Goal: Task Accomplishment & Management: Manage account settings

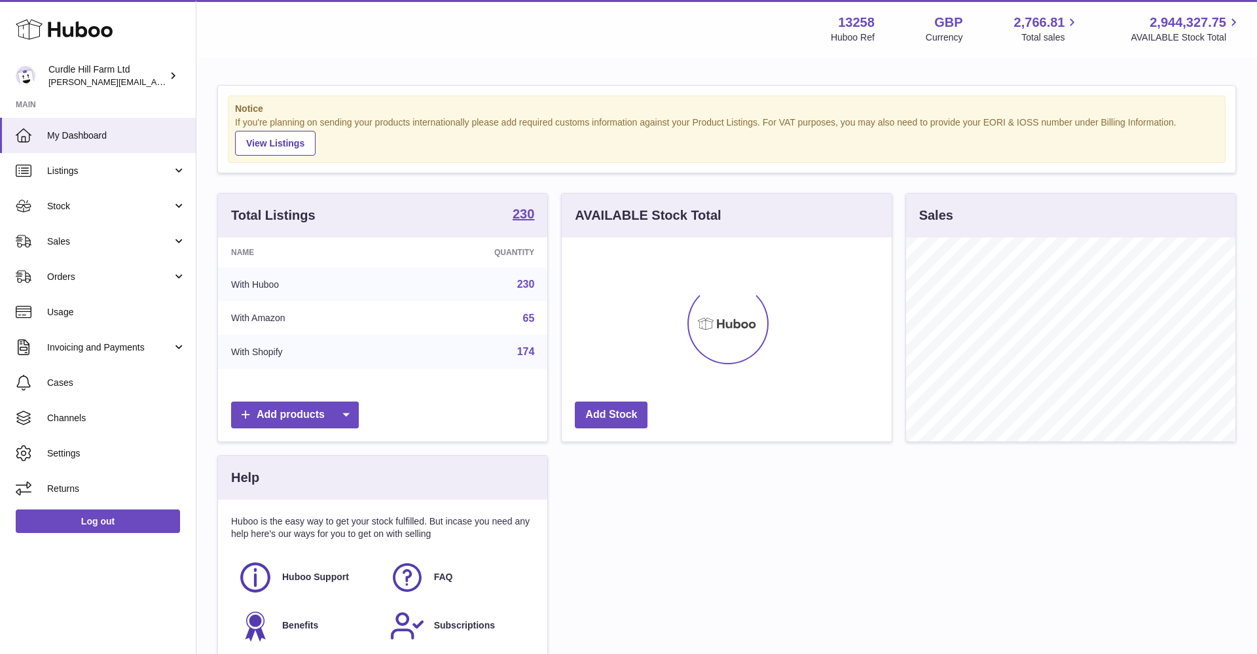
scroll to position [204, 330]
click at [105, 236] on span "Sales" at bounding box center [109, 242] width 125 height 12
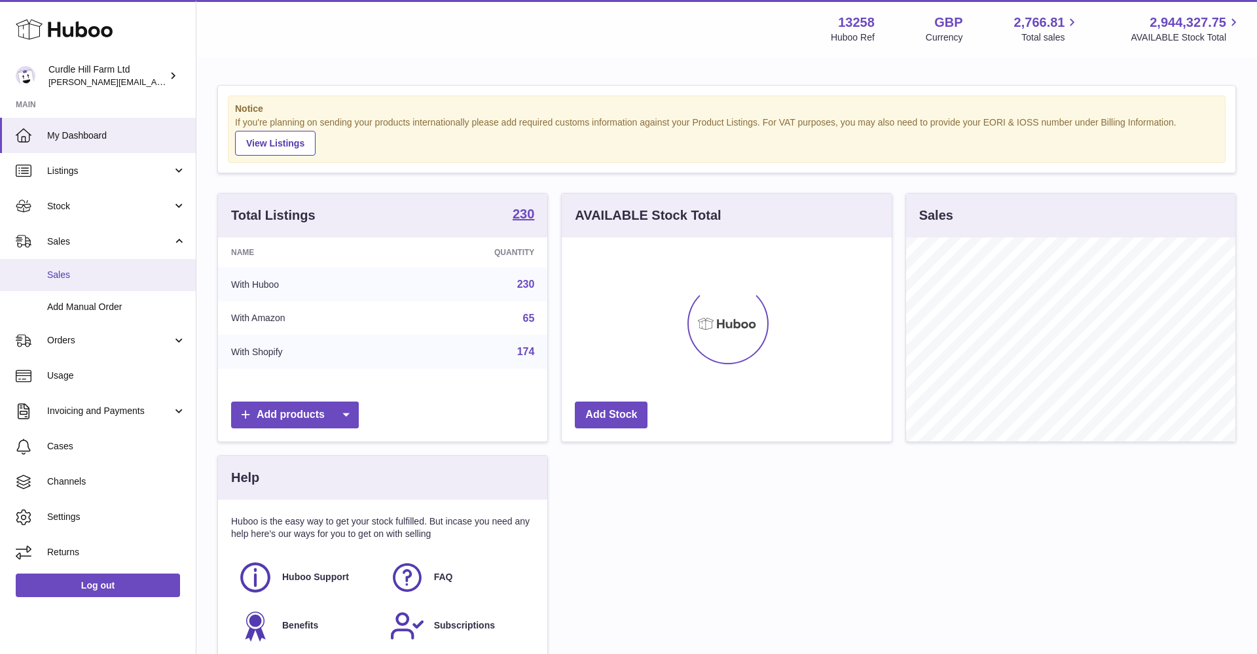
click at [96, 276] on span "Sales" at bounding box center [116, 275] width 139 height 12
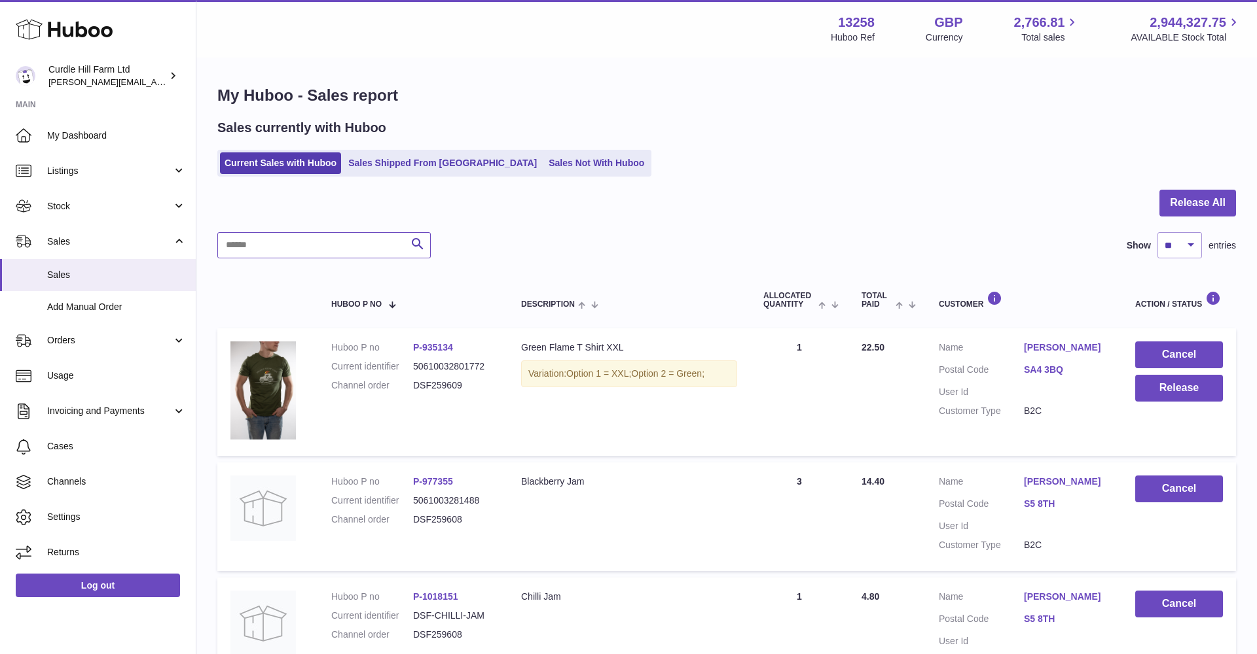
click at [264, 238] on input "text" at bounding box center [323, 245] width 213 height 26
paste input "*********"
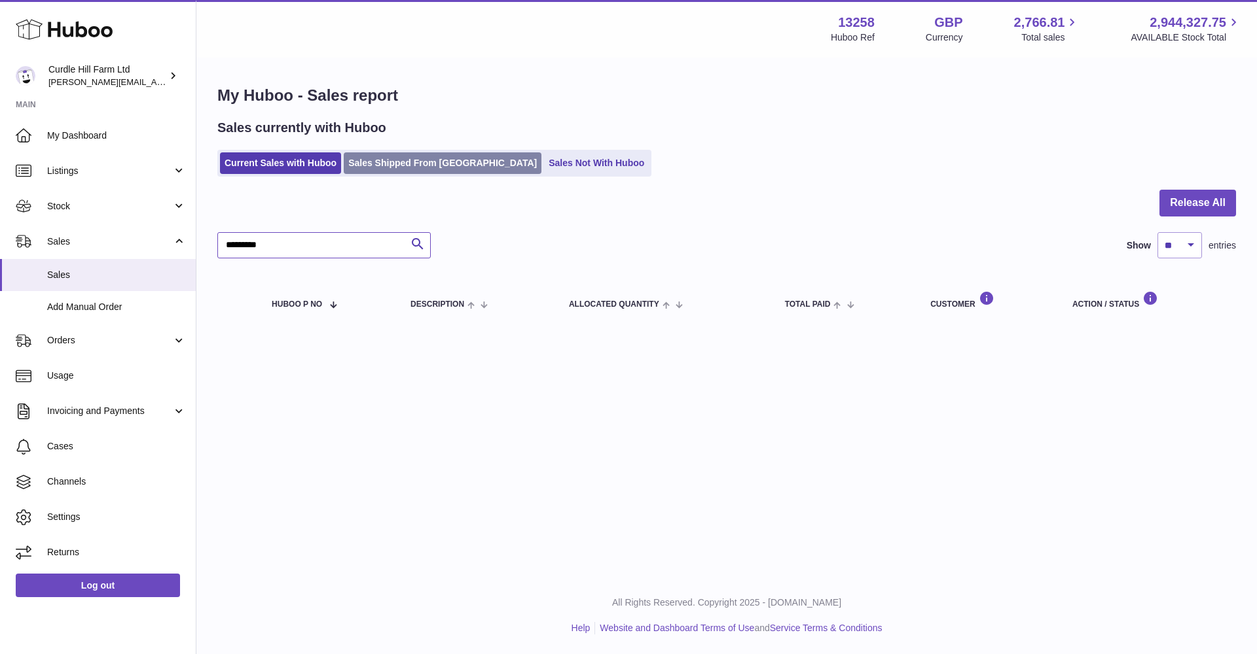
type input "*********"
click at [393, 170] on link "Sales Shipped From [GEOGRAPHIC_DATA]" at bounding box center [443, 163] width 198 height 22
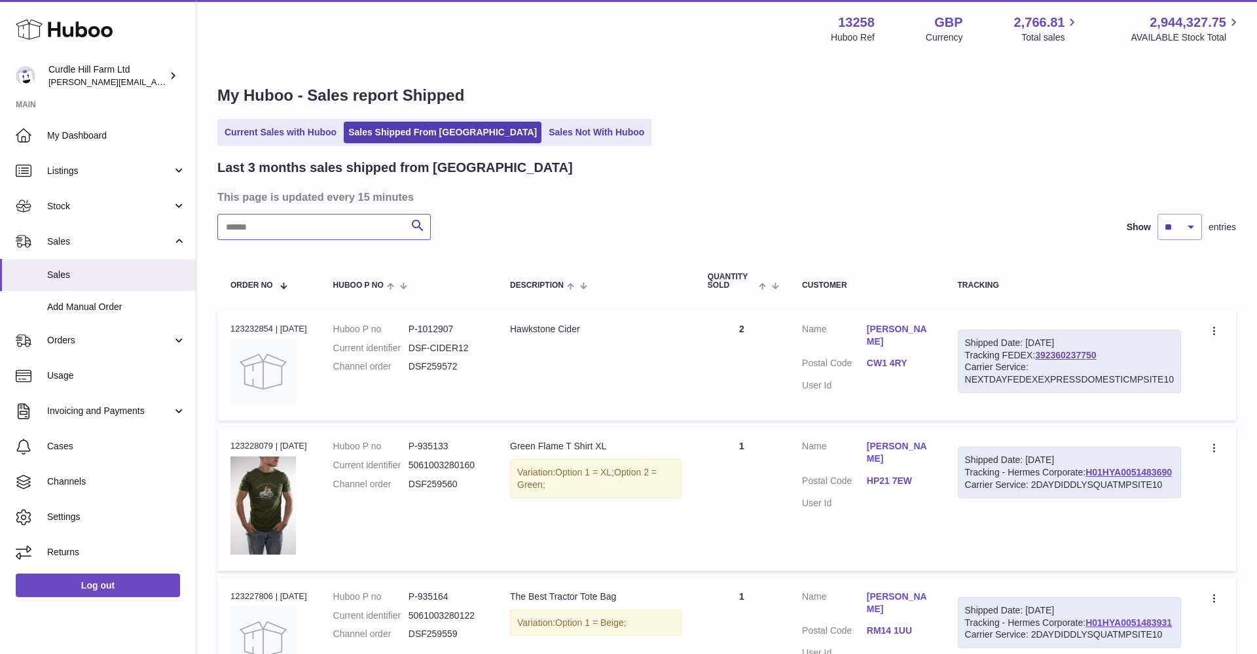
click at [278, 226] on input "text" at bounding box center [323, 227] width 213 height 26
paste input "*********"
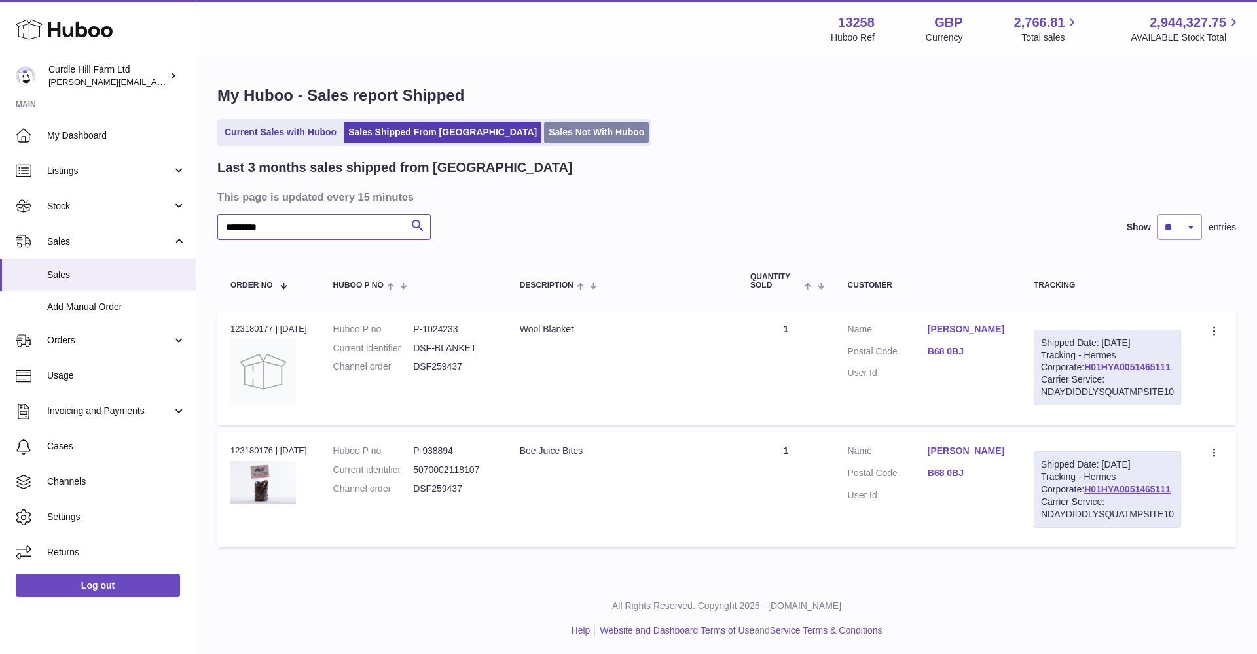
type input "*********"
click at [544, 132] on link "Sales Not With Huboo" at bounding box center [596, 133] width 105 height 22
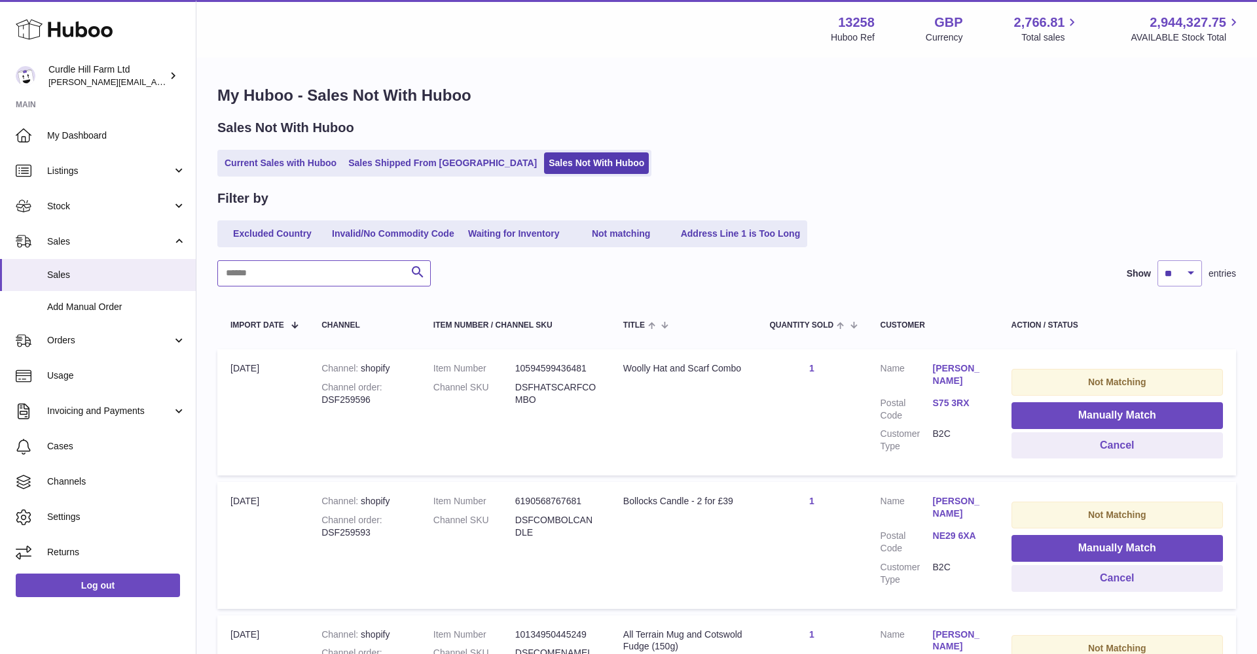
click at [302, 282] on input "text" at bounding box center [323, 273] width 213 height 26
paste input "*********"
type input "*********"
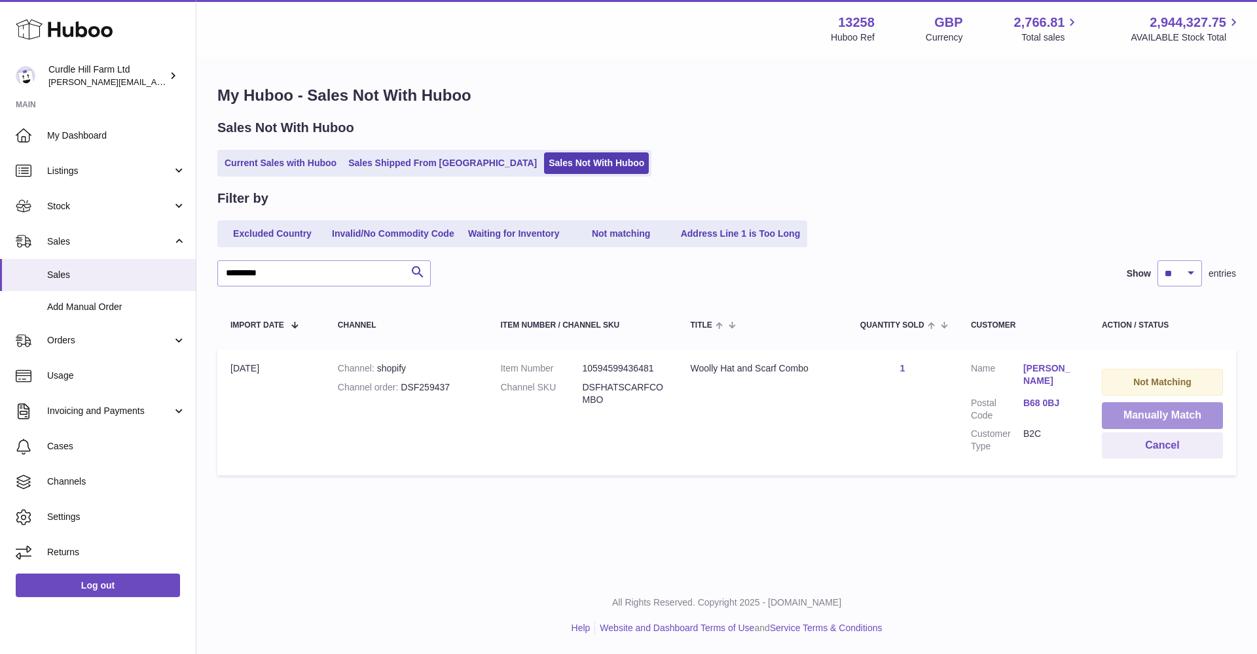
click at [1109, 412] on button "Manually Match" at bounding box center [1162, 416] width 121 height 27
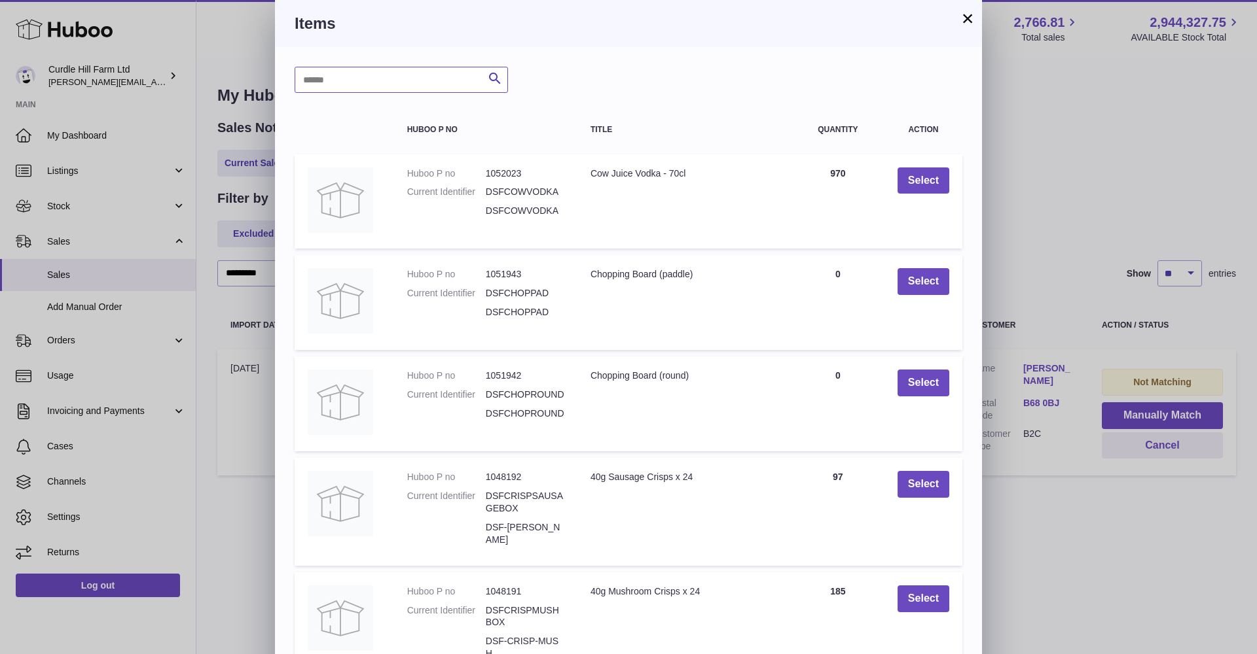
click at [348, 77] on input "text" at bounding box center [401, 80] width 213 height 26
type input "*"
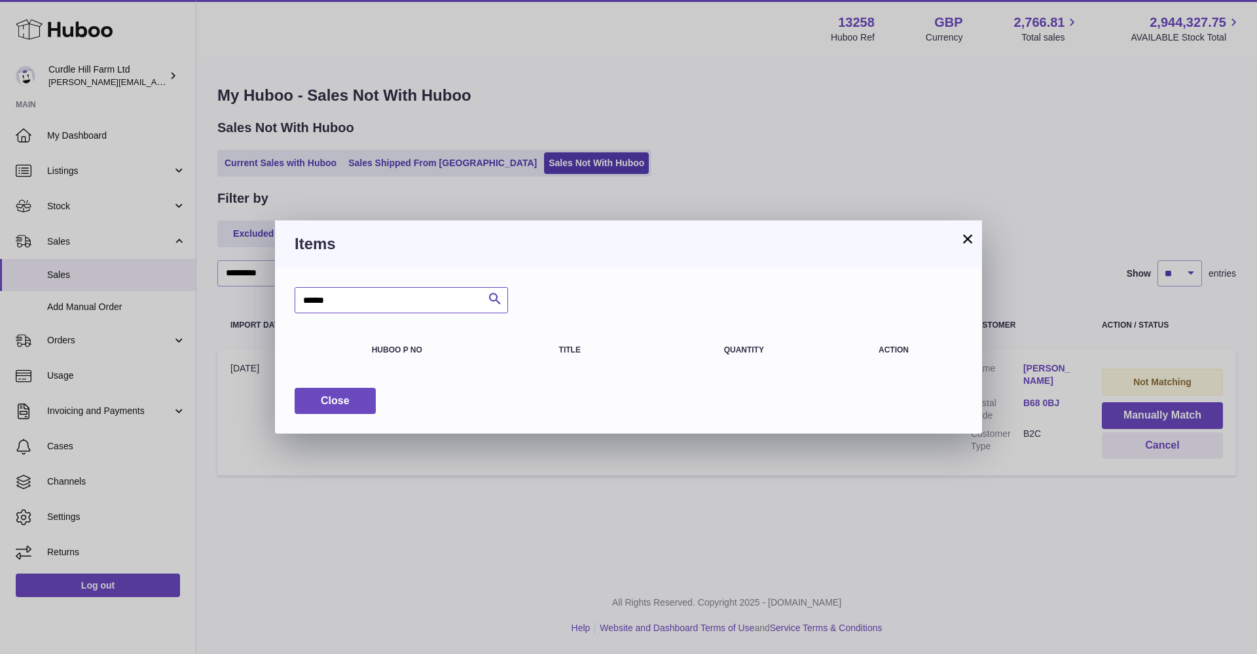
click at [319, 296] on input "*****" at bounding box center [401, 300] width 213 height 26
type input "******"
drag, startPoint x: 335, startPoint y: 296, endPoint x: 270, endPoint y: 297, distance: 65.5
click at [271, 298] on div "× Items ****** Search Huboo P no Title Quantity Action Close" at bounding box center [628, 327] width 1257 height 654
type input "*******"
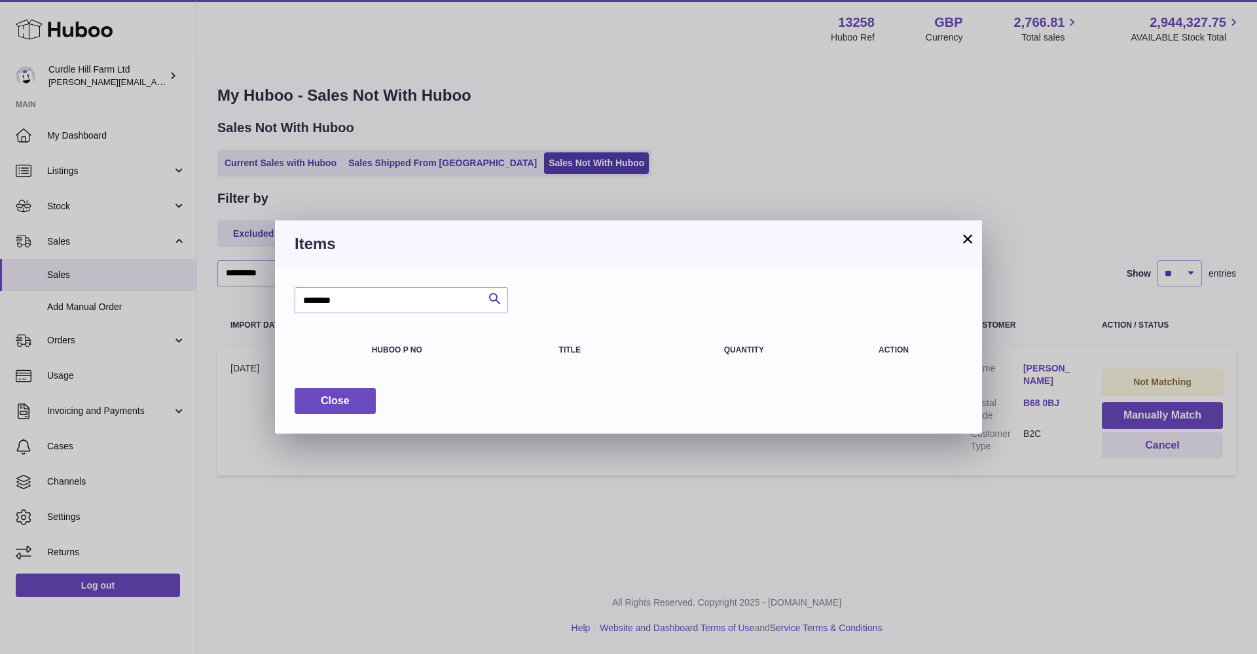
drag, startPoint x: 969, startPoint y: 242, endPoint x: 962, endPoint y: 240, distance: 6.8
click at [968, 242] on button "×" at bounding box center [967, 239] width 16 height 16
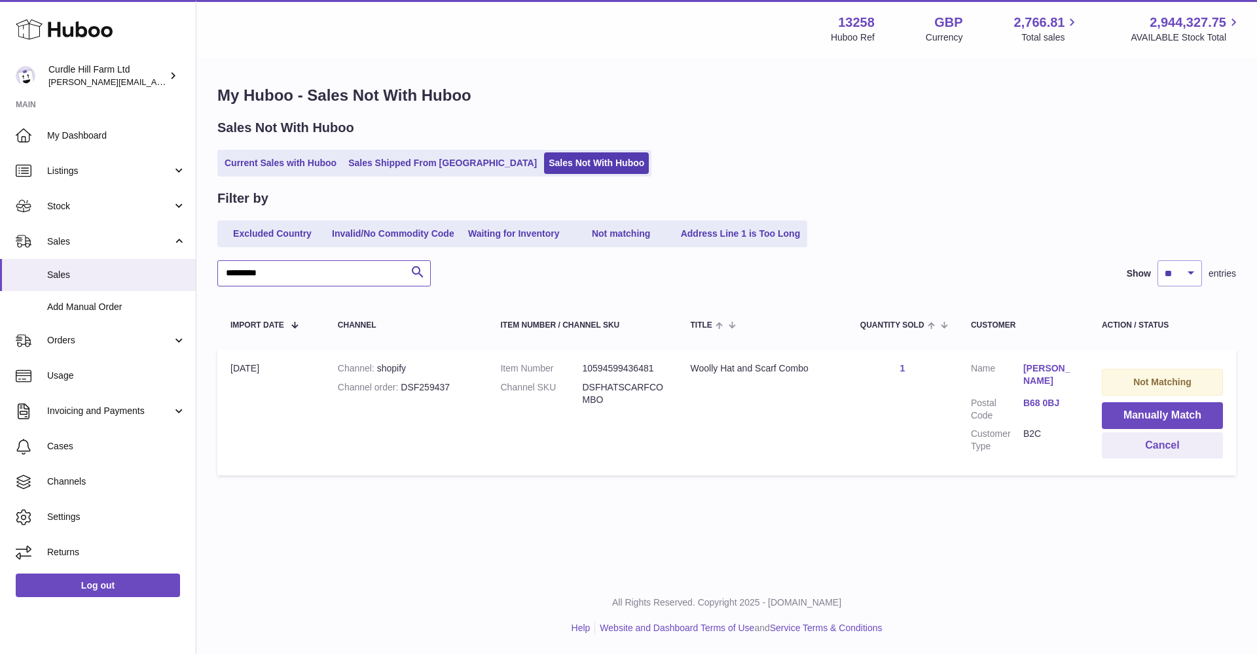
drag, startPoint x: 305, startPoint y: 276, endPoint x: 222, endPoint y: 273, distance: 83.2
click at [222, 273] on input "*********" at bounding box center [323, 273] width 213 height 26
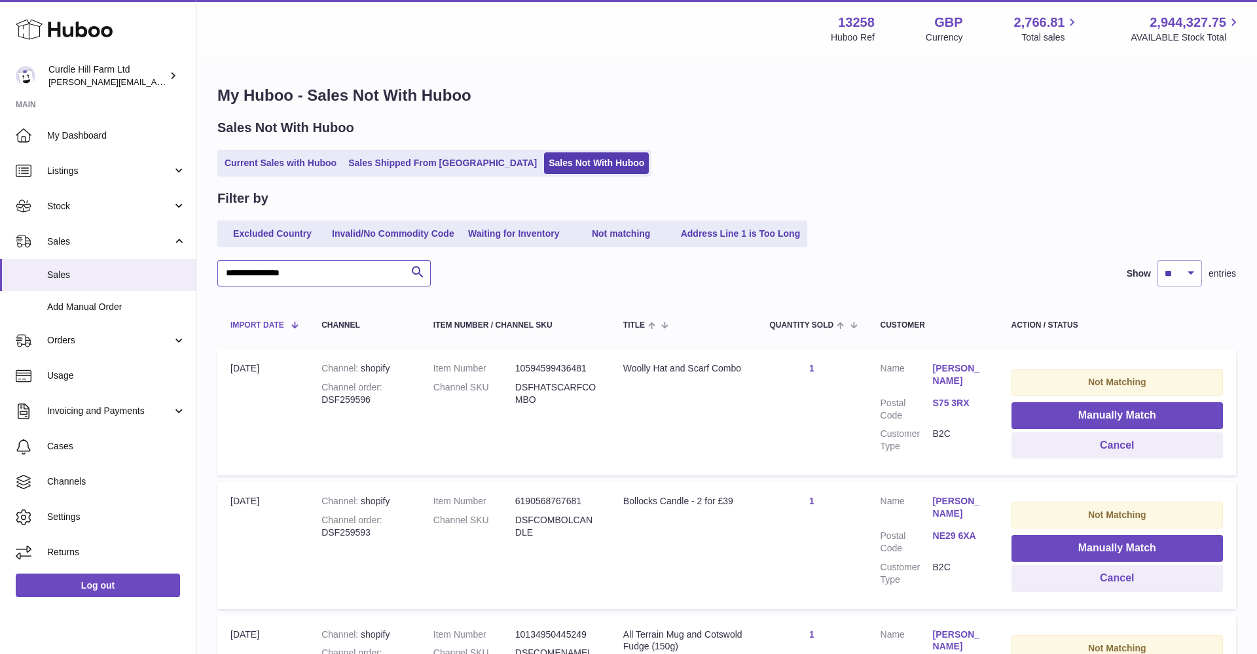
type input "**********"
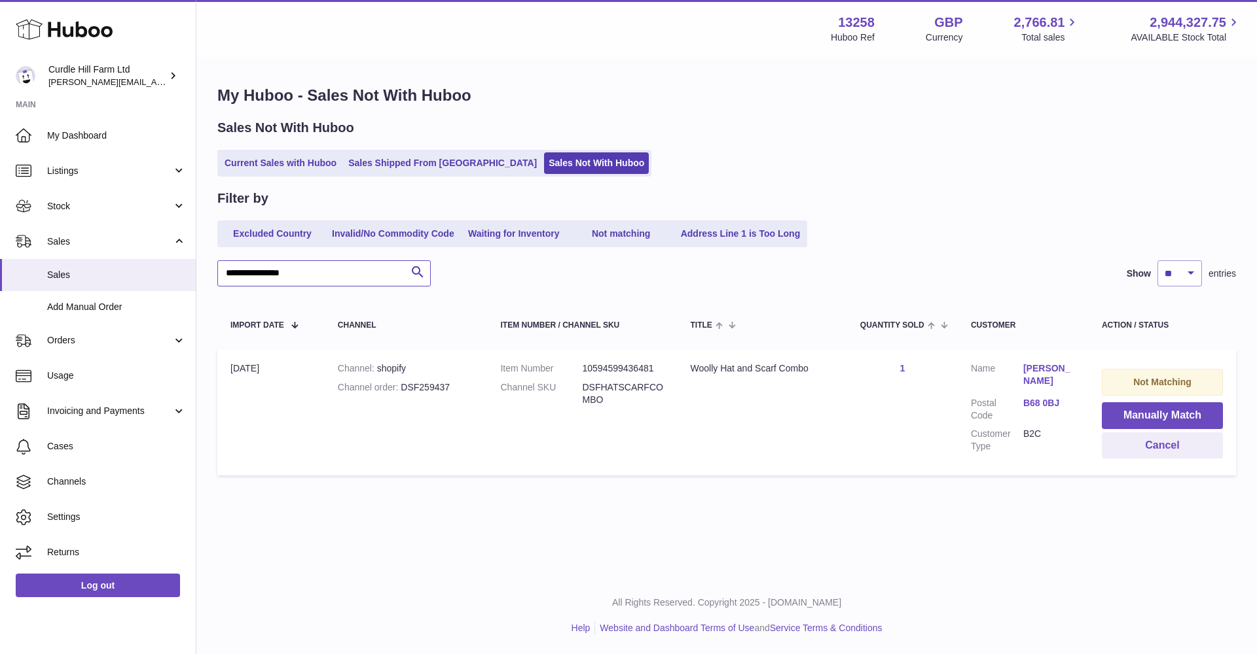
click at [321, 270] on input "**********" at bounding box center [323, 273] width 213 height 26
drag, startPoint x: 259, startPoint y: 271, endPoint x: 201, endPoint y: 269, distance: 57.6
click at [201, 269] on div "**********" at bounding box center [726, 284] width 1060 height 450
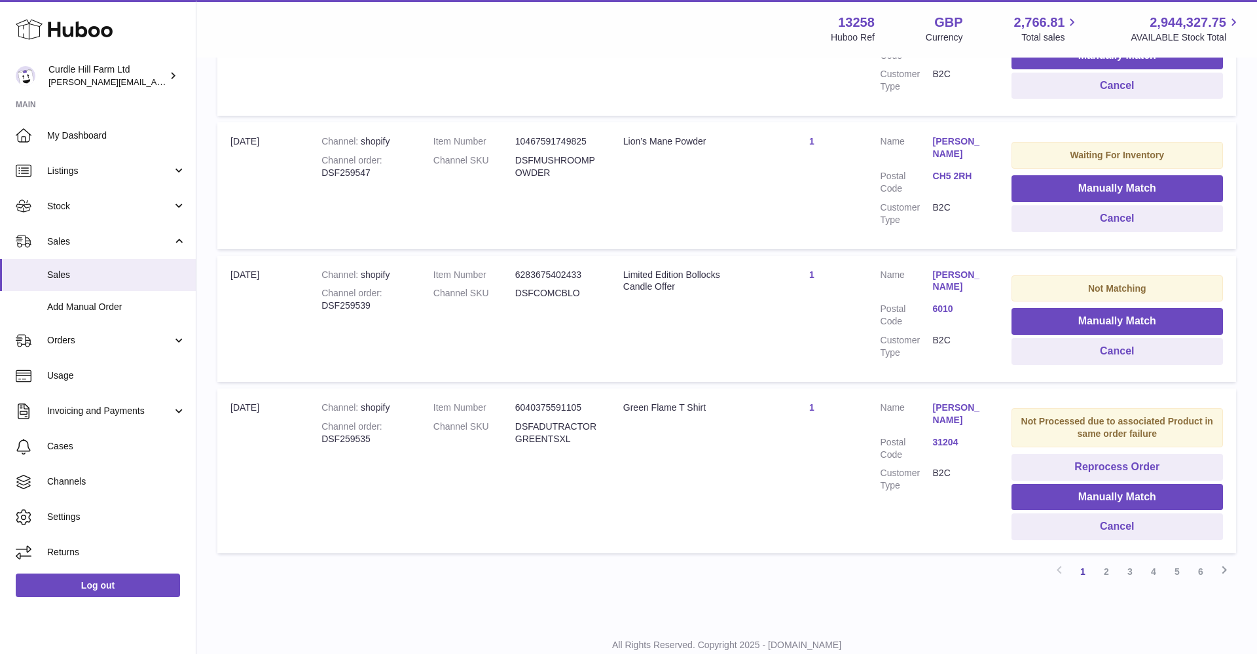
scroll to position [1158, 0]
click at [127, 270] on span "Sales" at bounding box center [116, 275] width 139 height 12
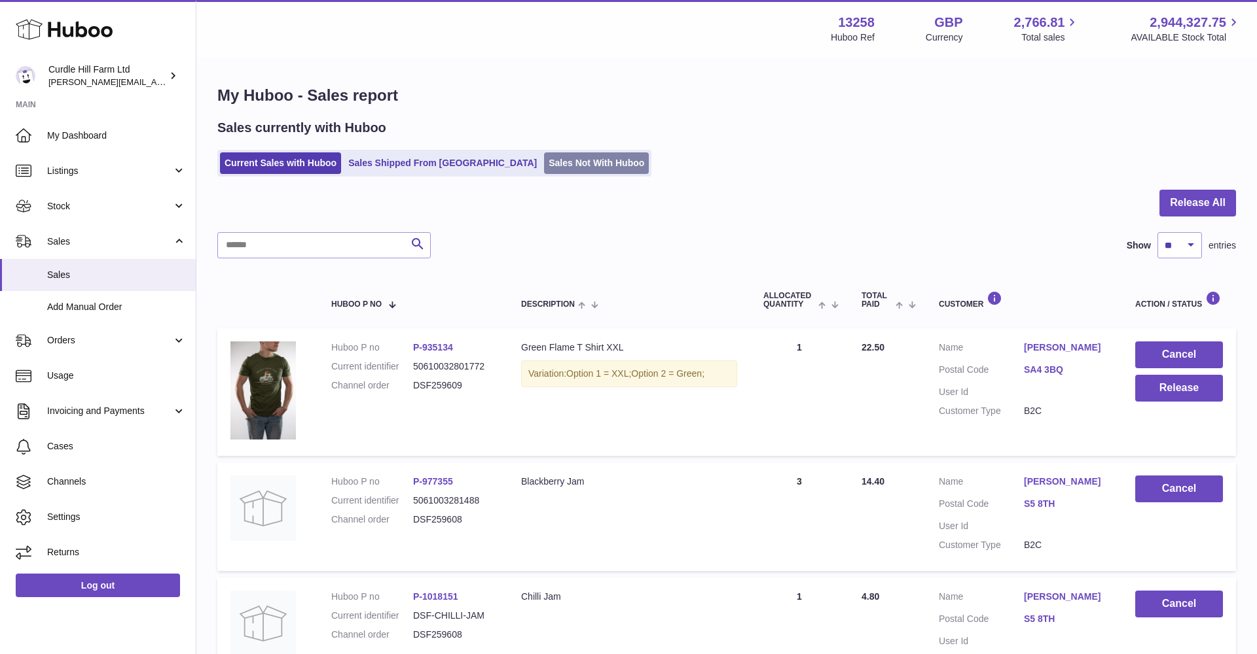
click at [544, 167] on link "Sales Not With Huboo" at bounding box center [596, 163] width 105 height 22
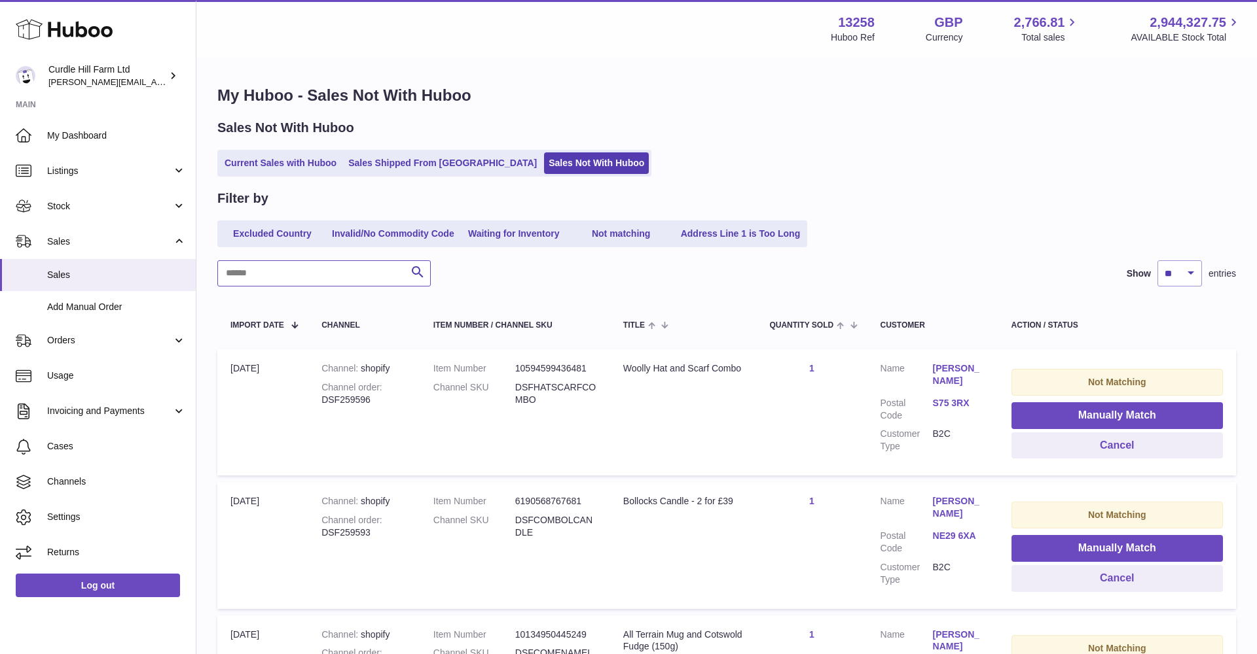
click at [307, 275] on input "text" at bounding box center [323, 273] width 213 height 26
paste input "*********"
type input "*********"
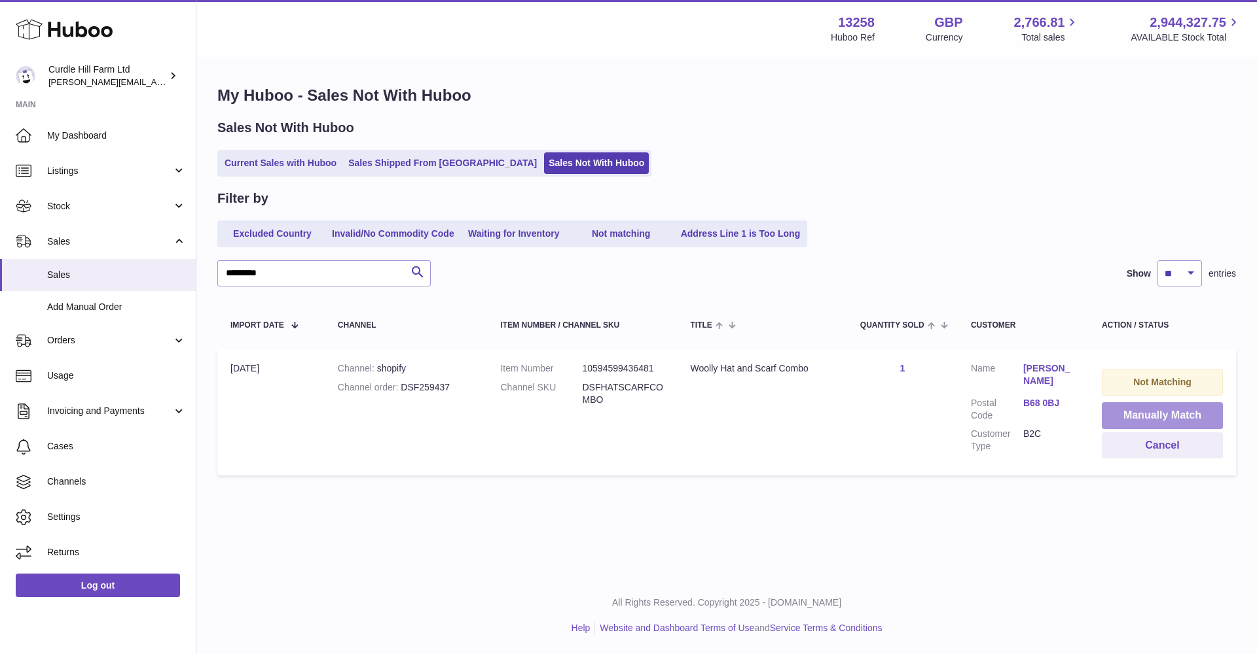
click at [1118, 404] on button "Manually Match" at bounding box center [1162, 416] width 121 height 27
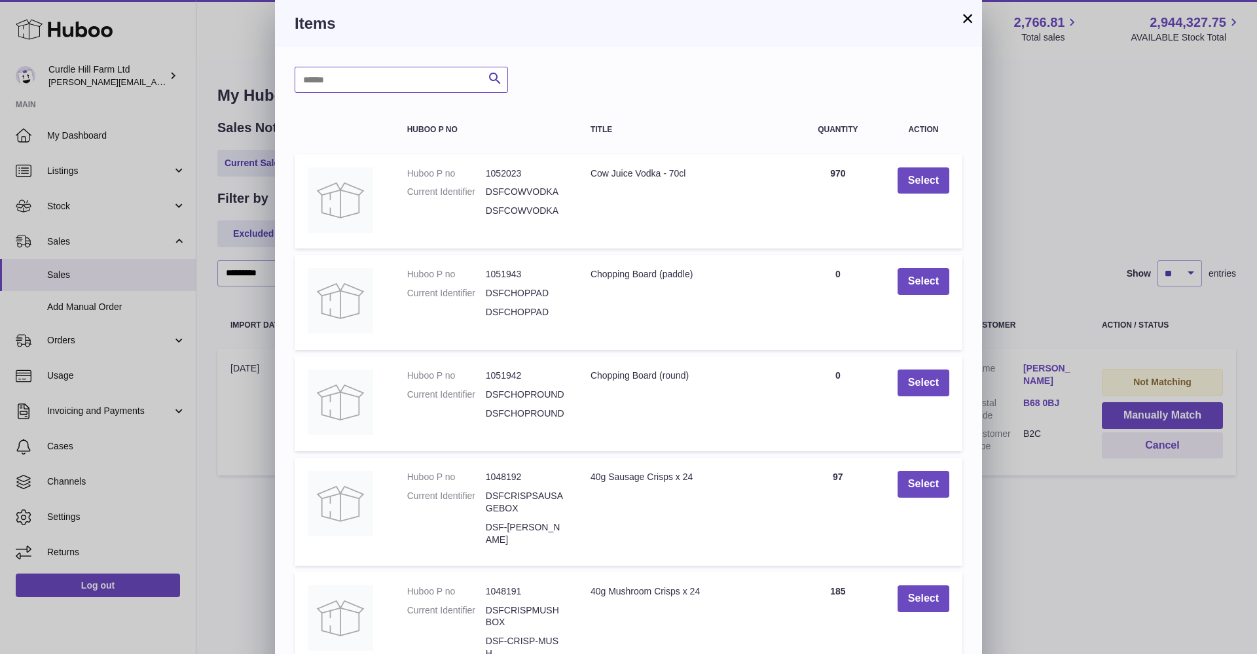
scroll to position [9, 0]
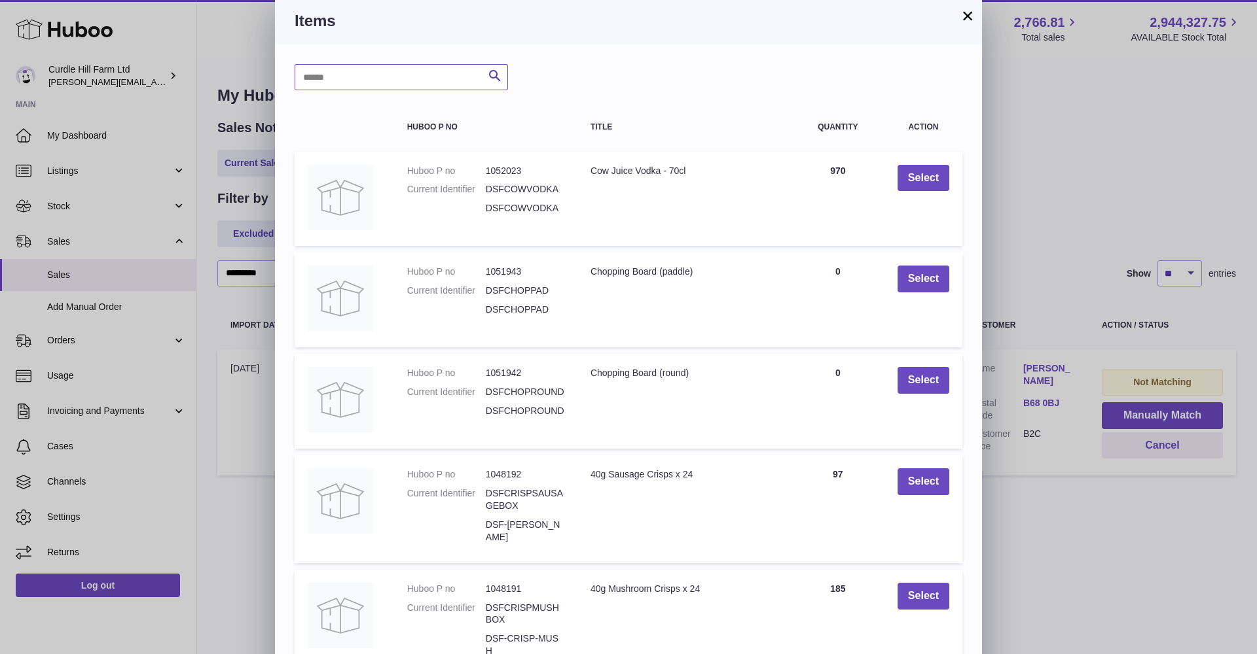
click at [356, 84] on input "text" at bounding box center [401, 77] width 213 height 26
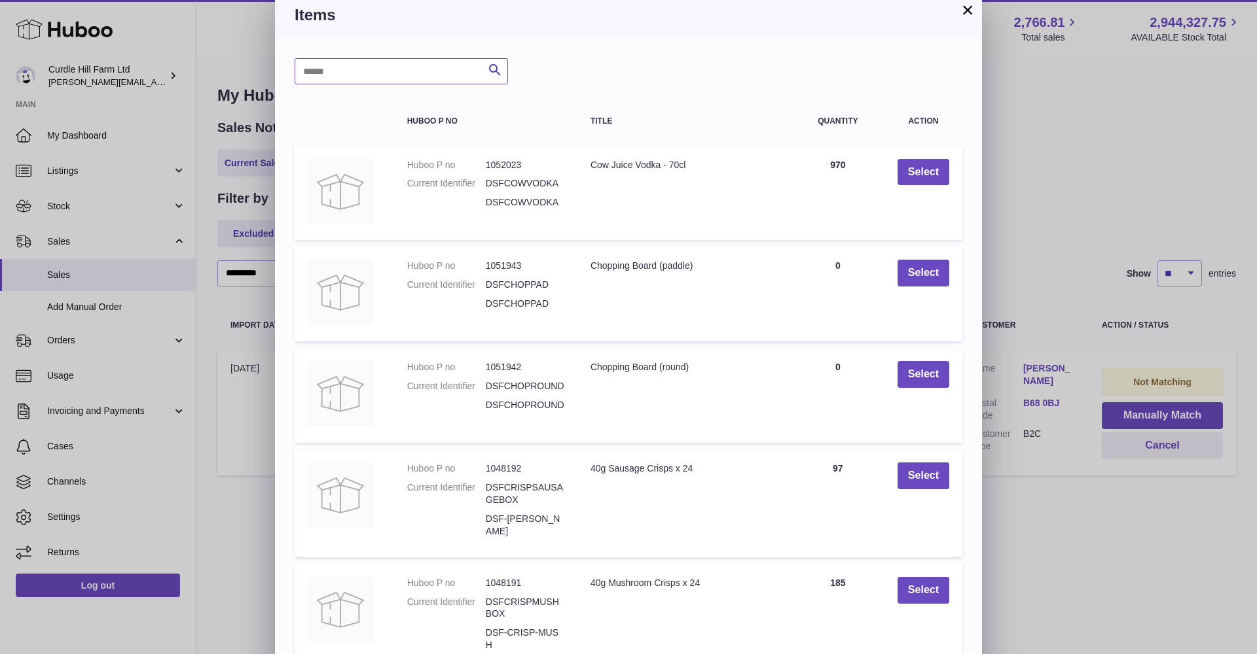
paste input "**********"
type input "**********"
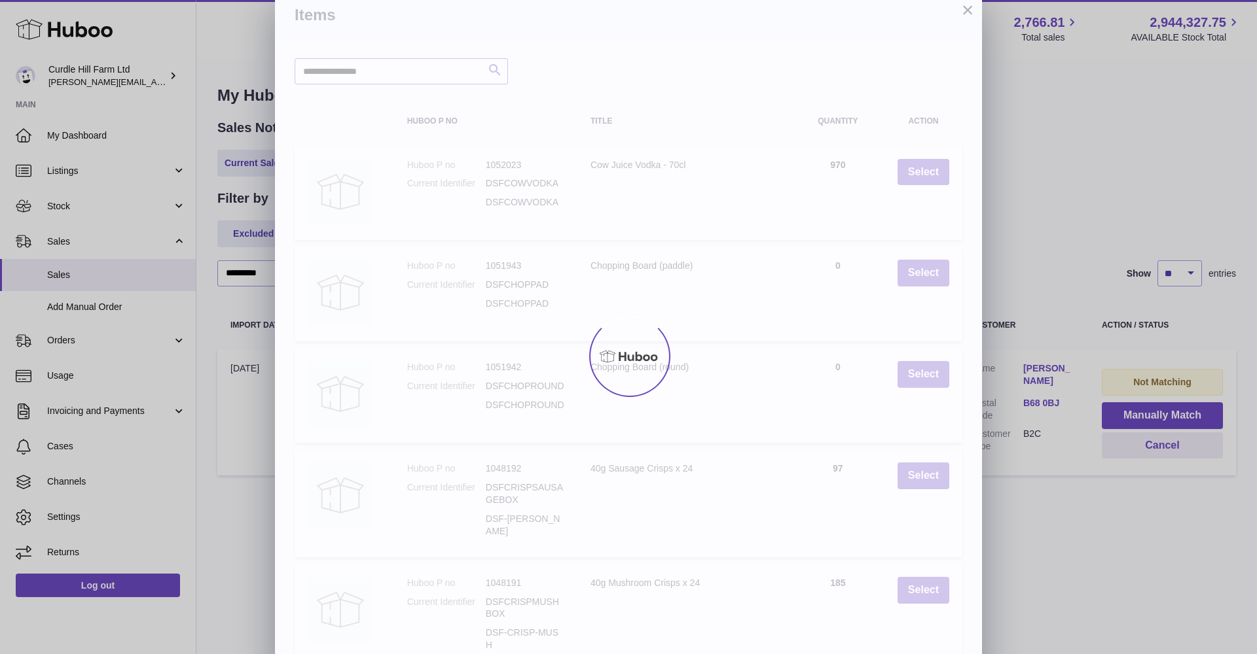
scroll to position [1, 0]
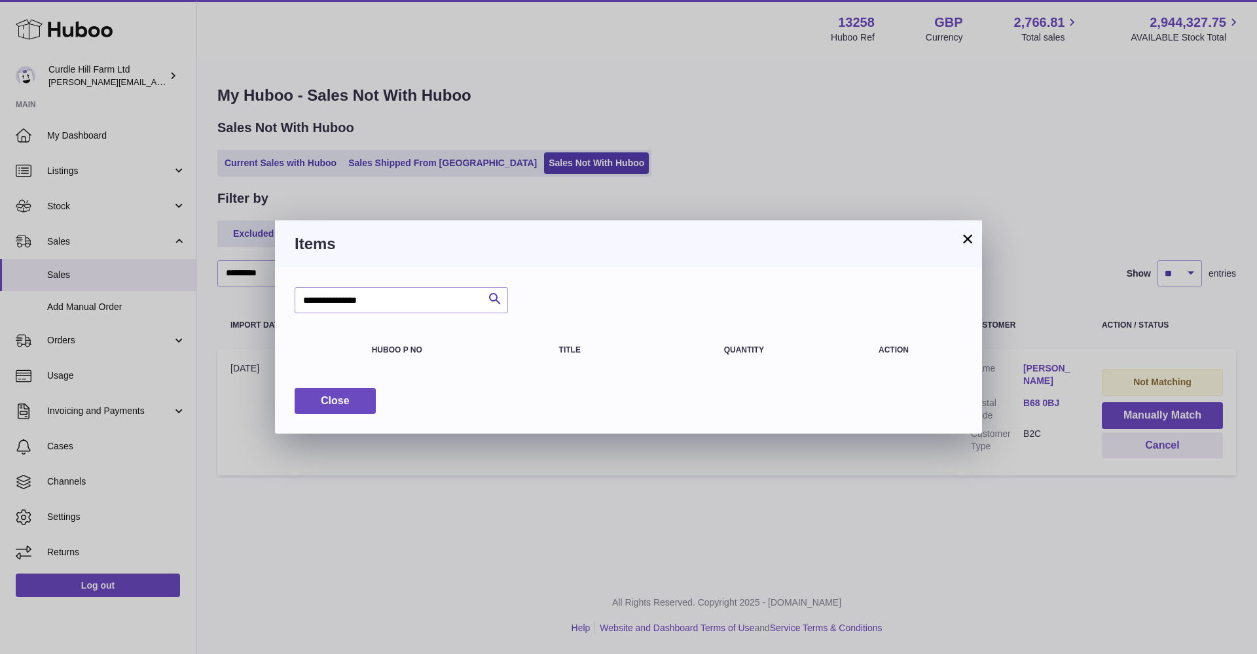
click at [969, 240] on button "×" at bounding box center [967, 239] width 16 height 16
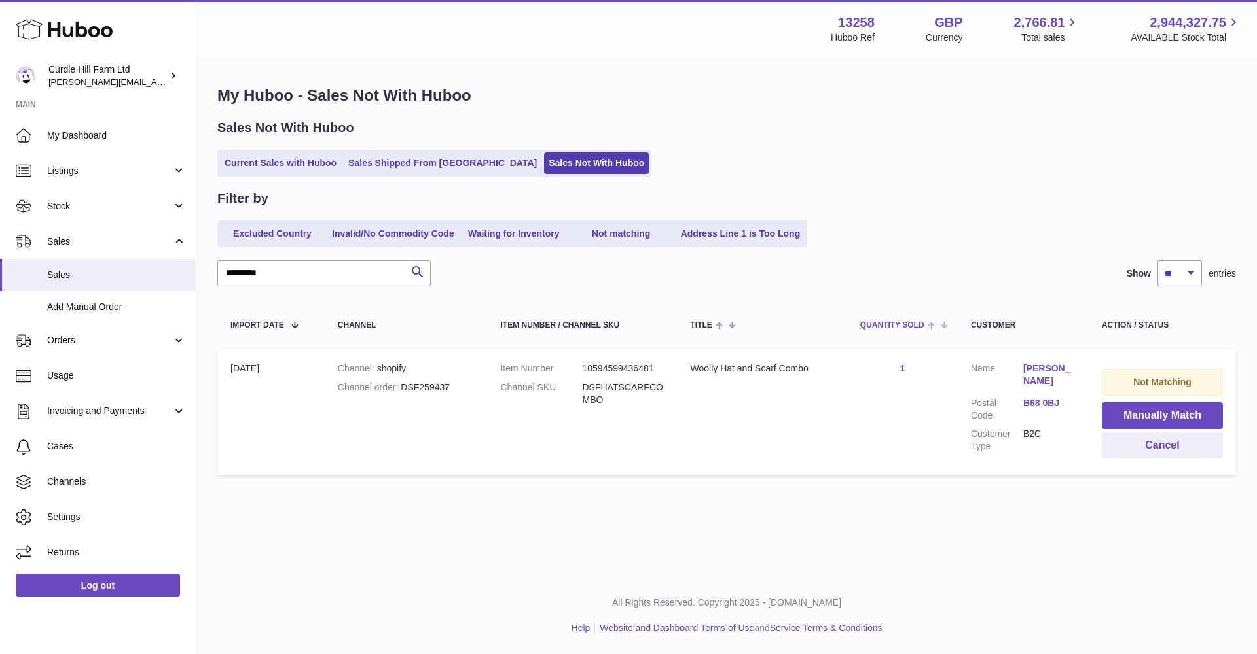
scroll to position [0, 0]
click at [73, 308] on span "Add Manual Order" at bounding box center [116, 307] width 139 height 12
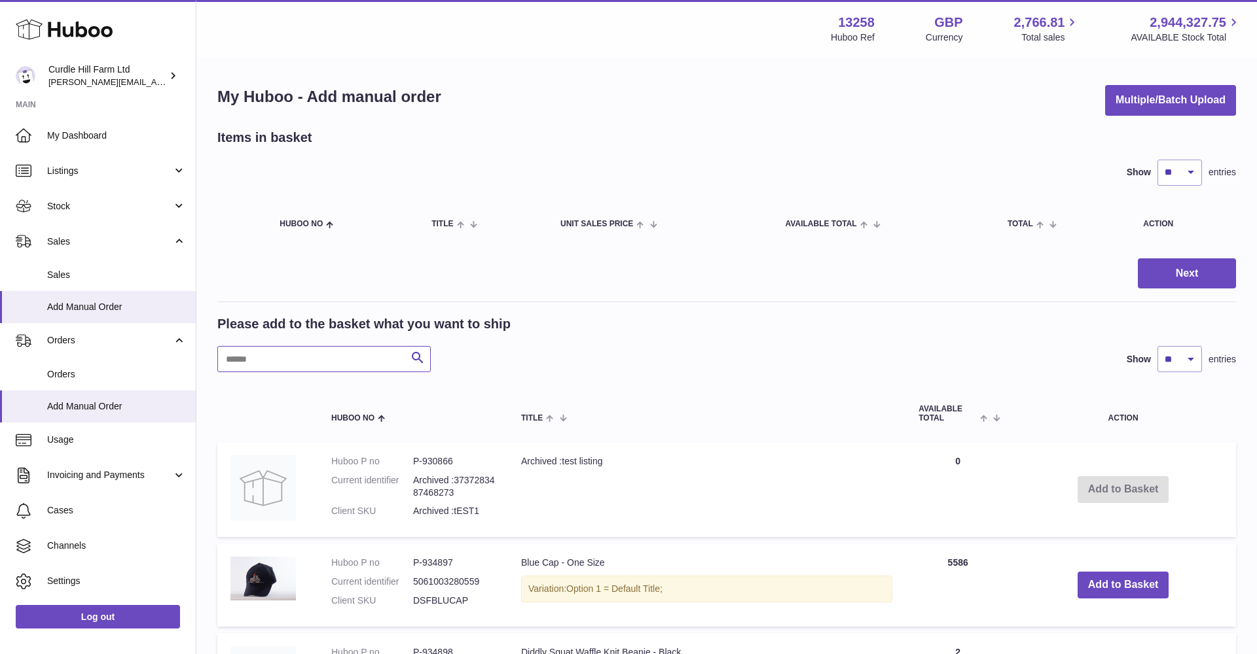
click at [304, 351] on input "text" at bounding box center [323, 359] width 213 height 26
paste input "**********"
type input "**********"
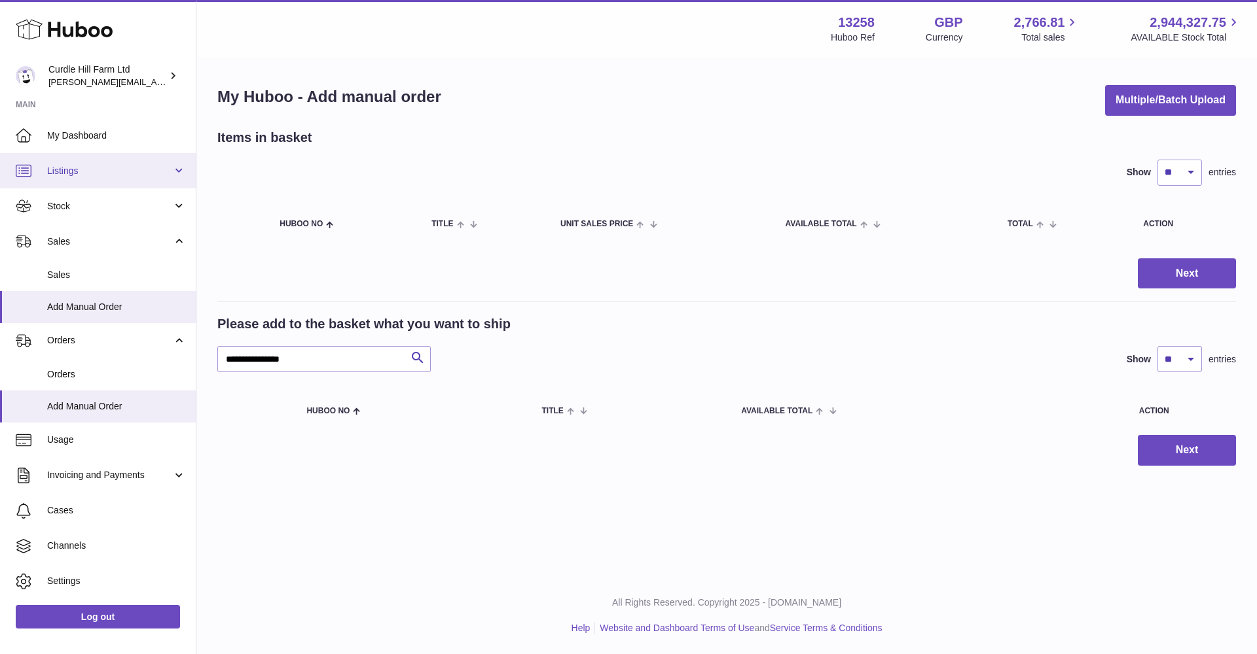
click at [119, 179] on link "Listings" at bounding box center [98, 170] width 196 height 35
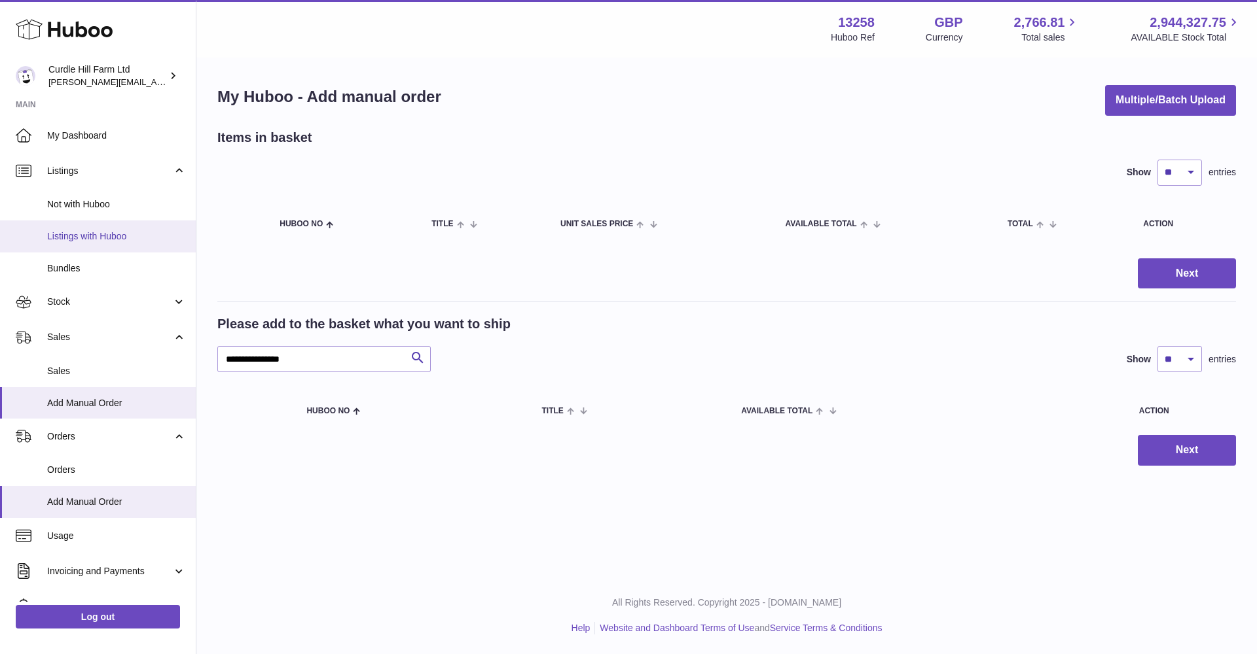
click at [113, 233] on span "Listings with Huboo" at bounding box center [116, 236] width 139 height 12
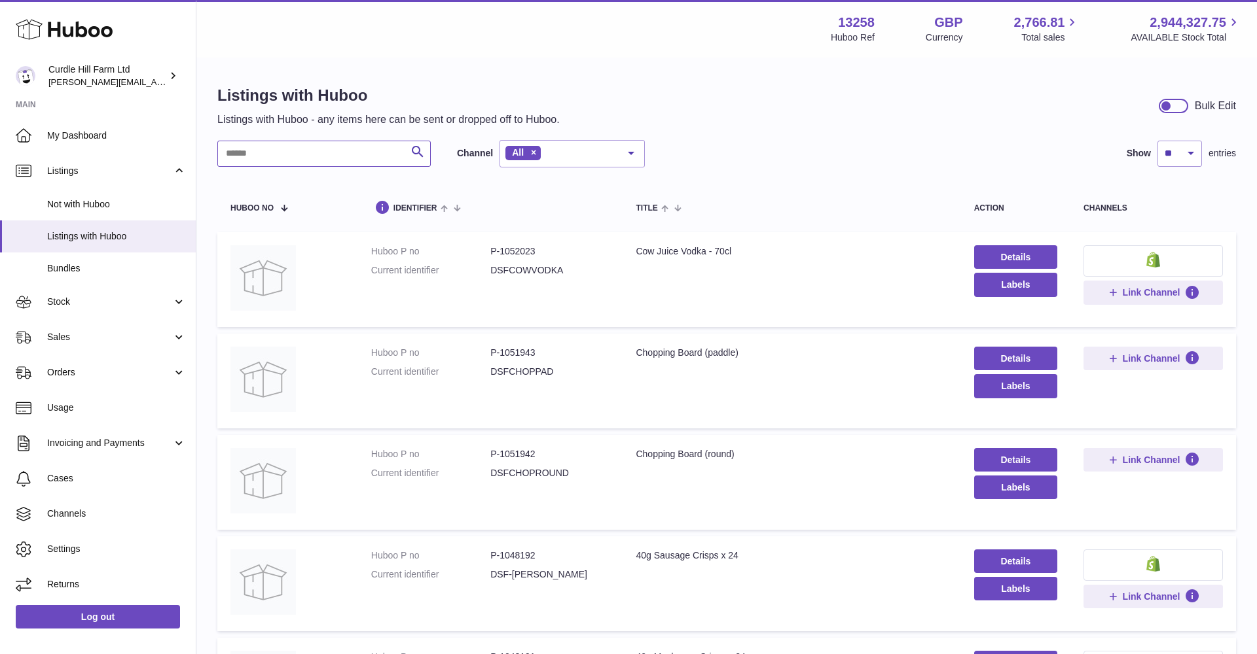
click at [255, 147] on input "text" at bounding box center [323, 154] width 213 height 26
paste input "**********"
type input "**********"
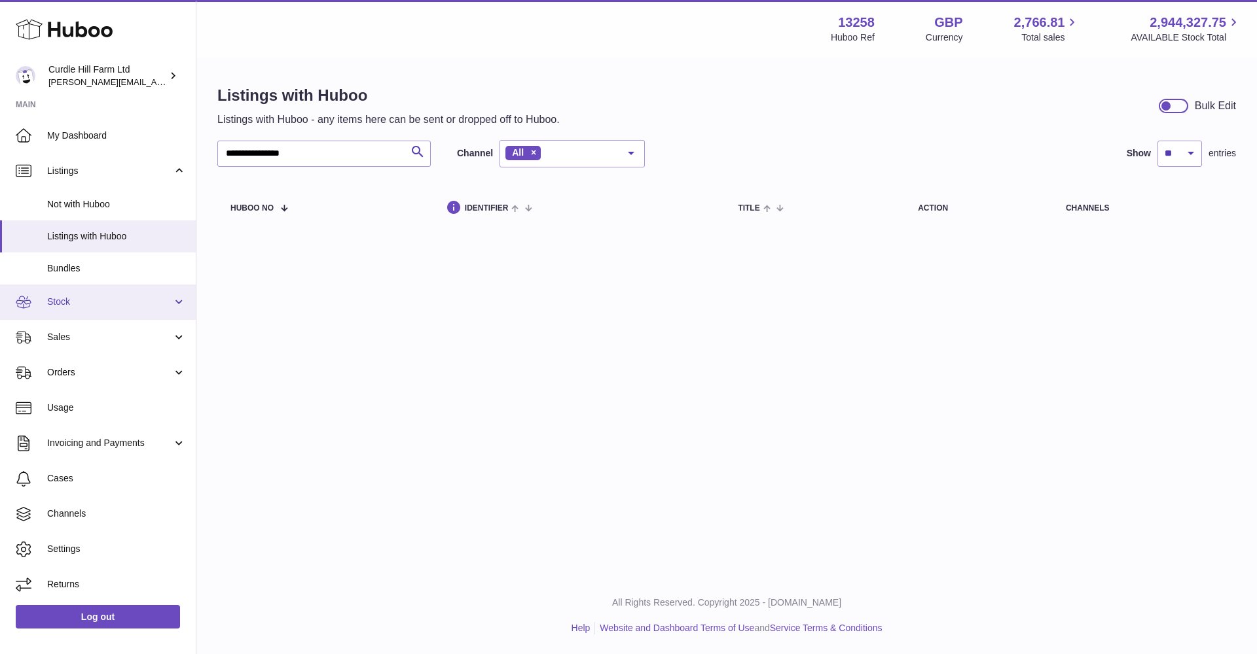
click at [122, 296] on span "Stock" at bounding box center [109, 302] width 125 height 12
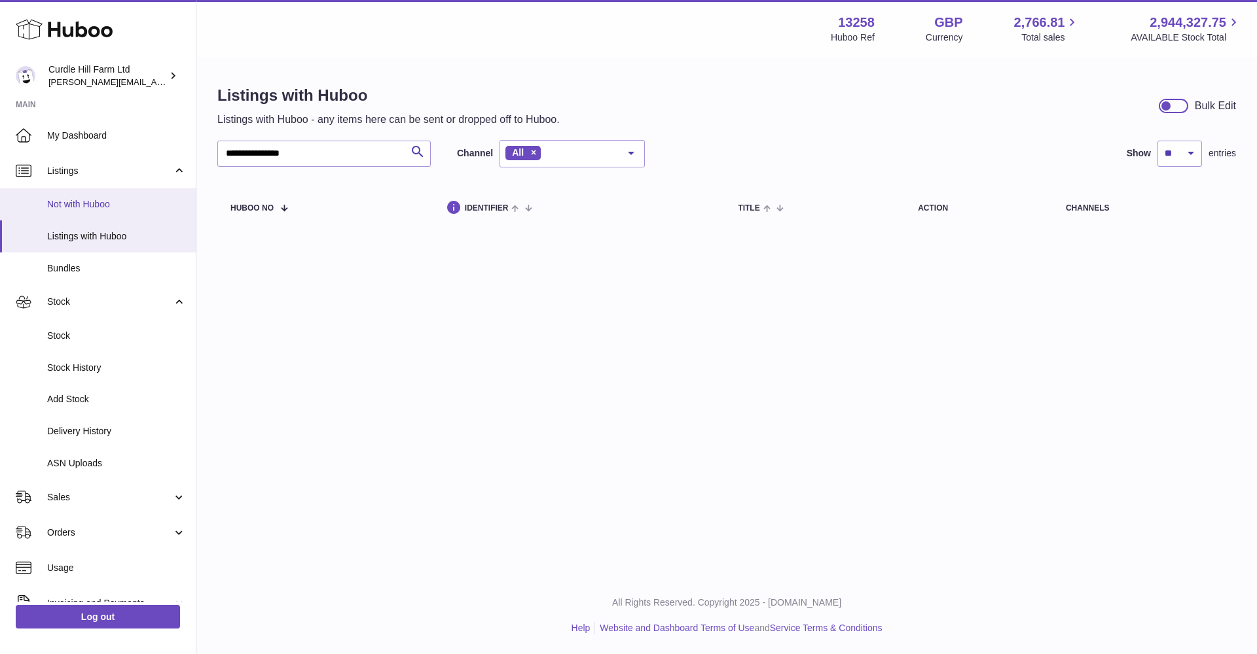
click at [82, 201] on span "Not with Huboo" at bounding box center [116, 204] width 139 height 12
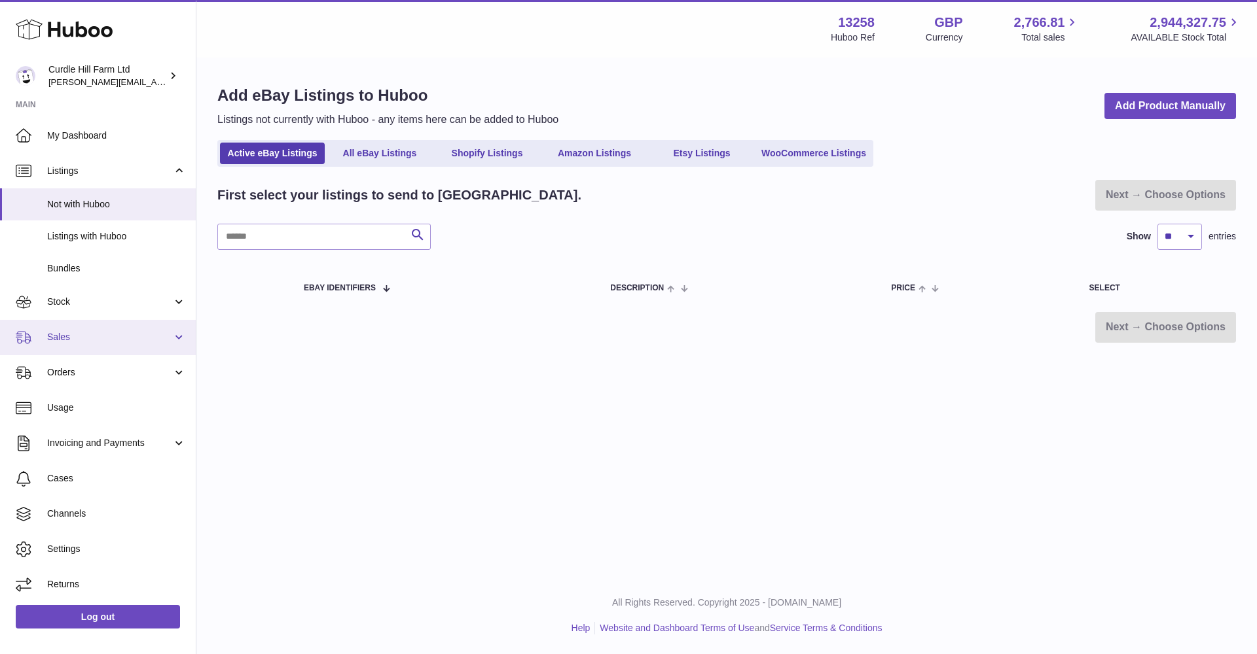
click at [94, 346] on link "Sales" at bounding box center [98, 337] width 196 height 35
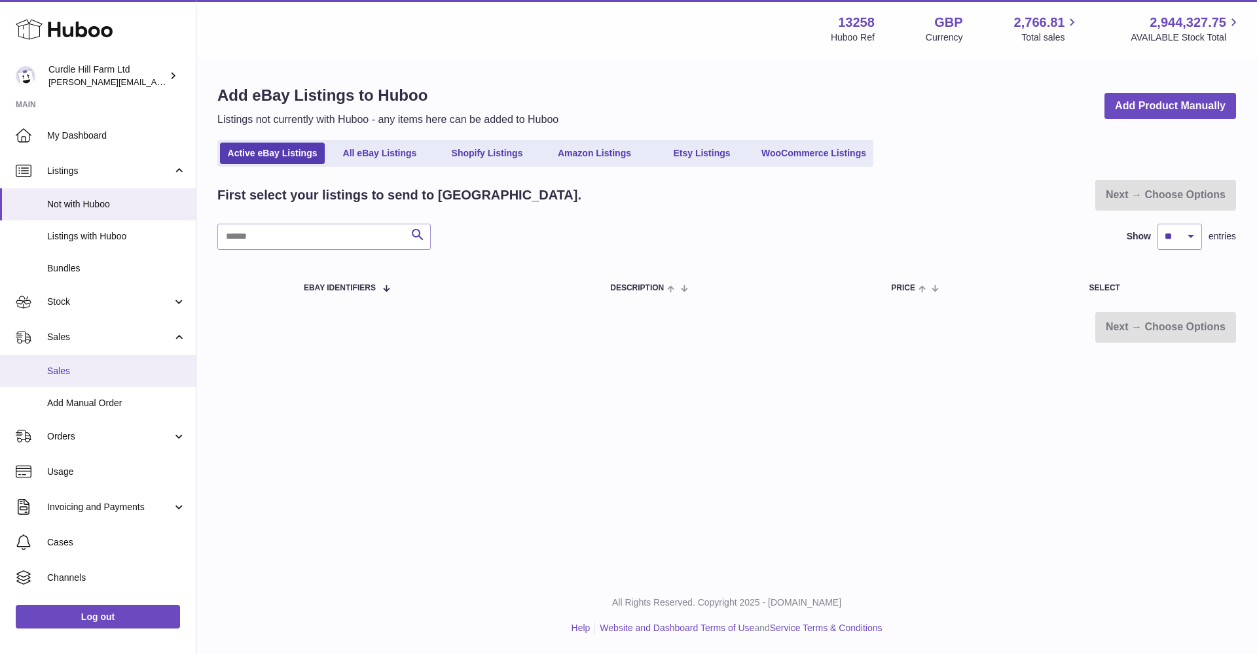
click at [103, 371] on span "Sales" at bounding box center [116, 371] width 139 height 12
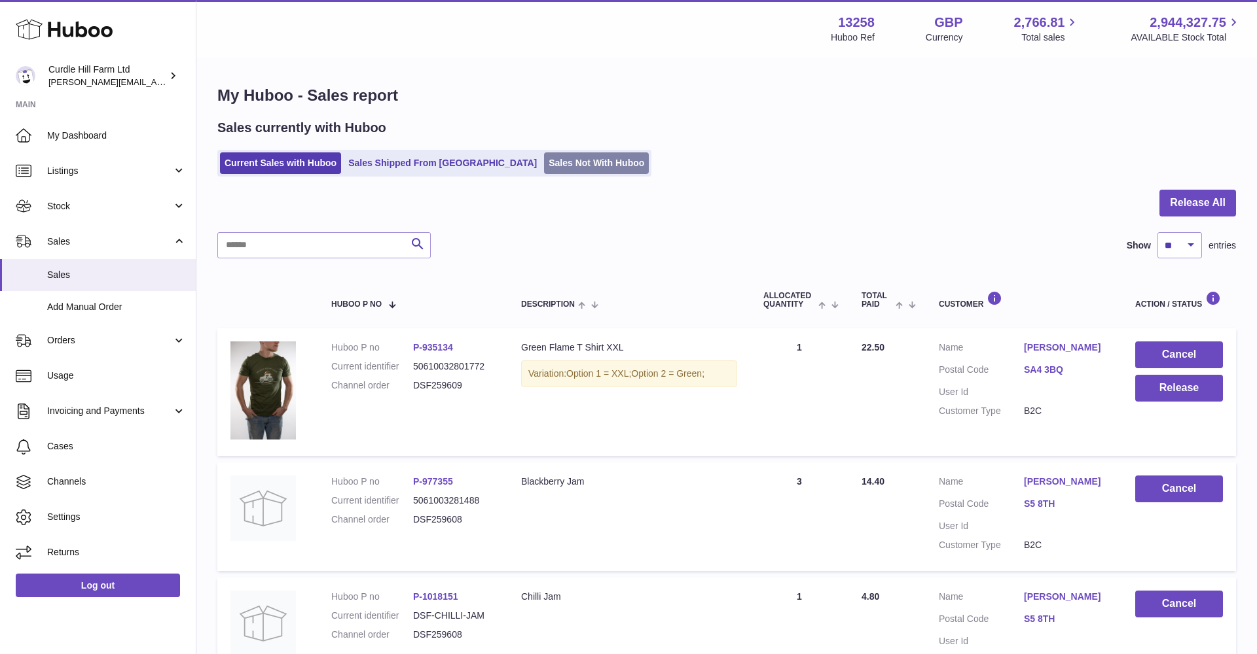
click at [544, 164] on link "Sales Not With Huboo" at bounding box center [596, 163] width 105 height 22
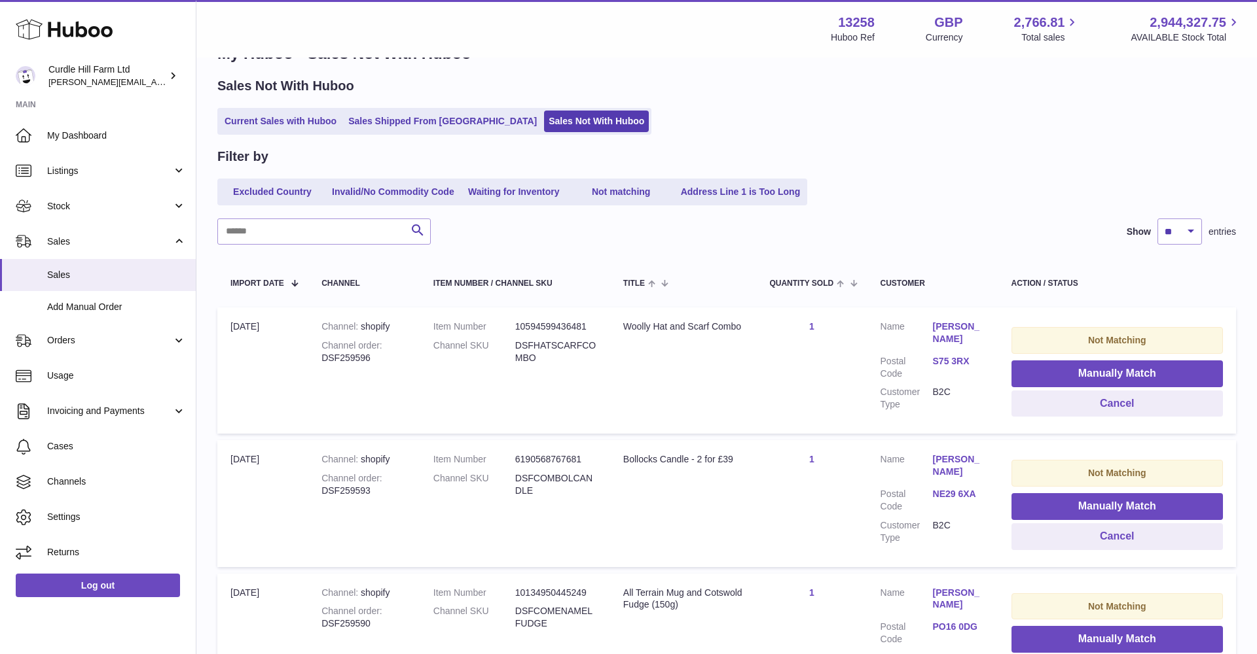
scroll to position [44, 0]
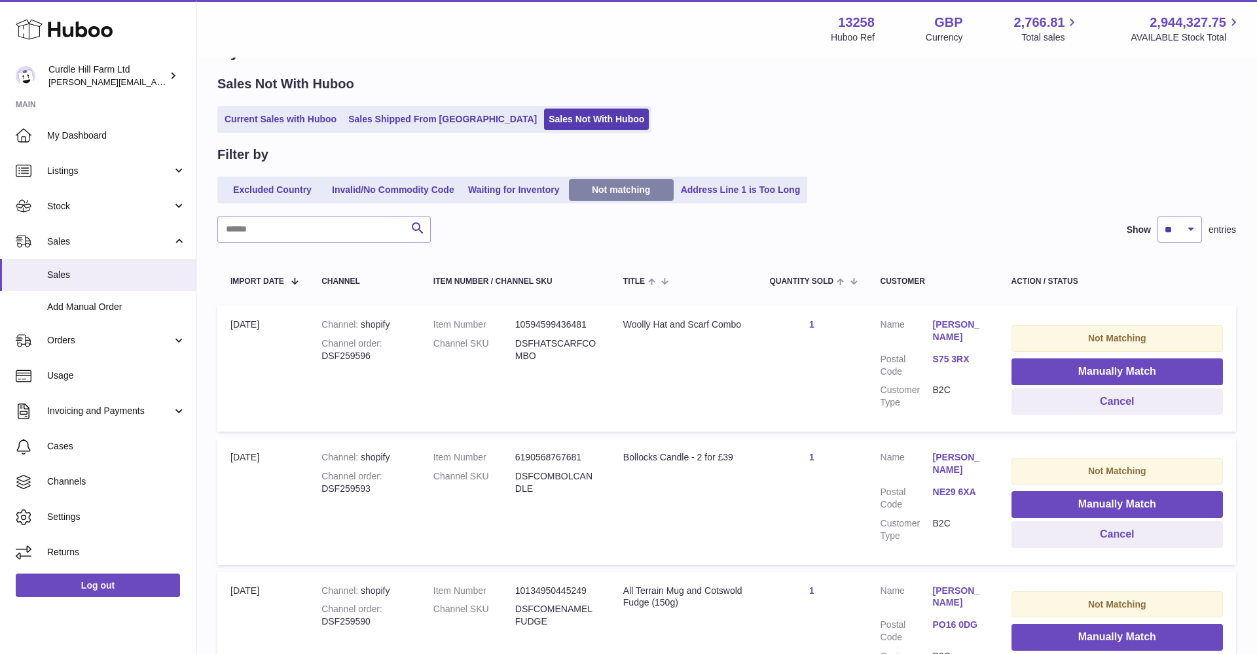
click at [624, 185] on link "Not matching" at bounding box center [621, 190] width 105 height 22
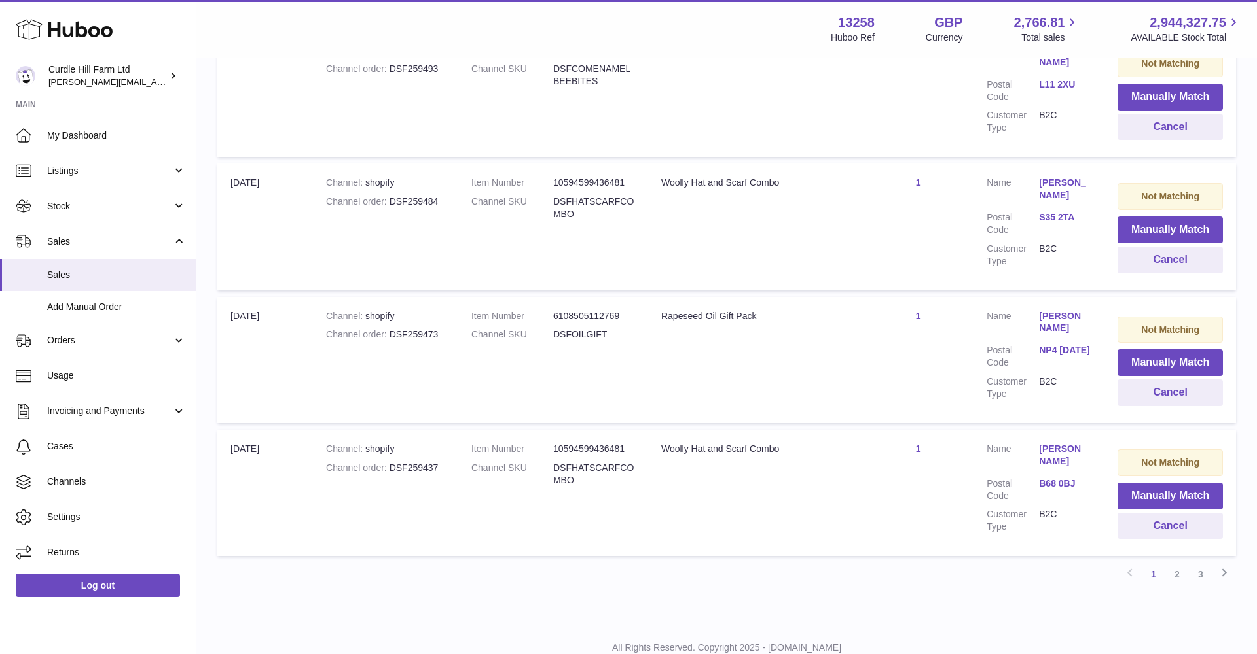
scroll to position [1117, 0]
click at [1174, 564] on link "2" at bounding box center [1177, 576] width 24 height 24
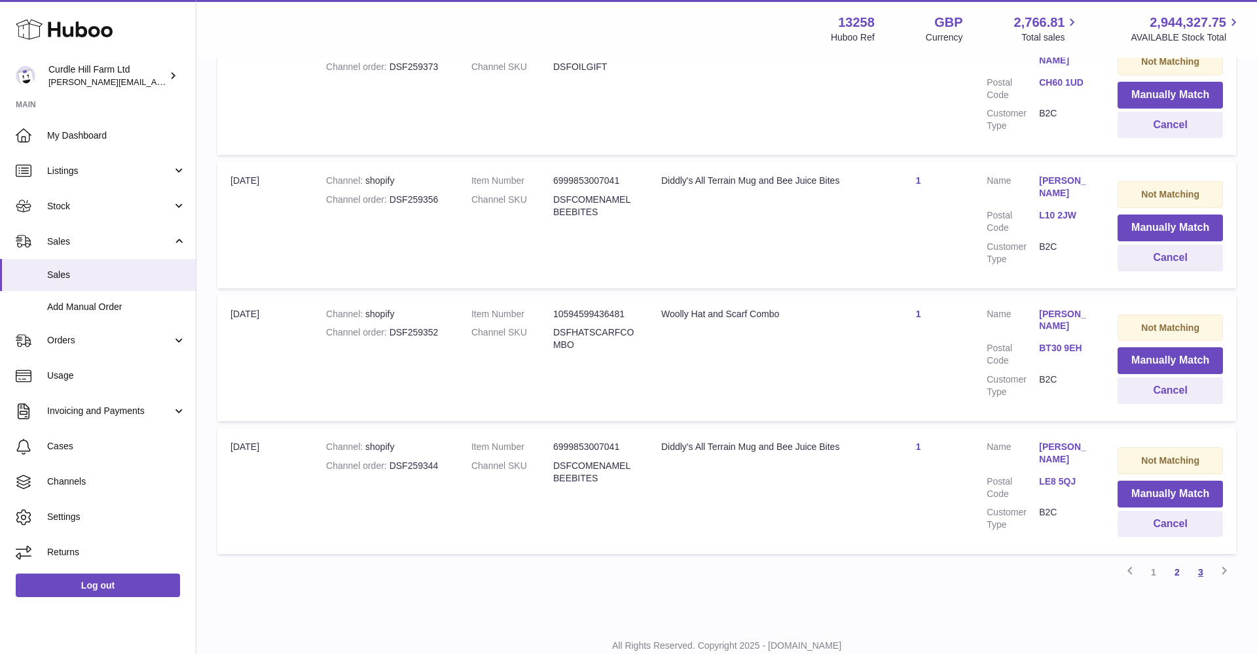
click at [1198, 561] on link "3" at bounding box center [1201, 573] width 24 height 24
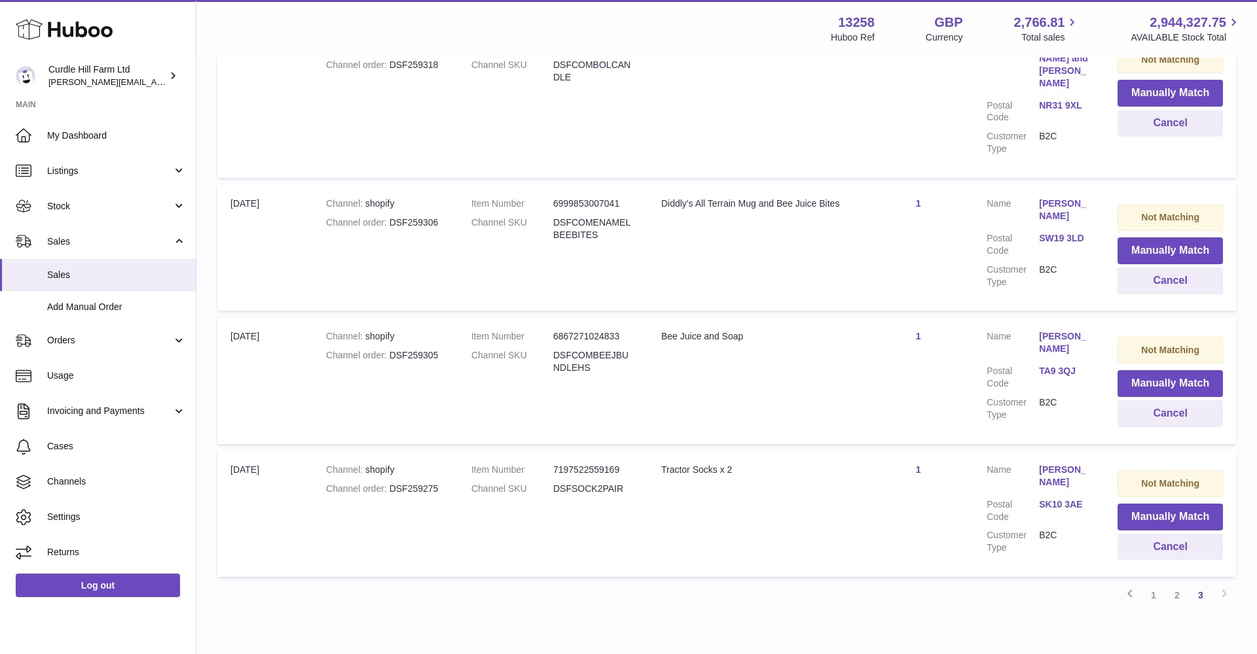
scroll to position [887, 0]
click at [1153, 585] on link "1" at bounding box center [1153, 597] width 24 height 24
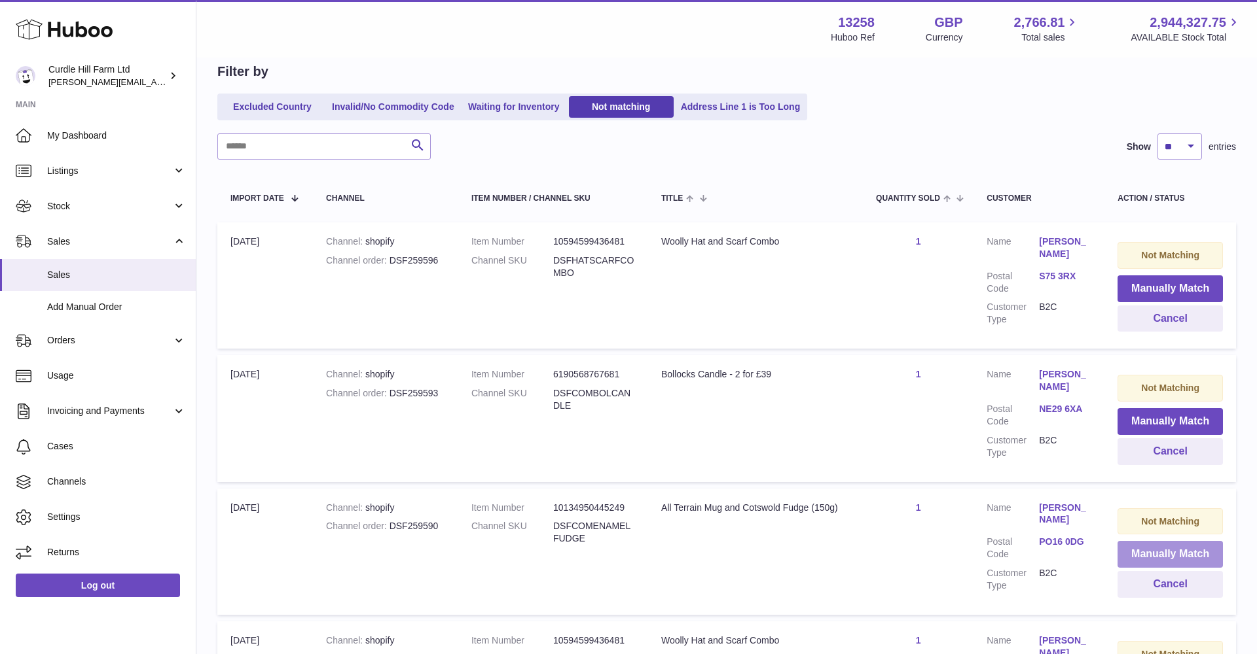
scroll to position [120, 0]
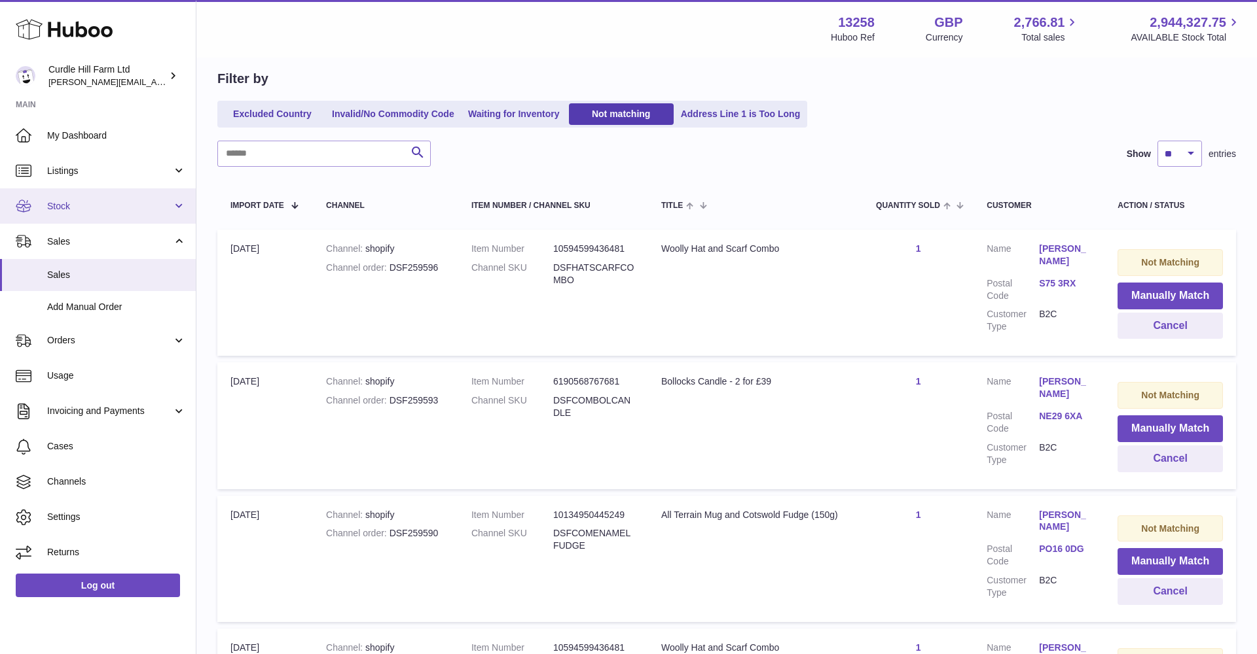
click at [145, 196] on link "Stock" at bounding box center [98, 205] width 196 height 35
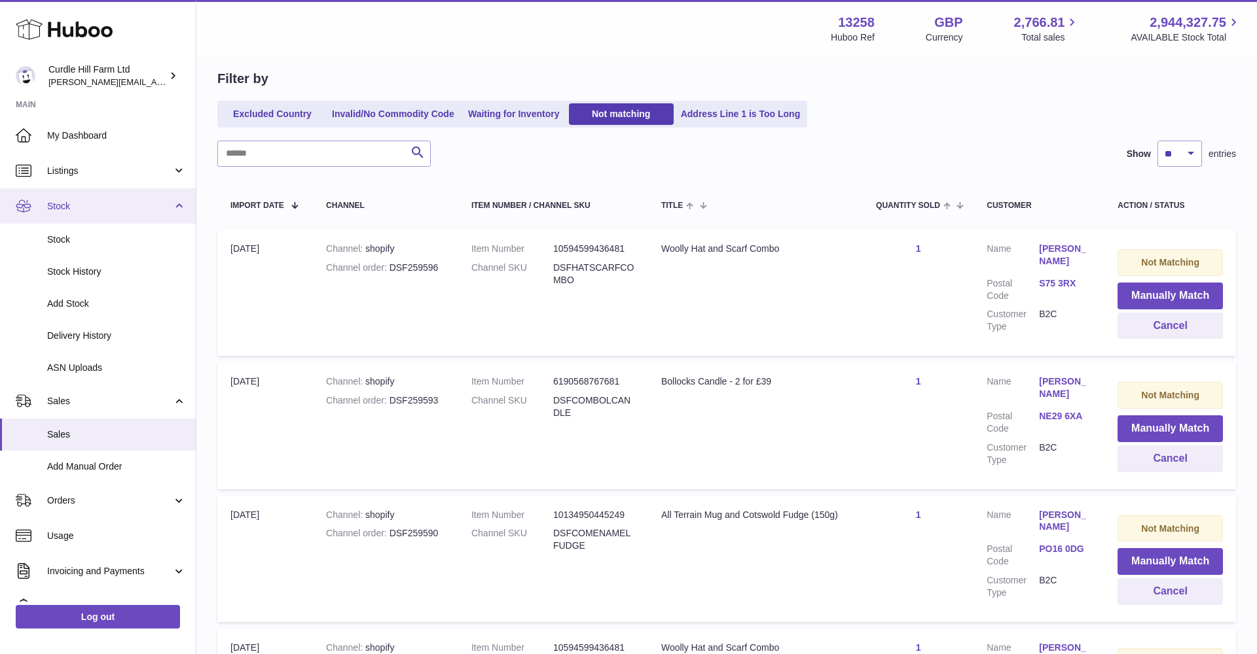
click at [145, 196] on link "Stock" at bounding box center [98, 205] width 196 height 35
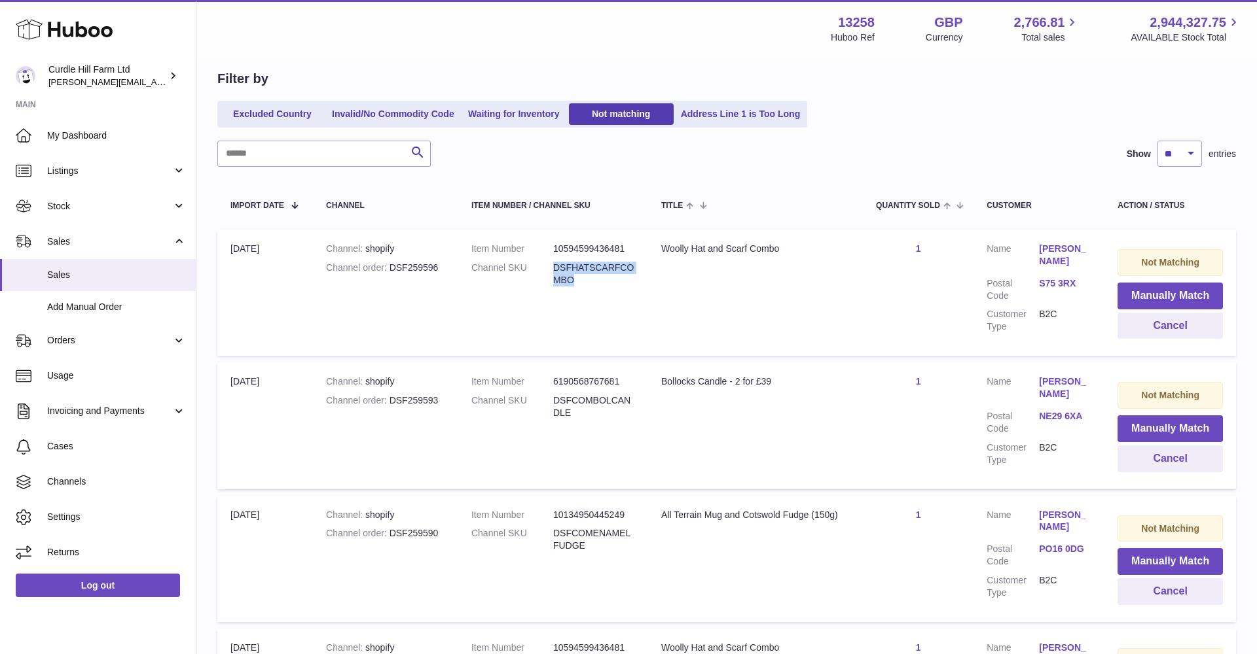
drag, startPoint x: 552, startPoint y: 265, endPoint x: 573, endPoint y: 276, distance: 24.3
click at [581, 278] on dl "Item Number 10594599436481 Channel SKU DSFHATSCARFCOMBO" at bounding box center [553, 268] width 164 height 50
click at [567, 272] on dd "DSFHATSCARFCOMBO" at bounding box center [594, 274] width 82 height 25
click at [101, 180] on link "Listings" at bounding box center [98, 170] width 196 height 35
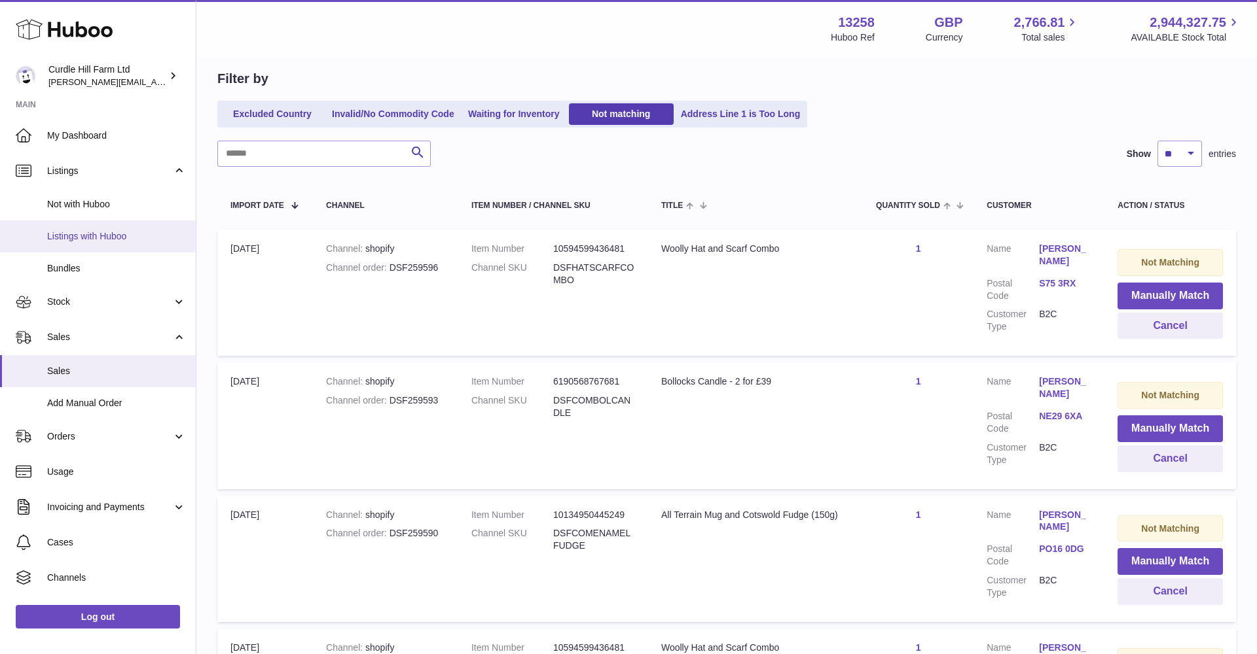
click at [109, 232] on span "Listings with Huboo" at bounding box center [116, 236] width 139 height 12
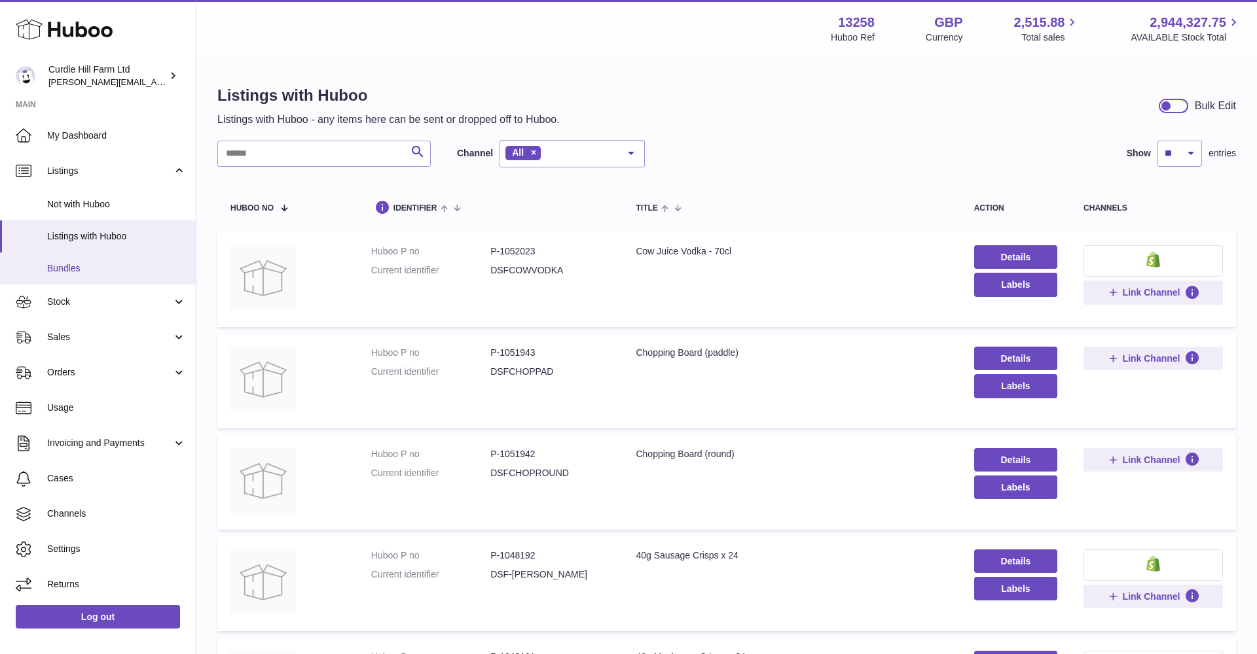
click at [63, 266] on span "Bundles" at bounding box center [116, 268] width 139 height 12
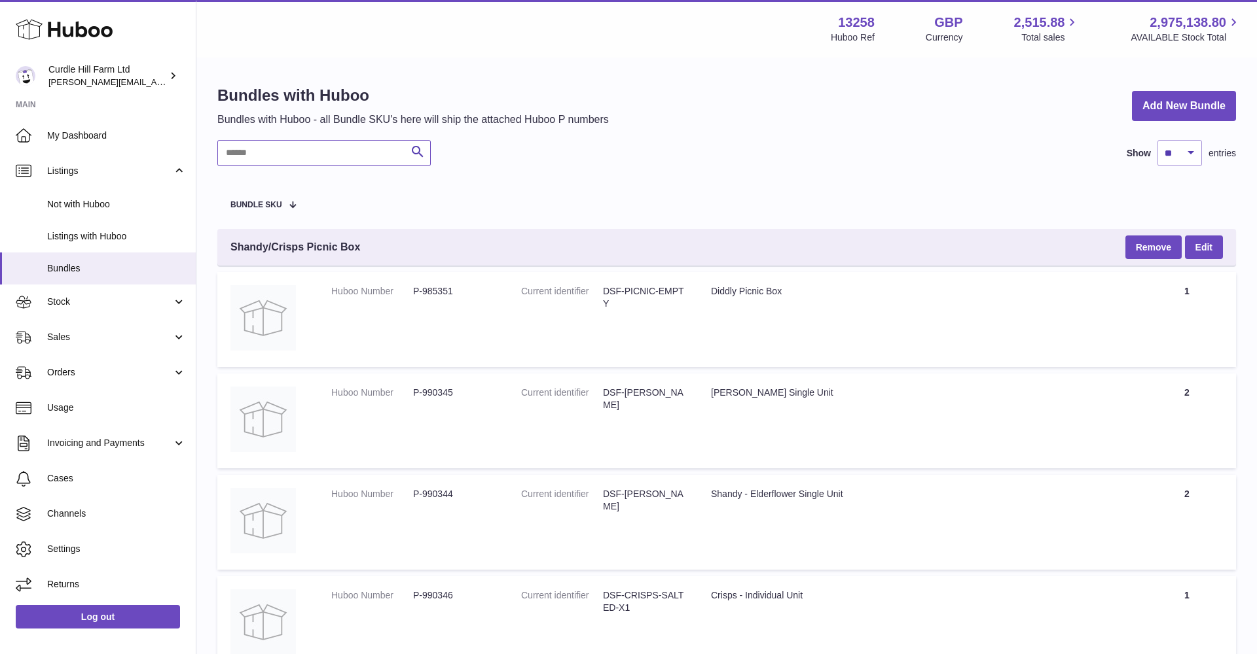
click at [268, 150] on input "text" at bounding box center [323, 153] width 213 height 26
paste input "**********"
type input "**********"
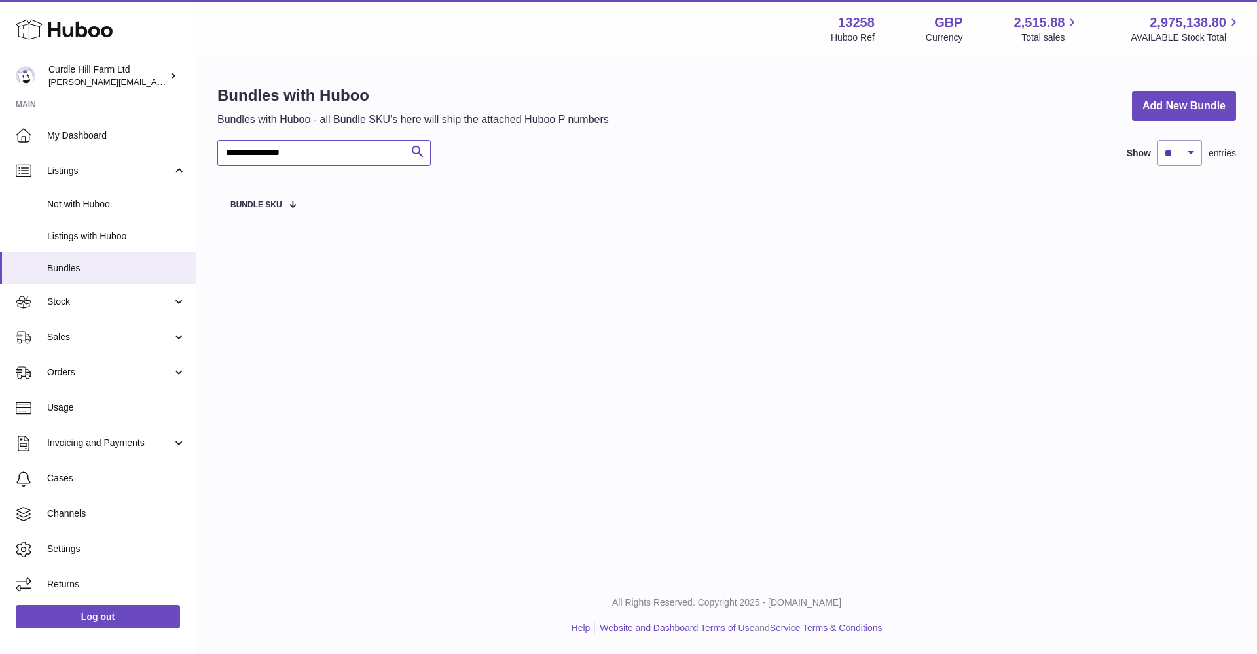
drag, startPoint x: 340, startPoint y: 154, endPoint x: 217, endPoint y: 151, distance: 122.4
click at [217, 151] on input "**********" at bounding box center [323, 153] width 213 height 26
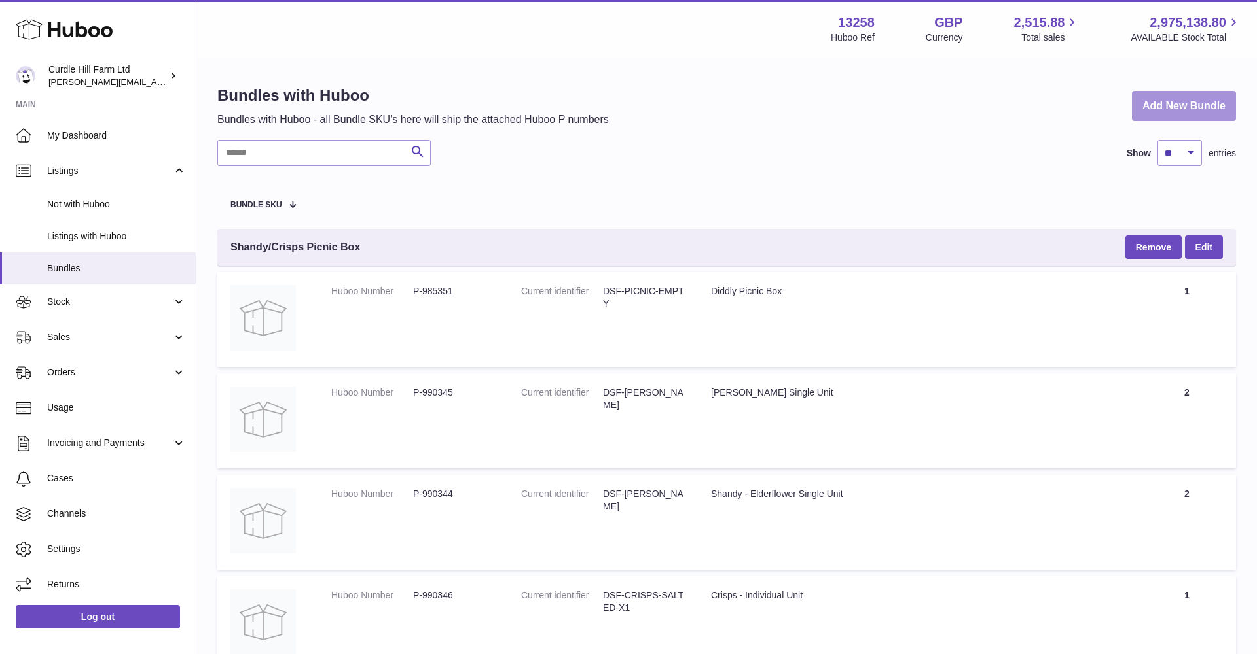
click at [1174, 107] on link "Add New Bundle" at bounding box center [1184, 106] width 104 height 31
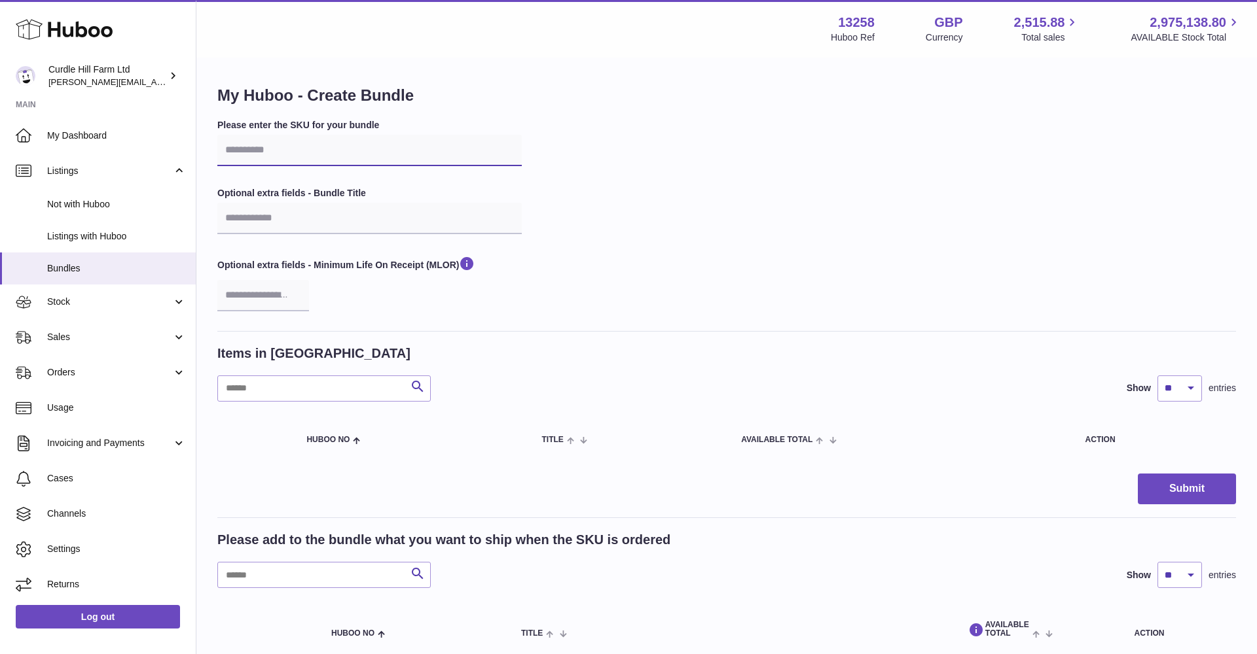
click at [305, 156] on input "text" at bounding box center [369, 150] width 304 height 31
paste input "**********"
type input "**********"
click at [545, 345] on div "Items in Bundle" at bounding box center [726, 354] width 1018 height 18
click at [300, 389] on input "text" at bounding box center [323, 389] width 213 height 26
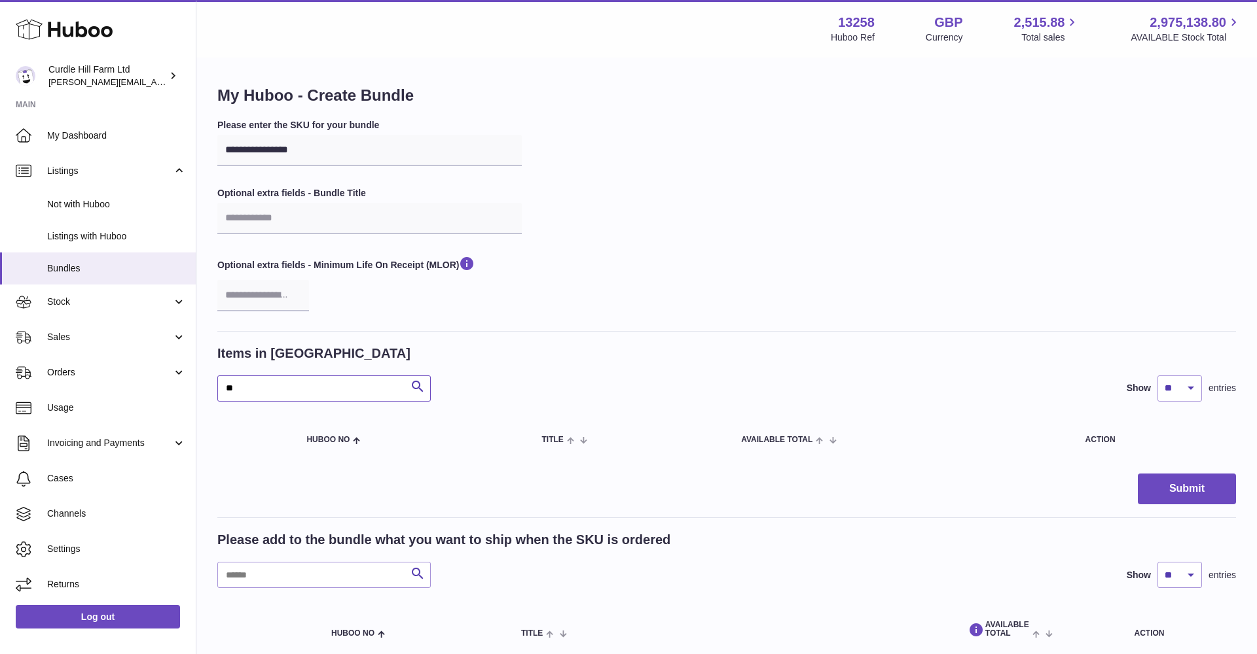
type input "*"
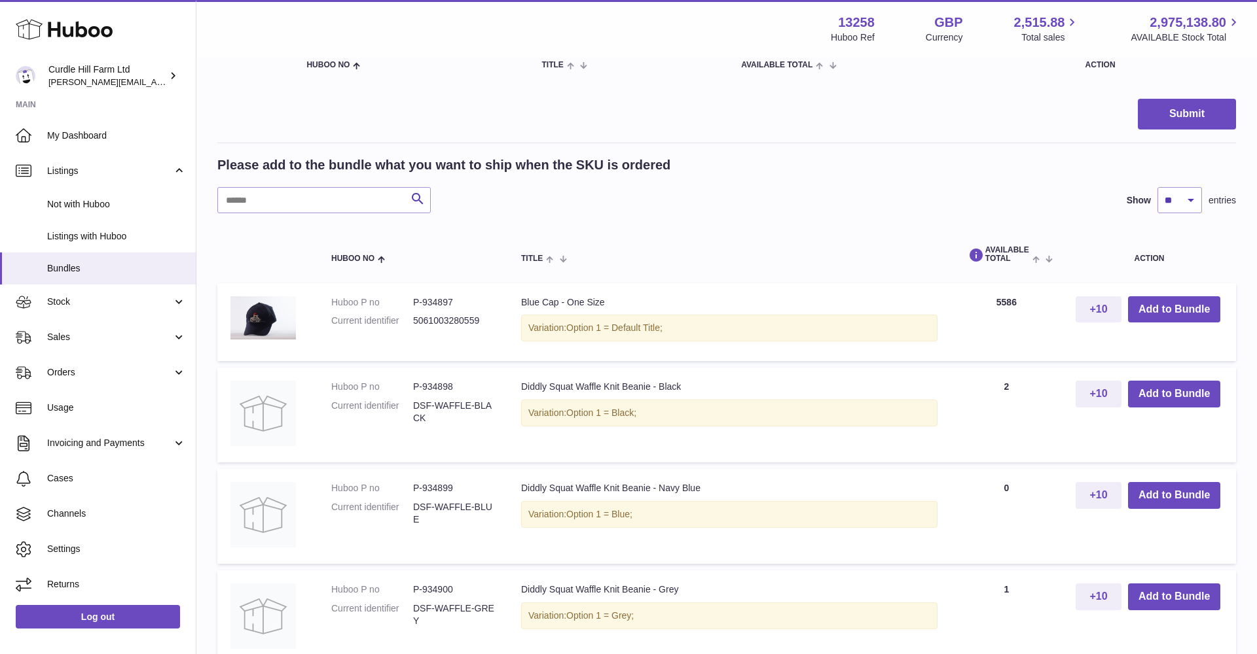
scroll to position [300, 0]
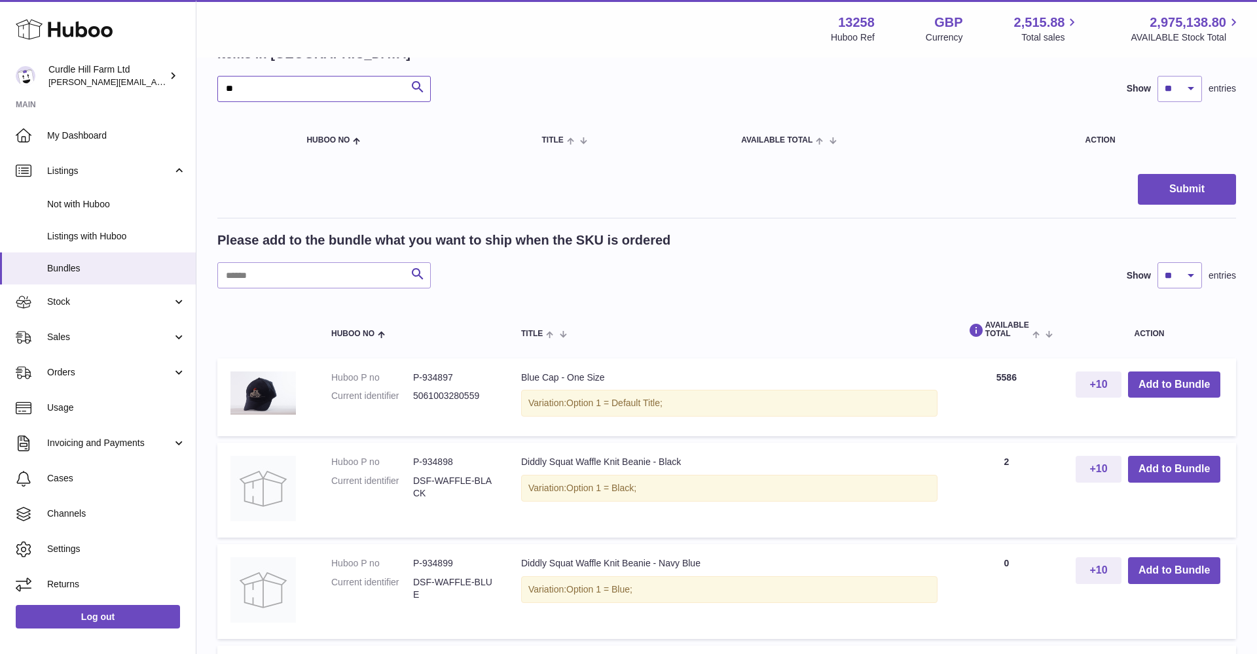
type input "*"
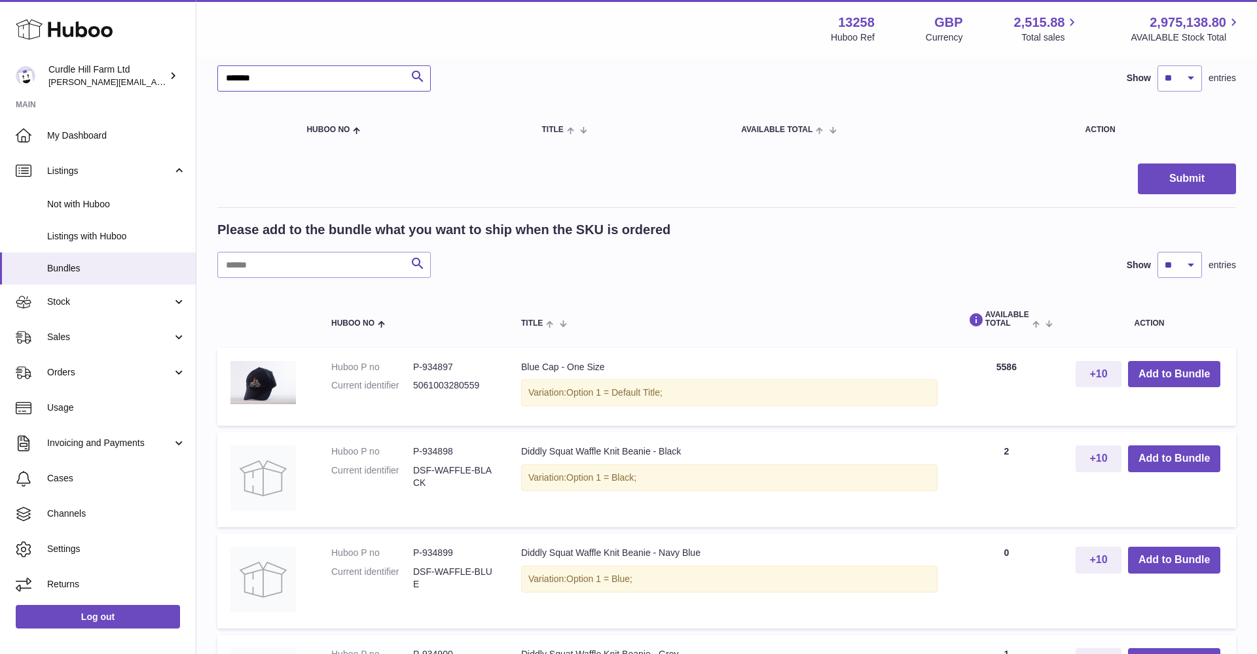
scroll to position [284, 0]
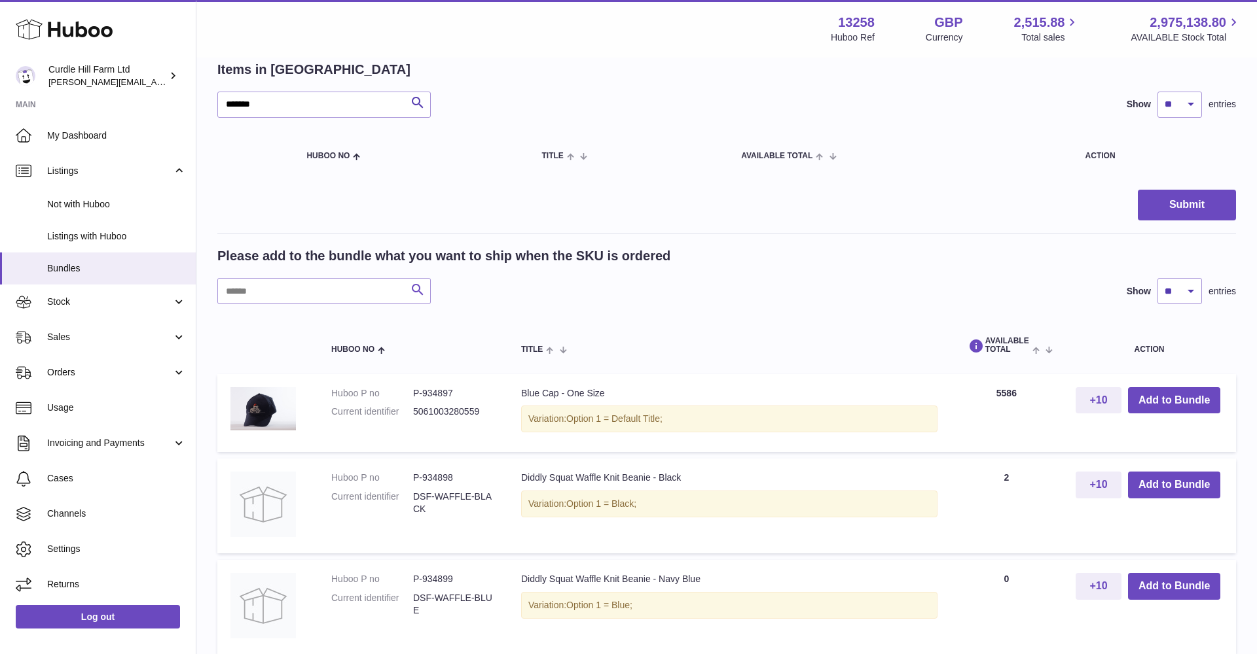
click at [420, 286] on icon "submit" at bounding box center [418, 290] width 16 height 16
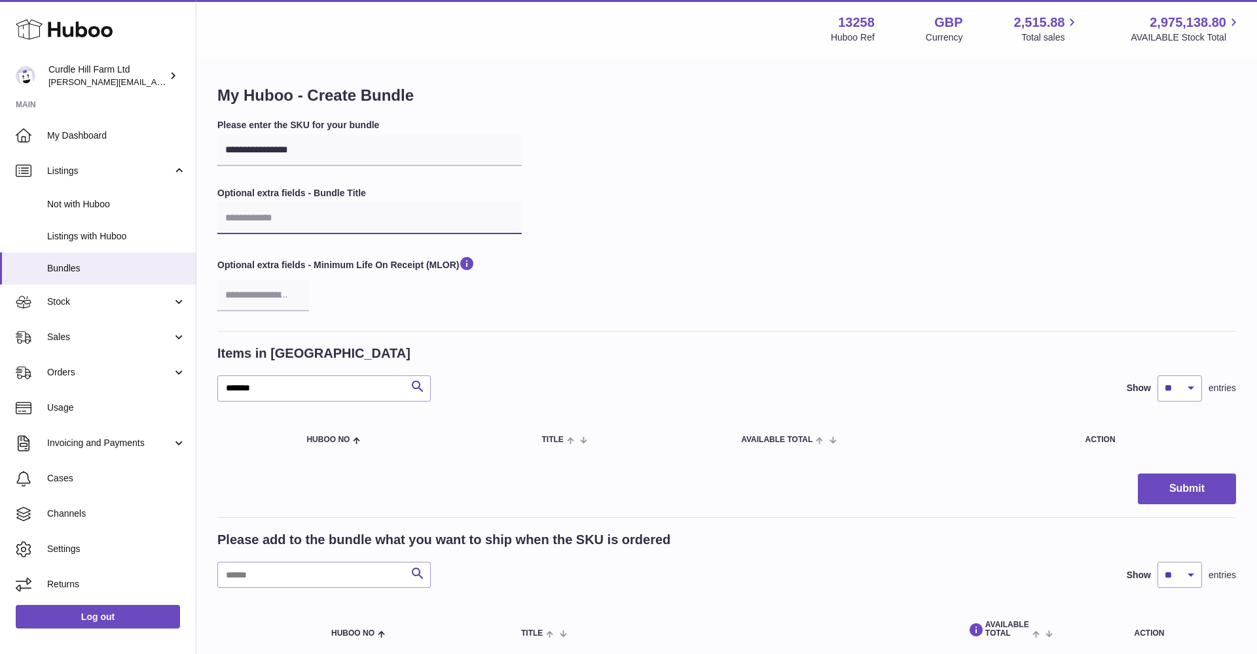
click at [260, 219] on input "text" at bounding box center [369, 218] width 304 height 31
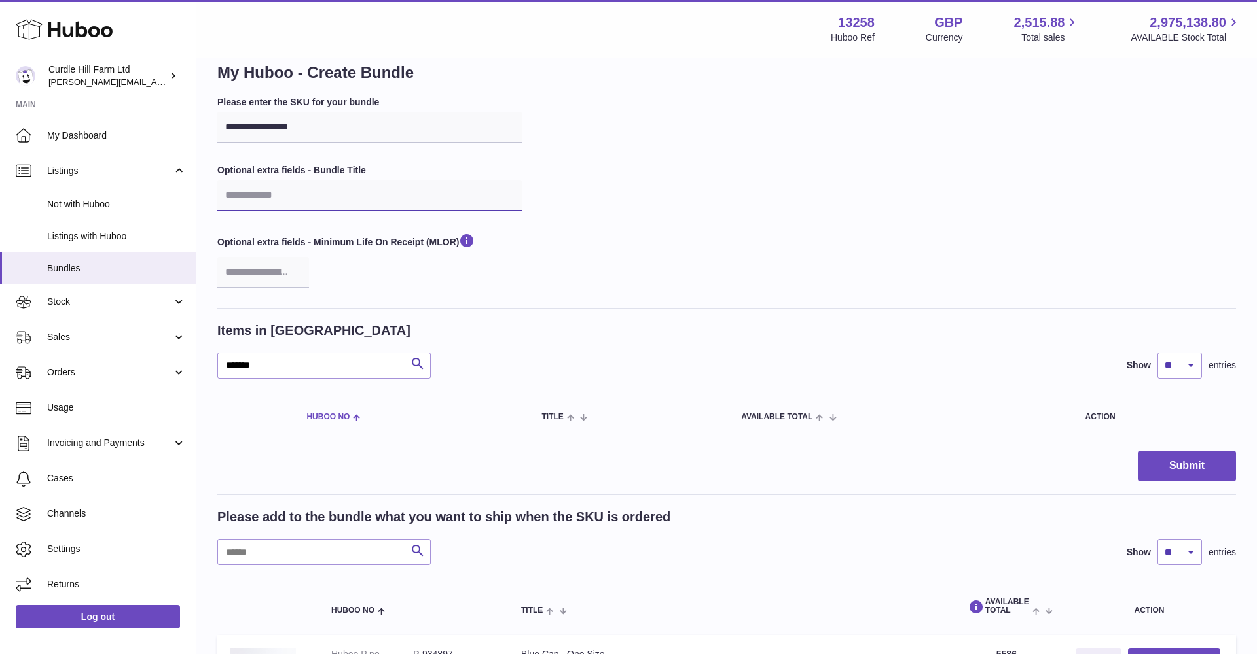
scroll to position [35, 0]
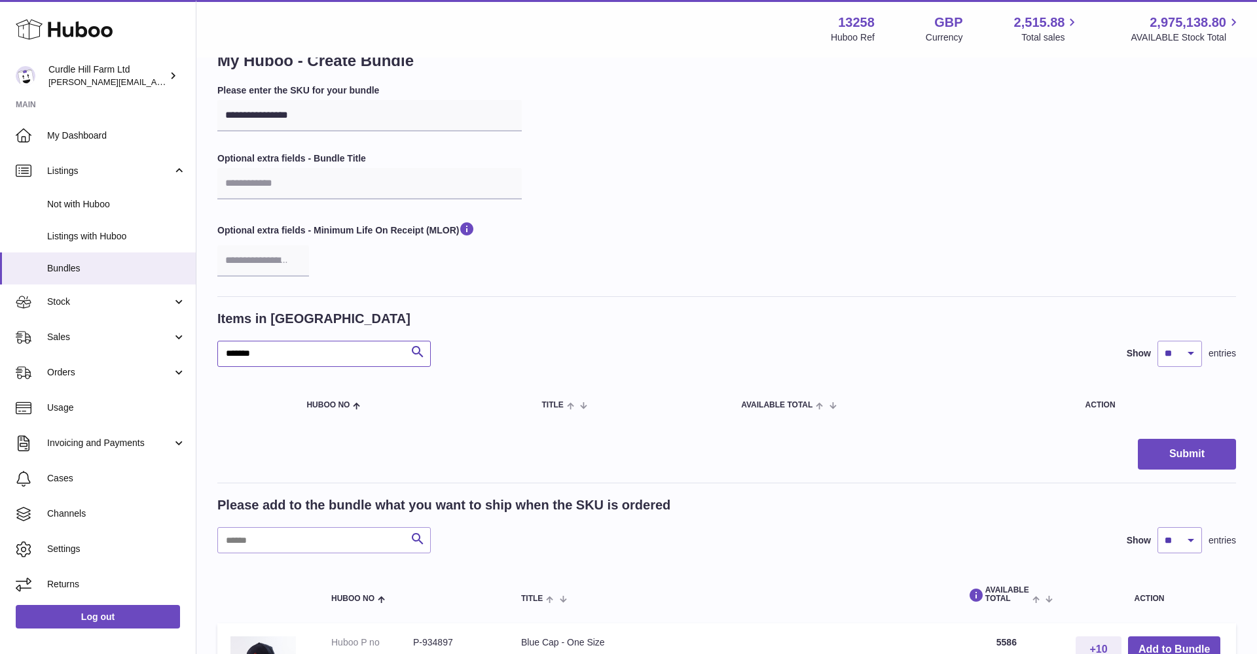
click at [294, 351] on input "******" at bounding box center [323, 354] width 213 height 26
type input "*"
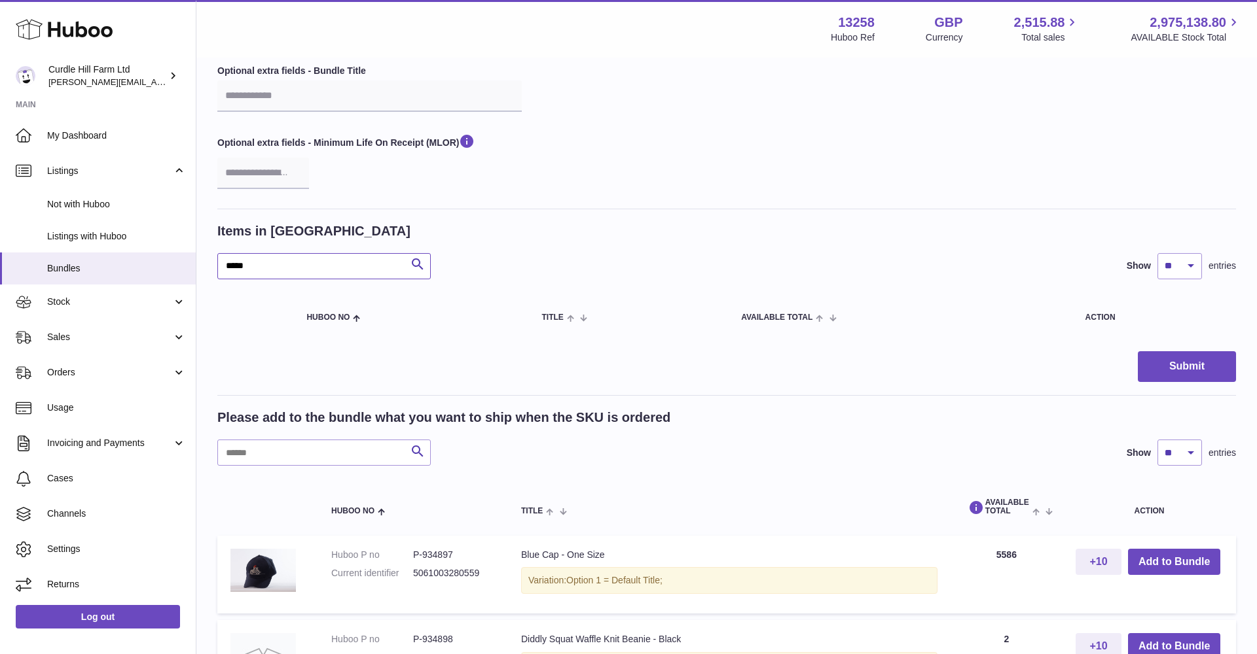
scroll to position [141, 0]
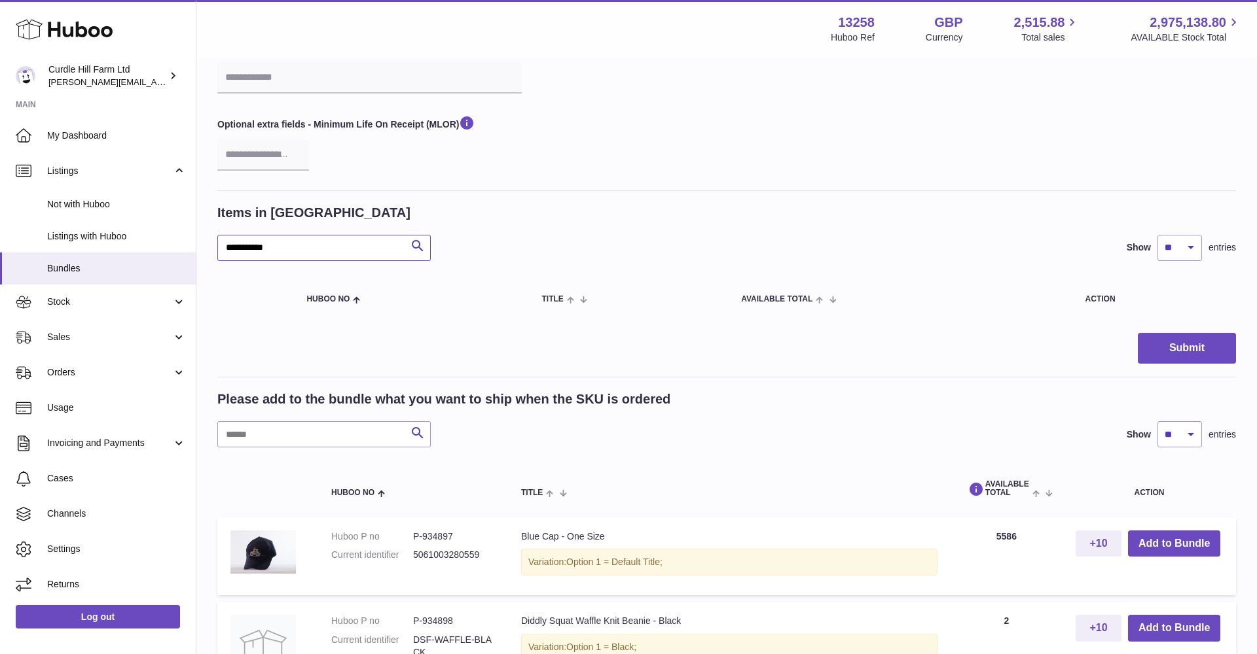
type input "**********"
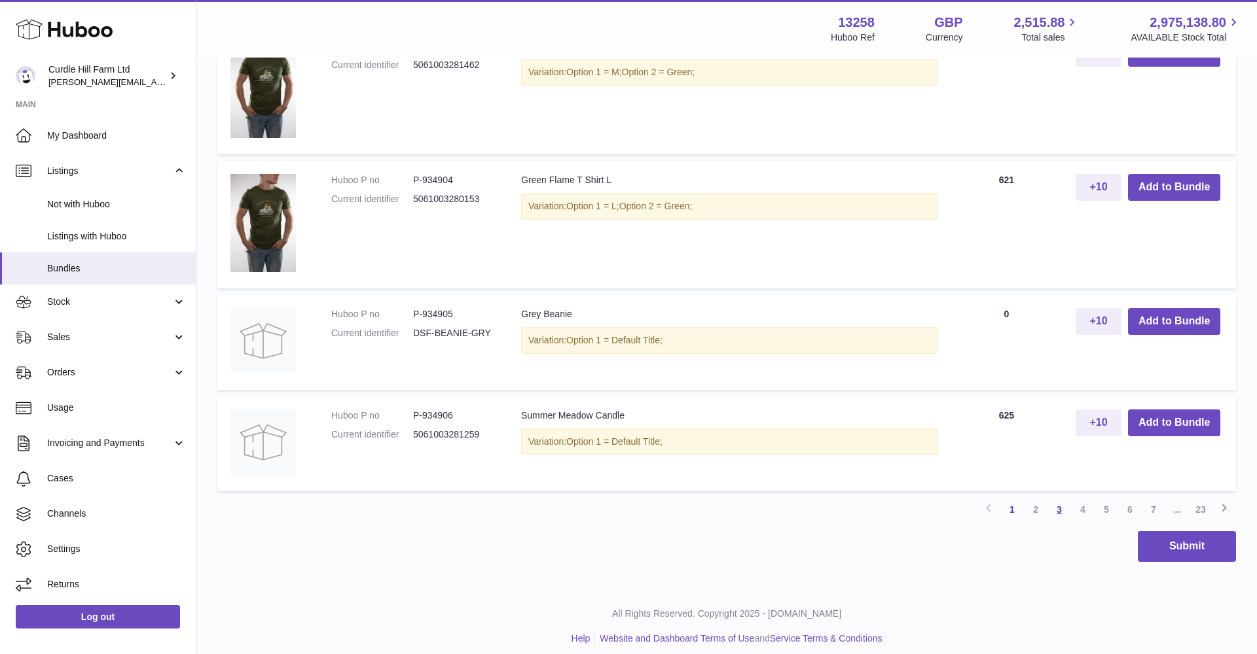
scroll to position [1255, 0]
click at [1036, 500] on link "2" at bounding box center [1036, 511] width 24 height 24
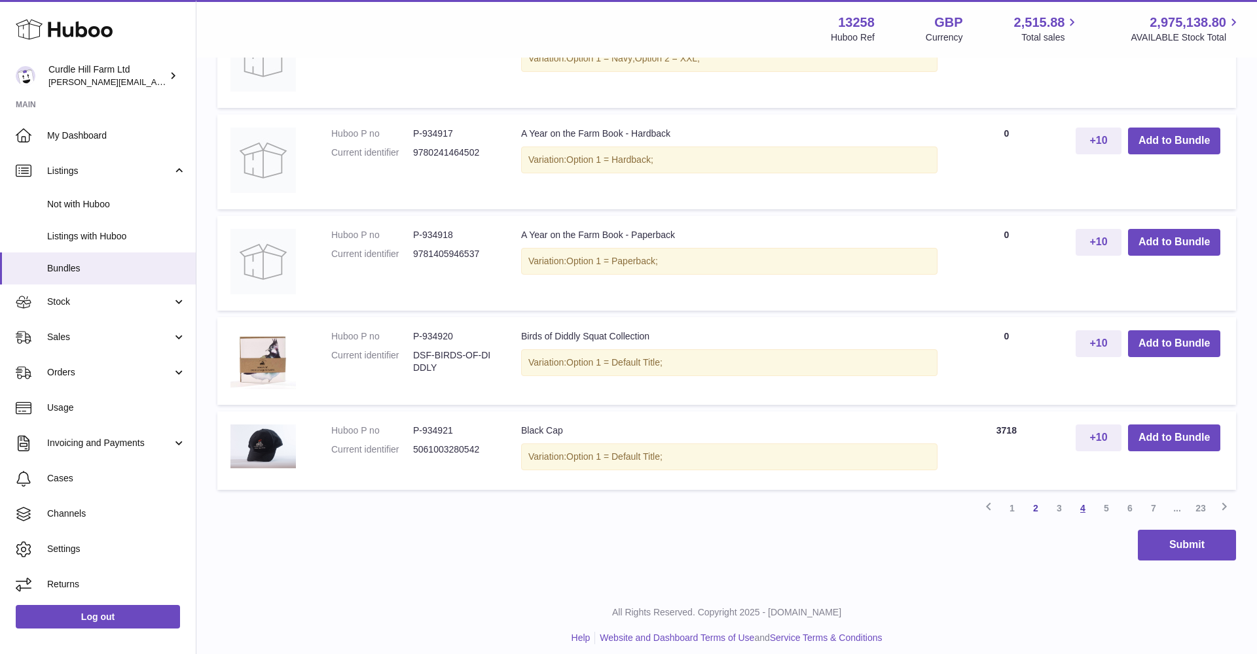
scroll to position [1151, 0]
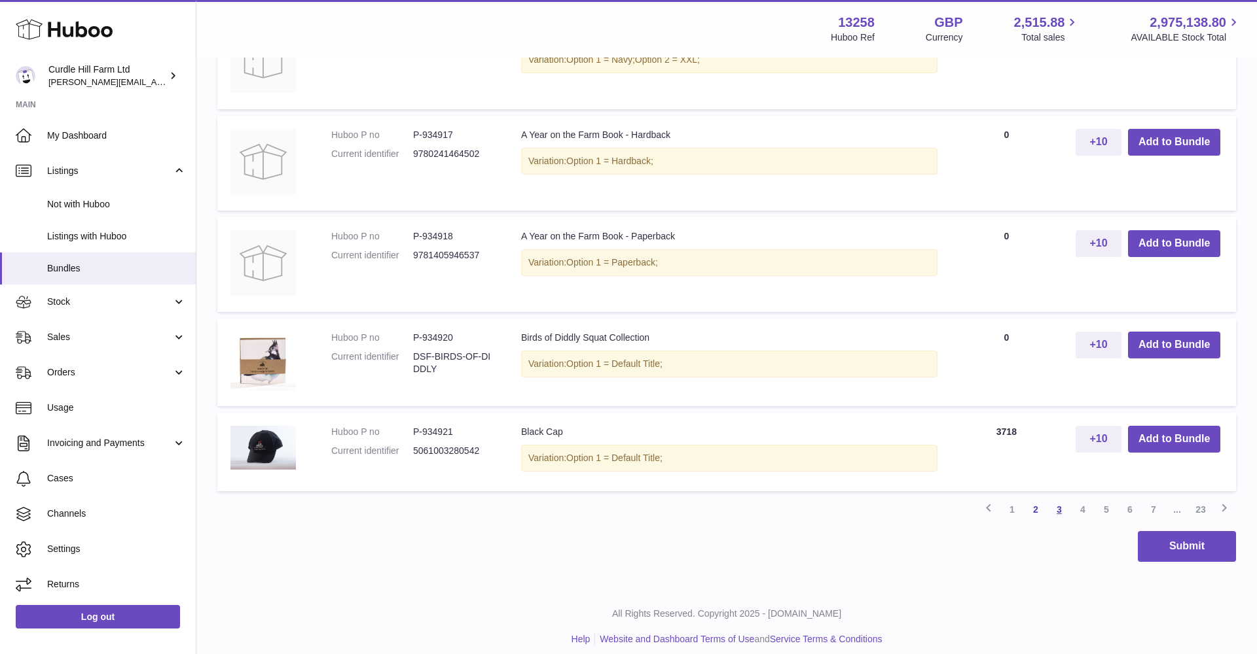
click at [1058, 502] on link "3" at bounding box center [1059, 510] width 24 height 24
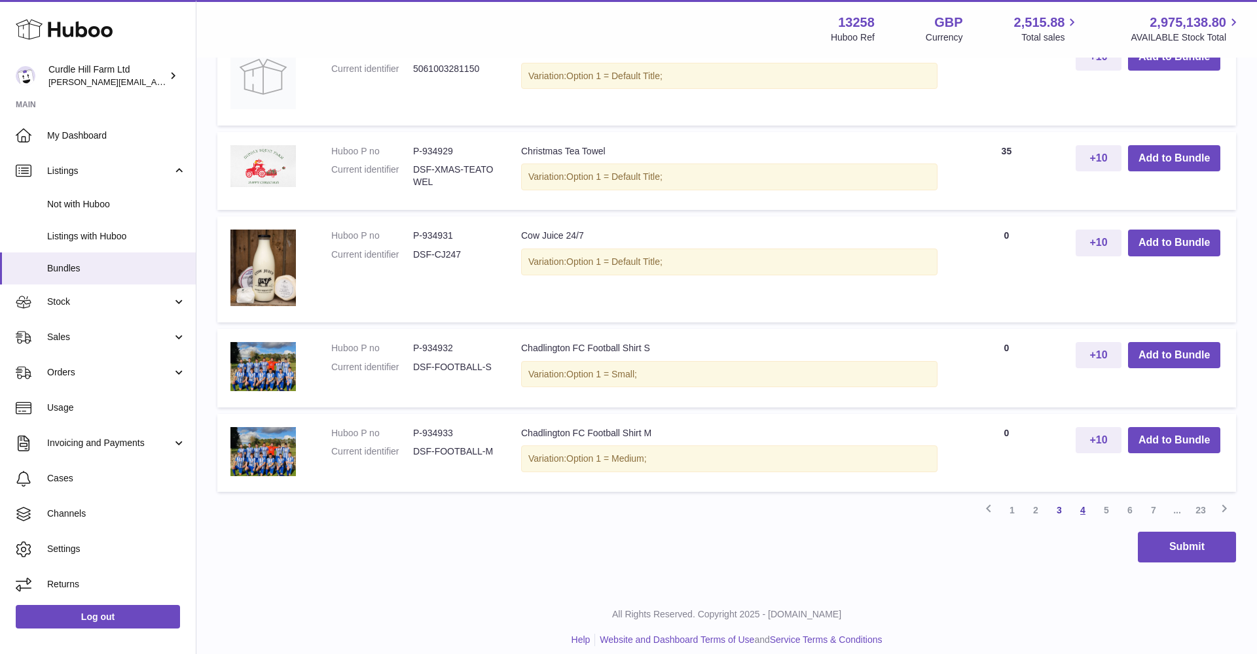
click at [1078, 504] on link "4" at bounding box center [1083, 511] width 24 height 24
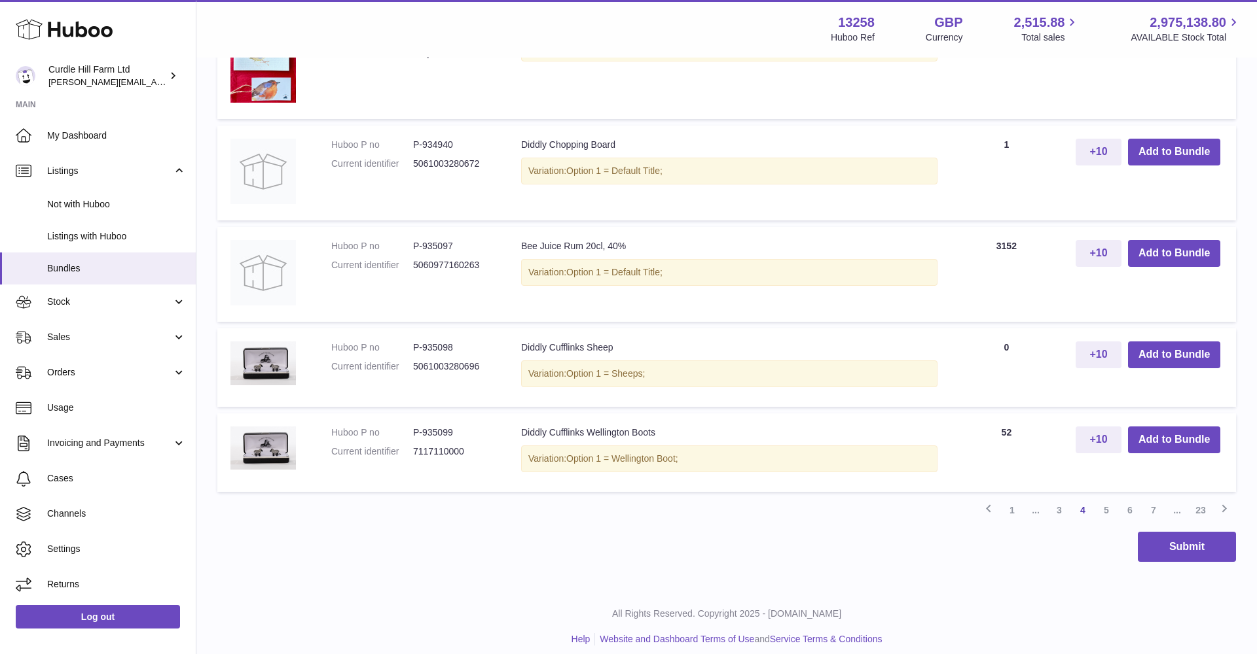
scroll to position [1113, 0]
click at [1102, 503] on link "5" at bounding box center [1106, 511] width 24 height 24
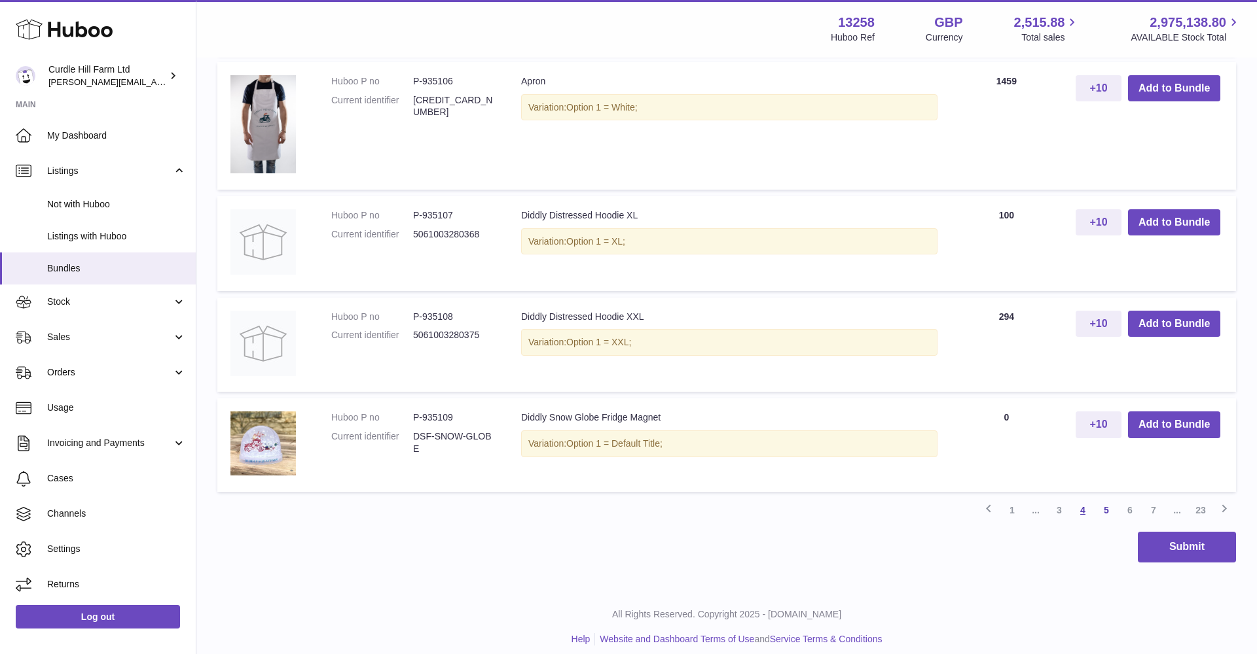
scroll to position [1154, 0]
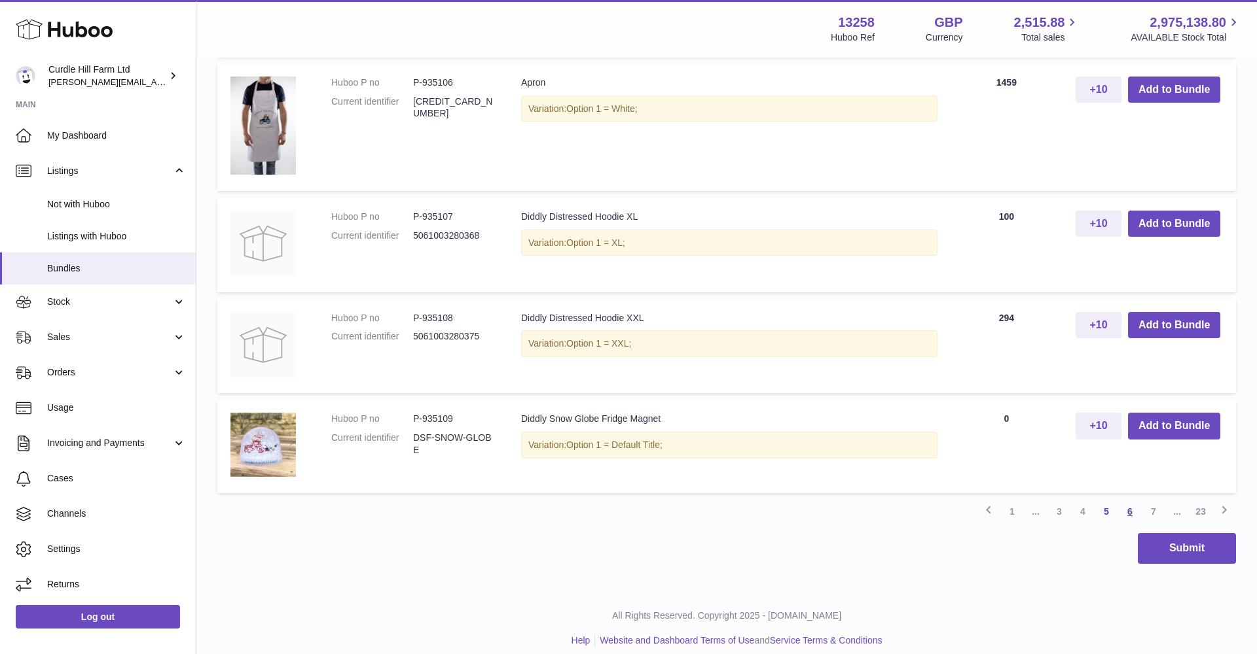
click at [1124, 502] on link "6" at bounding box center [1130, 512] width 24 height 24
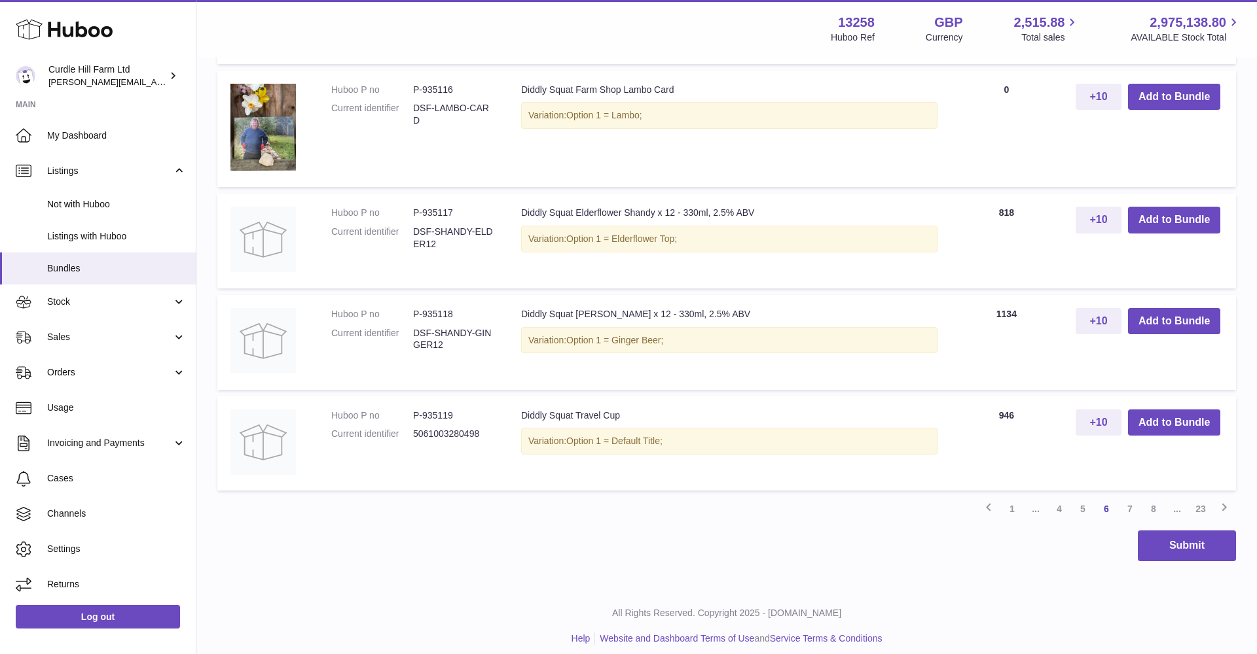
scroll to position [1222, 0]
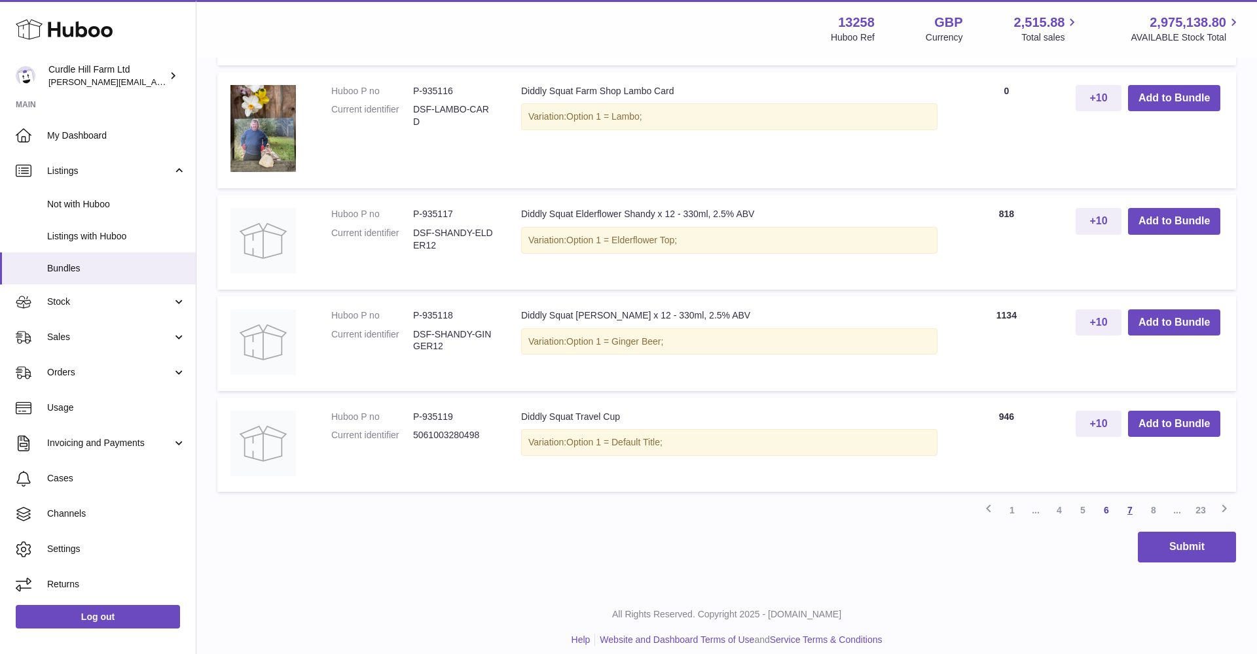
click at [1128, 499] on link "7" at bounding box center [1130, 511] width 24 height 24
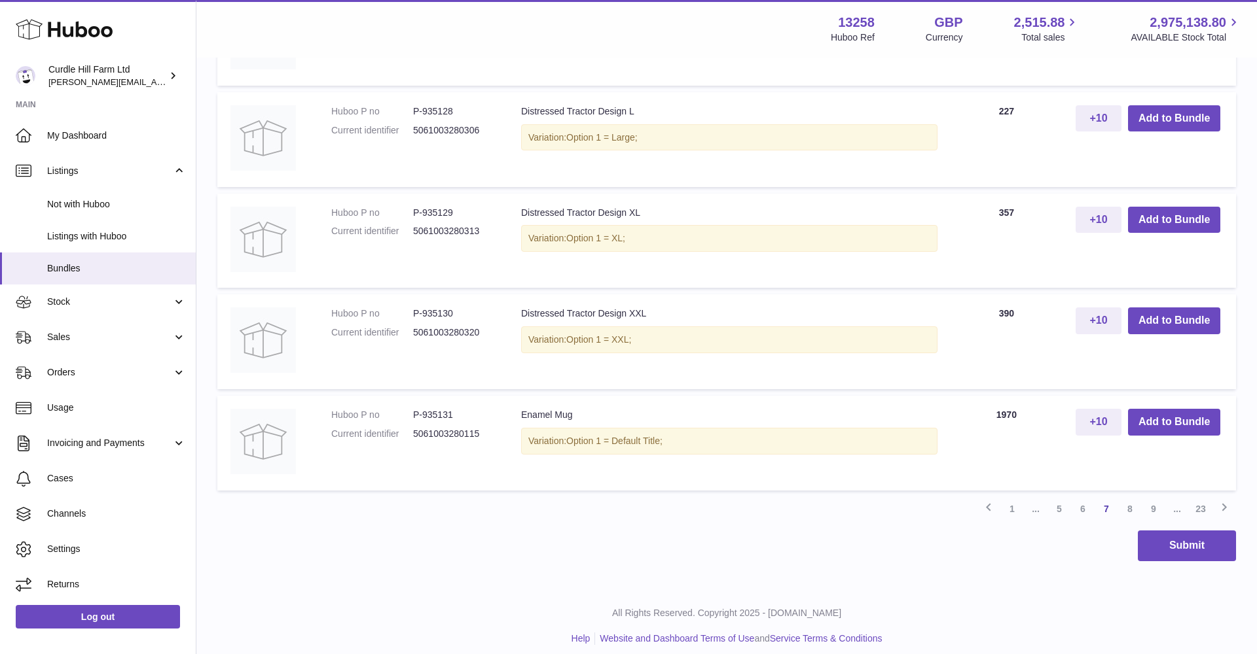
scroll to position [1123, 0]
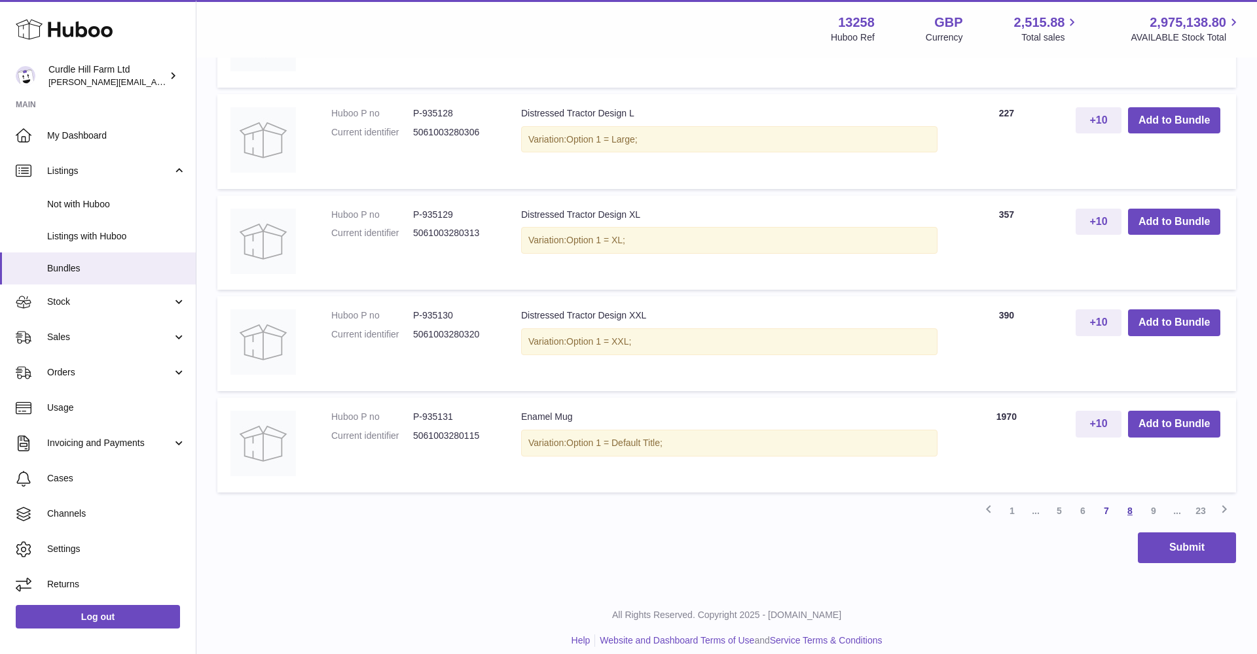
click at [1128, 503] on link "8" at bounding box center [1130, 511] width 24 height 24
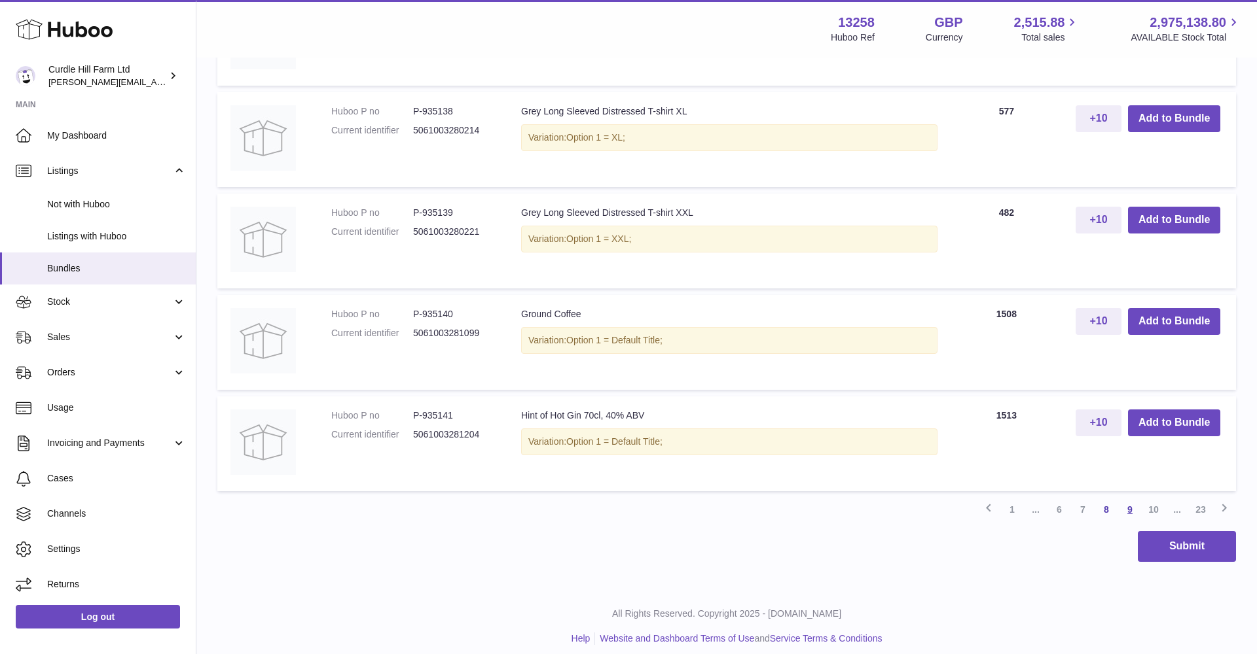
click at [1128, 498] on link "9" at bounding box center [1130, 510] width 24 height 24
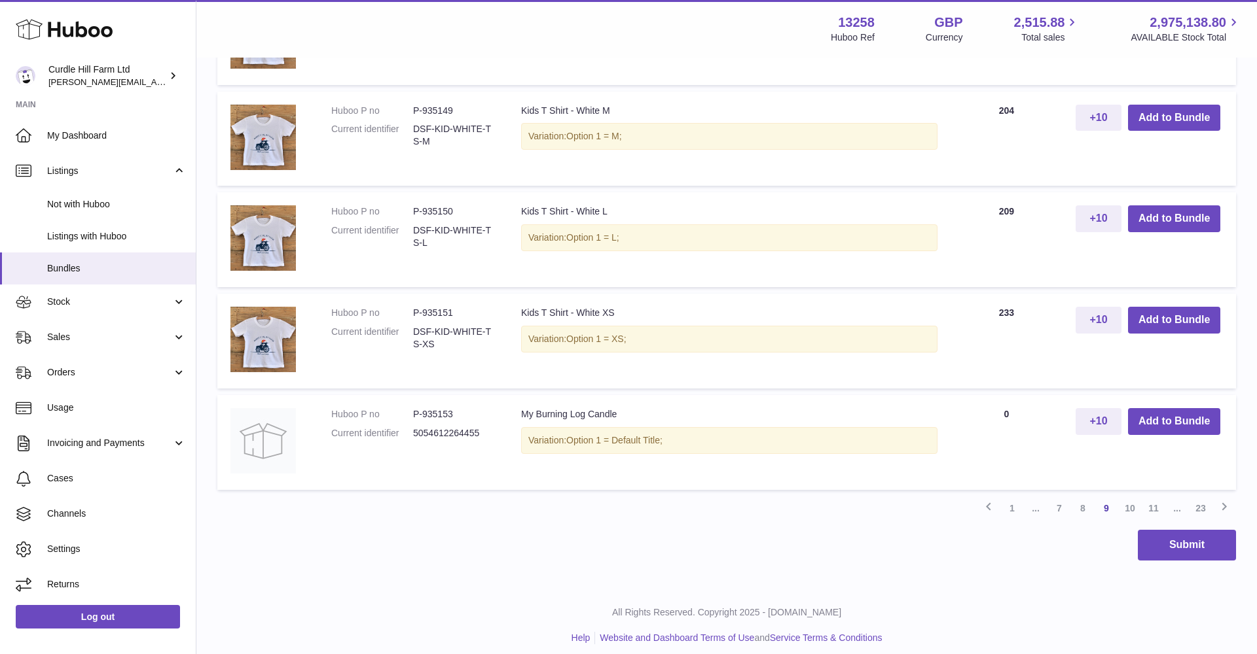
scroll to position [1282, 0]
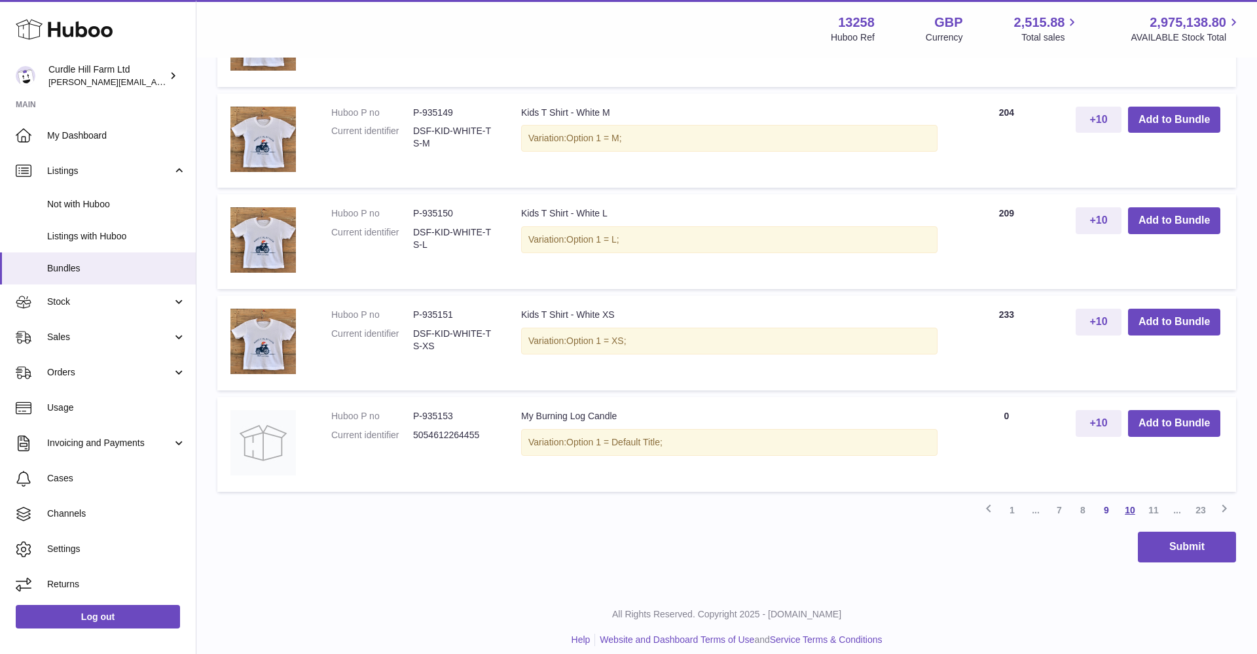
click at [1125, 499] on link "10" at bounding box center [1130, 511] width 24 height 24
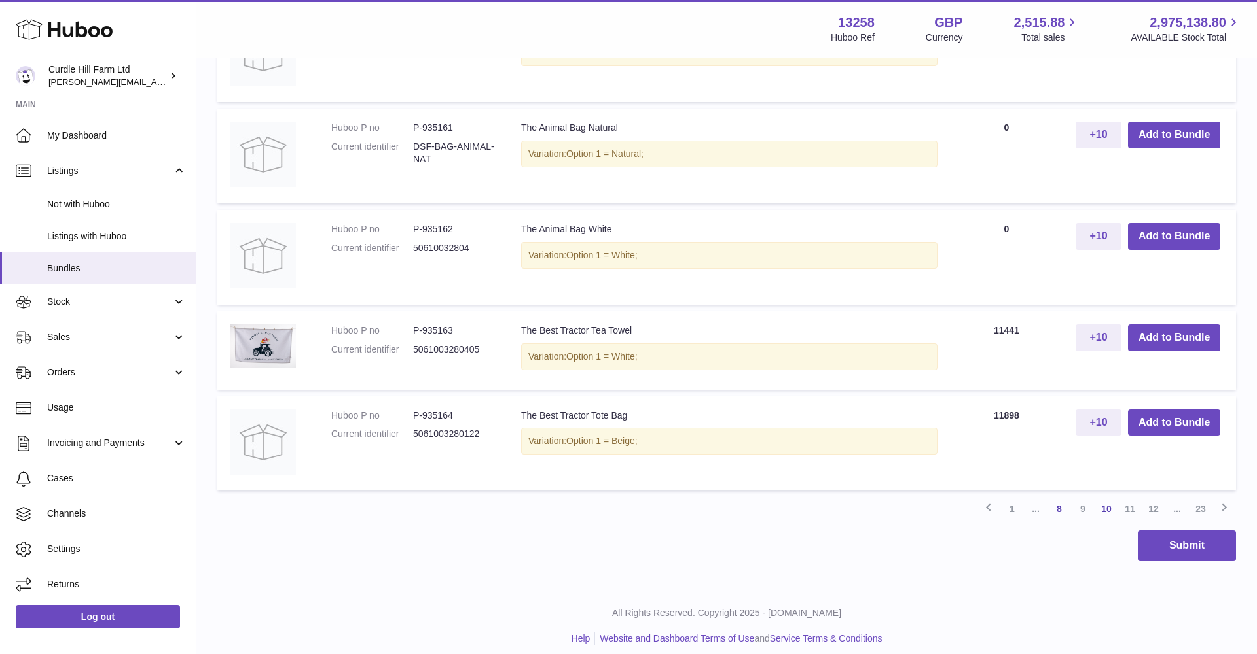
scroll to position [1157, 0]
click at [1124, 500] on link "11" at bounding box center [1130, 510] width 24 height 24
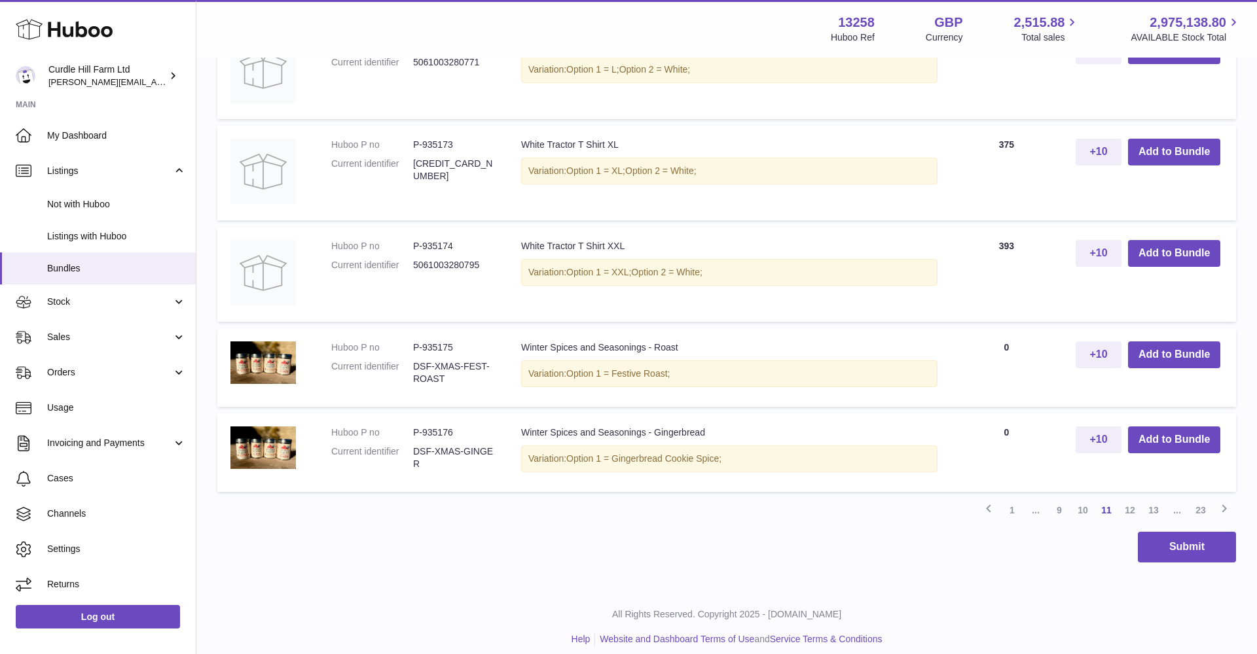
scroll to position [1124, 0]
click at [1122, 499] on link "12" at bounding box center [1130, 511] width 24 height 24
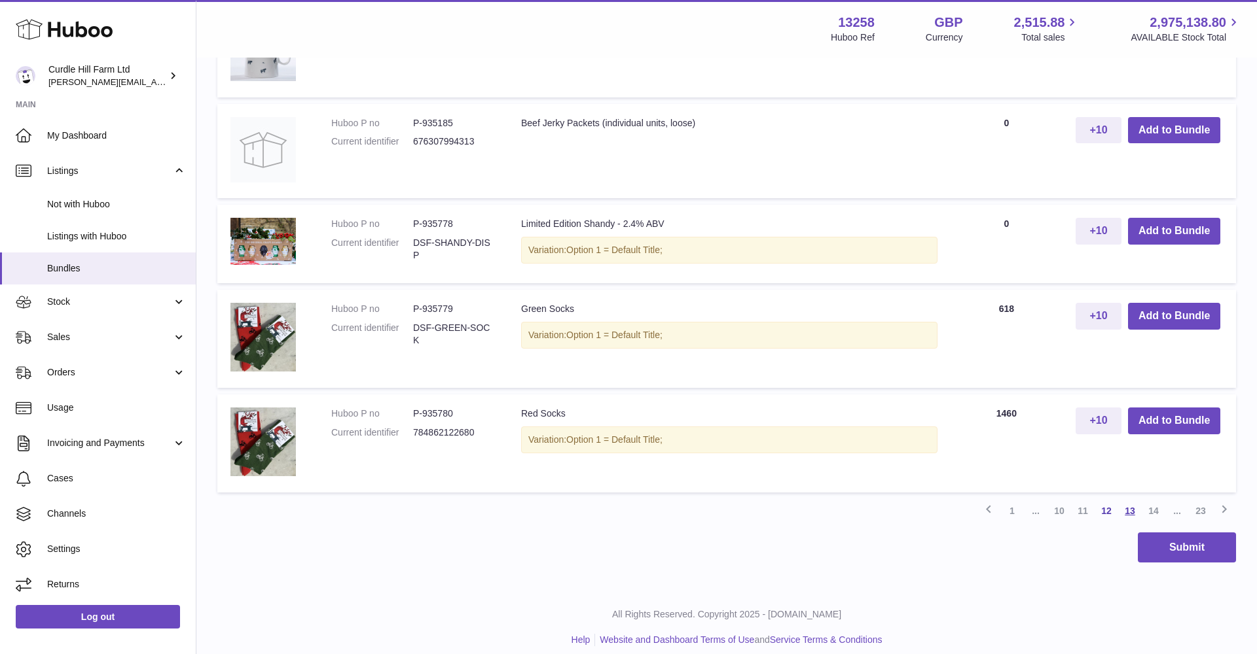
click at [1128, 501] on link "13" at bounding box center [1130, 511] width 24 height 24
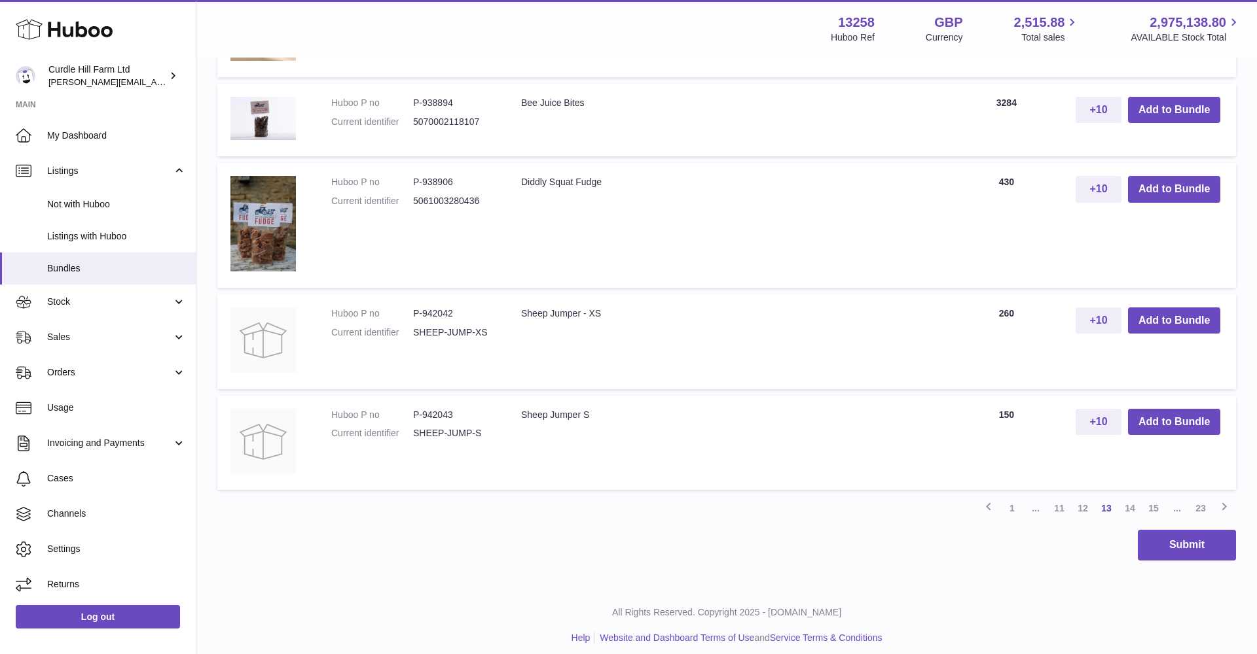
scroll to position [1153, 0]
click at [1130, 501] on link "14" at bounding box center [1130, 509] width 24 height 24
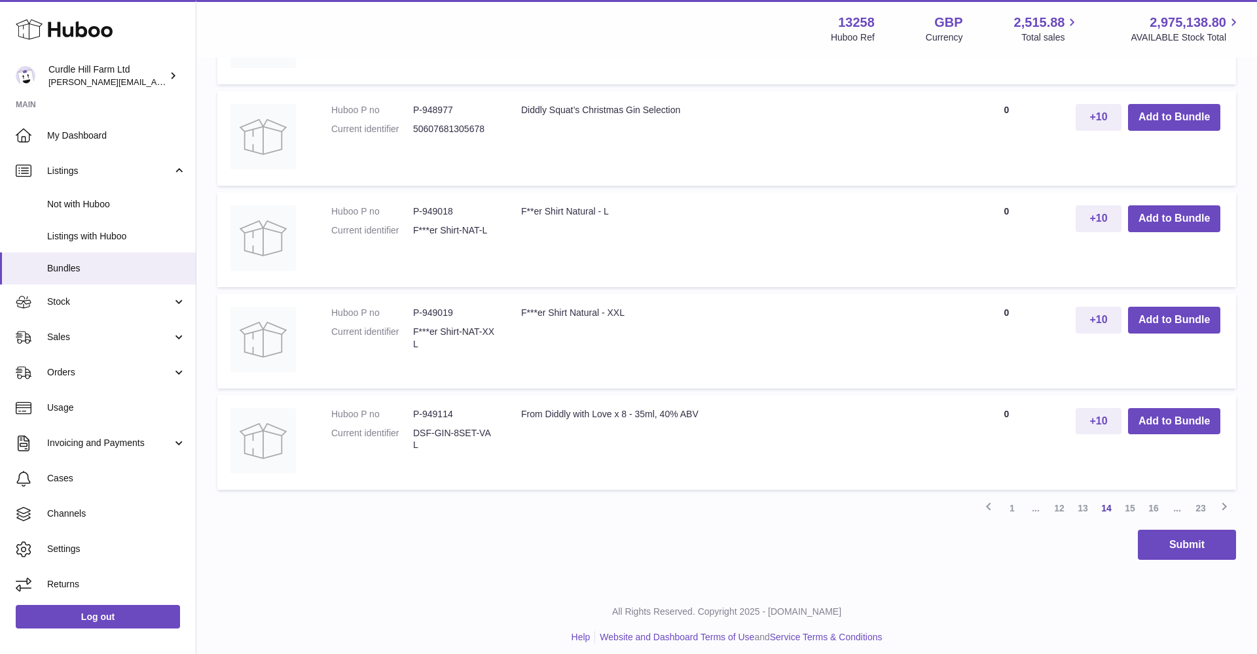
scroll to position [1174, 0]
click at [1134, 498] on link "15" at bounding box center [1130, 510] width 24 height 24
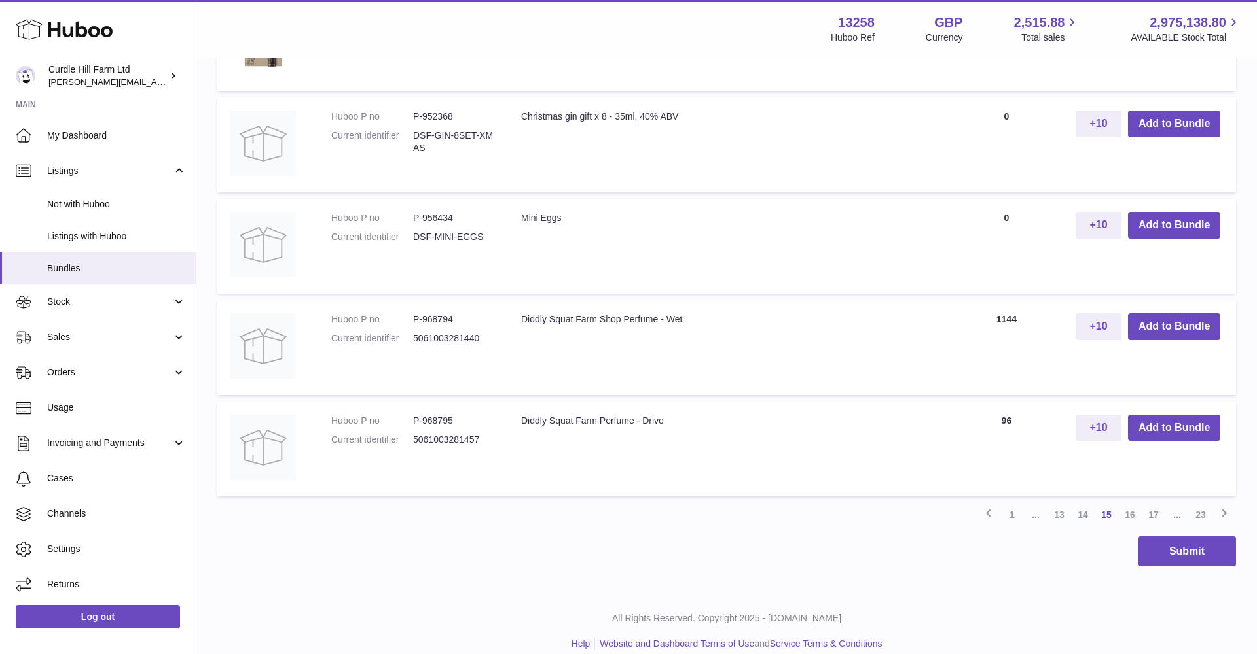
scroll to position [1158, 0]
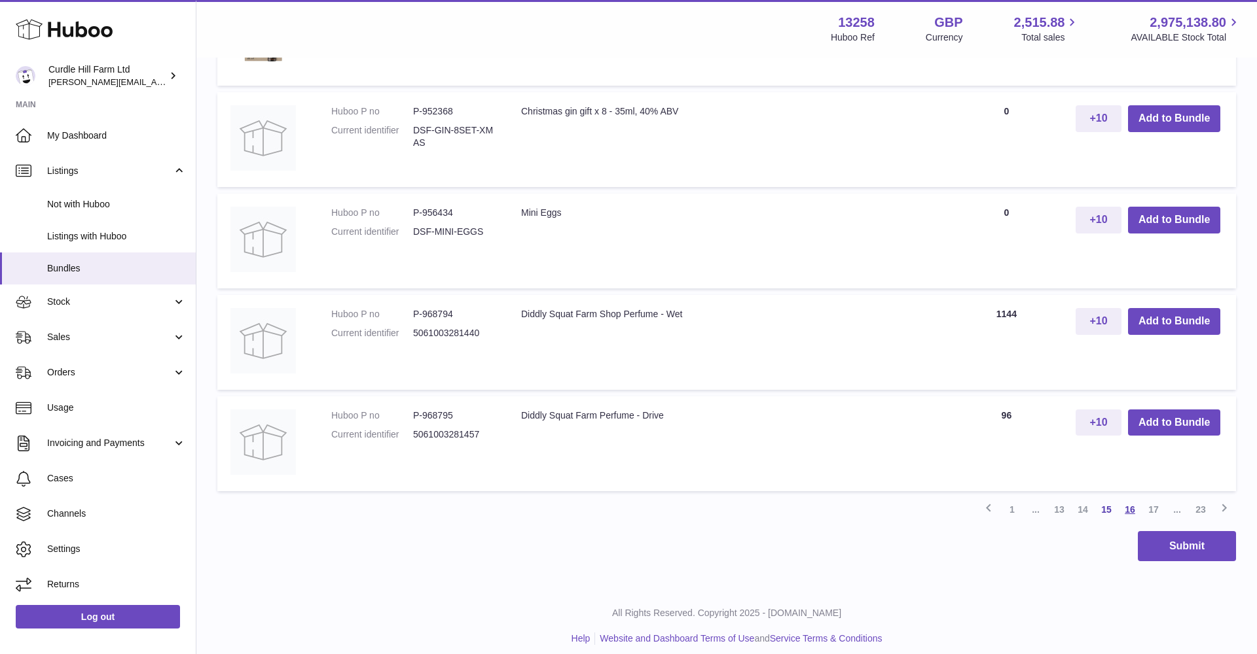
click at [1125, 498] on link "16" at bounding box center [1130, 510] width 24 height 24
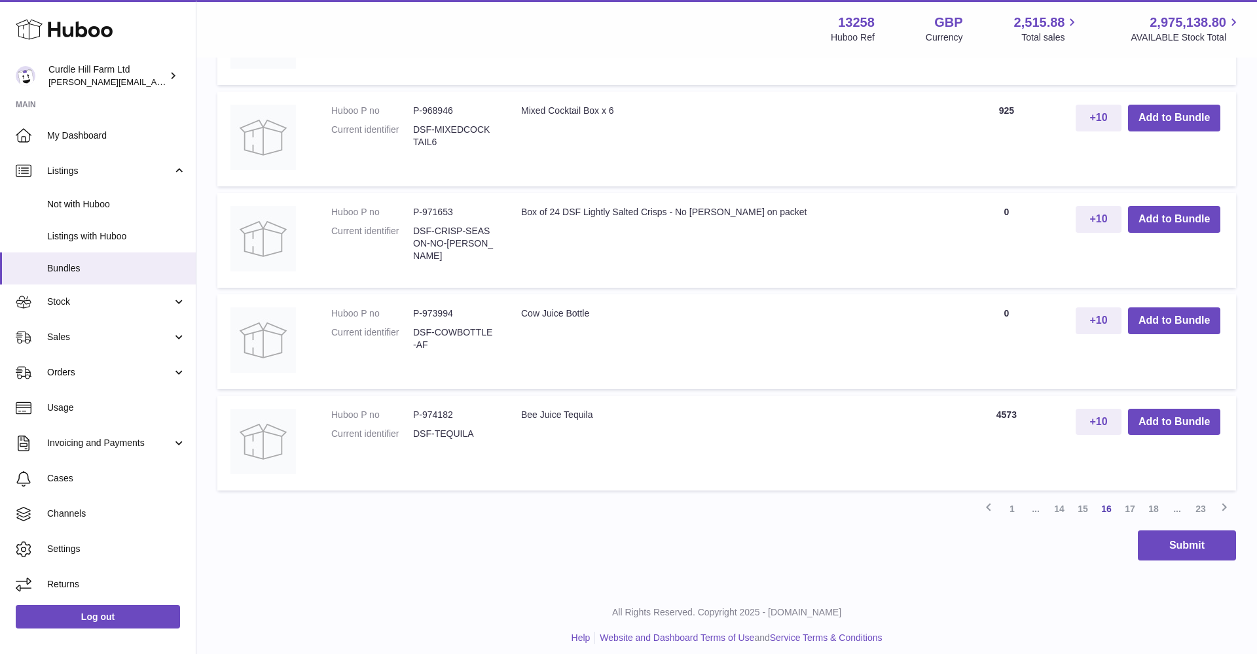
scroll to position [1174, 0]
click at [1126, 499] on link "17" at bounding box center [1130, 510] width 24 height 24
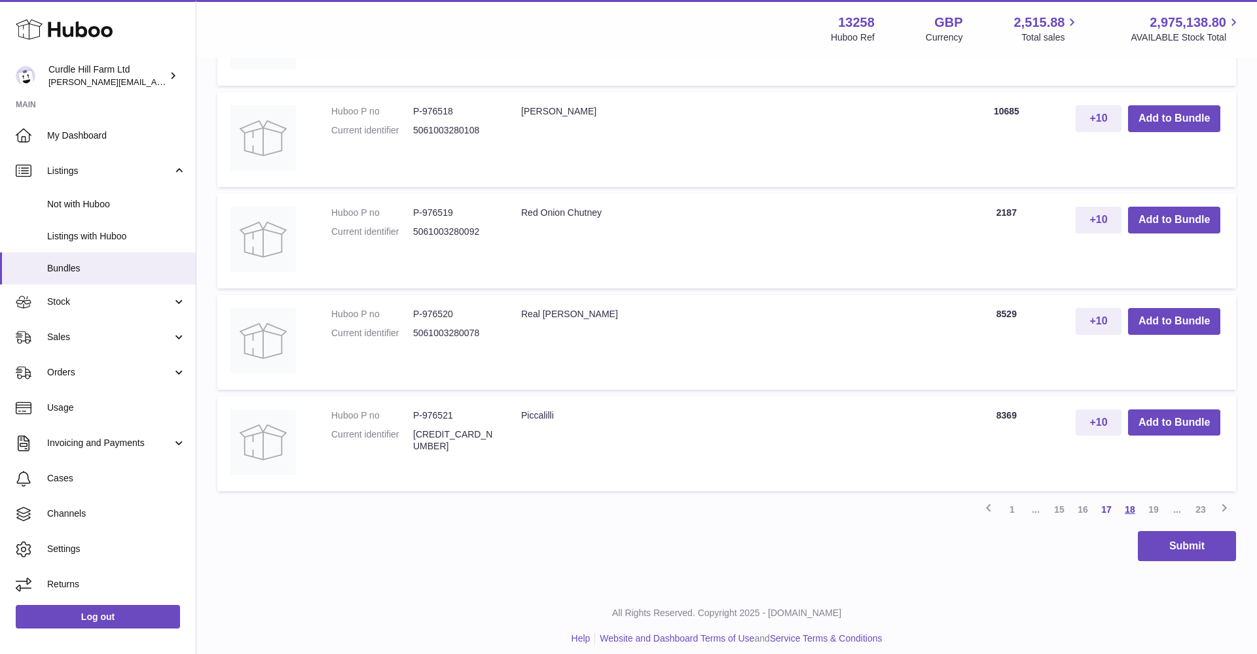
click at [1126, 498] on link "18" at bounding box center [1130, 510] width 24 height 24
click at [1134, 501] on link "19" at bounding box center [1130, 510] width 24 height 24
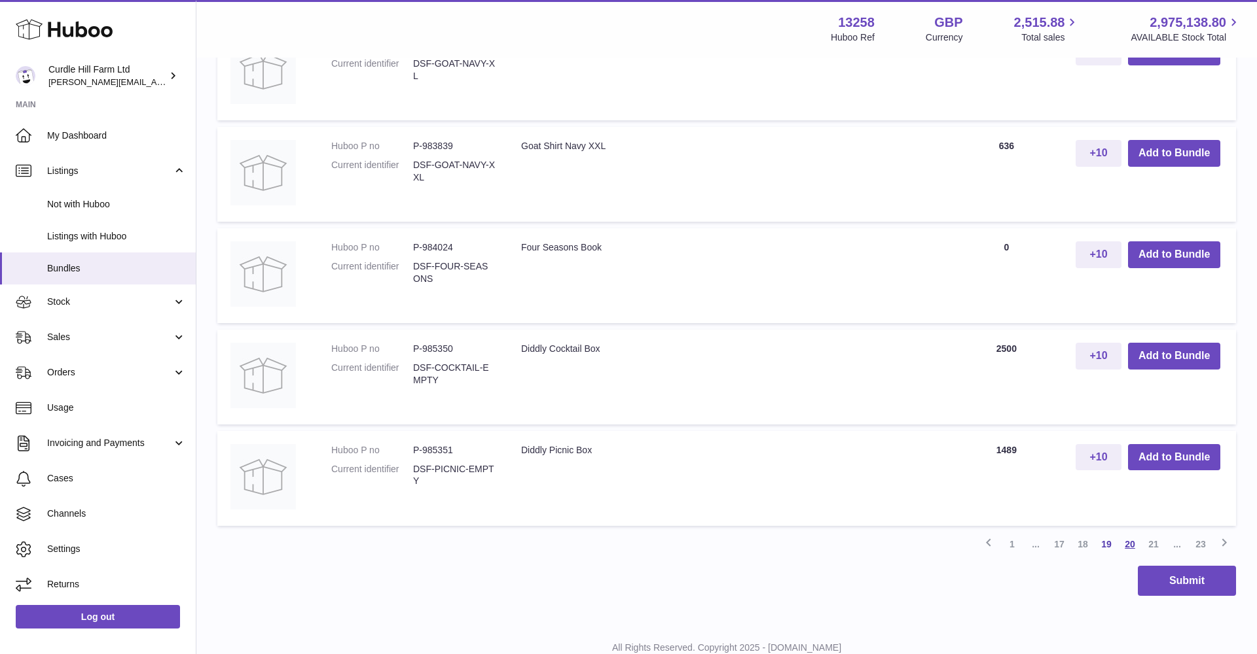
click at [1126, 535] on link "20" at bounding box center [1130, 545] width 24 height 24
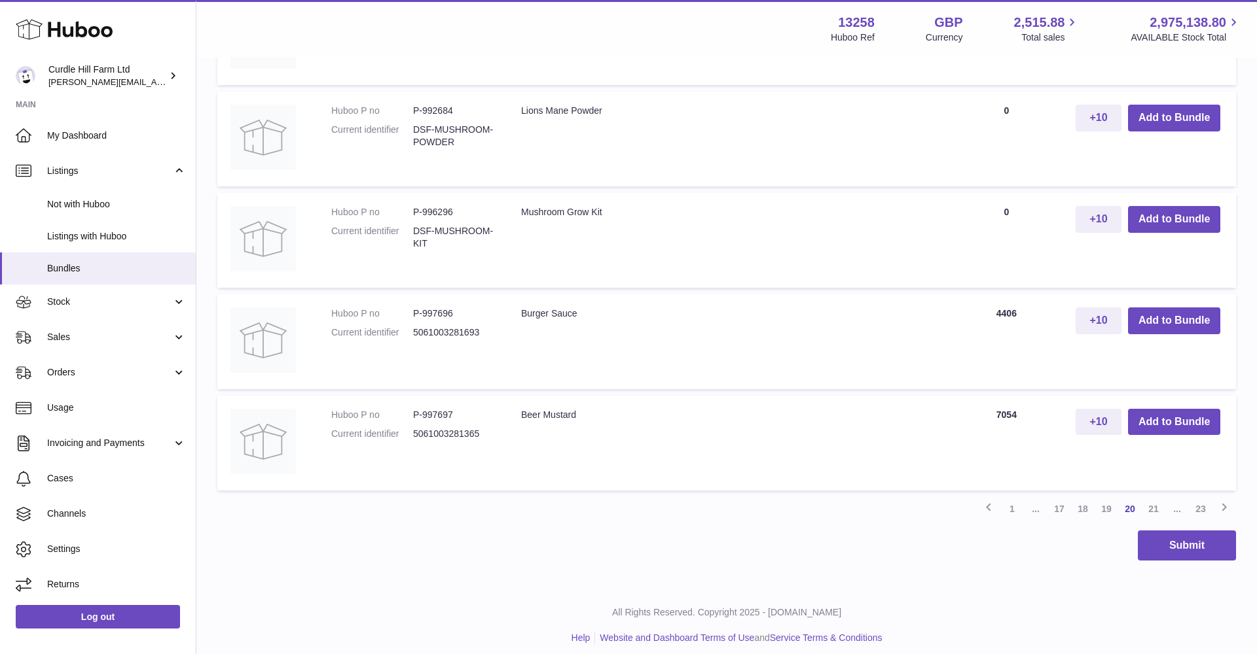
scroll to position [1174, 0]
click at [1151, 500] on link "21" at bounding box center [1153, 510] width 24 height 24
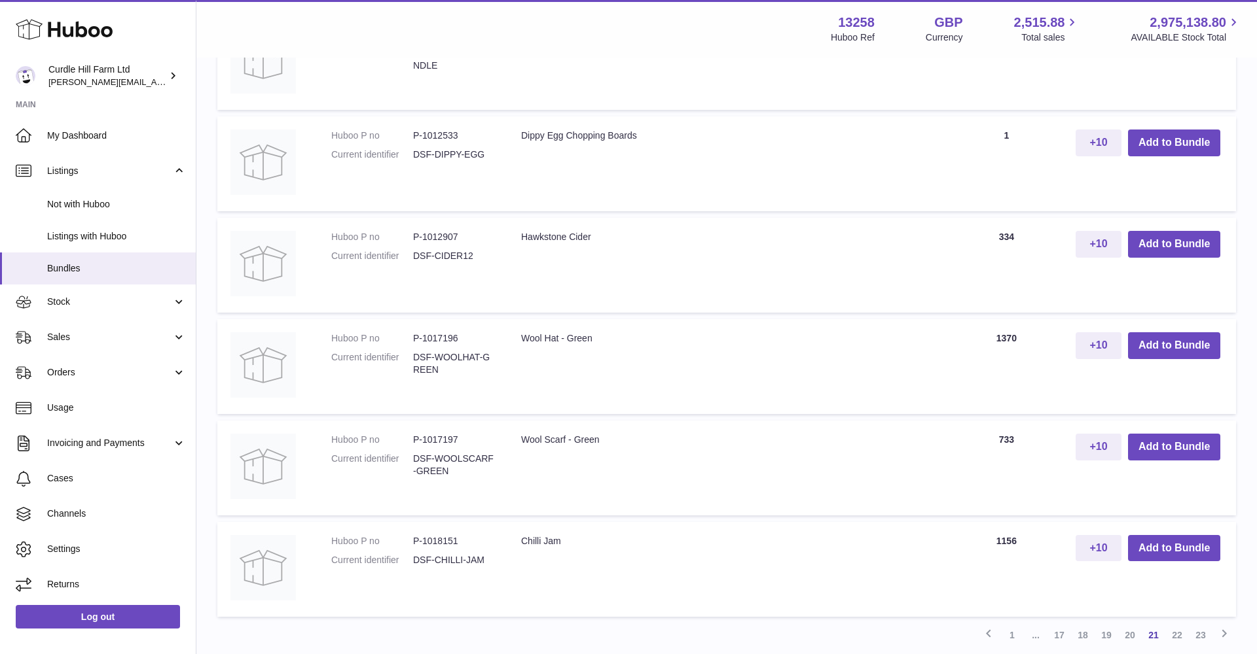
scroll to position [1050, 0]
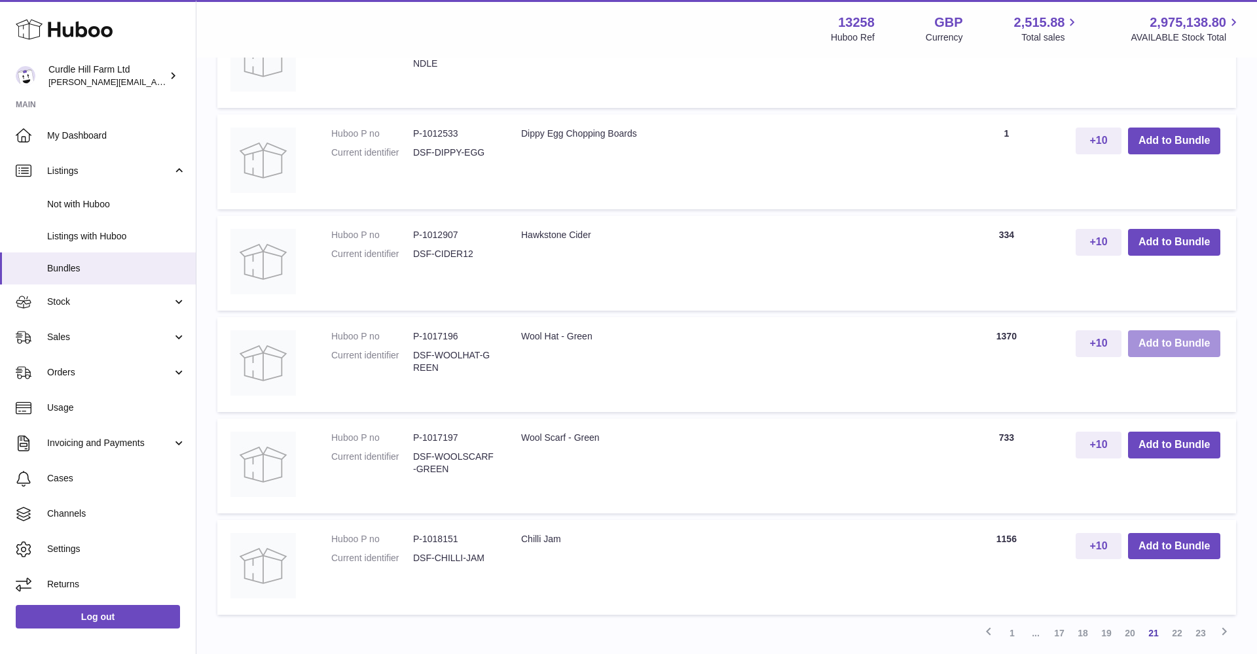
click at [1157, 332] on button "Add to Bundle" at bounding box center [1174, 344] width 92 height 27
click at [1165, 433] on button "Add to Bundle" at bounding box center [1174, 445] width 92 height 27
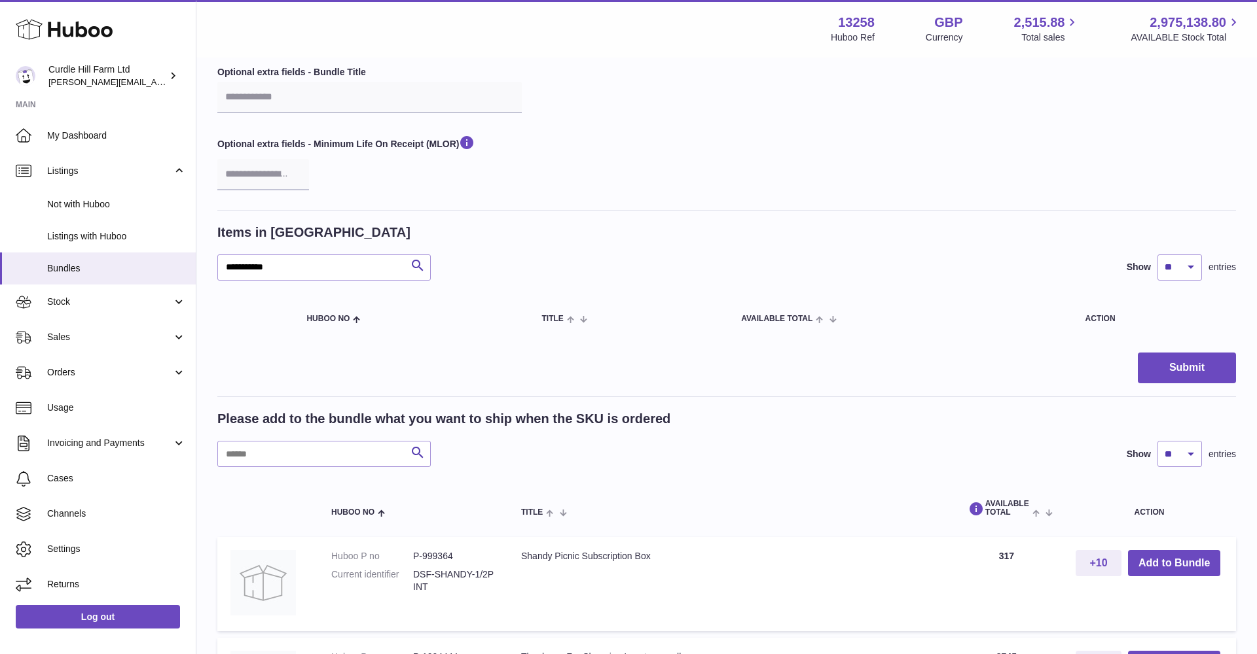
scroll to position [73, 0]
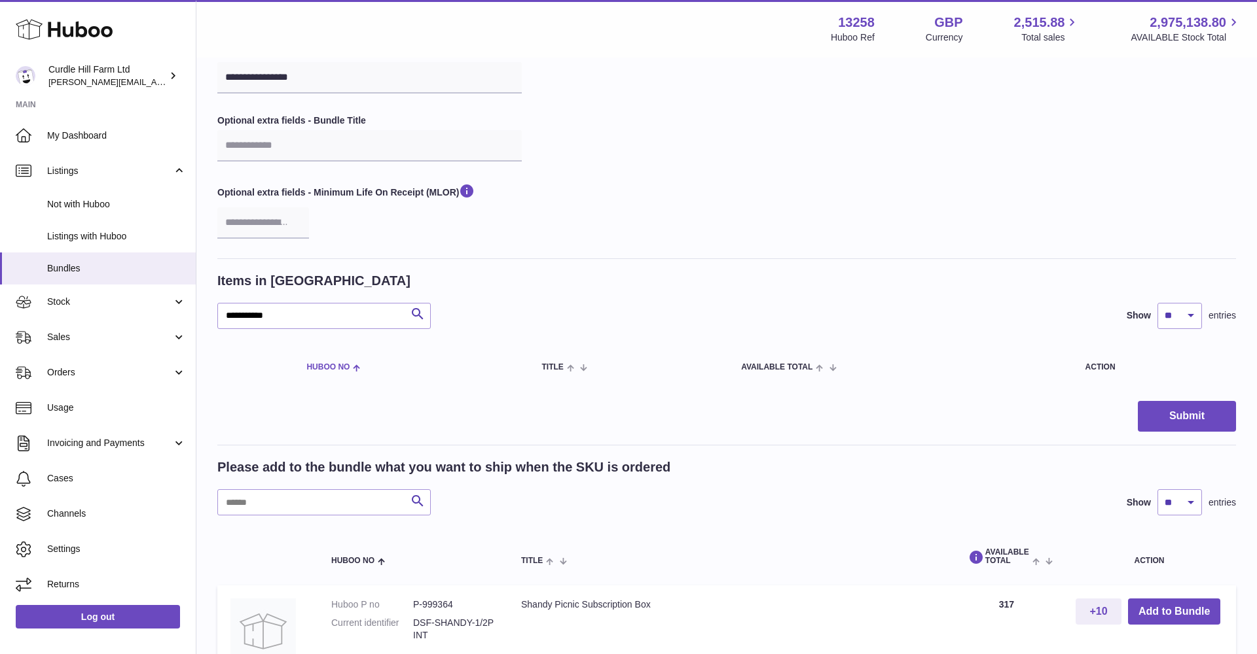
click at [369, 357] on th "Huboo no" at bounding box center [410, 367] width 235 height 37
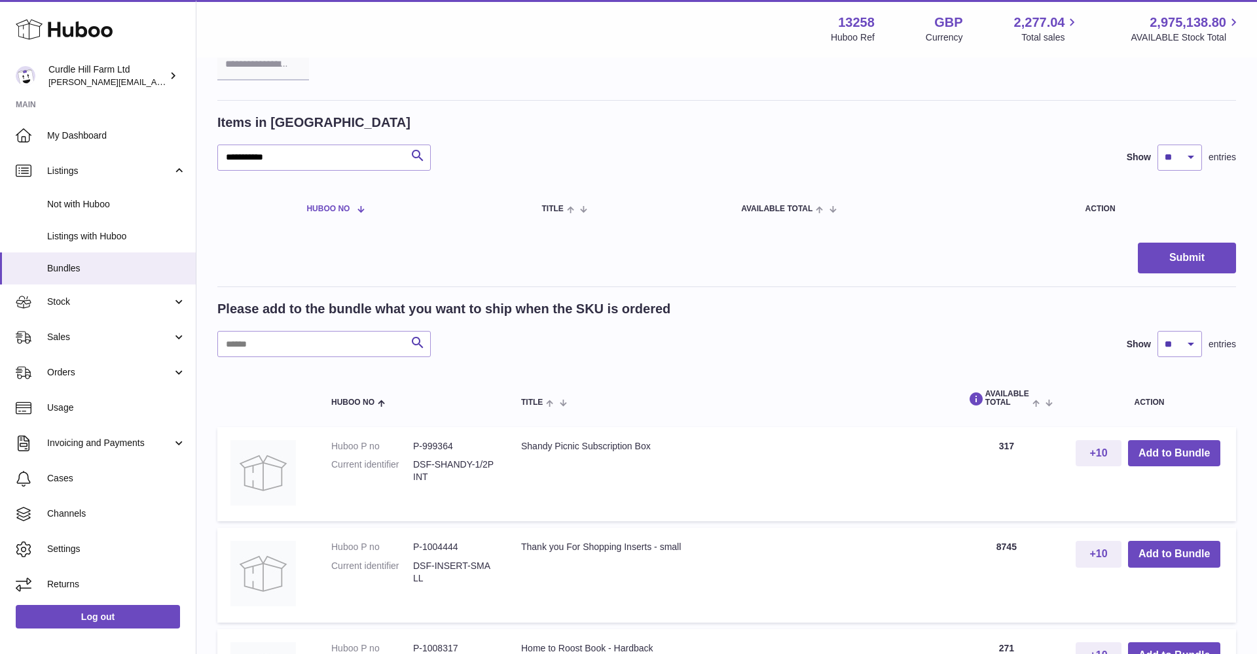
scroll to position [235, 0]
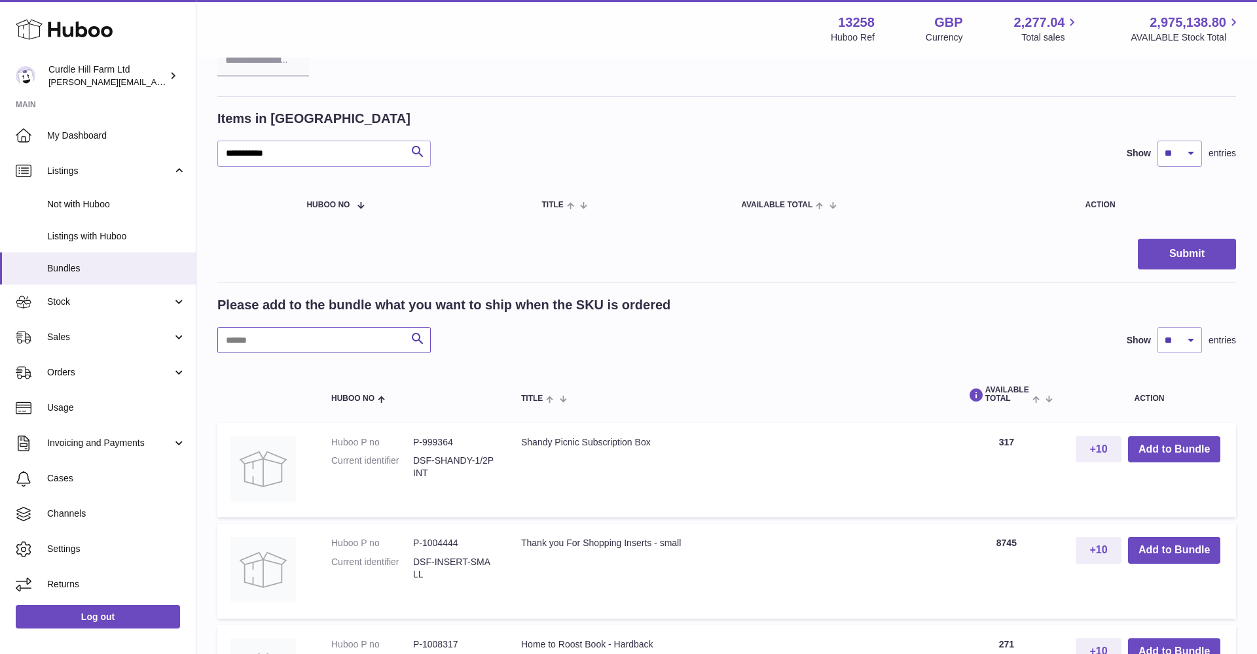
click at [295, 336] on input "text" at bounding box center [323, 340] width 213 height 26
type input "*****"
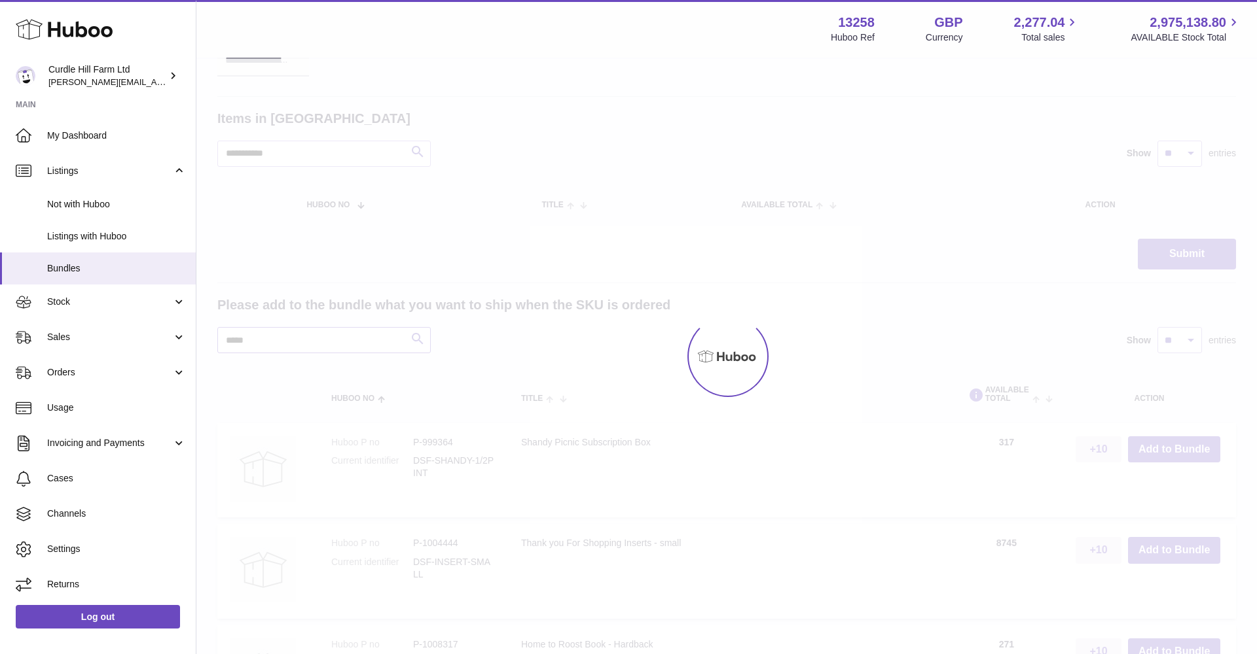
scroll to position [234, 0]
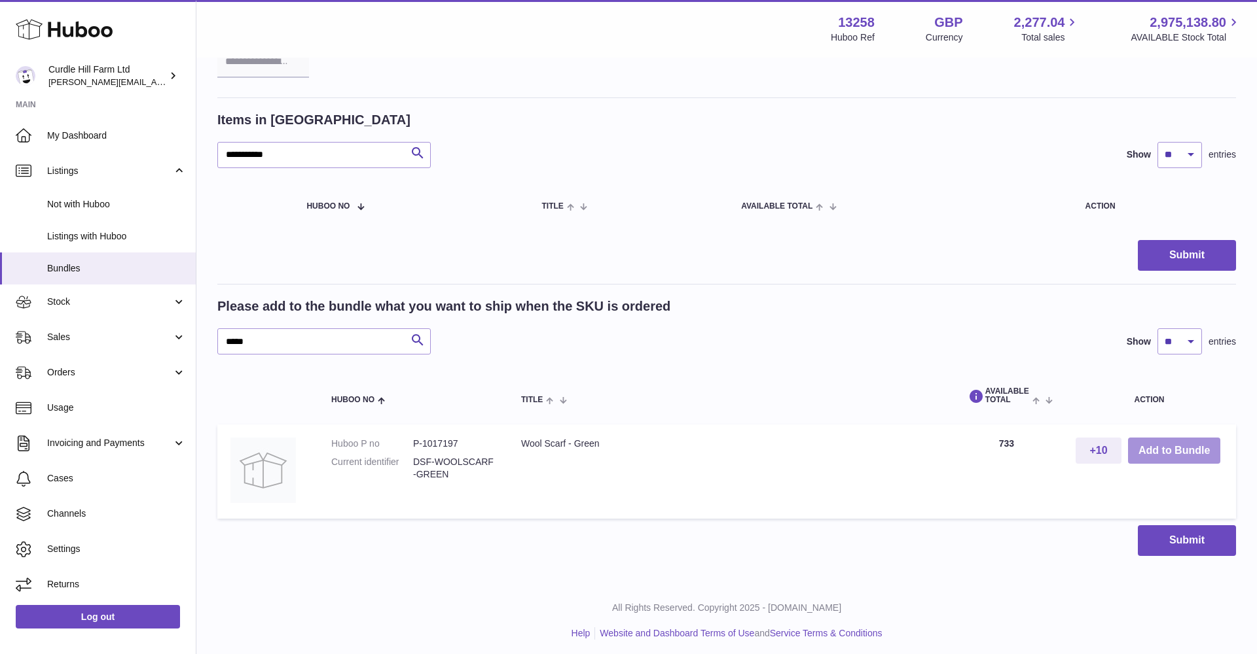
click at [1166, 452] on button "Add to Bundle" at bounding box center [1174, 451] width 92 height 27
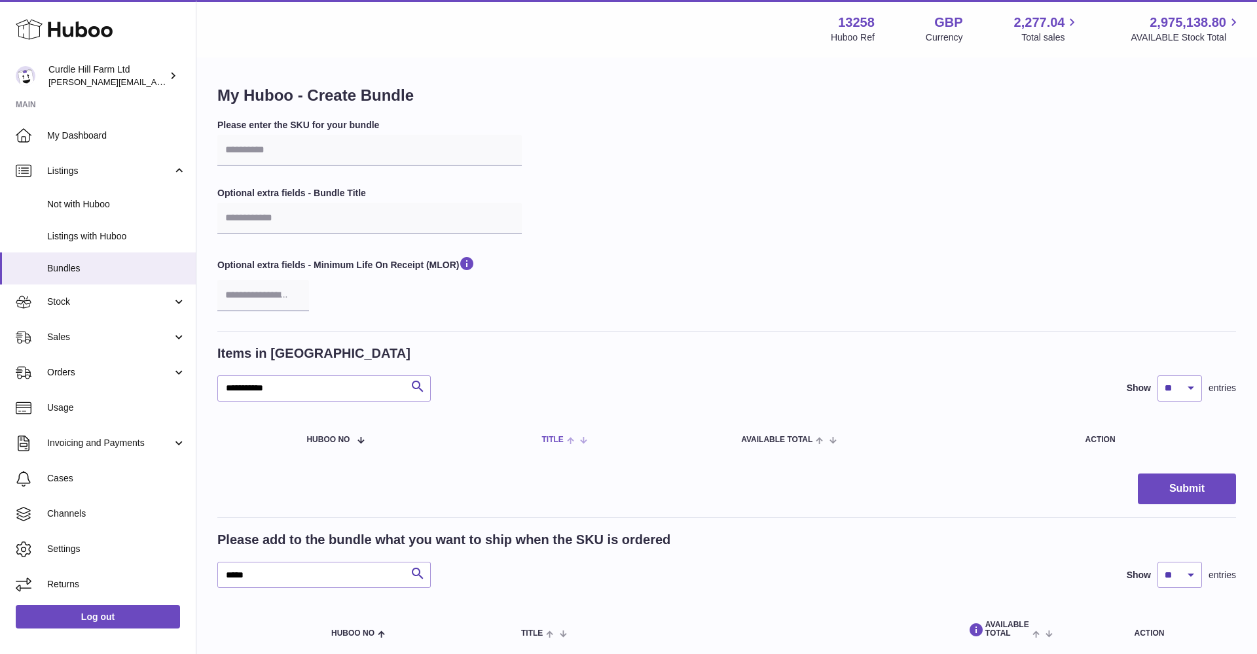
scroll to position [0, 0]
click at [94, 231] on span "Listings with Huboo" at bounding box center [116, 236] width 139 height 12
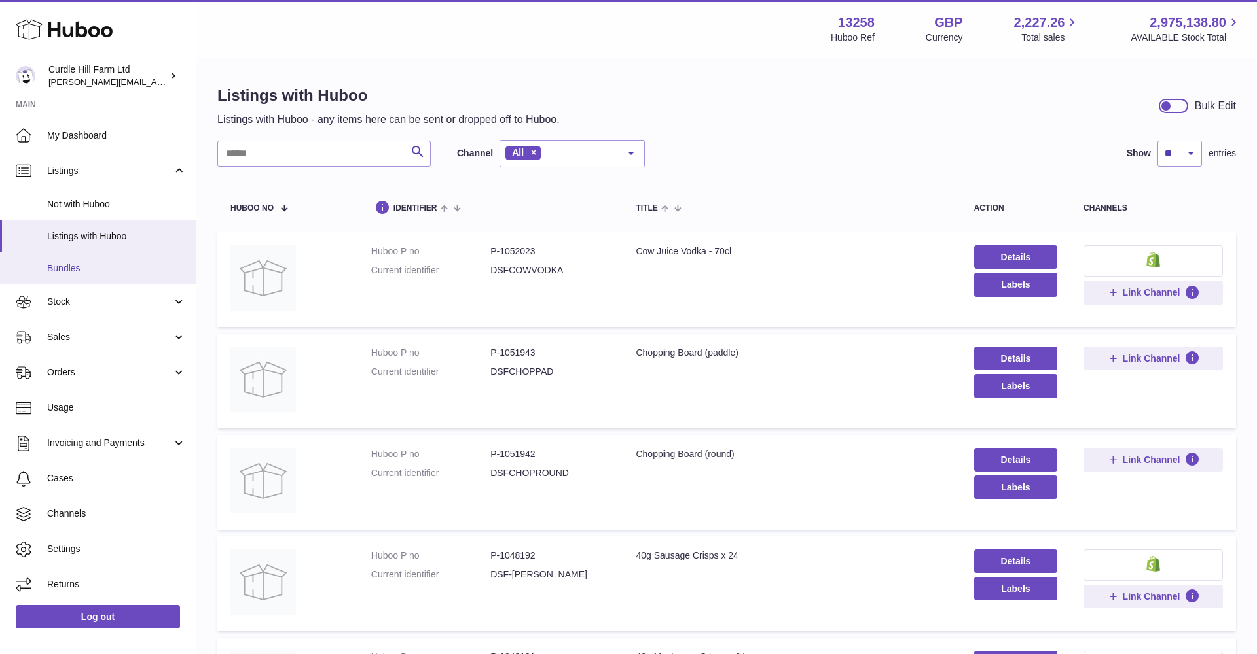
click at [81, 263] on span "Bundles" at bounding box center [116, 268] width 139 height 12
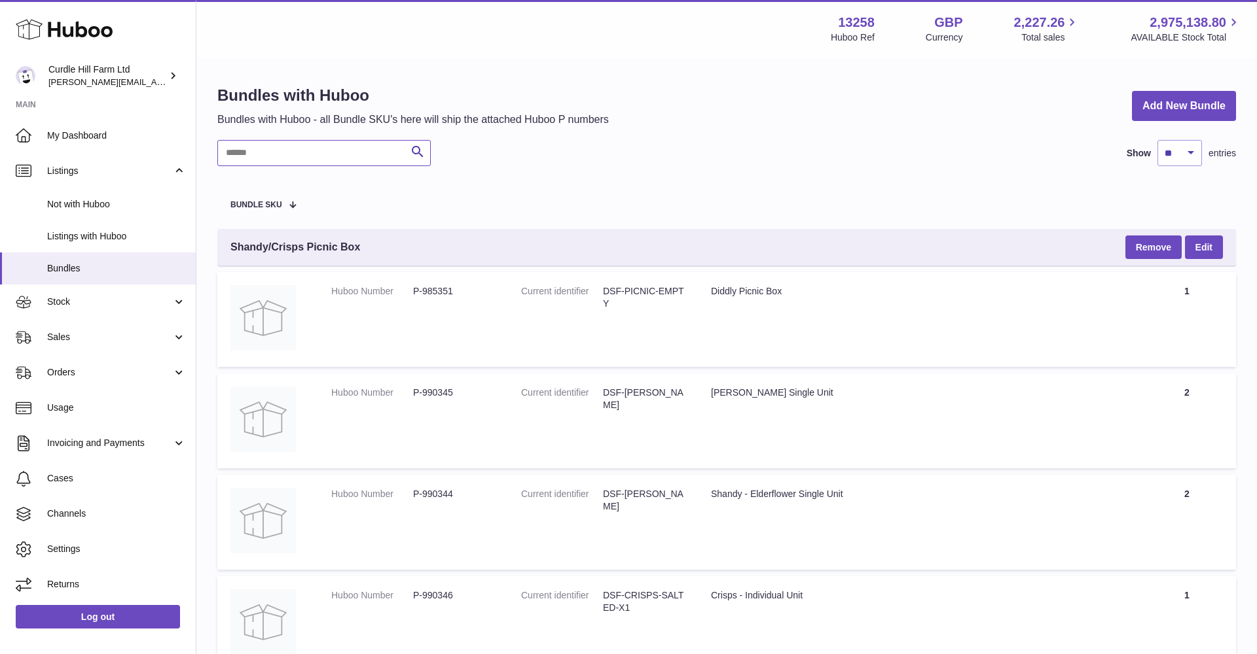
click at [298, 144] on input "text" at bounding box center [323, 153] width 213 height 26
click at [57, 302] on span "Stock" at bounding box center [109, 302] width 125 height 12
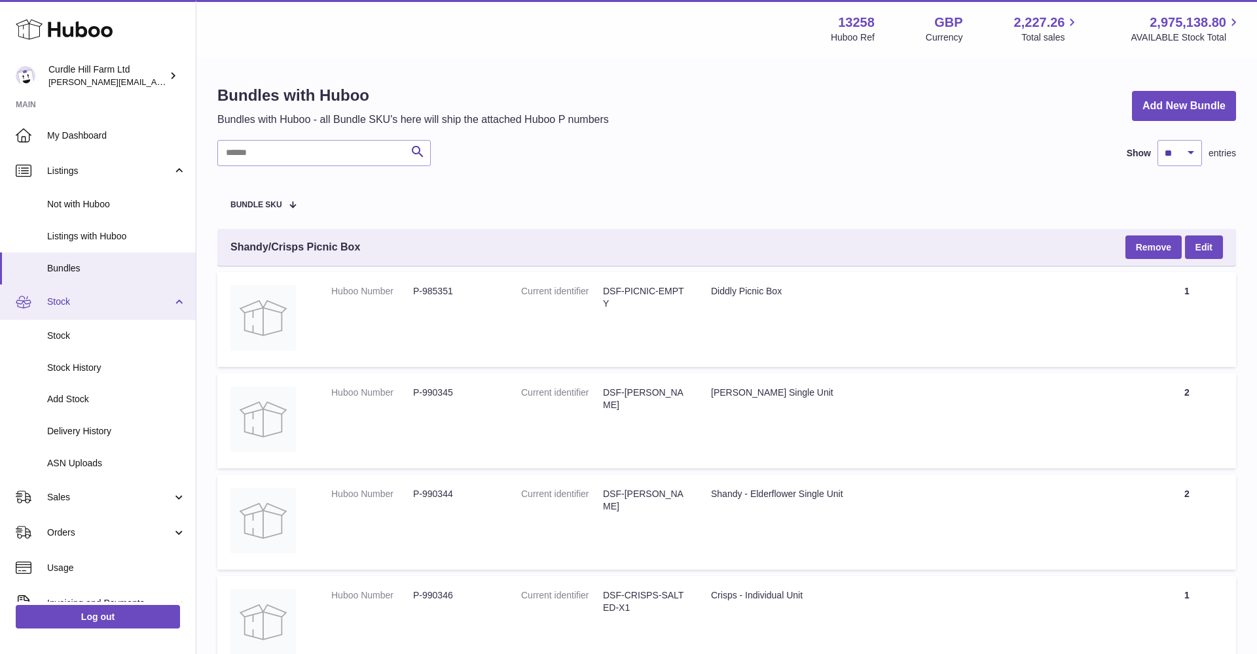
click at [56, 293] on link "Stock" at bounding box center [98, 302] width 196 height 35
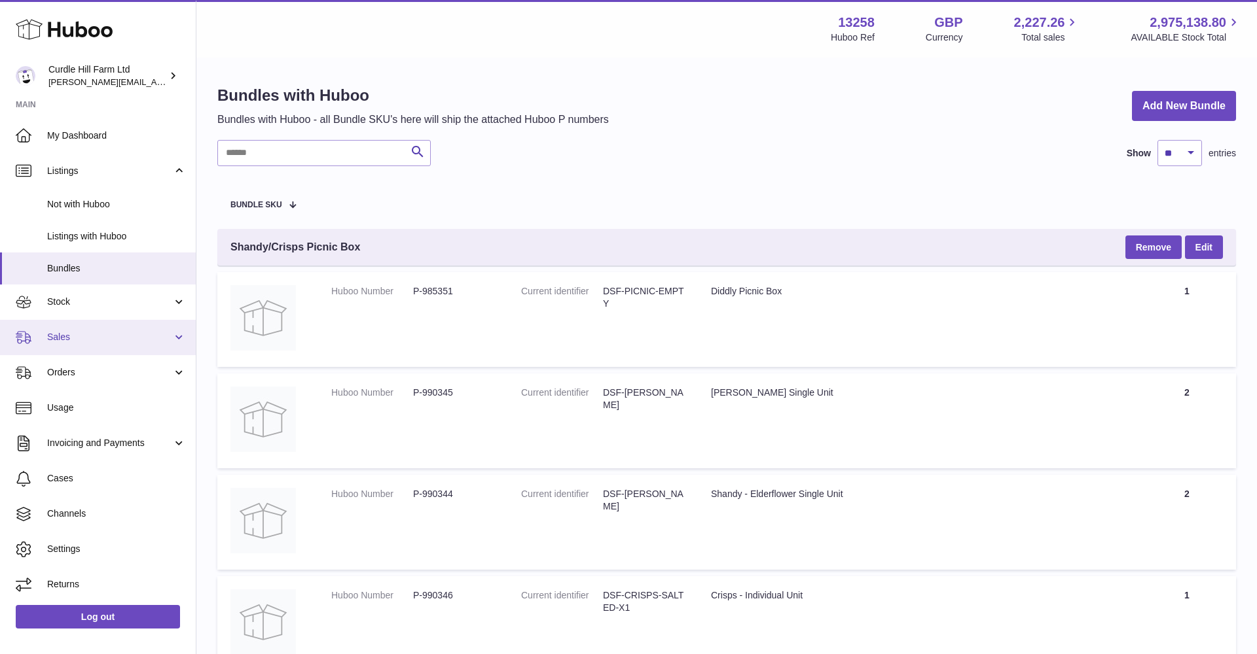
click at [59, 335] on span "Sales" at bounding box center [109, 337] width 125 height 12
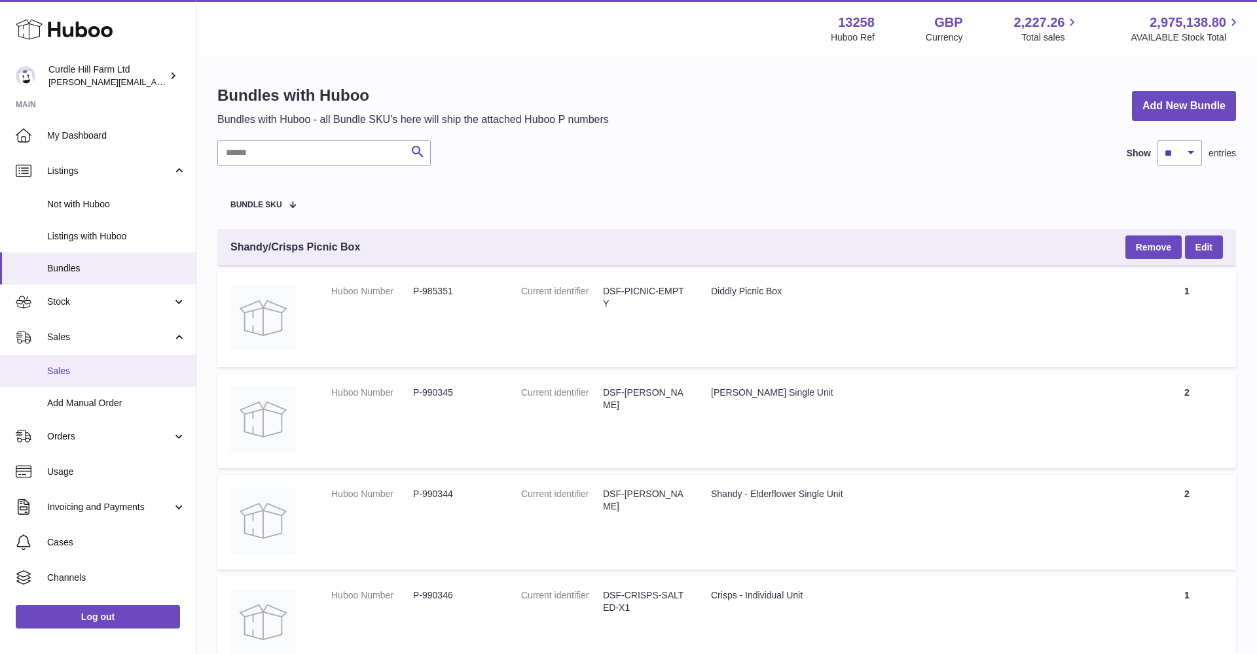
click at [58, 367] on span "Sales" at bounding box center [116, 371] width 139 height 12
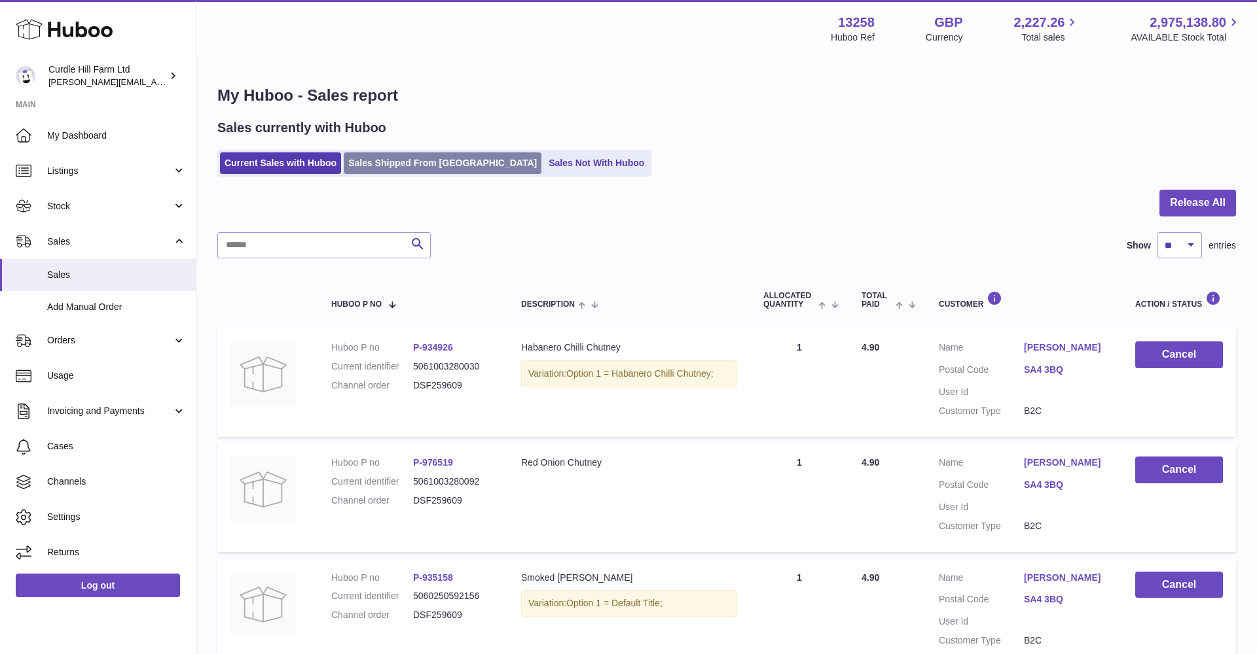
click at [434, 163] on link "Sales Shipped From [GEOGRAPHIC_DATA]" at bounding box center [443, 163] width 198 height 22
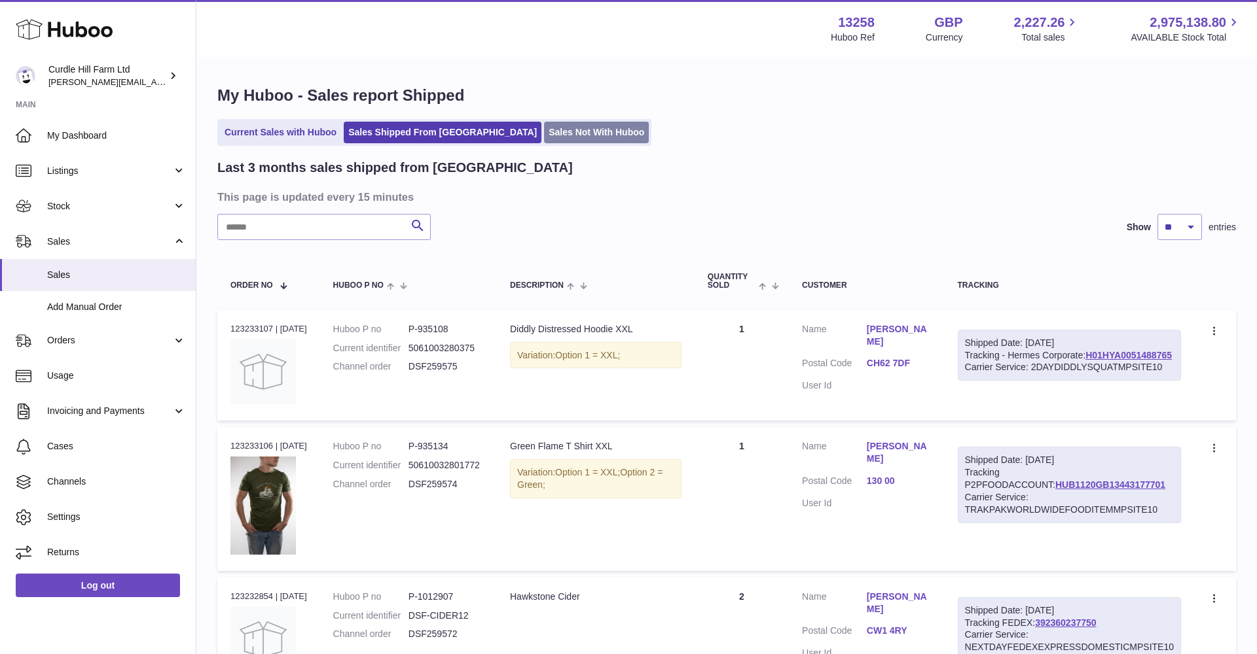
click at [544, 134] on link "Sales Not With Huboo" at bounding box center [596, 133] width 105 height 22
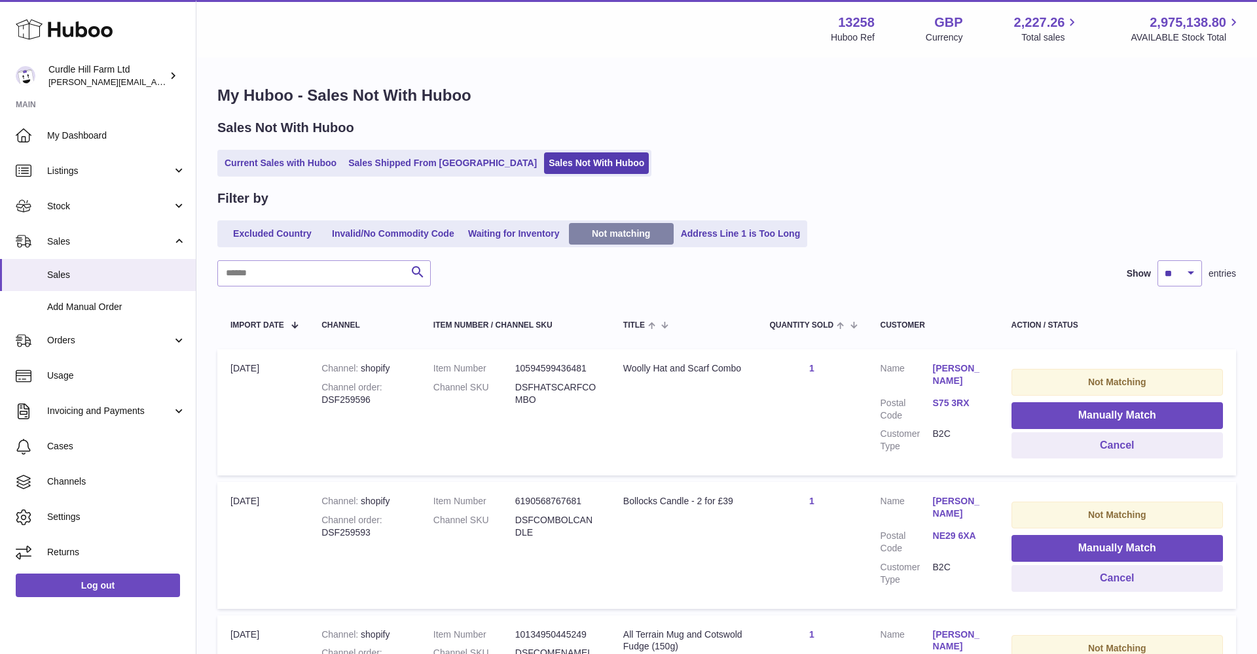
click at [629, 233] on link "Not matching" at bounding box center [621, 234] width 105 height 22
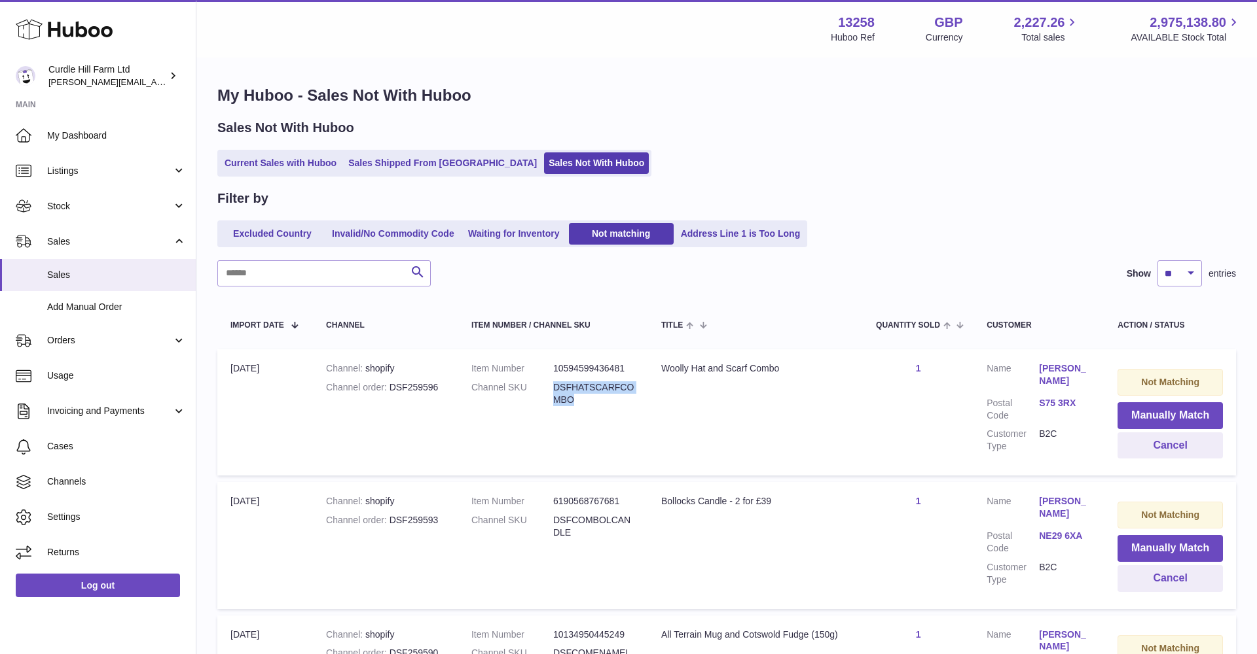
drag, startPoint x: 552, startPoint y: 382, endPoint x: 588, endPoint y: 399, distance: 39.8
click at [589, 399] on dd "DSFHATSCARFCOMBO" at bounding box center [594, 394] width 82 height 25
copy dd "DSFHATSCARFCOMBO"
click at [58, 170] on span "Listings" at bounding box center [109, 171] width 125 height 12
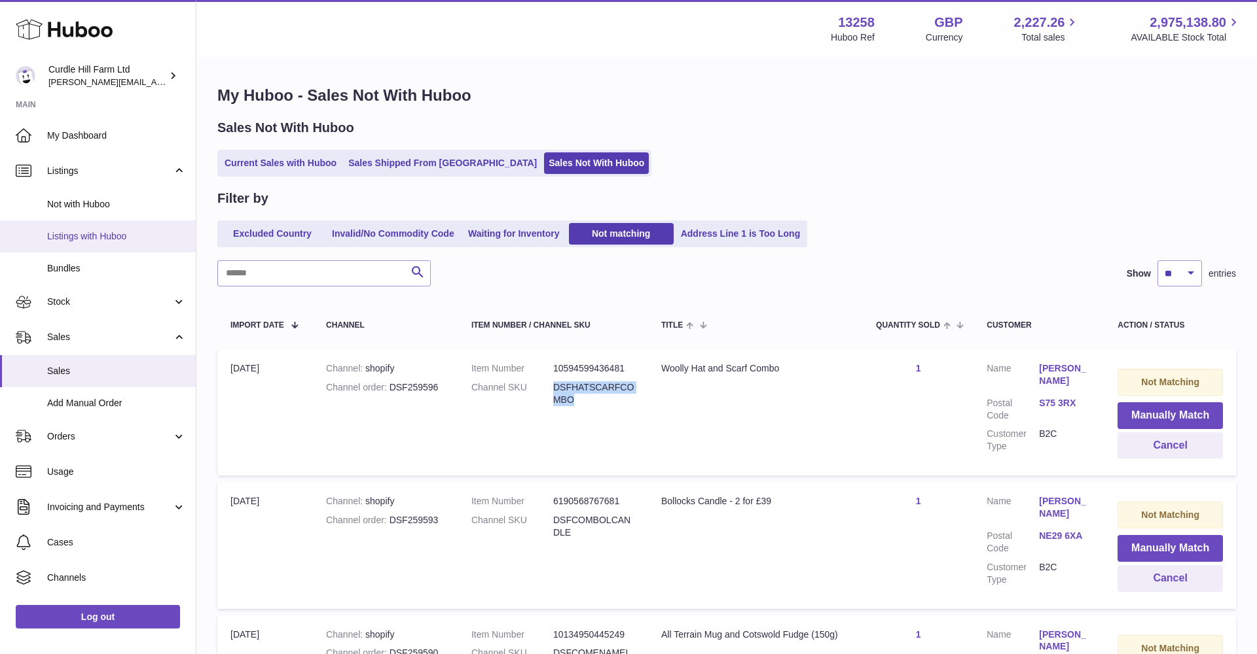
click at [61, 236] on span "Listings with Huboo" at bounding box center [116, 236] width 139 height 12
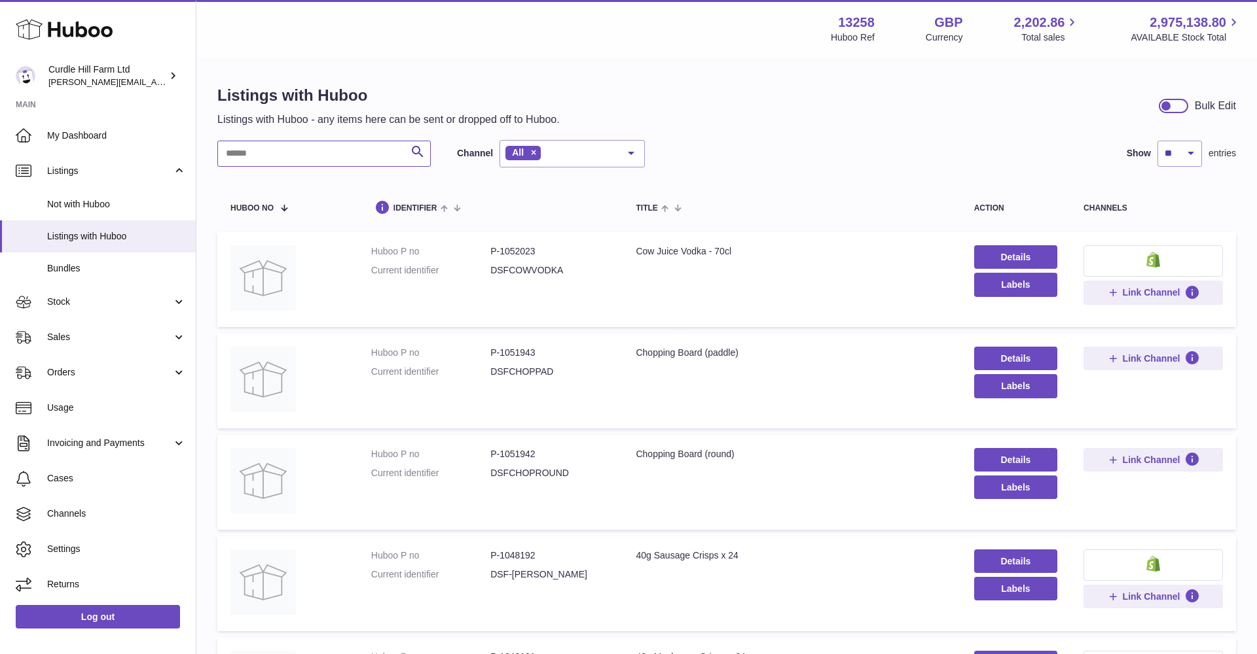
click at [270, 147] on input "text" at bounding box center [323, 154] width 213 height 26
paste input "**********"
type input "**********"
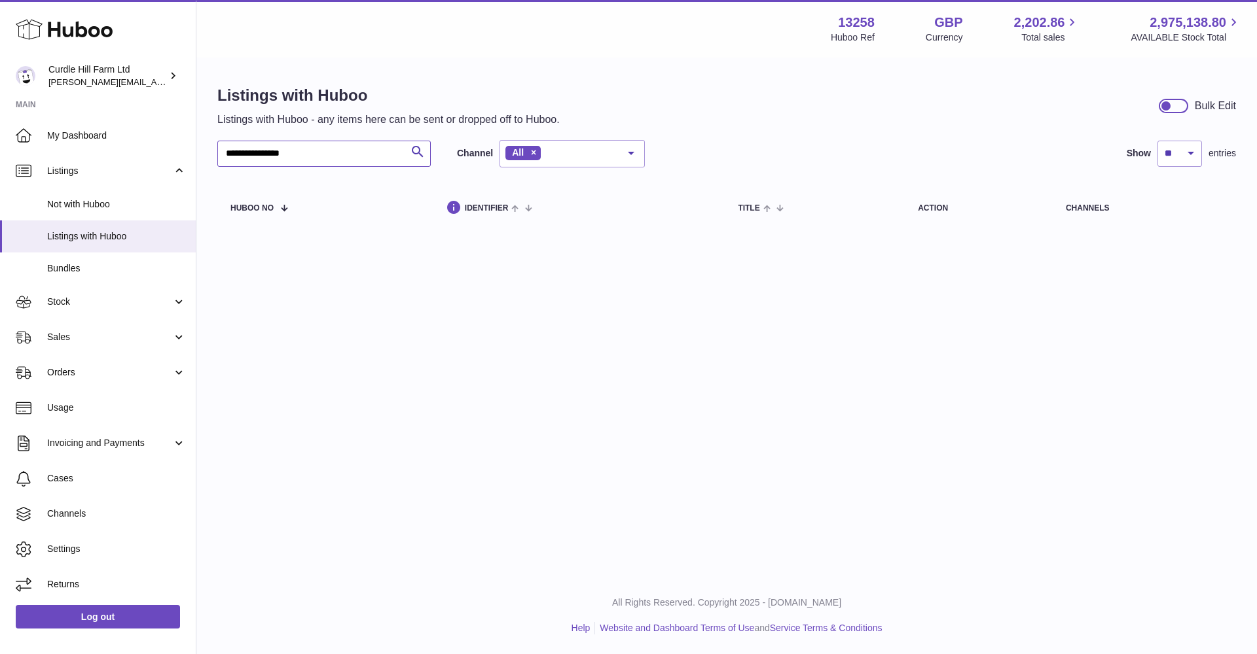
drag, startPoint x: 331, startPoint y: 151, endPoint x: 240, endPoint y: 149, distance: 90.3
click at [231, 144] on input "**********" at bounding box center [323, 154] width 213 height 26
click at [98, 267] on span "Bundles" at bounding box center [116, 268] width 139 height 12
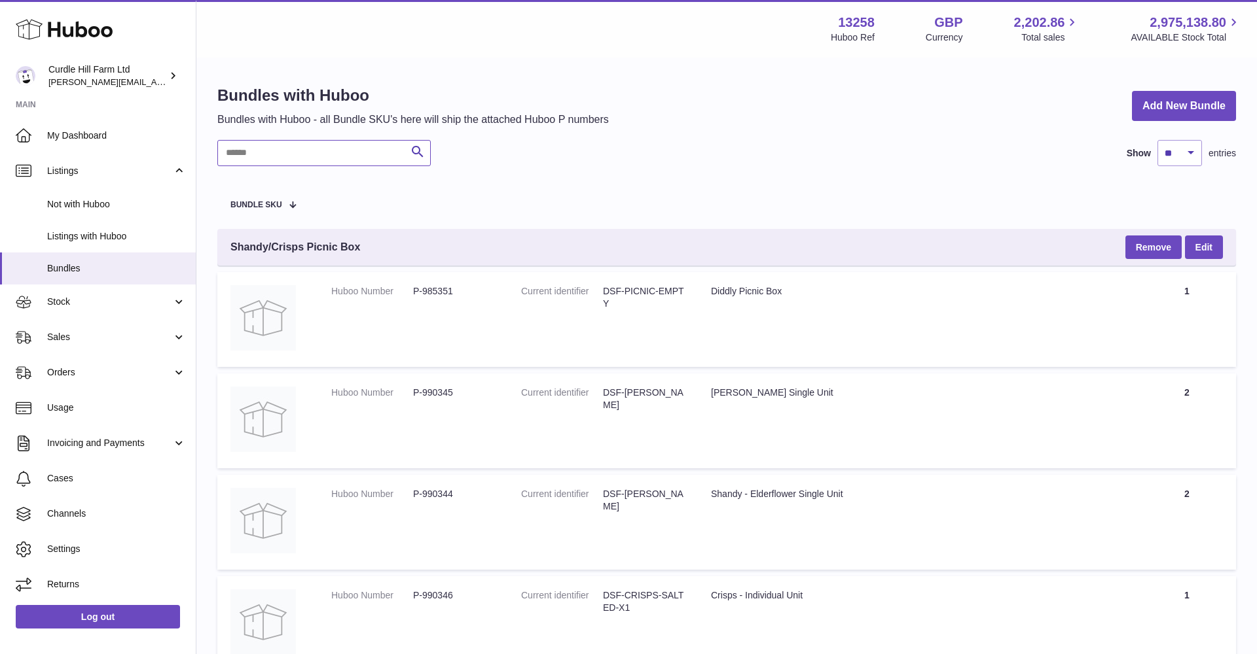
click at [261, 156] on input "text" at bounding box center [323, 153] width 213 height 26
paste input "**********"
type input "**********"
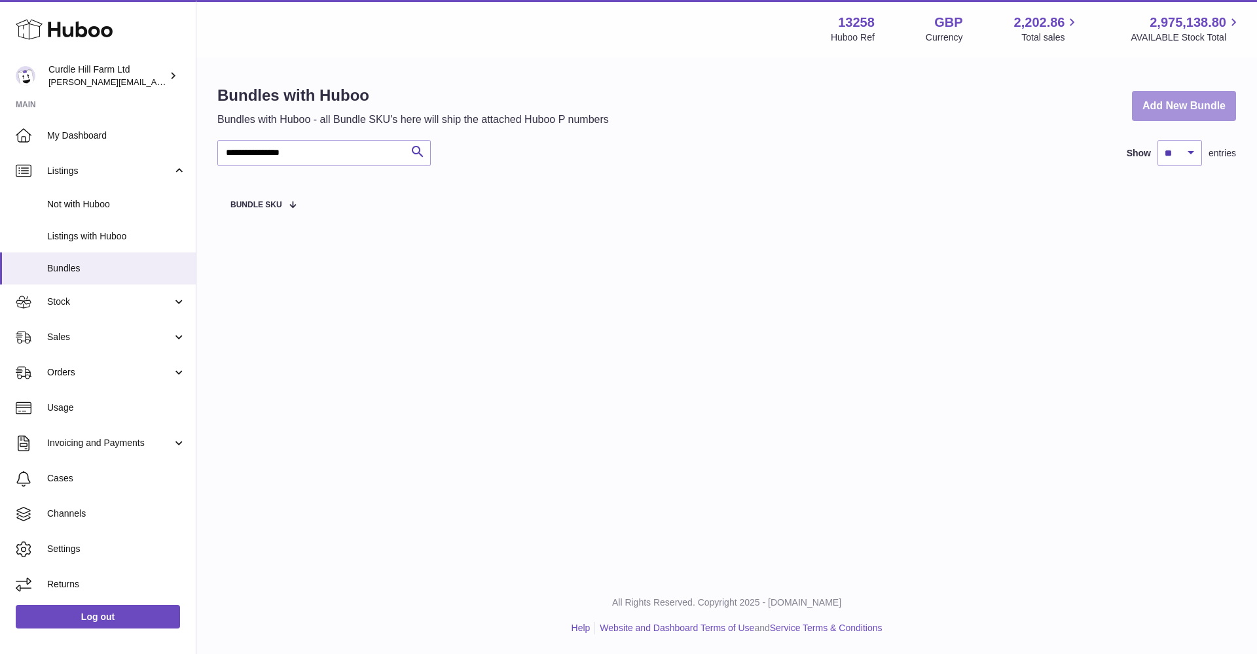
drag, startPoint x: 1155, startPoint y: 95, endPoint x: 1147, endPoint y: 98, distance: 8.3
click at [1155, 95] on link "Add New Bundle" at bounding box center [1184, 106] width 104 height 31
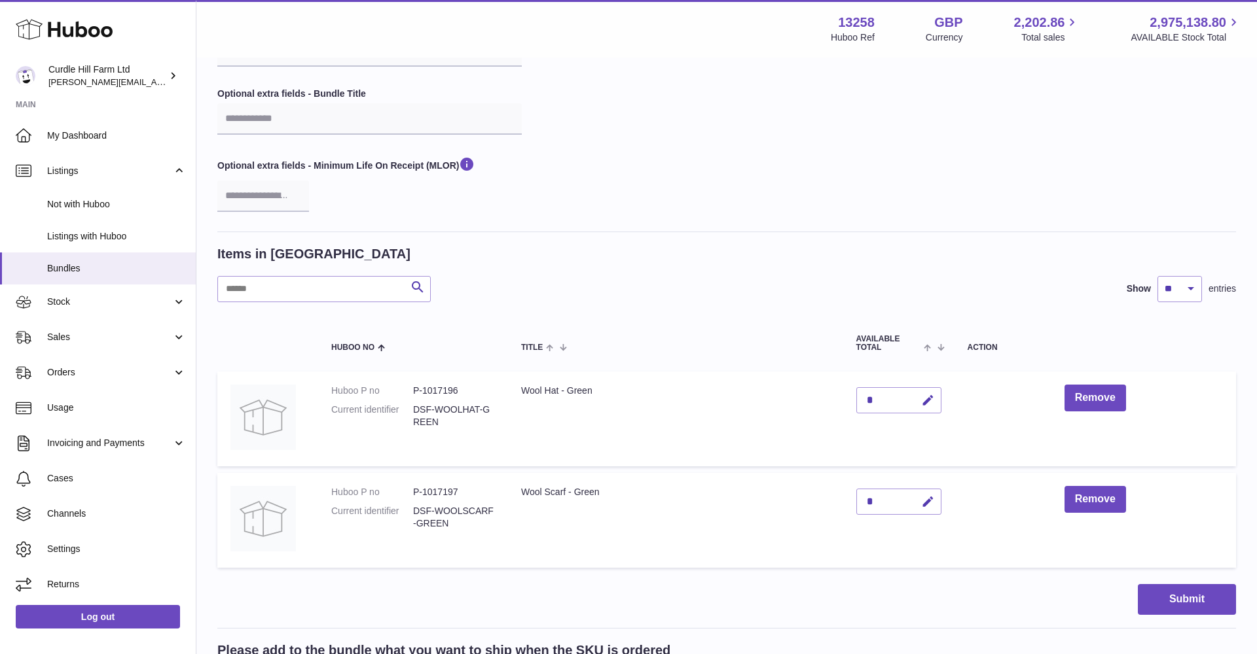
scroll to position [100, 0]
click at [259, 270] on div "Items in Bundle Search Show ** ** ** *** entries Huboo no Title AVAILABLE Total…" at bounding box center [726, 409] width 1018 height 329
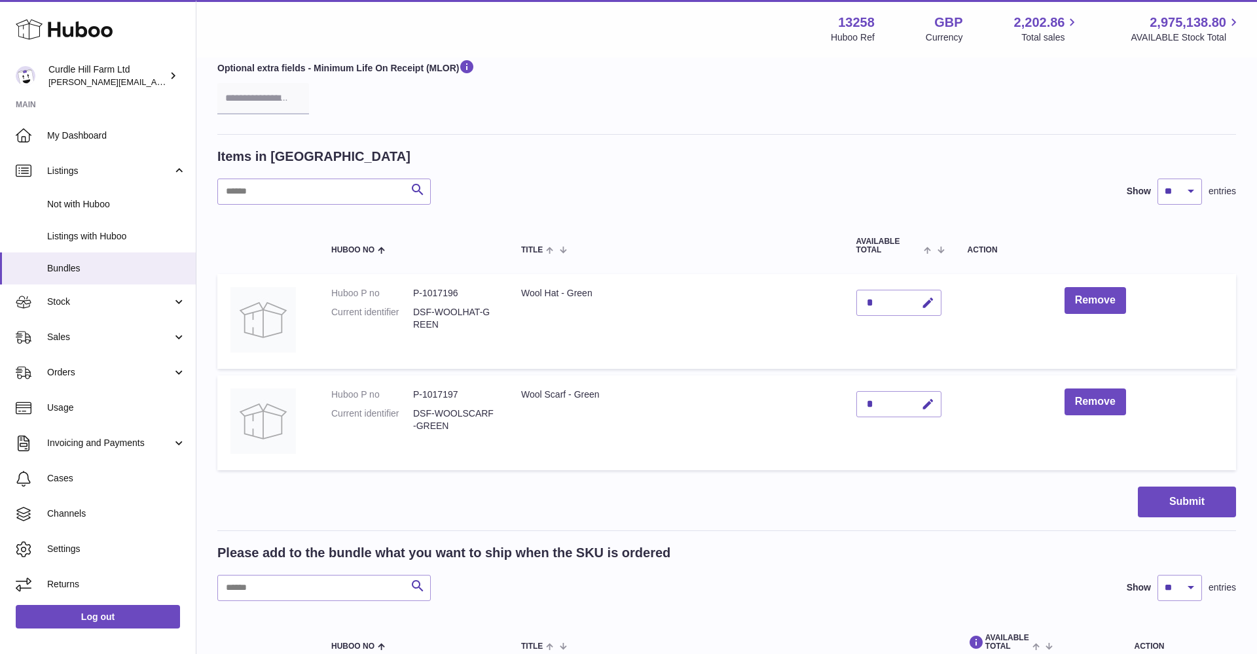
scroll to position [201, 0]
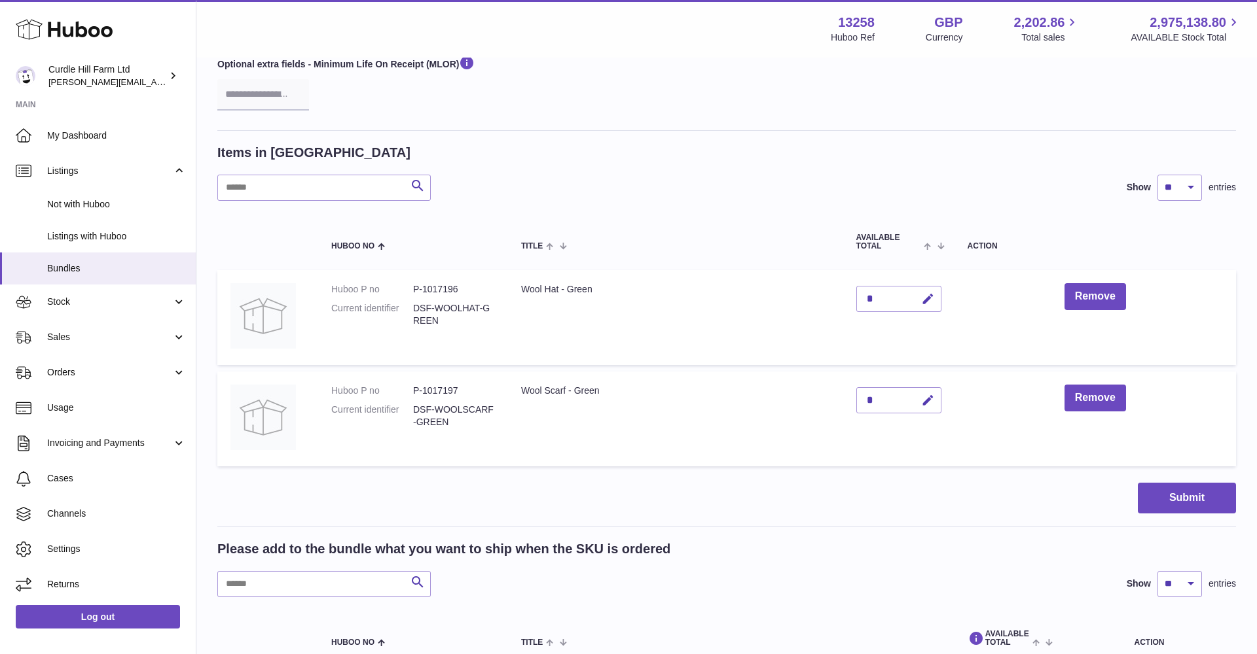
click at [889, 393] on div "*" at bounding box center [898, 400] width 85 height 26
click at [899, 395] on div "*" at bounding box center [898, 400] width 85 height 26
click at [1073, 403] on button "Remove" at bounding box center [1095, 398] width 62 height 27
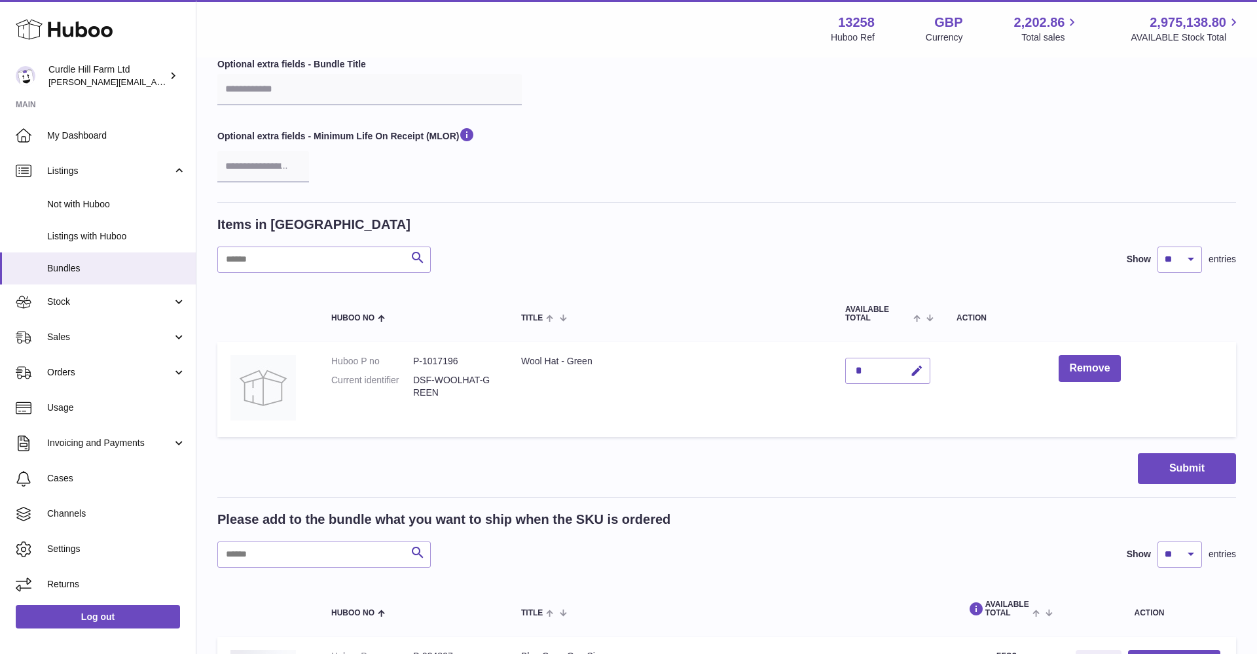
scroll to position [130, 0]
drag, startPoint x: 412, startPoint y: 374, endPoint x: 449, endPoint y: 386, distance: 38.5
click at [449, 386] on dl "Huboo P no P-1017196 Current identifier DSF-WOOLHAT-GREEN" at bounding box center [413, 380] width 164 height 50
click at [435, 395] on dl "Huboo P no P-1017196 Current identifier DSF-WOOLHAT-GREEN" at bounding box center [413, 380] width 164 height 50
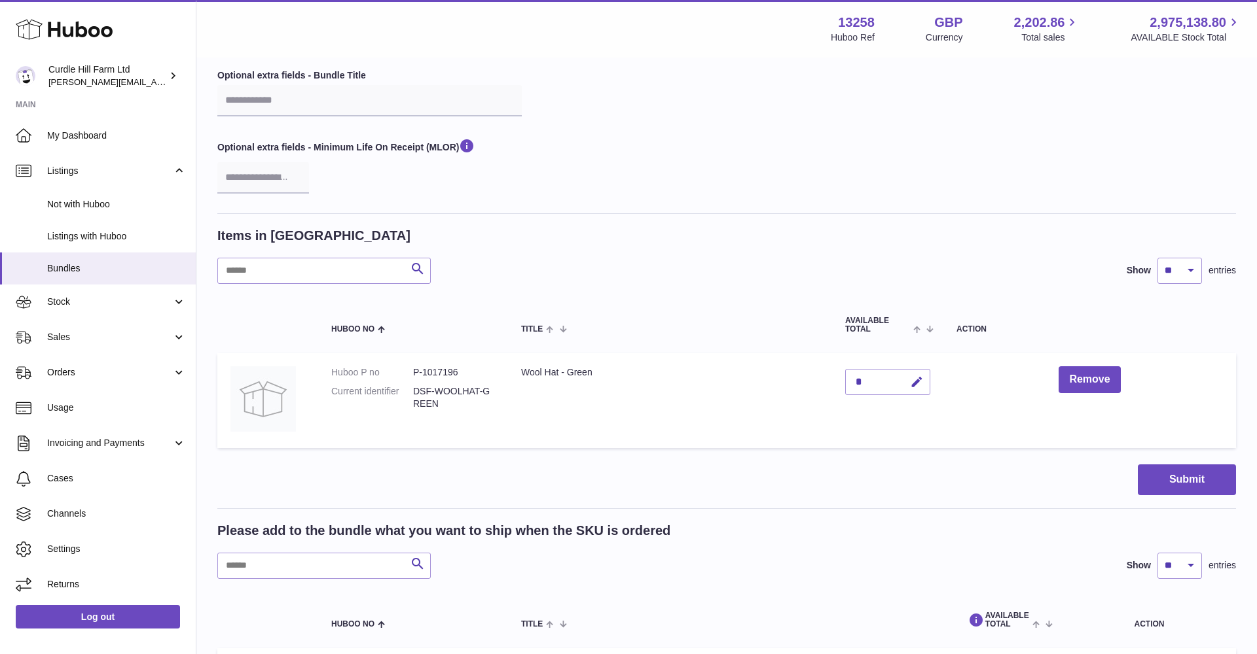
scroll to position [152, 0]
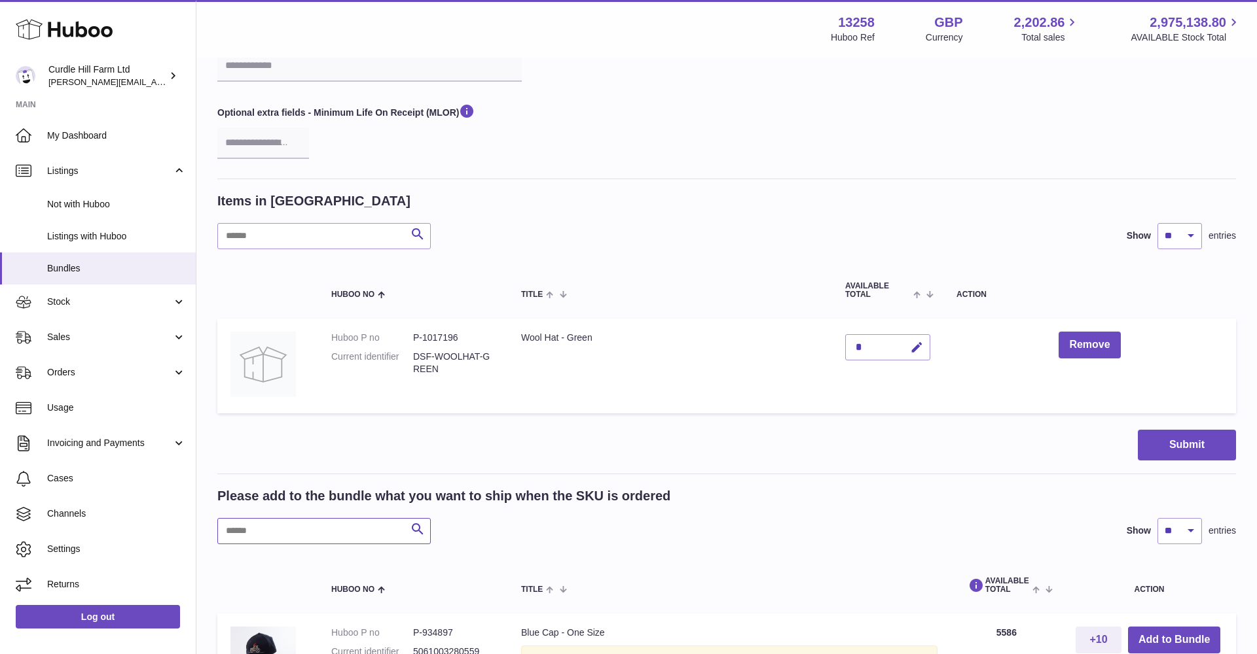
click at [303, 519] on input "text" at bounding box center [323, 531] width 213 height 26
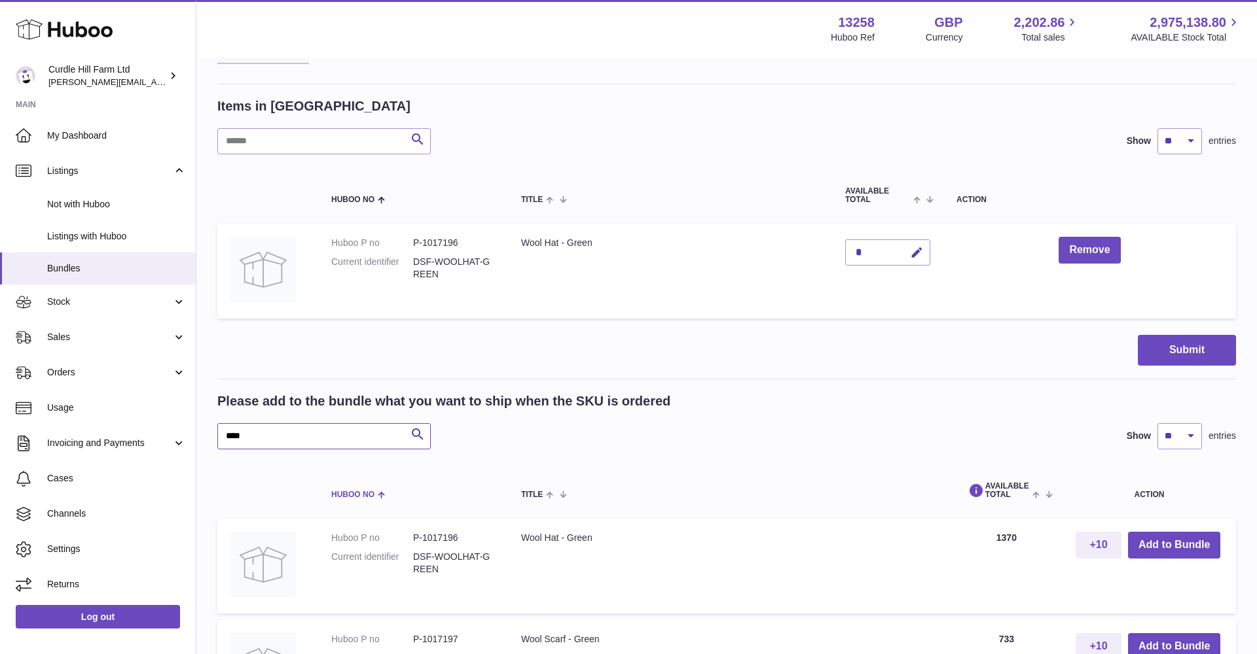
scroll to position [251, 0]
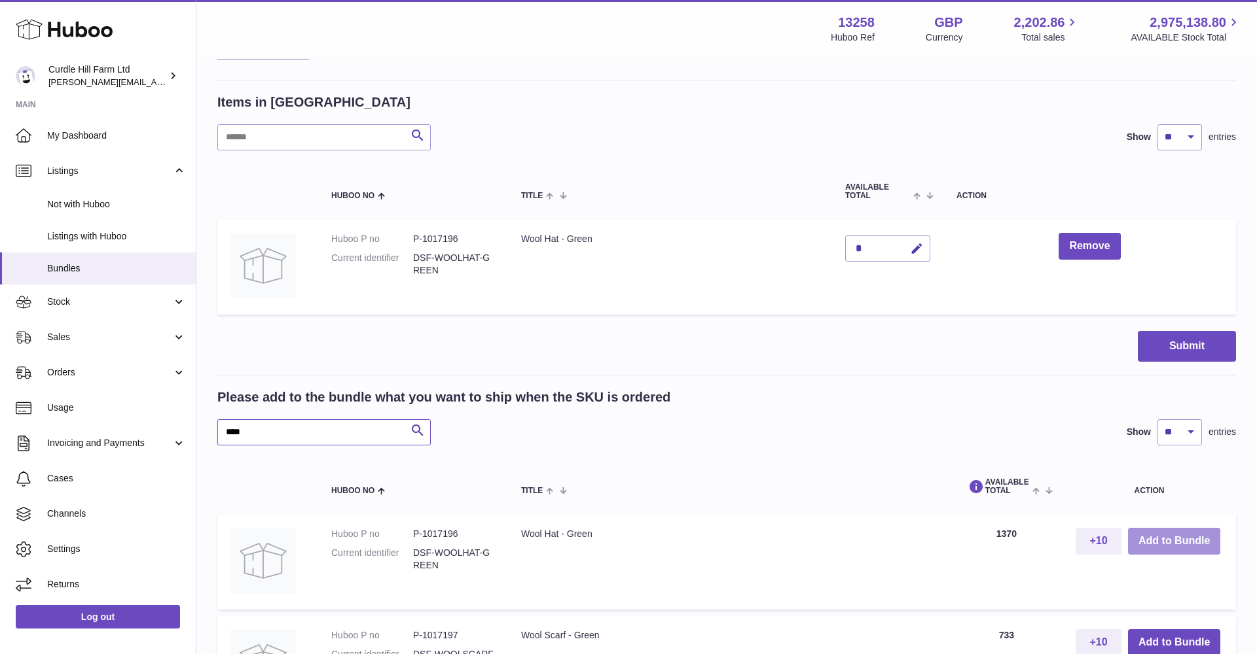
type input "****"
click at [1157, 529] on button "Add to Bundle" at bounding box center [1174, 541] width 92 height 27
type input "*"
click at [1079, 245] on button "Remove" at bounding box center [1089, 246] width 62 height 27
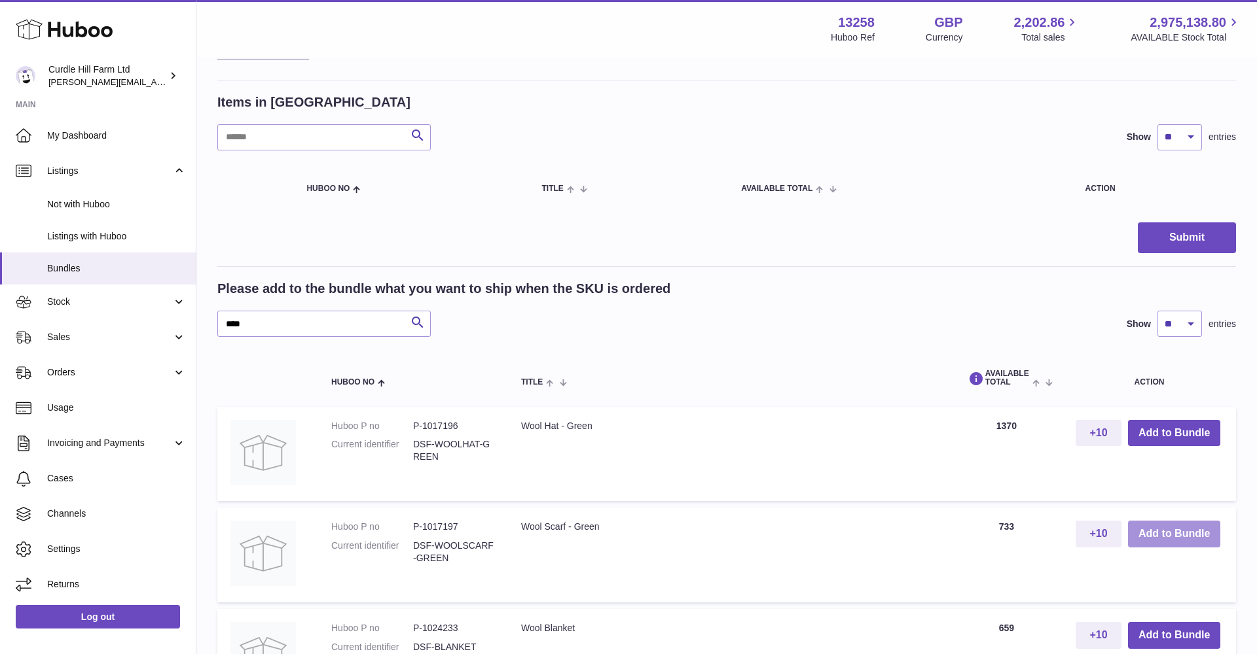
click at [1163, 531] on button "Add to Bundle" at bounding box center [1174, 534] width 92 height 27
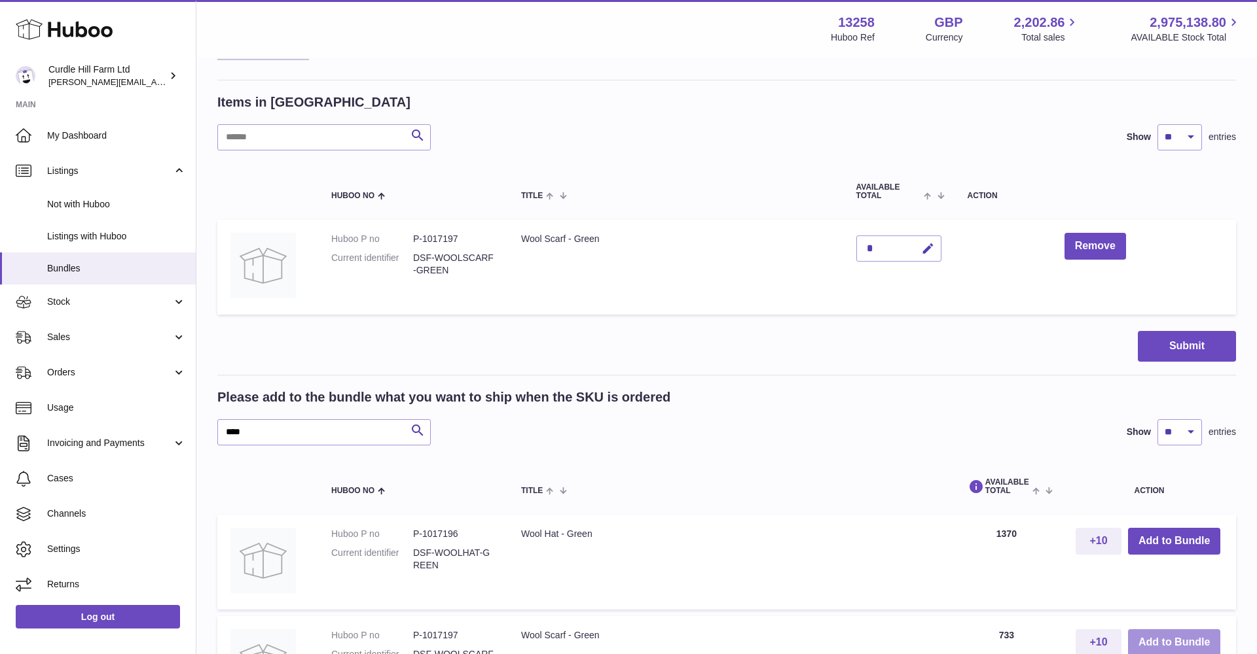
click at [1163, 531] on button "Add to Bundle" at bounding box center [1174, 541] width 92 height 27
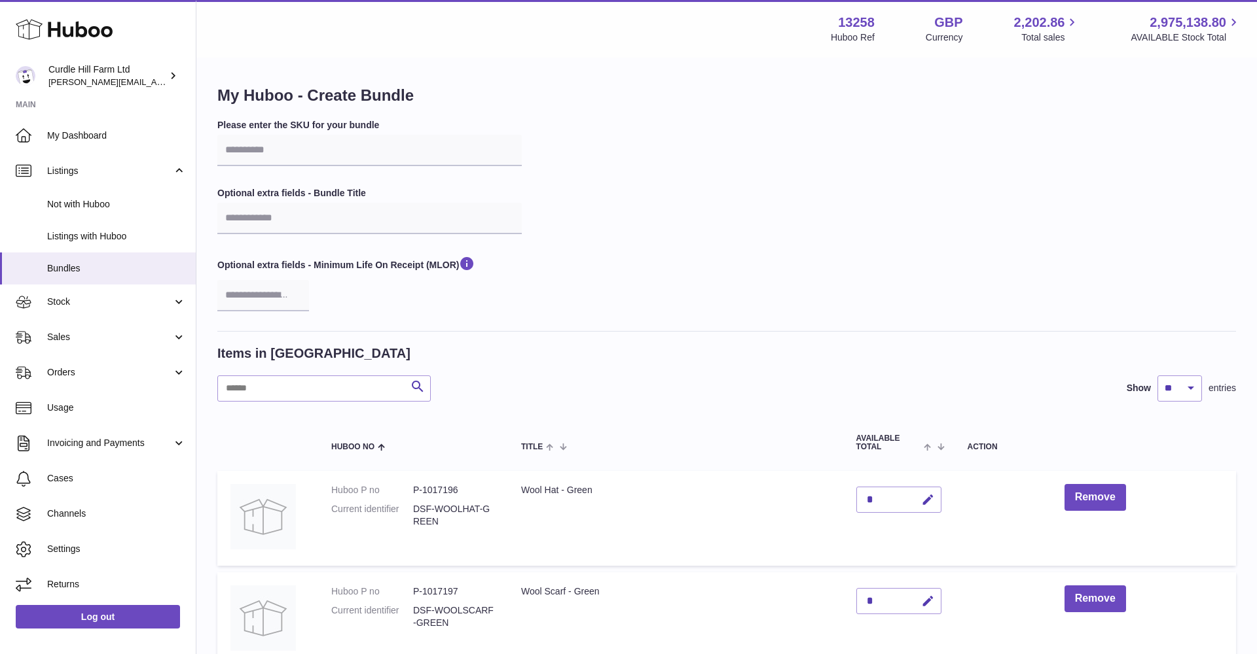
scroll to position [0, 0]
click at [305, 148] on input "text" at bounding box center [369, 150] width 304 height 31
paste input "**********"
drag, startPoint x: 305, startPoint y: 148, endPoint x: 771, endPoint y: 223, distance: 472.0
click at [771, 223] on div "**********" at bounding box center [726, 225] width 1018 height 212
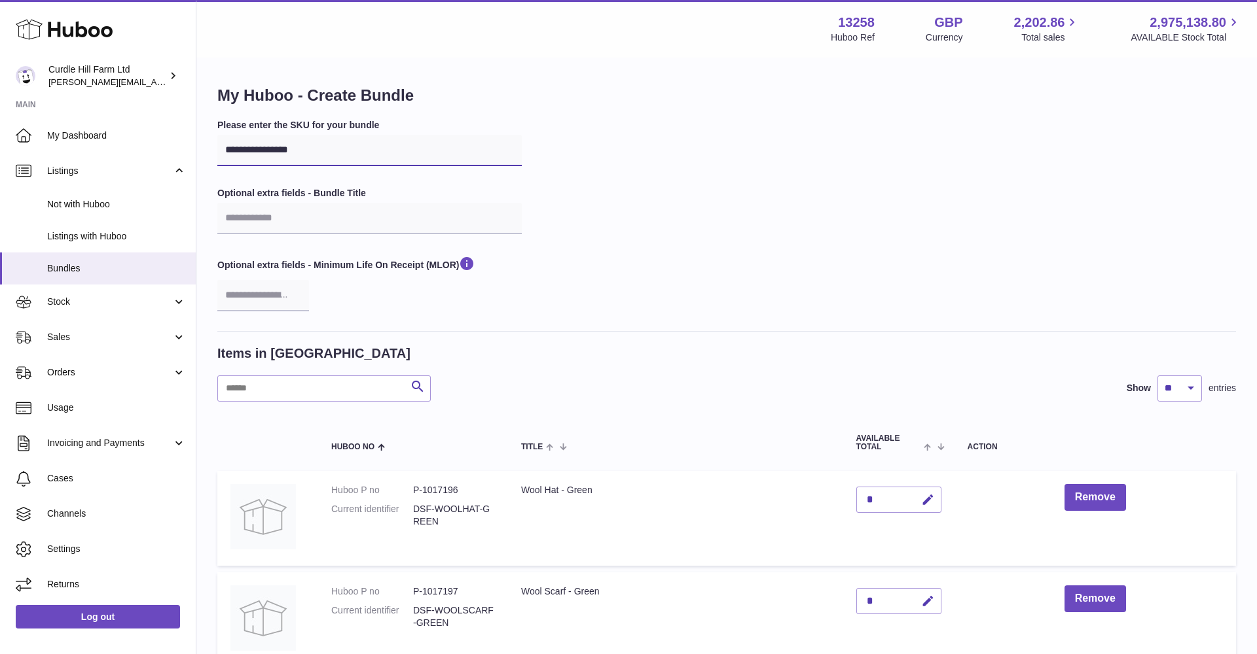
scroll to position [35, 0]
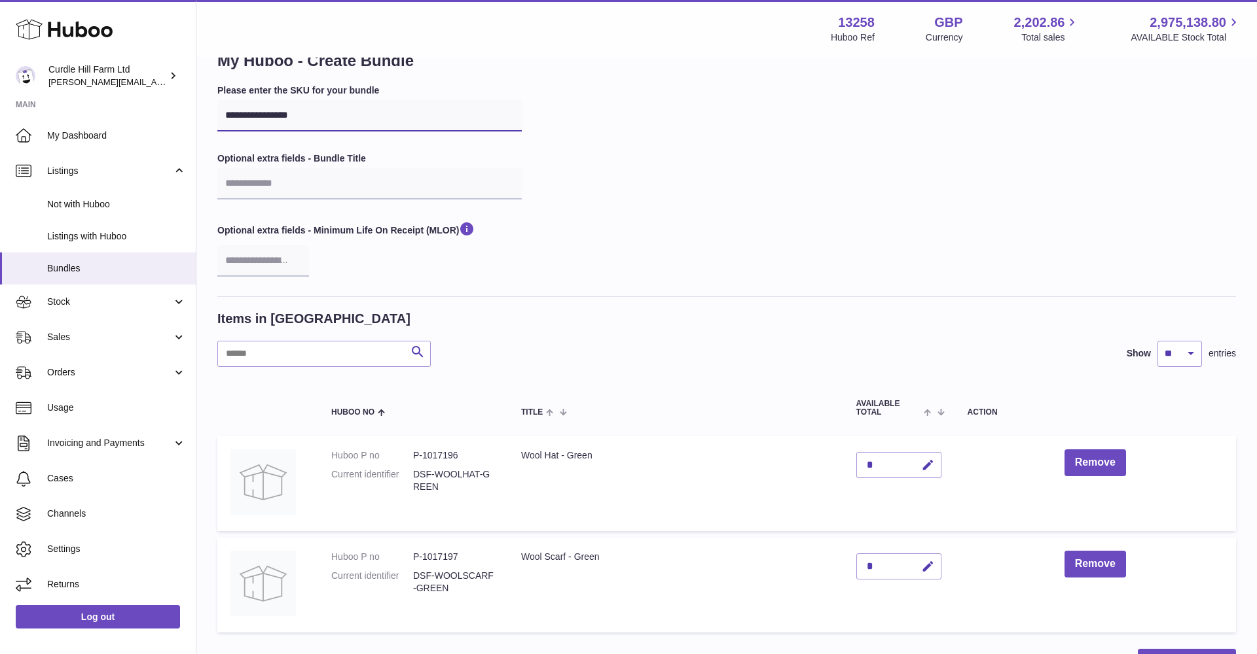
type input "**********"
drag, startPoint x: 412, startPoint y: 472, endPoint x: 440, endPoint y: 511, distance: 47.4
click at [441, 492] on dl "Huboo P no P-1017196 Current identifier DSF-WOOLHAT-GREEN" at bounding box center [413, 475] width 164 height 50
click at [444, 571] on dd "DSF-WOOLSCARF-GREEN" at bounding box center [454, 582] width 82 height 25
drag, startPoint x: 446, startPoint y: 577, endPoint x: 458, endPoint y: 583, distance: 13.2
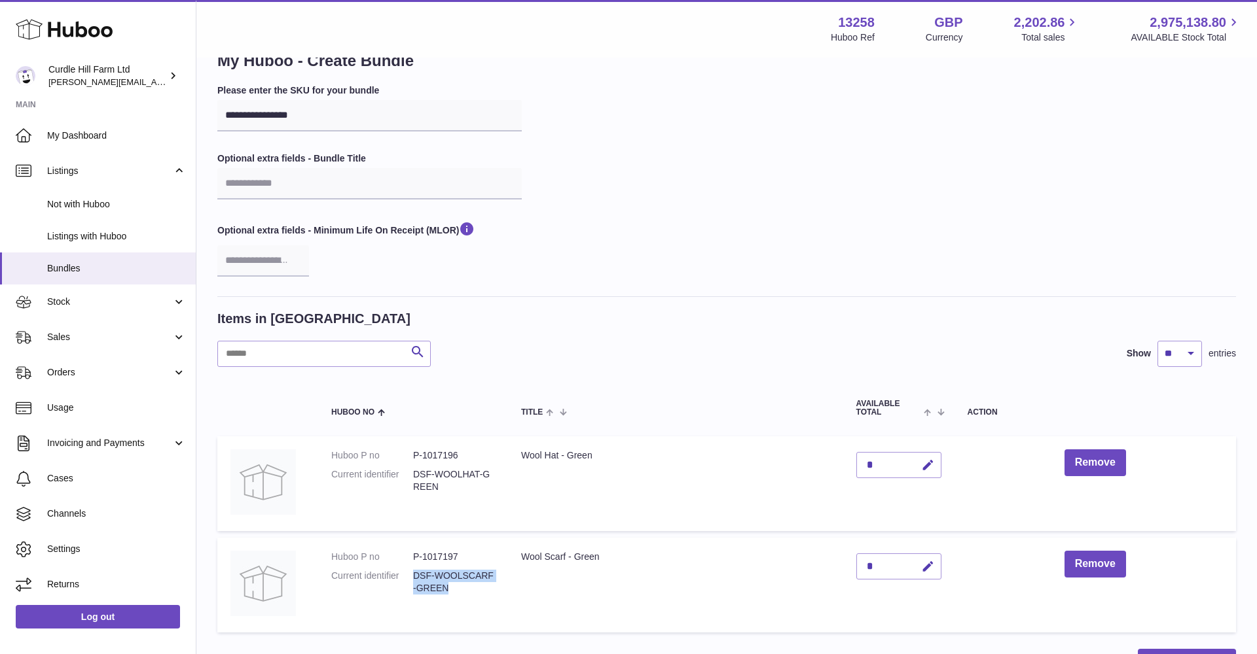
click at [460, 584] on dd "DSF-WOOLSCARF-GREEN" at bounding box center [454, 582] width 82 height 25
click at [458, 575] on dd "DSF-WOOLSCARF-GREEN" at bounding box center [454, 582] width 82 height 25
drag, startPoint x: 414, startPoint y: 468, endPoint x: 444, endPoint y: 592, distance: 127.3
click at [475, 507] on td "Huboo P no P-1017196 Current identifier DSF-WOOLHAT-GREEN" at bounding box center [413, 484] width 190 height 95
click at [410, 571] on dt "Current identifier" at bounding box center [372, 582] width 82 height 25
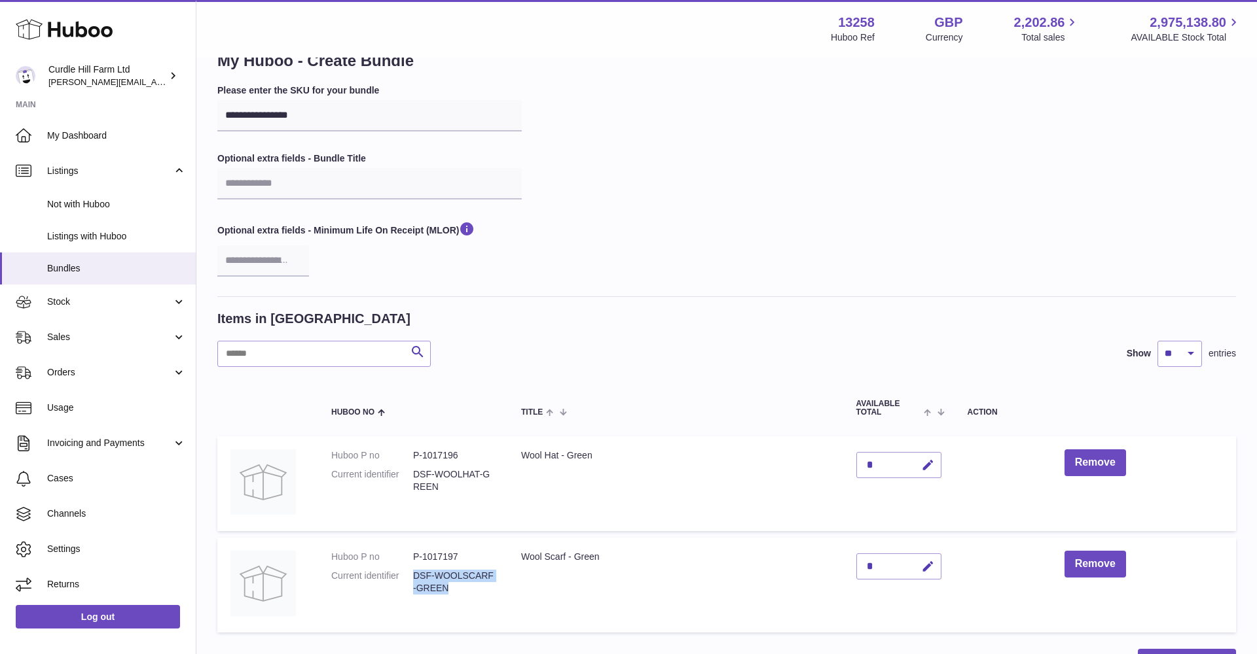
drag, startPoint x: 412, startPoint y: 569, endPoint x: 466, endPoint y: 594, distance: 59.5
click at [466, 594] on dl "Huboo P no P-1017197 Current identifier DSF-WOOLSCARF-GREEN" at bounding box center [413, 576] width 164 height 50
click at [553, 597] on td "Wool Scarf - Green" at bounding box center [675, 585] width 335 height 95
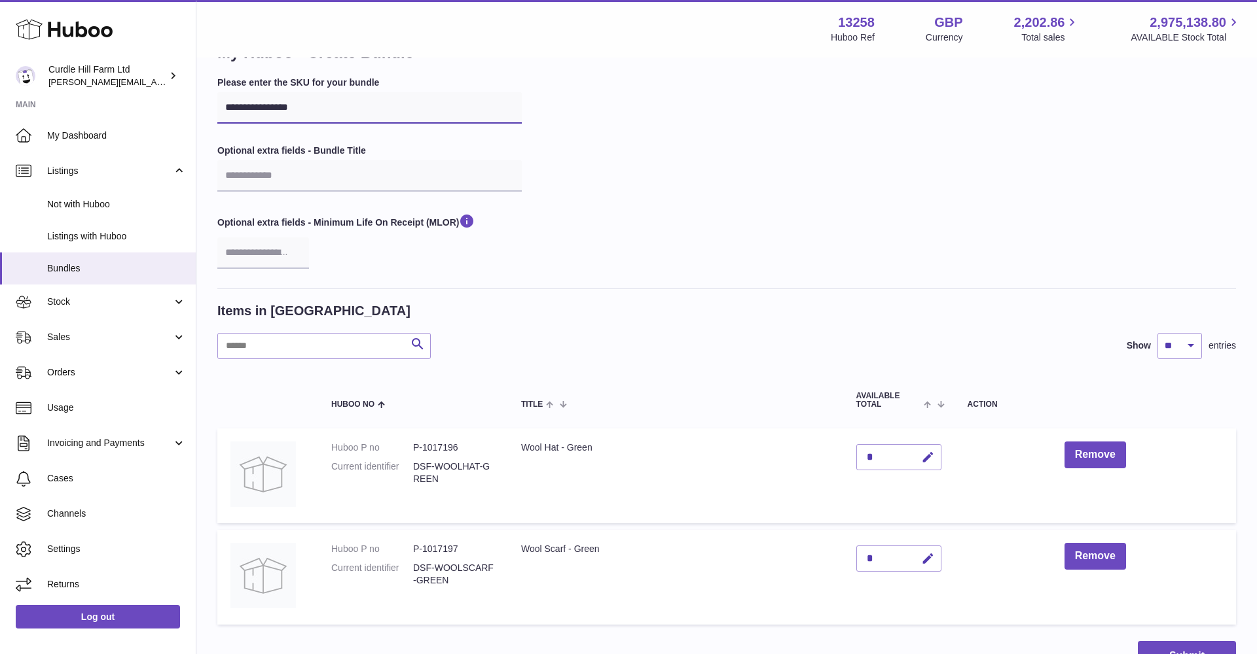
click at [342, 109] on input "**********" at bounding box center [369, 107] width 304 height 31
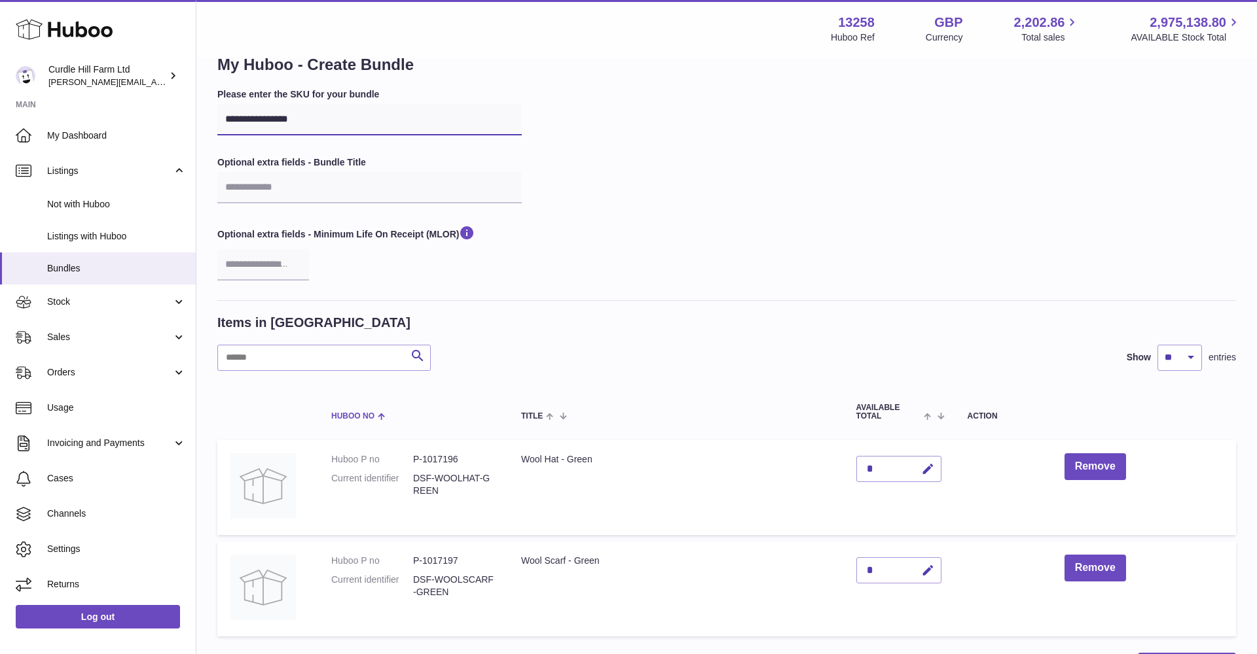
scroll to position [33, 0]
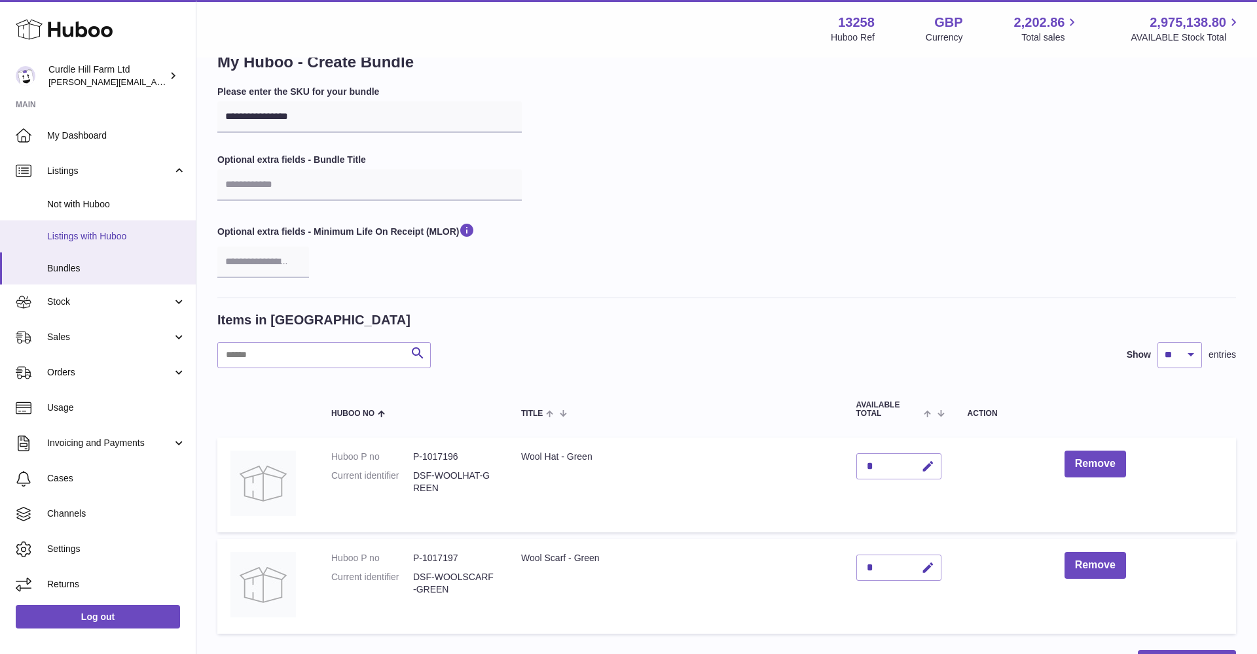
click at [84, 232] on span "Listings with Huboo" at bounding box center [116, 236] width 139 height 12
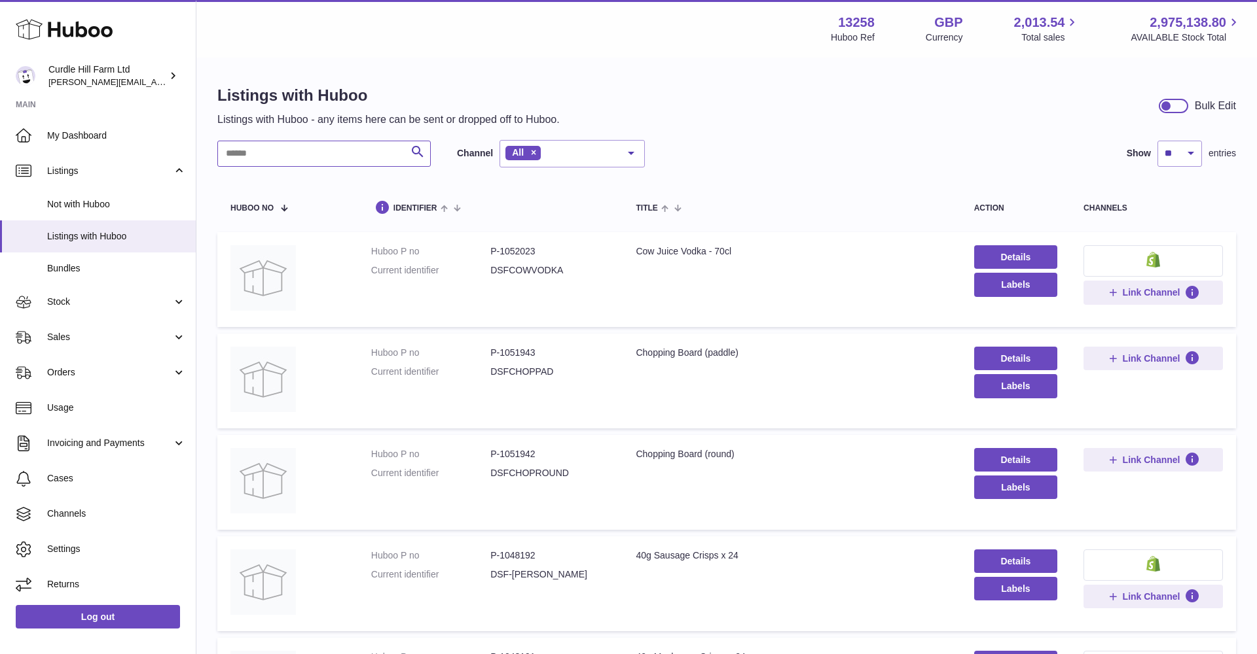
click at [267, 153] on input "text" at bounding box center [323, 154] width 213 height 26
click at [290, 144] on input "text" at bounding box center [323, 154] width 213 height 26
paste input "**********"
type input "**********"
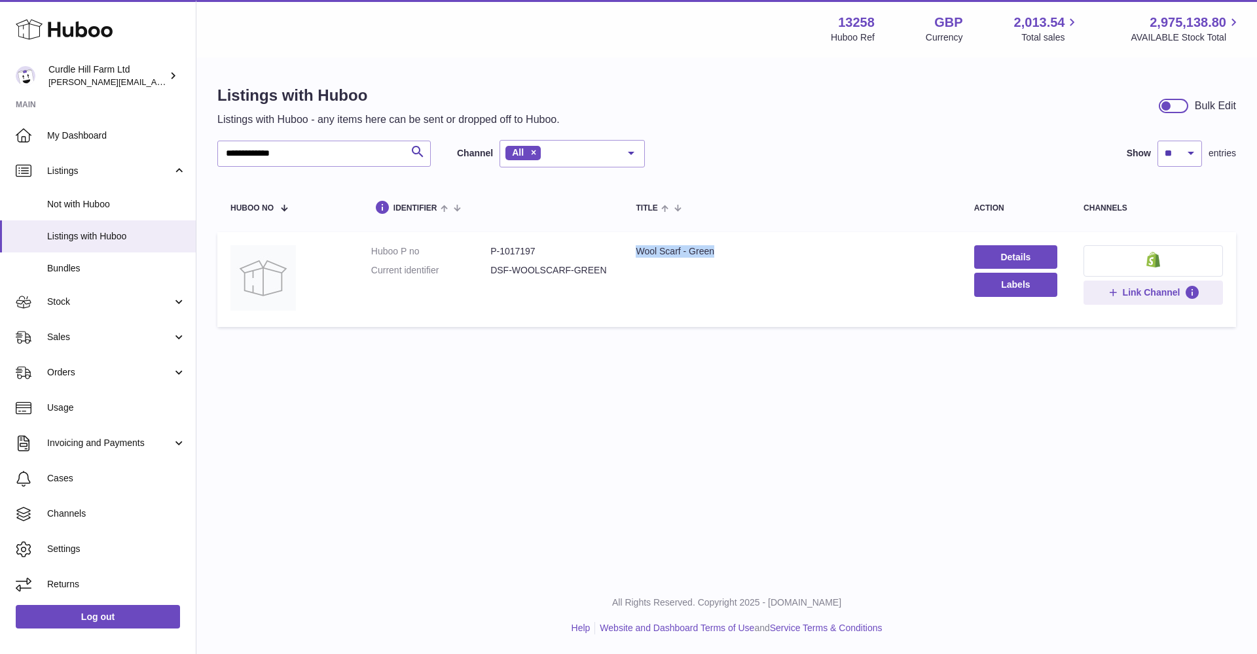
drag, startPoint x: 504, startPoint y: 266, endPoint x: 627, endPoint y: 272, distance: 123.2
click at [626, 272] on tr "Huboo P no P-1017197 Current identifier DSF-WOOLSCARF-GREEN Title Wool Scarf - …" at bounding box center [726, 279] width 1018 height 95
click at [627, 272] on td "Title Wool Scarf - Green" at bounding box center [791, 279] width 338 height 95
click at [995, 253] on link "Details" at bounding box center [1015, 257] width 83 height 24
click at [82, 265] on span "Bundles" at bounding box center [116, 268] width 139 height 12
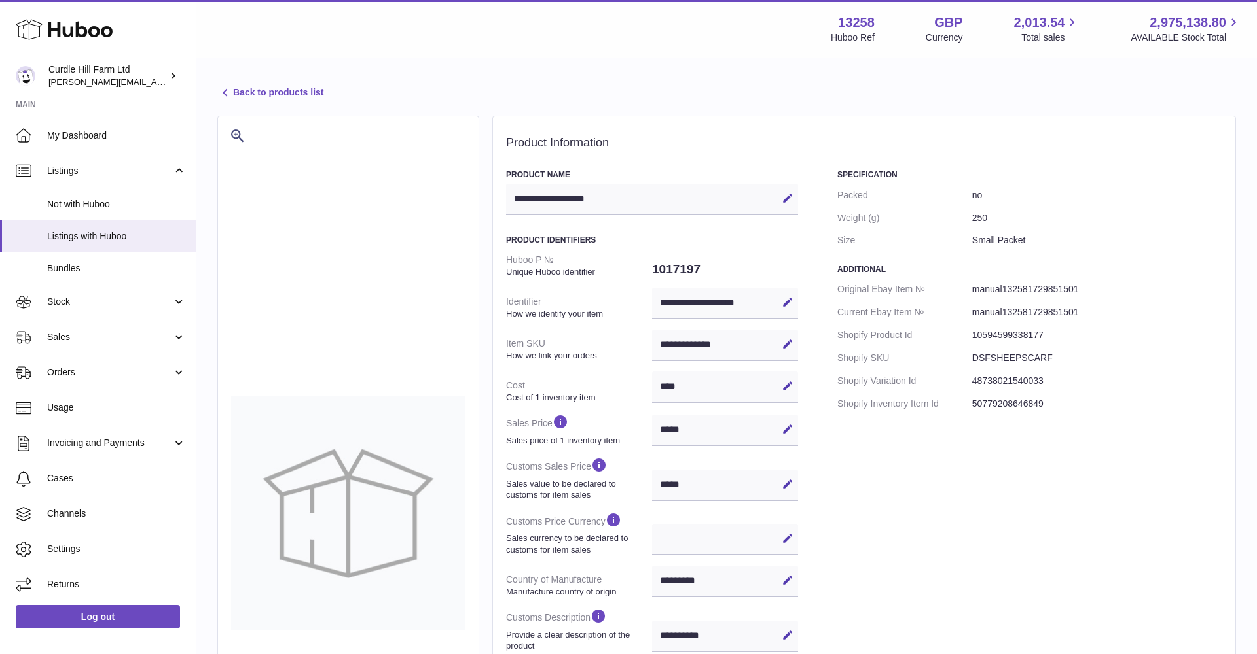
select select
select select "***"
select select "****"
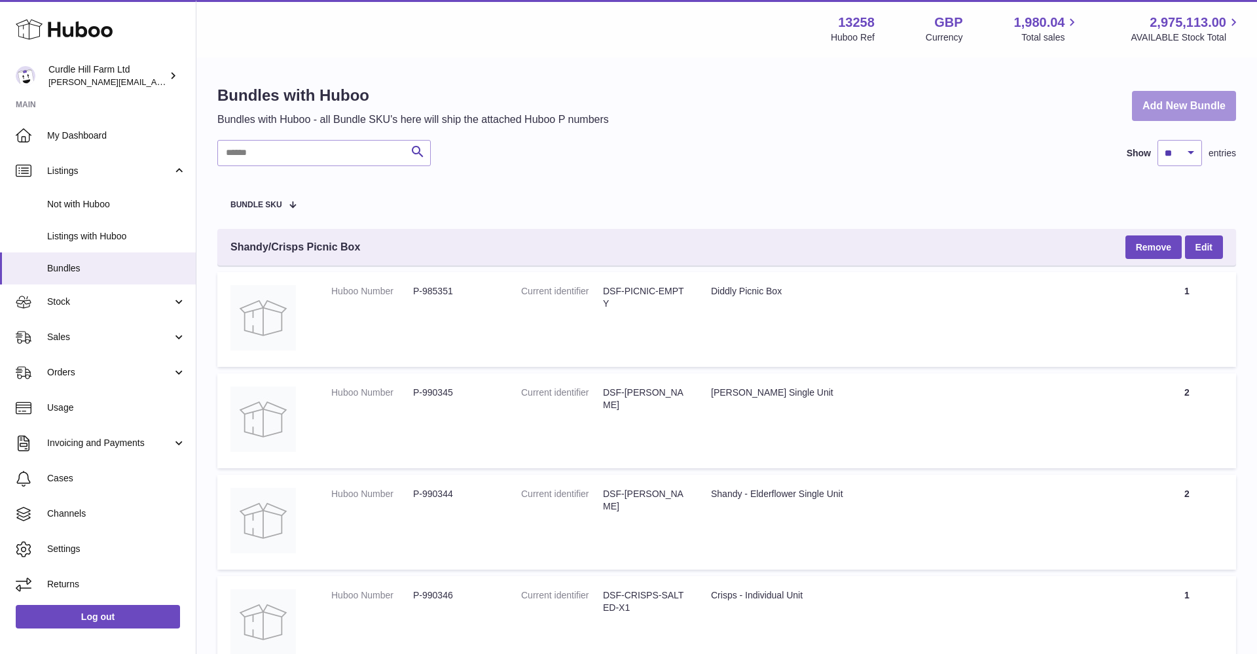
click at [1194, 99] on link "Add New Bundle" at bounding box center [1184, 106] width 104 height 31
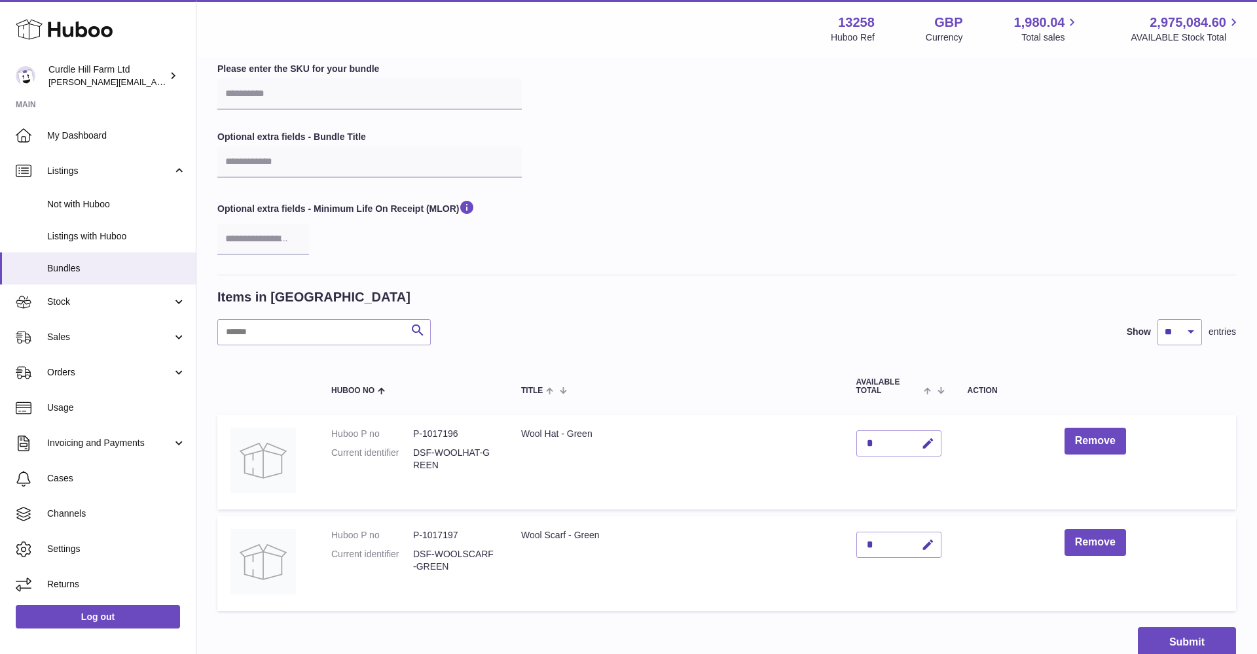
scroll to position [36, 0]
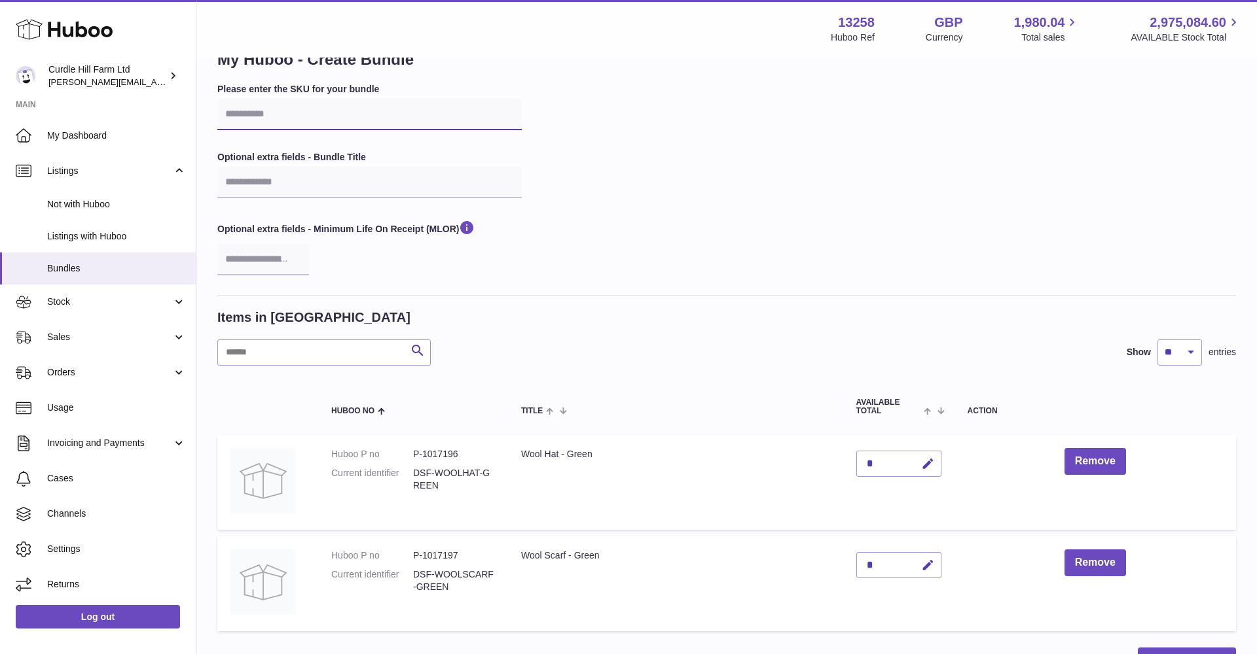
click at [245, 111] on input "text" at bounding box center [369, 114] width 304 height 31
paste input "**********"
type input "**********"
drag, startPoint x: 655, startPoint y: 183, endPoint x: 643, endPoint y: 187, distance: 12.4
click at [651, 184] on div "**********" at bounding box center [726, 189] width 1018 height 212
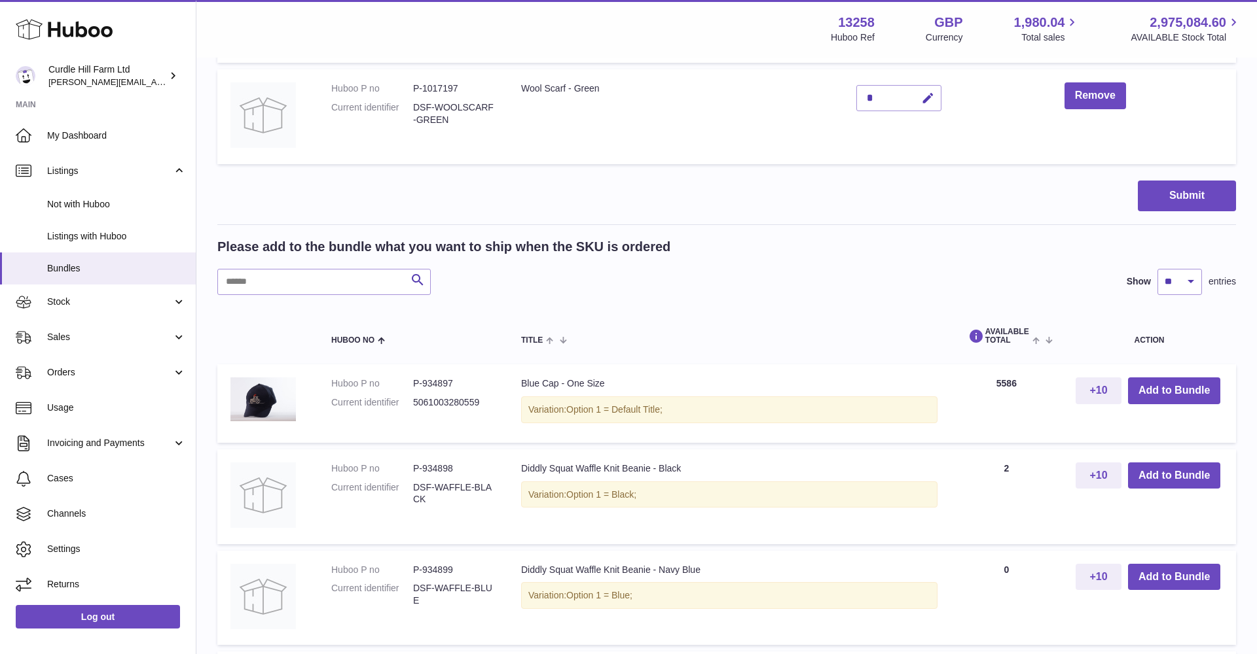
scroll to position [499, 0]
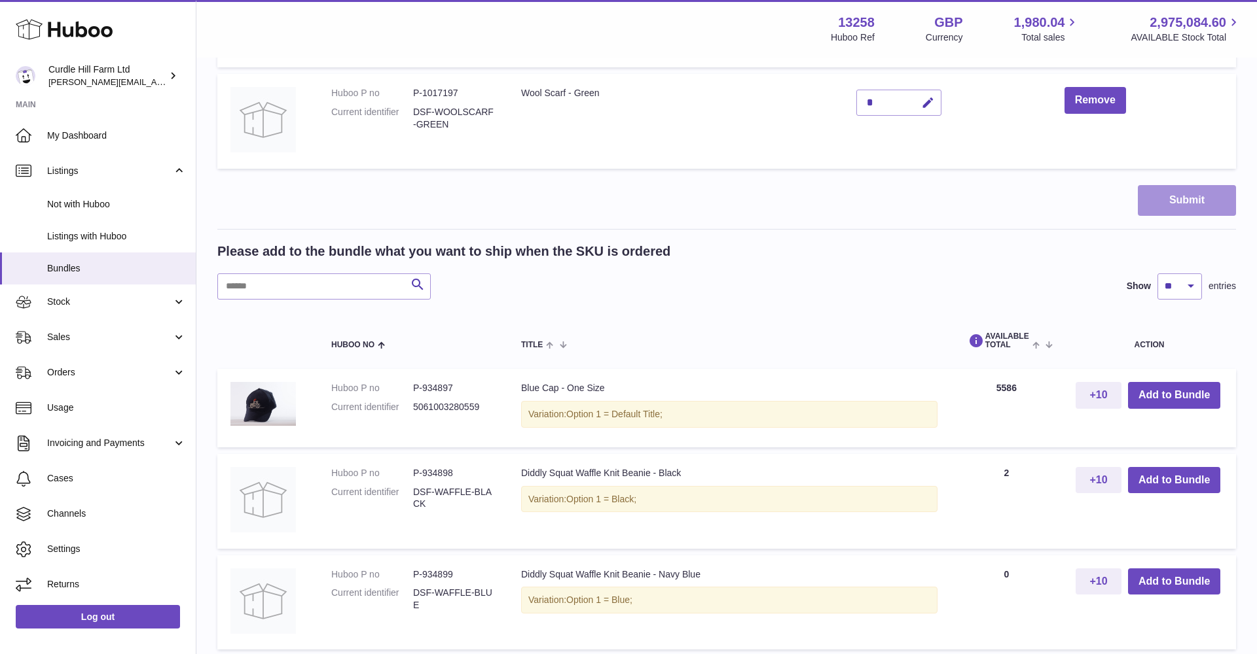
click at [1151, 207] on button "Submit" at bounding box center [1187, 200] width 98 height 31
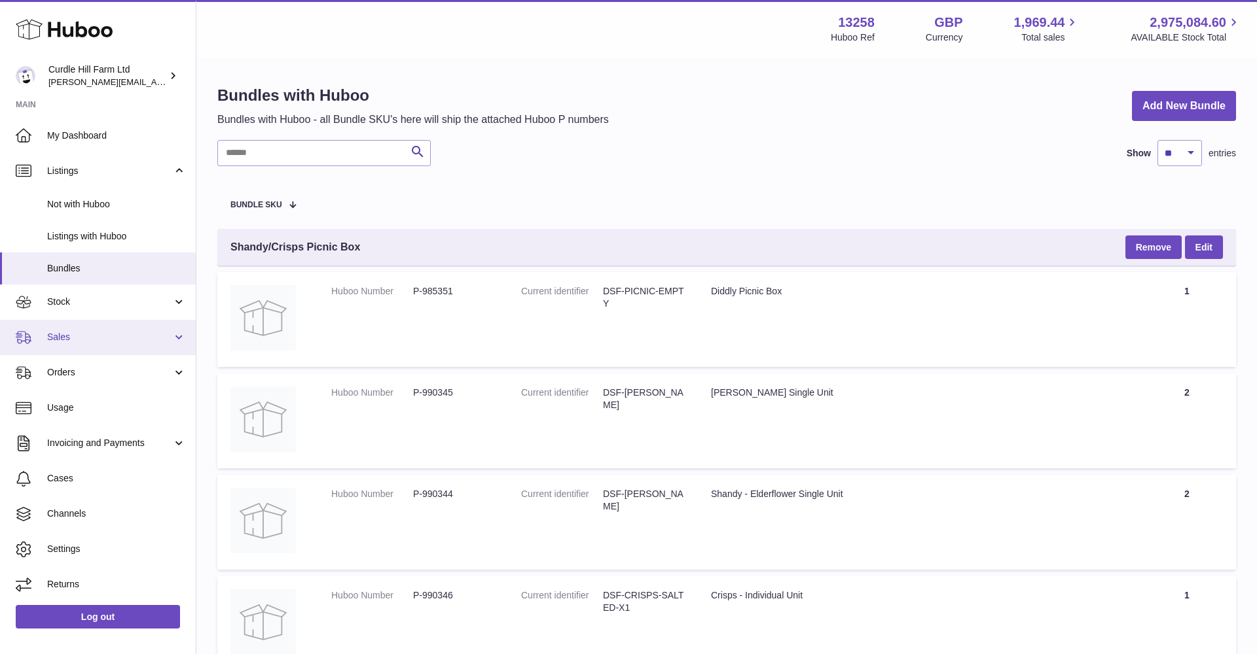
click at [73, 328] on link "Sales" at bounding box center [98, 337] width 196 height 35
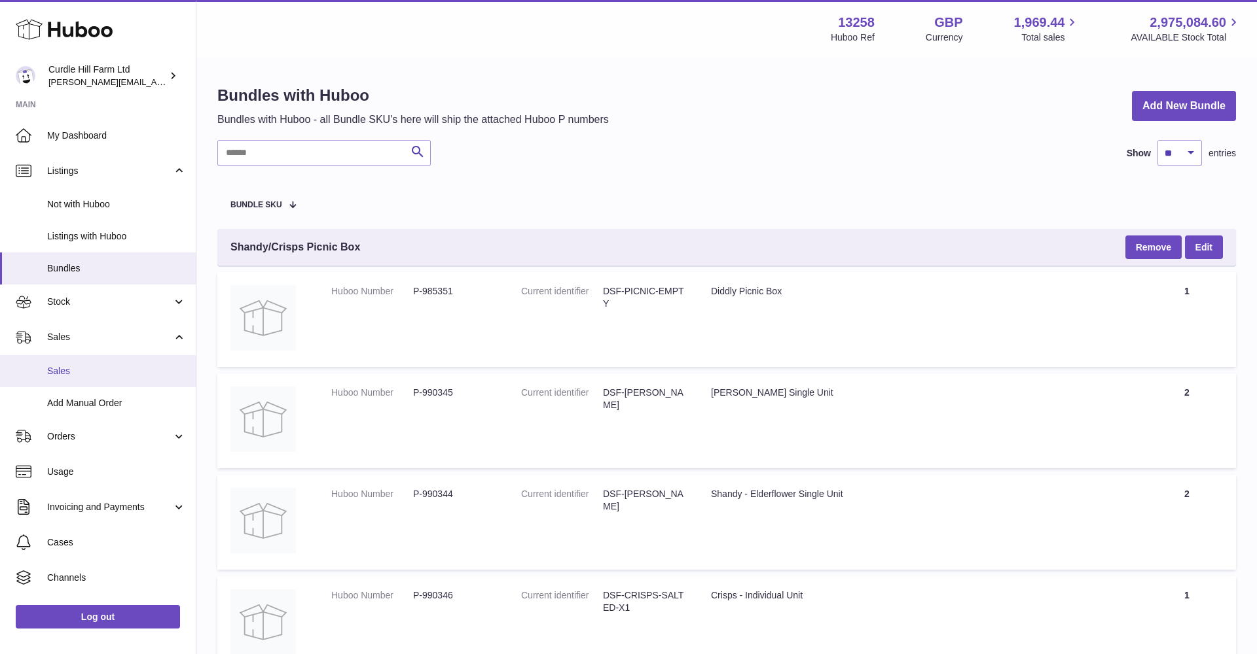
click at [78, 357] on link "Sales" at bounding box center [98, 371] width 196 height 32
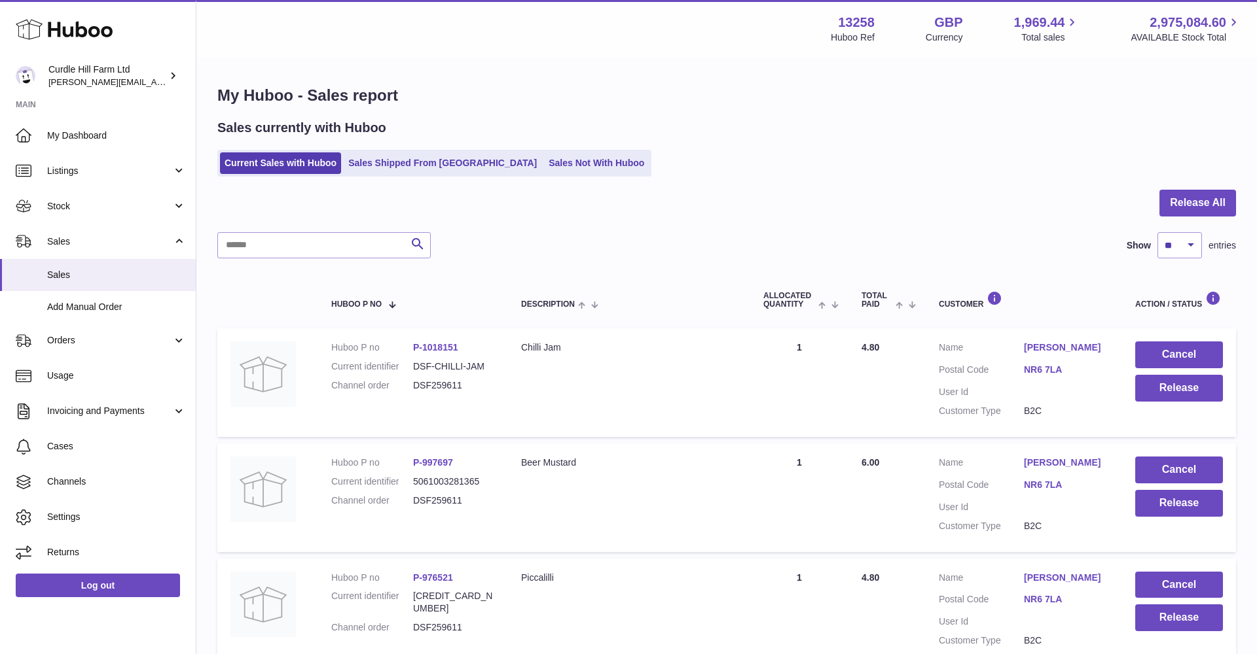
click at [507, 149] on div "Sales currently with Huboo Current Sales with Huboo Sales Shipped From [GEOGRAP…" at bounding box center [726, 148] width 1018 height 58
click at [544, 160] on link "Sales Not With Huboo" at bounding box center [596, 163] width 105 height 22
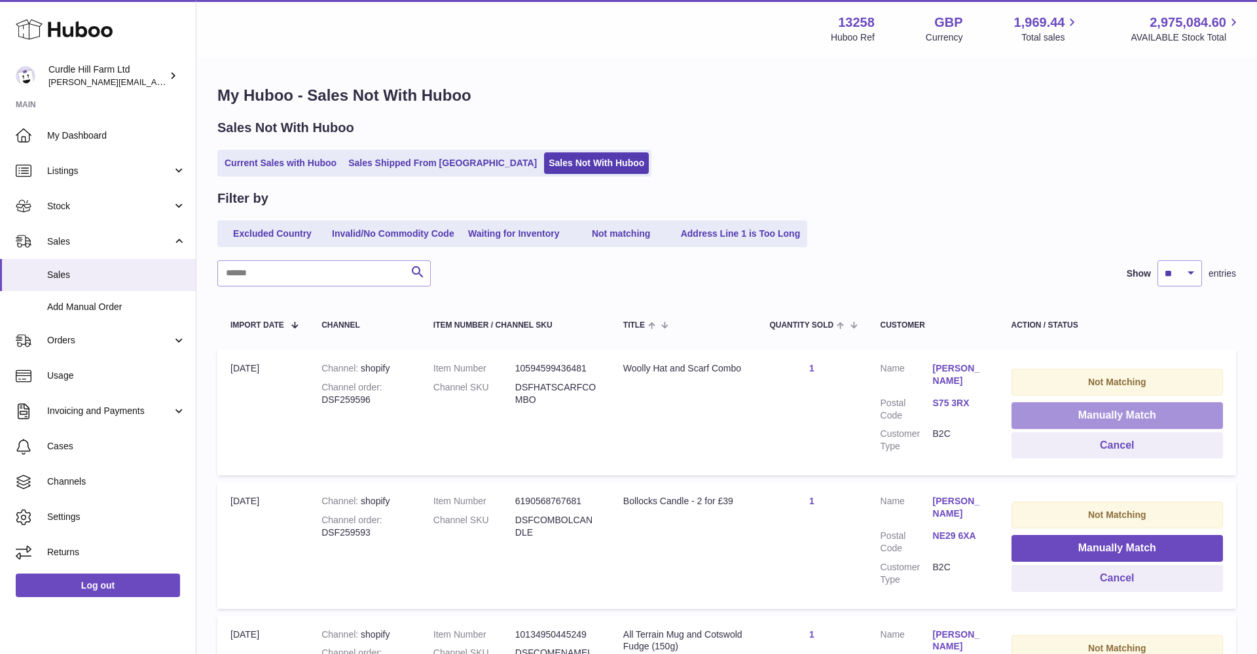
click at [1112, 403] on button "Manually Match" at bounding box center [1116, 416] width 211 height 27
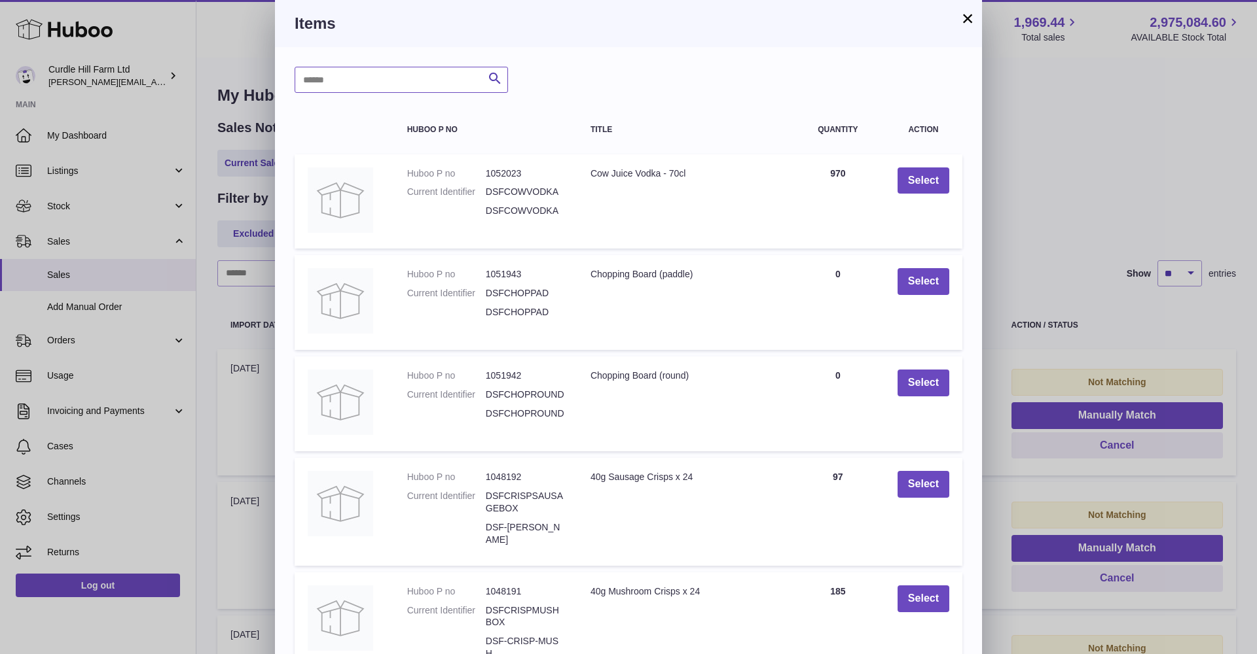
click at [332, 77] on input "text" at bounding box center [401, 80] width 213 height 26
type input "******"
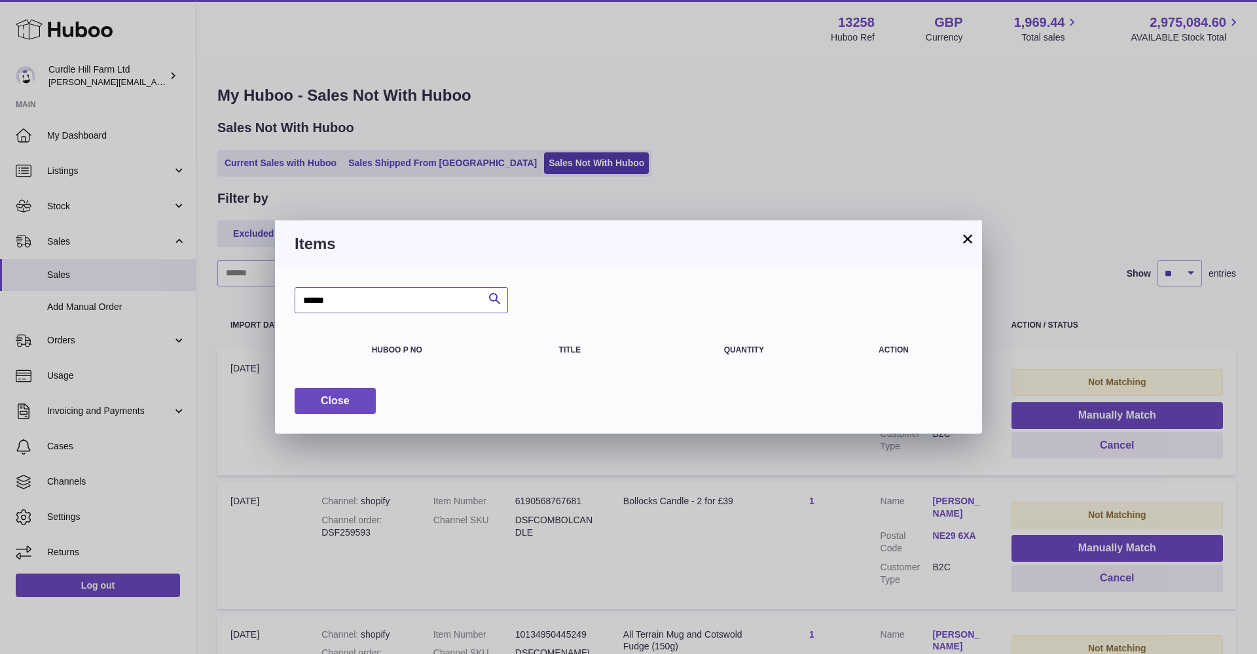
drag, startPoint x: 342, startPoint y: 298, endPoint x: 289, endPoint y: 299, distance: 53.0
click at [289, 299] on div "****** Search Huboo P no Title Quantity Action Close" at bounding box center [628, 351] width 707 height 166
paste input "**********"
type input "**********"
click at [969, 233] on button "×" at bounding box center [967, 239] width 16 height 16
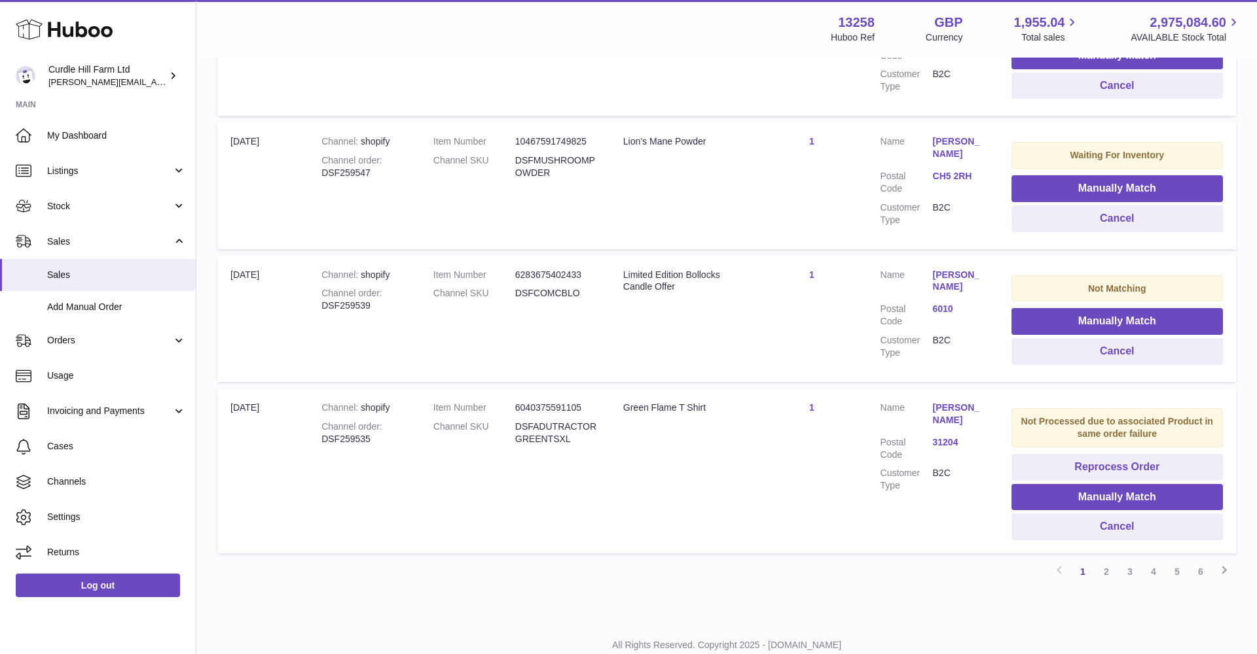
scroll to position [1158, 0]
drag, startPoint x: 618, startPoint y: 369, endPoint x: 738, endPoint y: 380, distance: 120.9
click at [738, 389] on td "Title Green Flame T Shirt" at bounding box center [683, 471] width 147 height 165
drag, startPoint x: 696, startPoint y: 311, endPoint x: 684, endPoint y: 296, distance: 18.6
click at [696, 311] on td "Title Limited Edition Bollocks Candle Offer" at bounding box center [683, 320] width 147 height 126
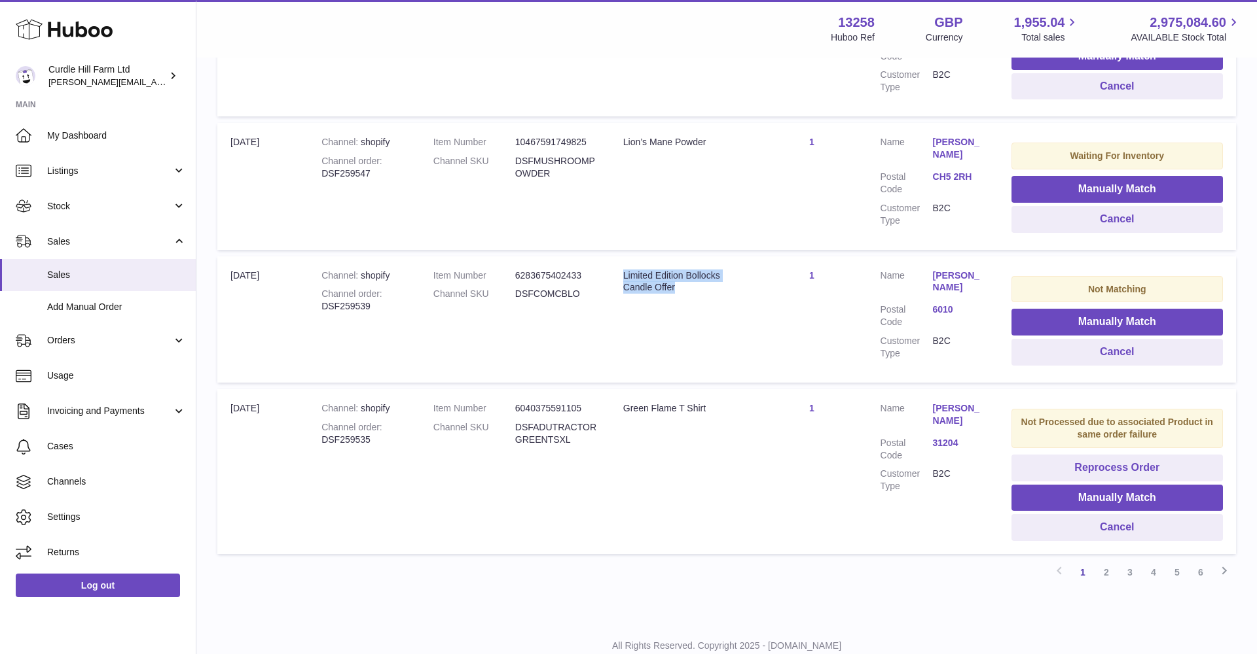
drag, startPoint x: 615, startPoint y: 232, endPoint x: 701, endPoint y: 260, distance: 90.4
click at [701, 260] on td "Title Limited Edition Bollocks Candle Offer" at bounding box center [683, 320] width 147 height 126
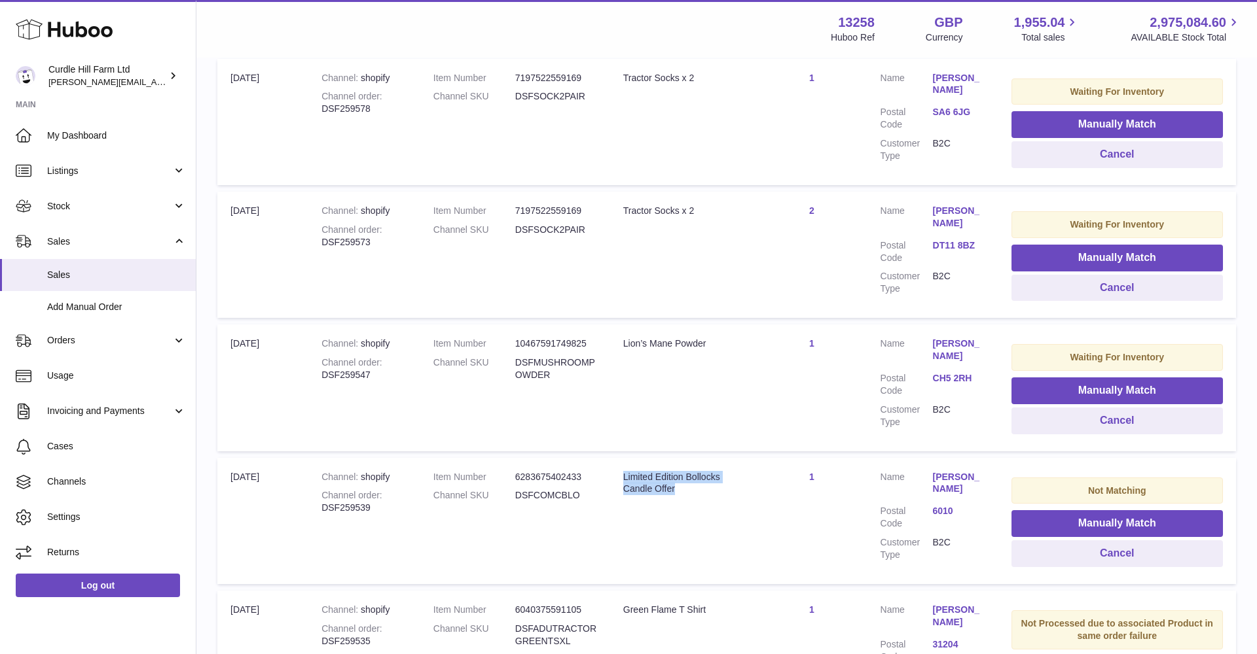
scroll to position [956, 0]
click at [628, 205] on div "Tractor Socks x 2" at bounding box center [683, 211] width 120 height 12
drag, startPoint x: 612, startPoint y: 181, endPoint x: 704, endPoint y: 187, distance: 91.8
click at [704, 192] on td "Title Tractor Socks x 2" at bounding box center [683, 255] width 147 height 126
drag, startPoint x: 619, startPoint y: 311, endPoint x: 783, endPoint y: 323, distance: 164.7
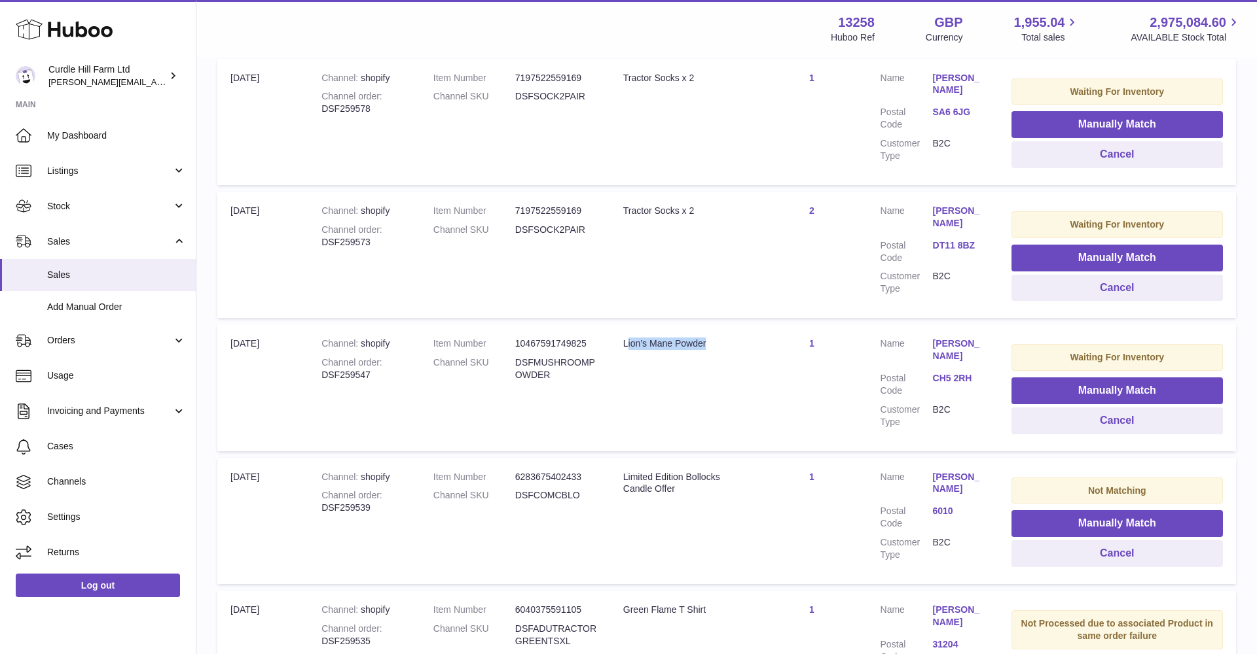
click at [711, 325] on td "Title Lion’s Mane Powder" at bounding box center [683, 388] width 147 height 126
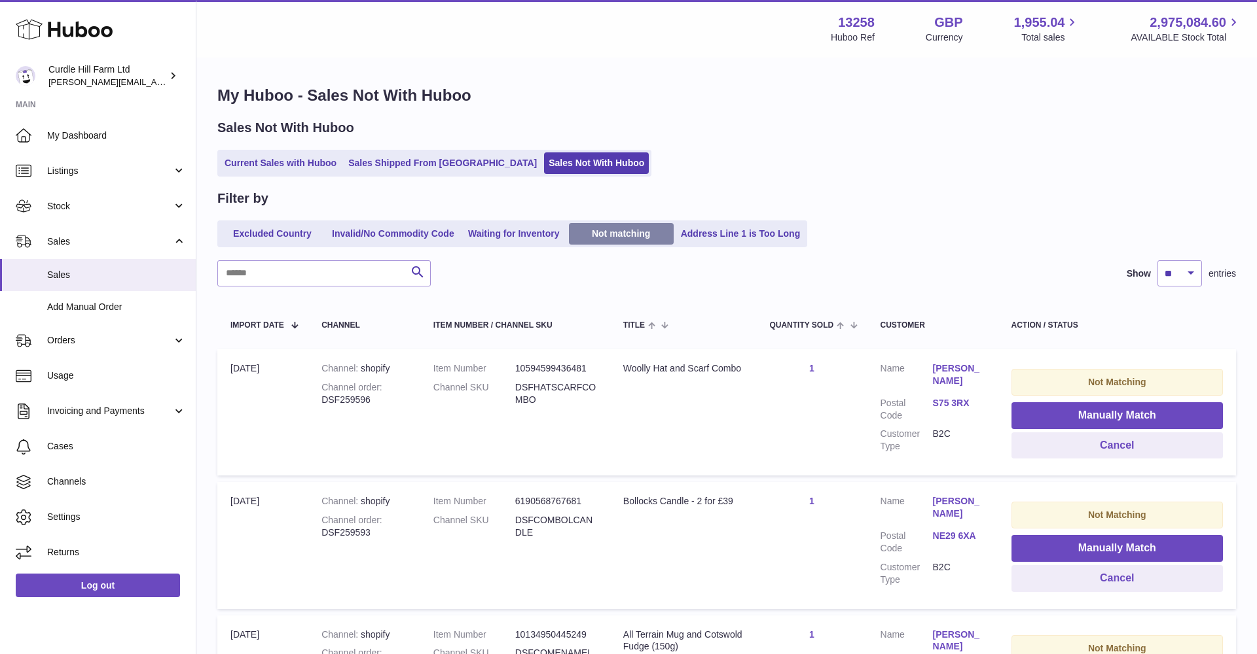
scroll to position [0, 0]
click at [622, 231] on link "Not matching" at bounding box center [621, 234] width 105 height 22
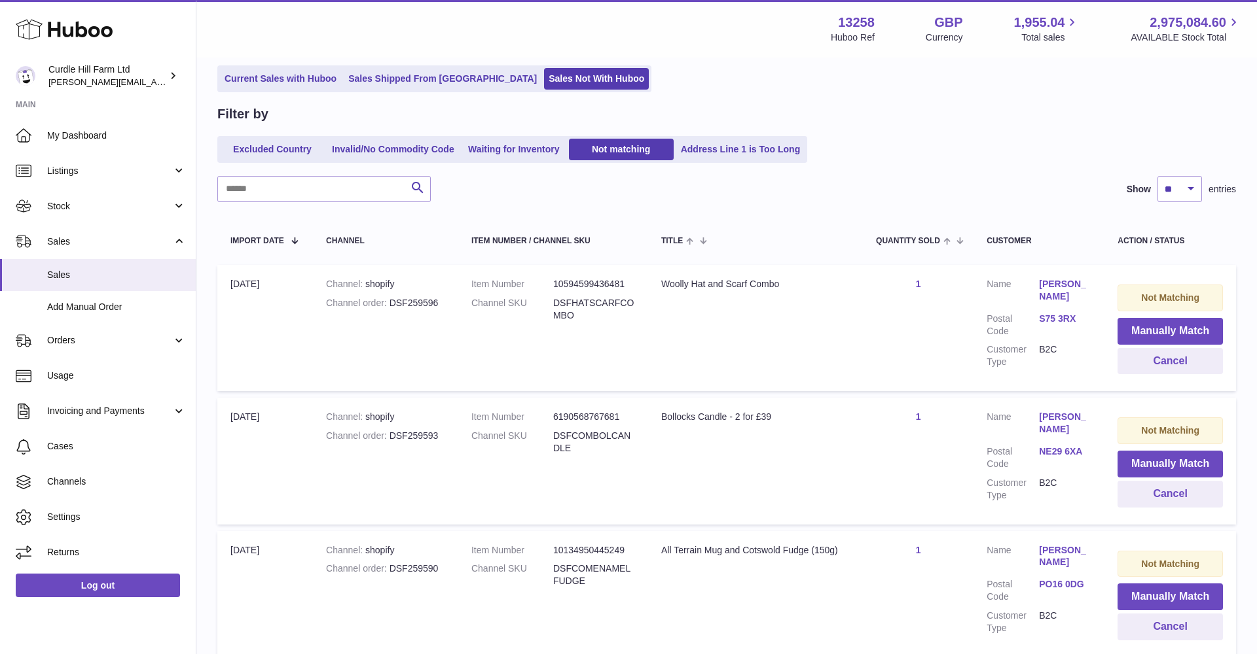
scroll to position [89, 0]
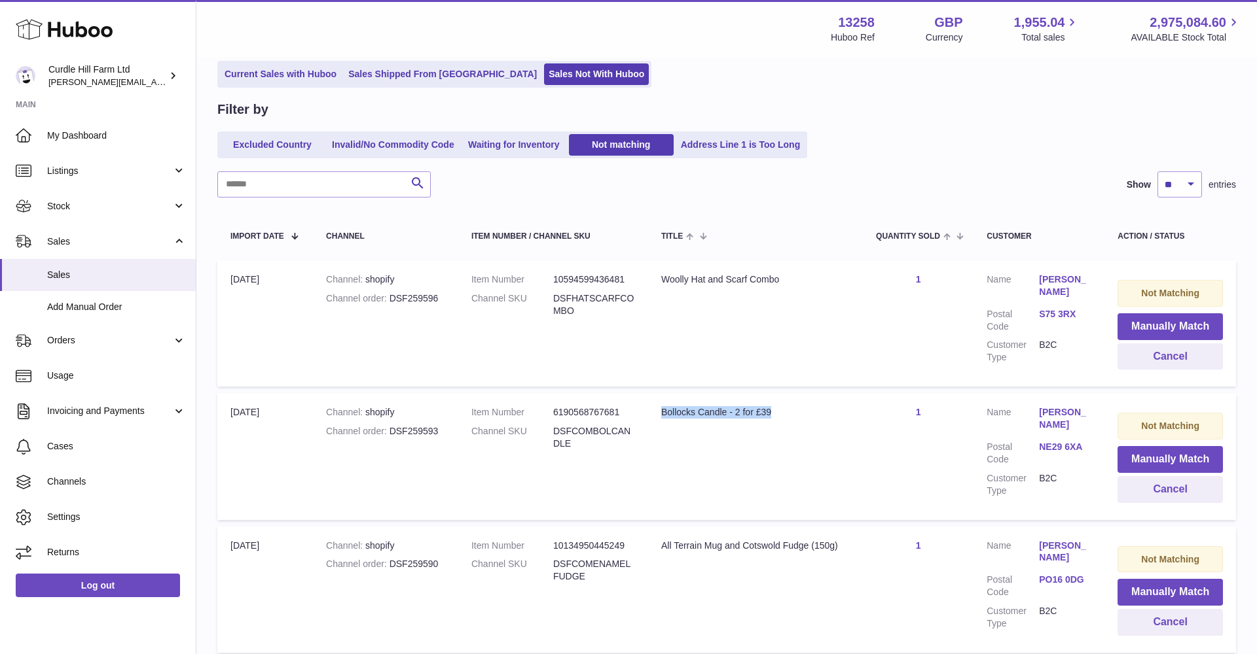
drag, startPoint x: 670, startPoint y: 406, endPoint x: 826, endPoint y: 420, distance: 157.0
click at [826, 420] on td "Title Bollocks Candle - 2 for £39" at bounding box center [755, 456] width 215 height 126
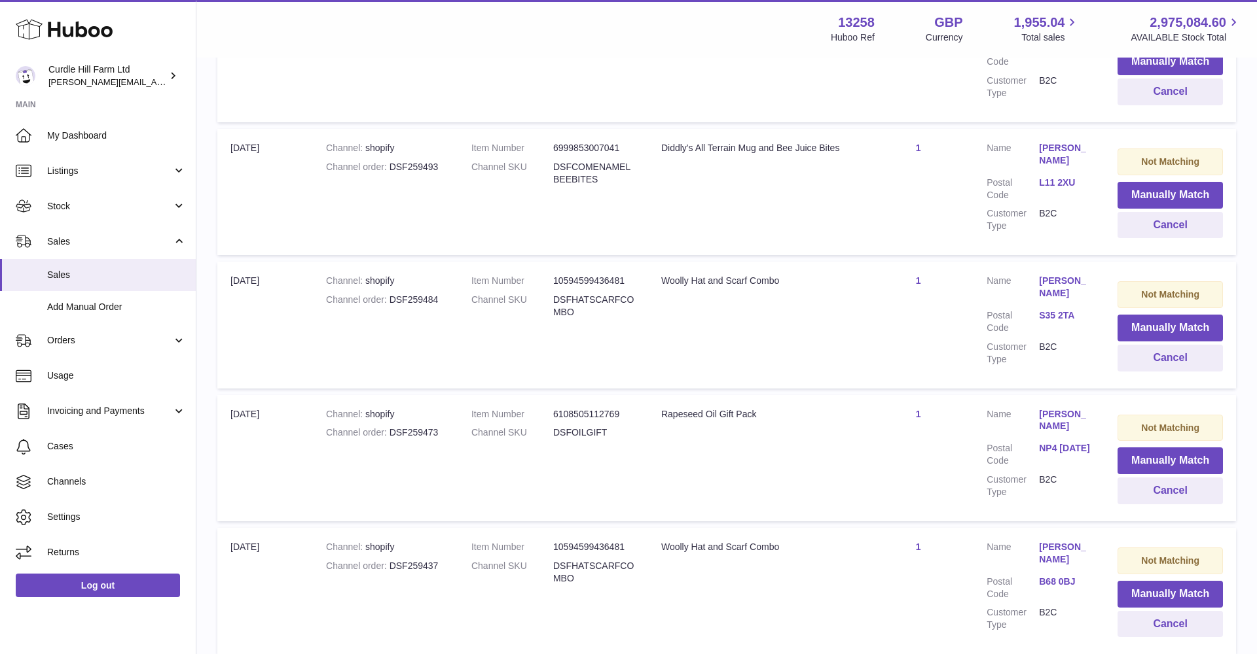
scroll to position [1035, 0]
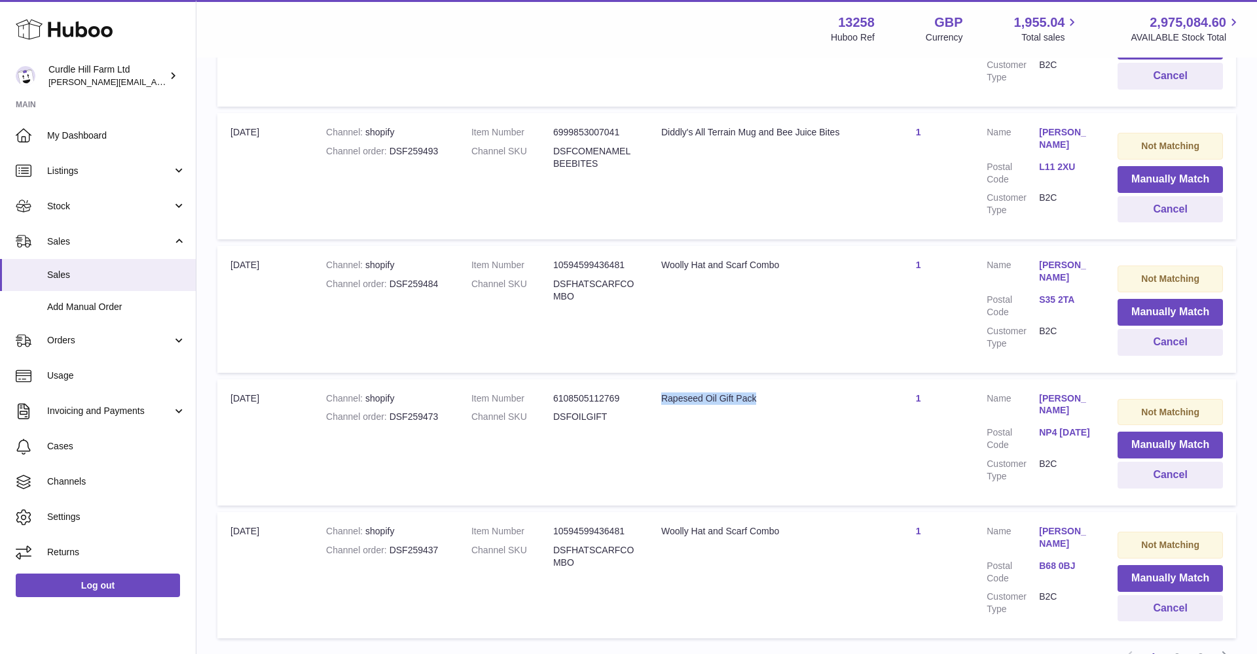
drag, startPoint x: 662, startPoint y: 360, endPoint x: 813, endPoint y: 362, distance: 151.2
click at [813, 393] on div "Rapeseed Oil Gift Pack" at bounding box center [755, 399] width 188 height 12
click at [729, 456] on td "Title Rapeseed Oil Gift Pack" at bounding box center [755, 443] width 215 height 126
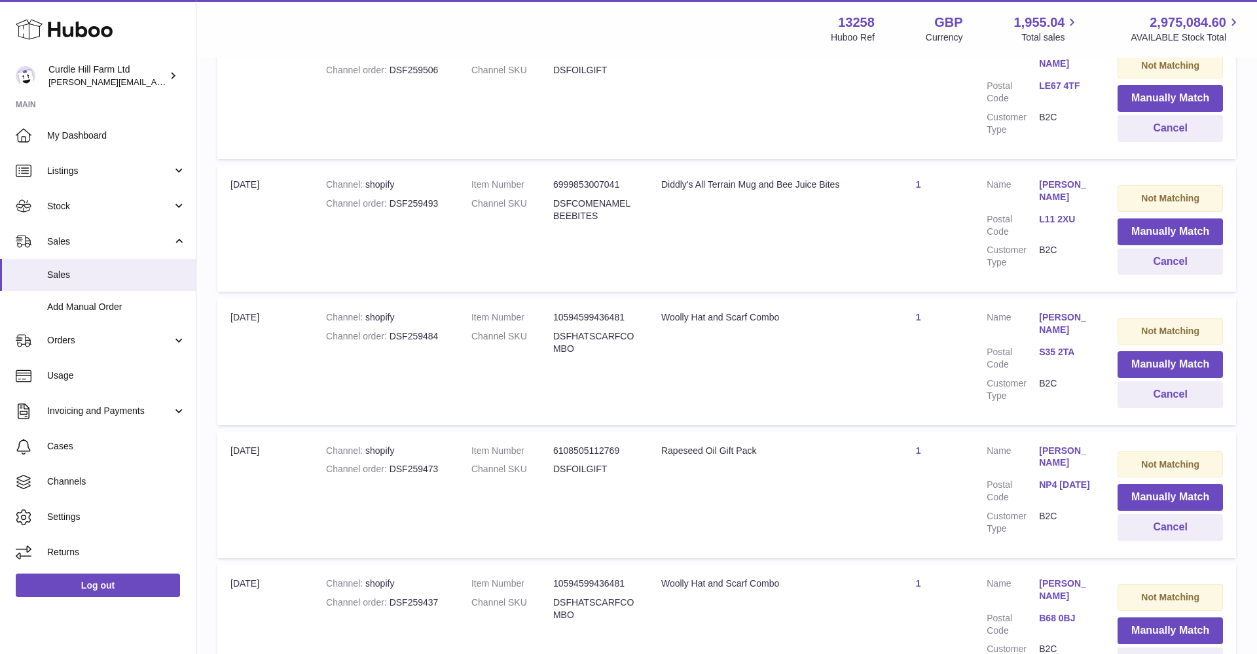
scroll to position [939, 0]
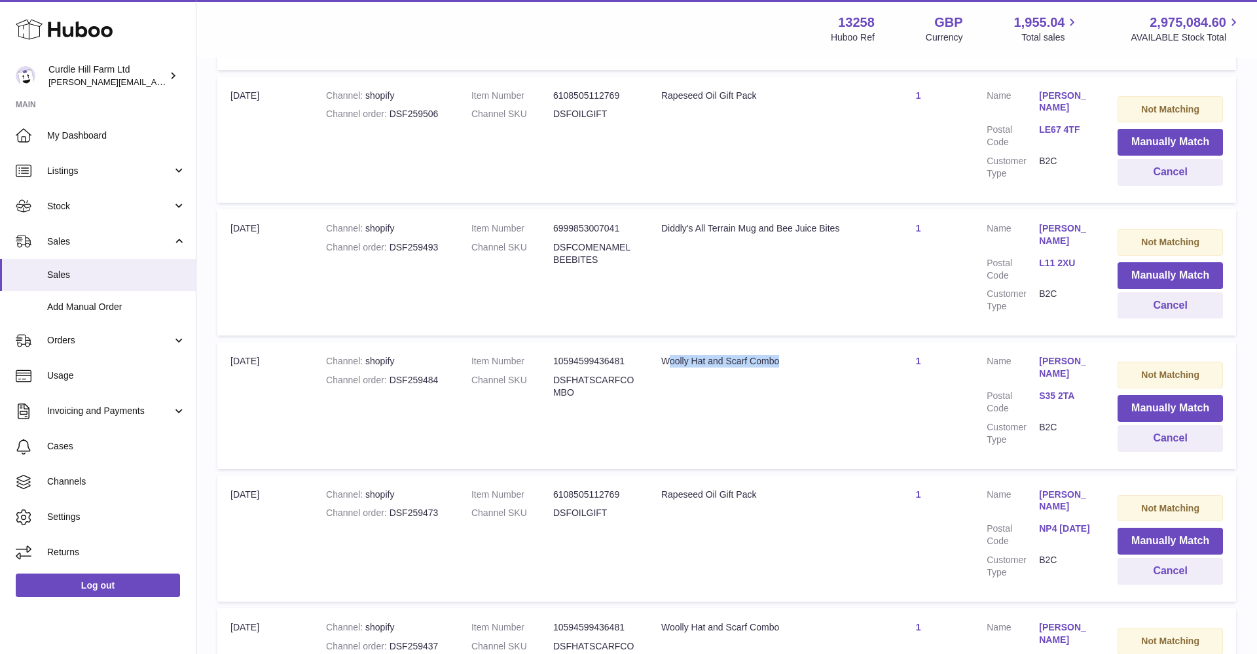
drag, startPoint x: 808, startPoint y: 329, endPoint x: 816, endPoint y: 329, distance: 8.5
click at [816, 355] on div "Woolly Hat and Scarf Combo" at bounding box center [755, 361] width 188 height 12
drag, startPoint x: 721, startPoint y: 197, endPoint x: 886, endPoint y: 197, distance: 165.6
click at [886, 209] on tr "Import date 20th Aug Channel shopify Channel order DSF259493 Item Number 699985…" at bounding box center [726, 272] width 1018 height 126
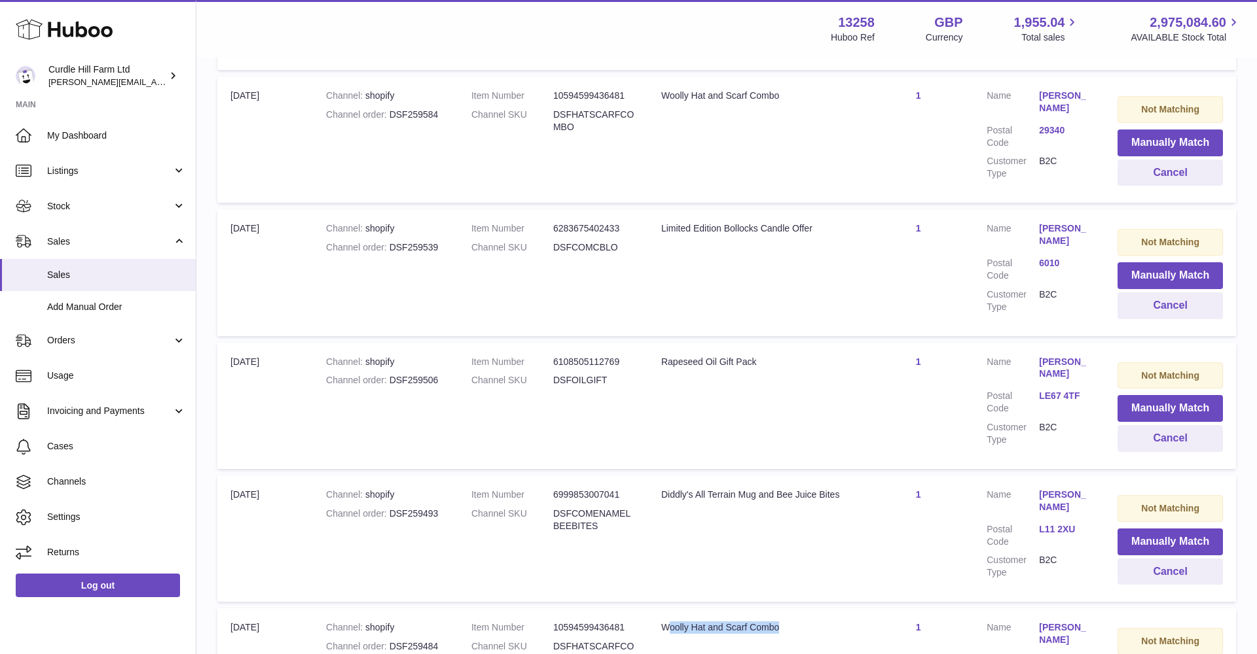
scroll to position [668, 0]
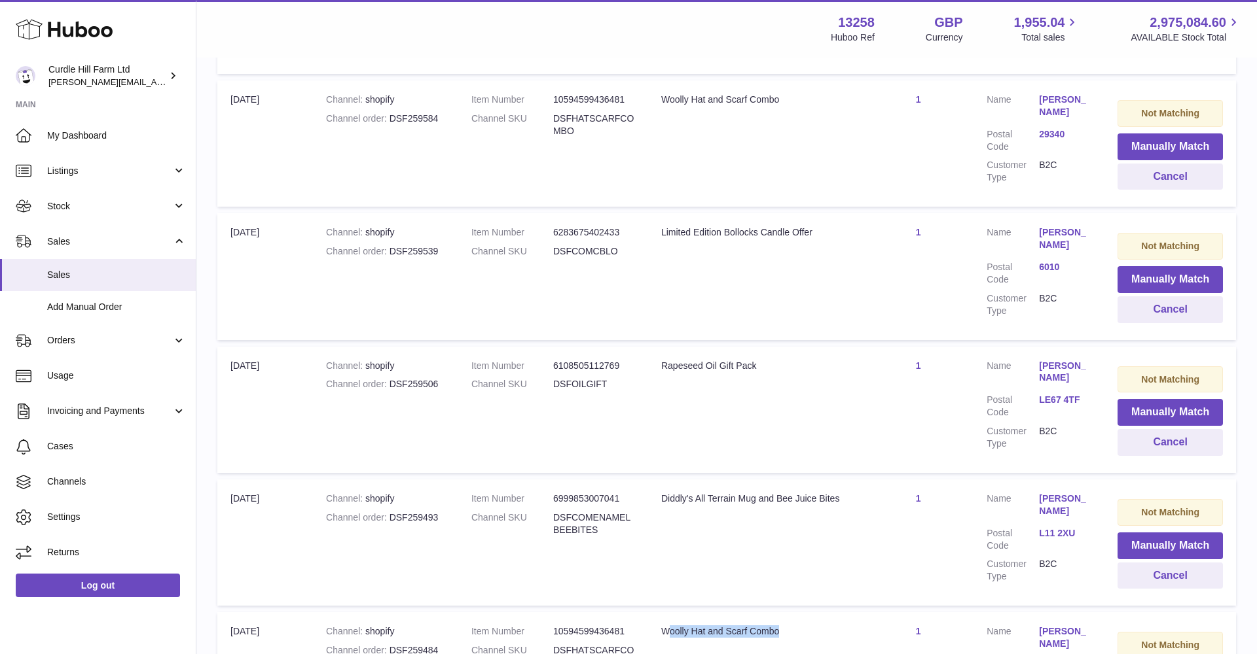
drag, startPoint x: 689, startPoint y: 208, endPoint x: 874, endPoint y: 215, distance: 185.4
click at [874, 213] on tr "Import date 21st Aug Channel shopify Channel order DSF259539 Item Number 628367…" at bounding box center [726, 276] width 1018 height 126
click at [874, 217] on td "Quantity Sold 1" at bounding box center [918, 276] width 111 height 126
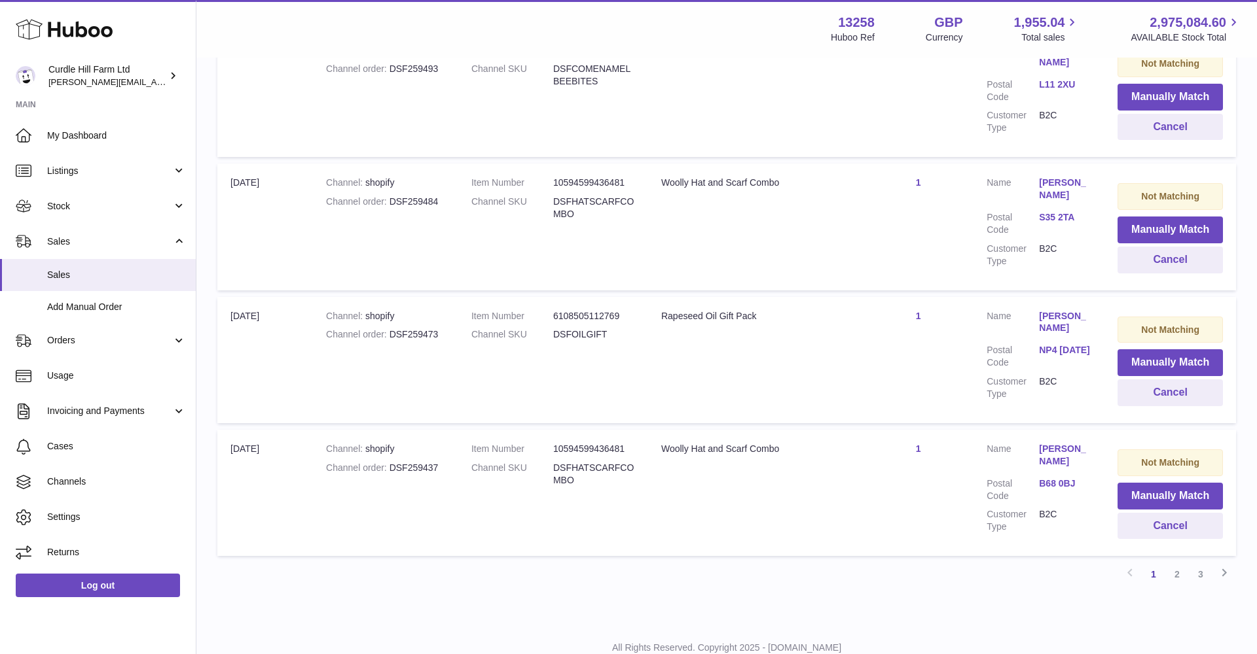
scroll to position [1117, 0]
click at [1177, 564] on link "2" at bounding box center [1177, 576] width 24 height 24
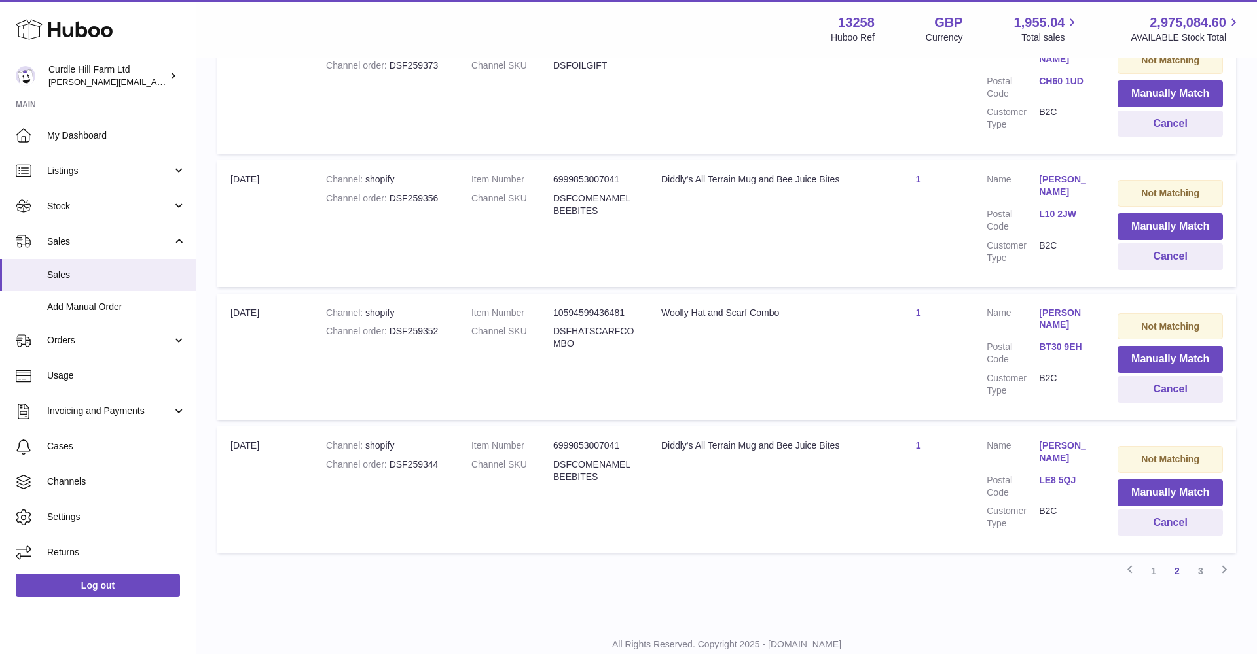
scroll to position [1122, 0]
click at [1205, 561] on link "3" at bounding box center [1201, 573] width 24 height 24
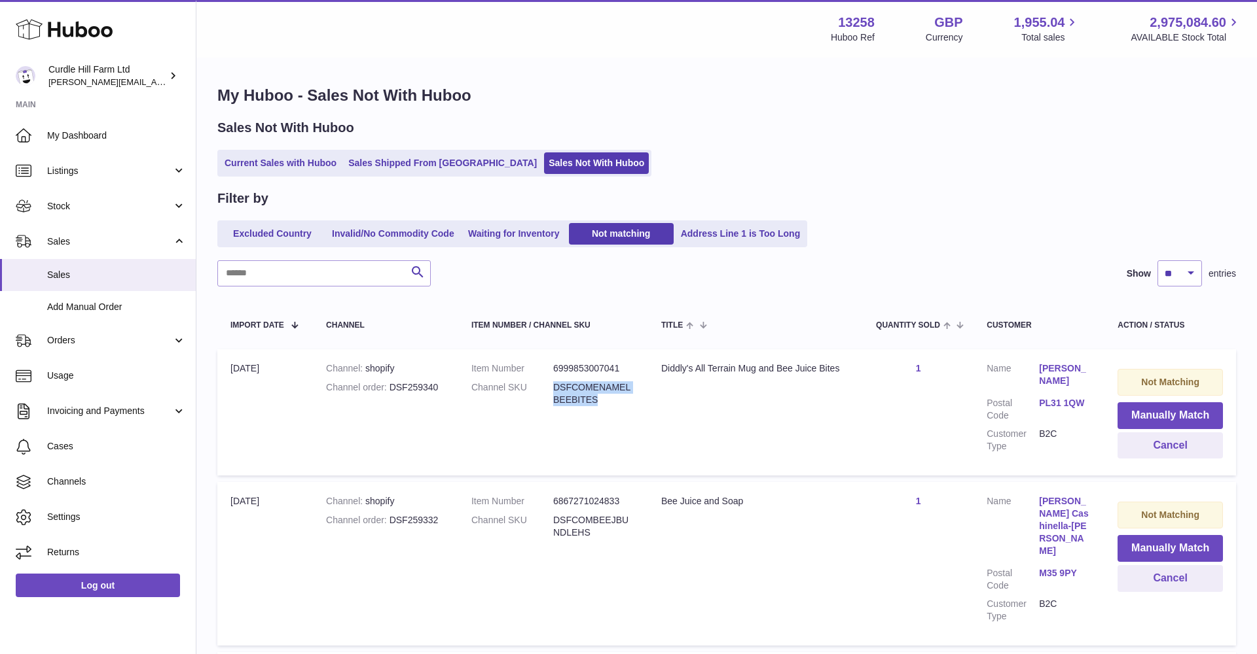
drag, startPoint x: 552, startPoint y: 382, endPoint x: 607, endPoint y: 405, distance: 59.2
click at [611, 406] on dl "Item Number 6999853007041 Channel SKU DSFCOMENAMELBEEBITES" at bounding box center [553, 388] width 164 height 50
click at [538, 234] on link "Waiting for Inventory" at bounding box center [513, 234] width 105 height 22
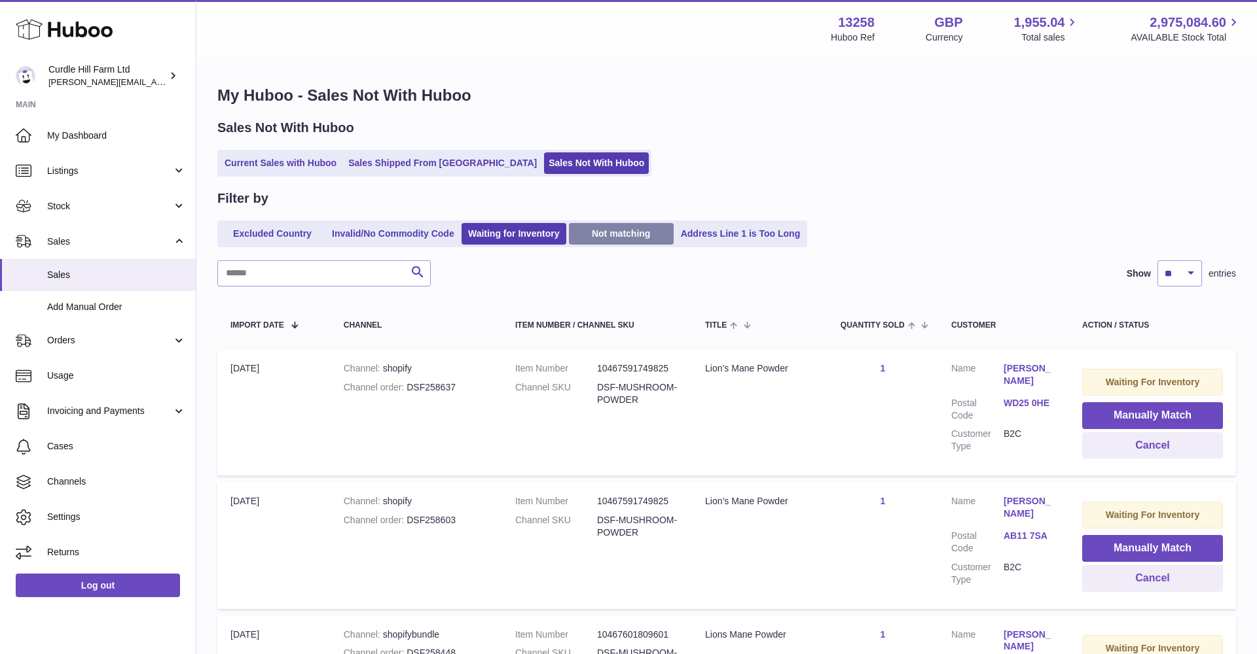
click at [600, 233] on link "Not matching" at bounding box center [621, 234] width 105 height 22
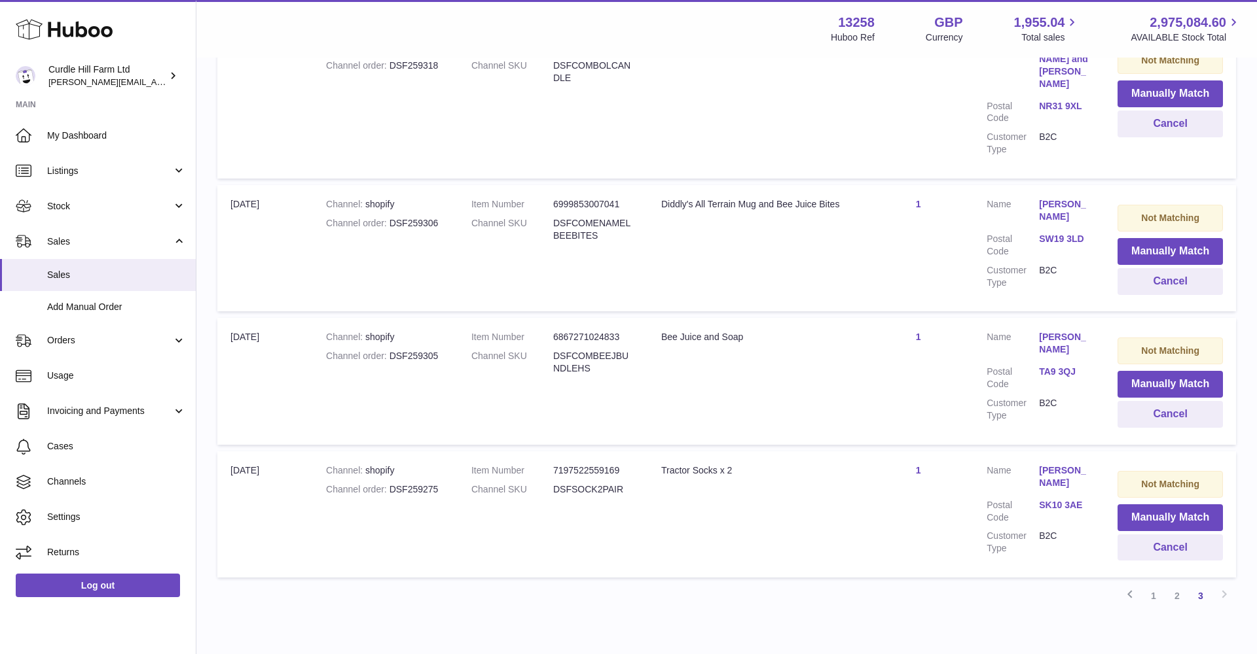
scroll to position [887, 0]
click at [1150, 585] on link "1" at bounding box center [1153, 597] width 24 height 24
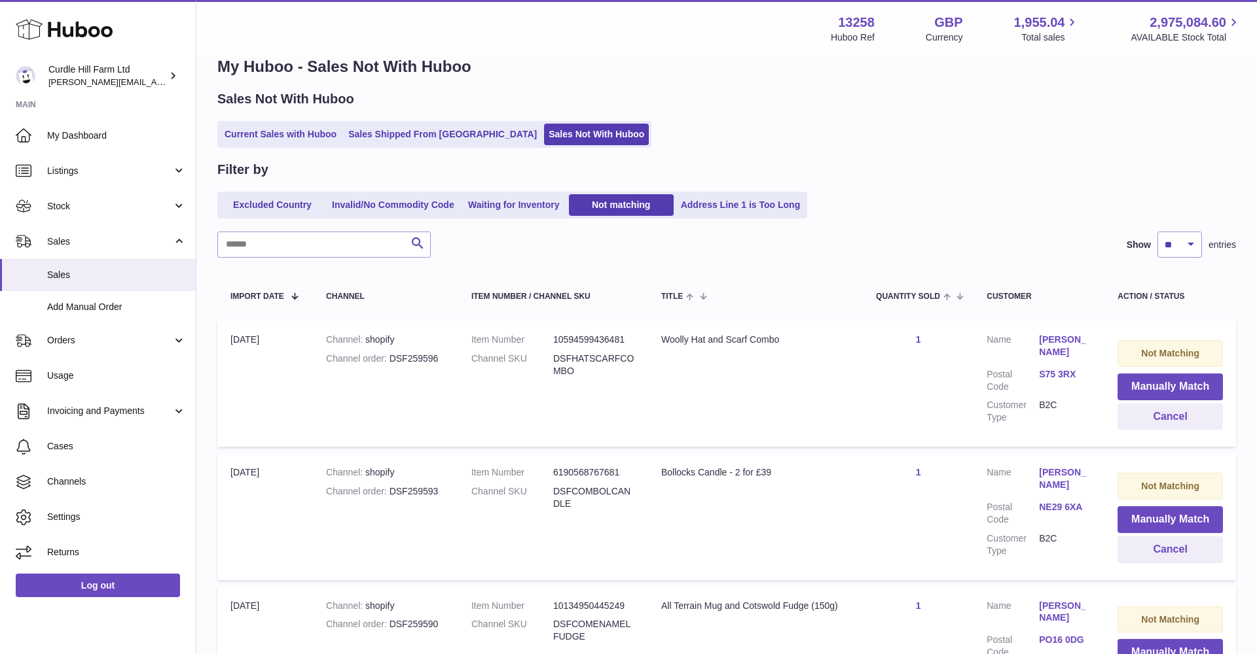
scroll to position [32, 0]
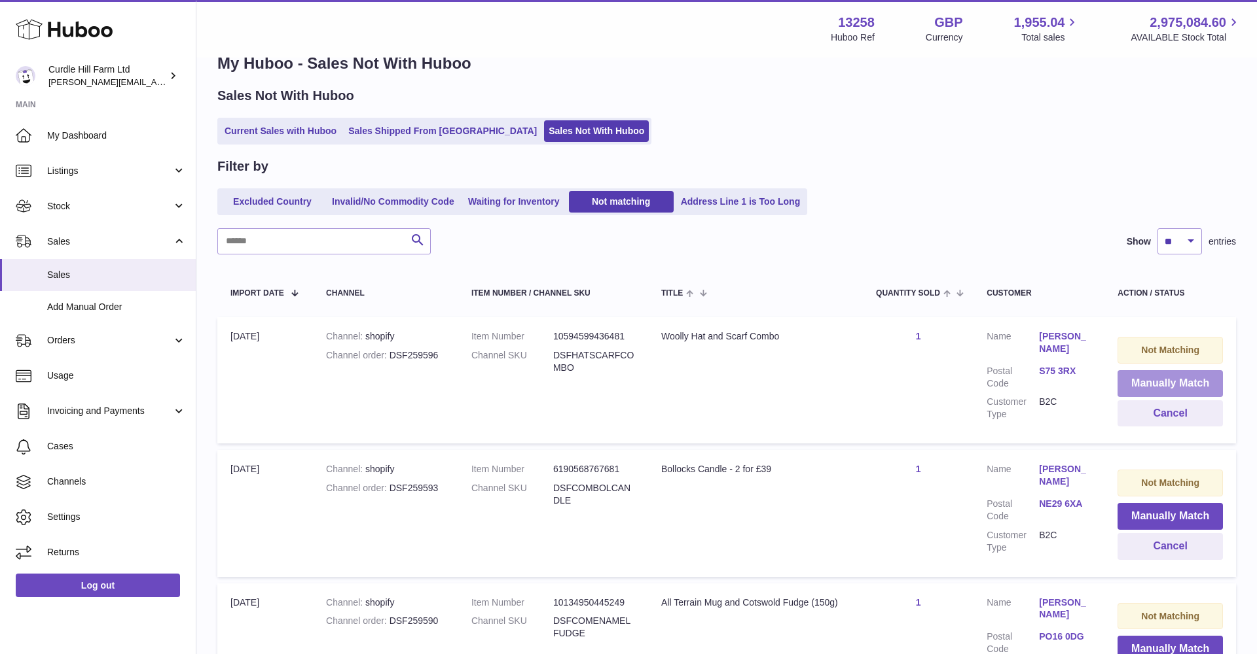
click at [1159, 370] on button "Manually Match" at bounding box center [1169, 383] width 105 height 27
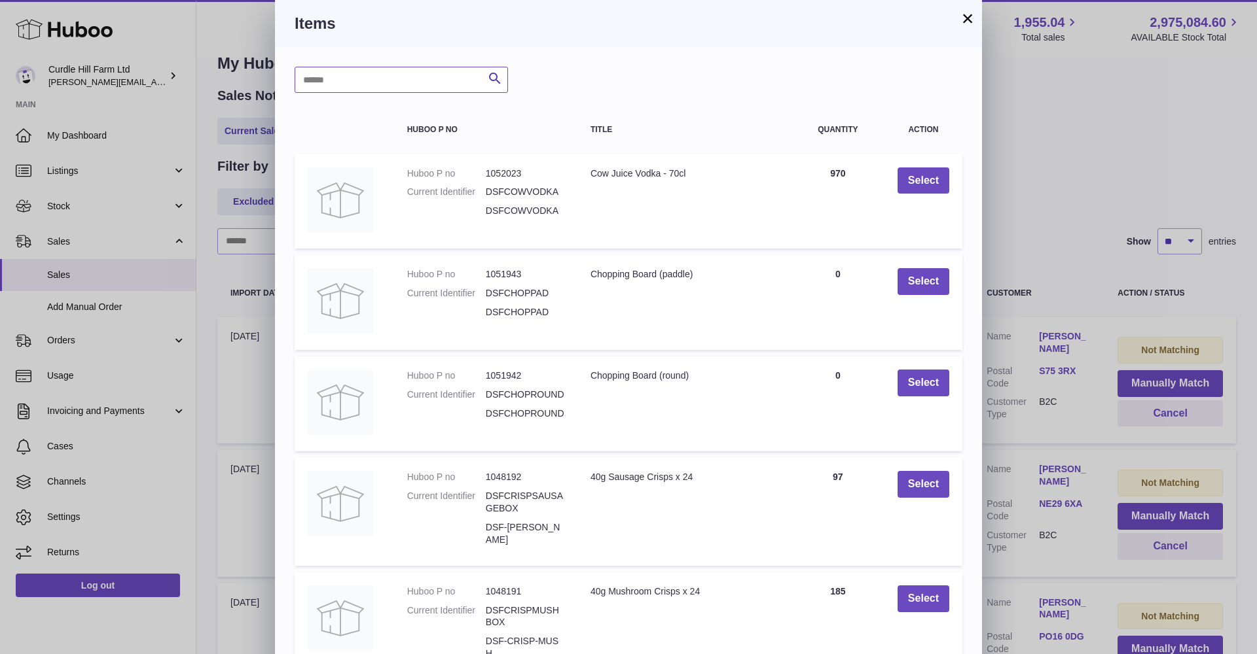
click at [337, 84] on input "text" at bounding box center [401, 80] width 213 height 26
paste input "**********"
type input "**********"
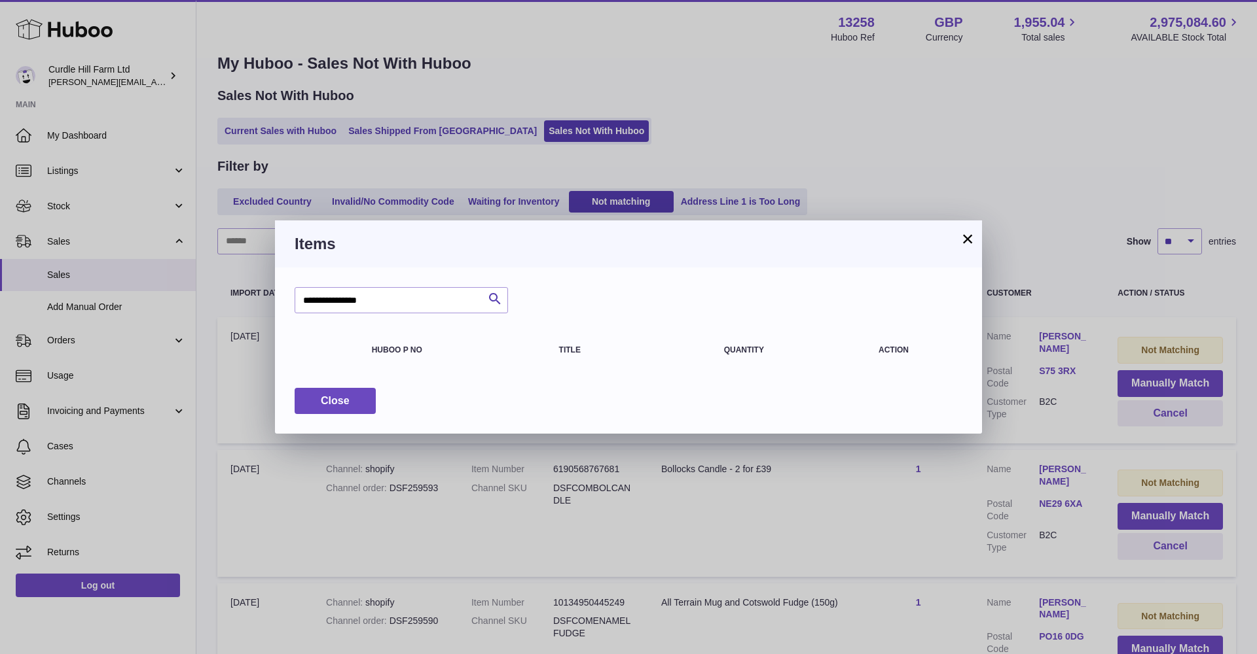
click at [967, 241] on button "×" at bounding box center [967, 239] width 16 height 16
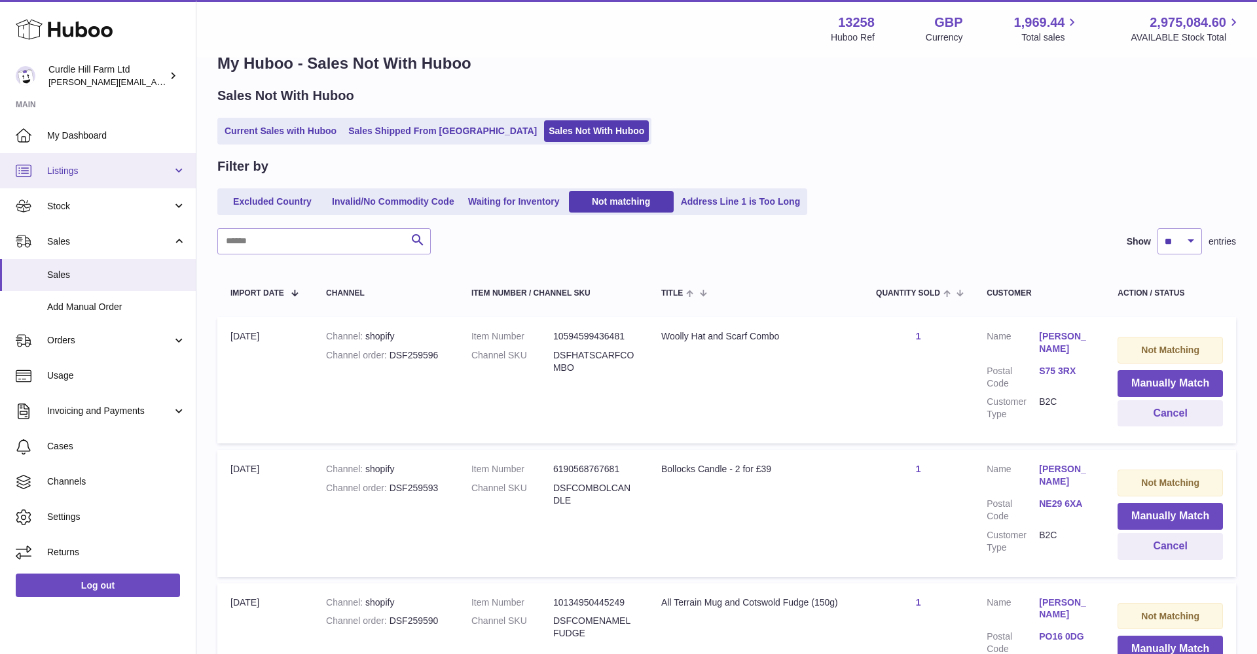
scroll to position [32, 0]
click at [39, 171] on link "Listings" at bounding box center [98, 170] width 196 height 35
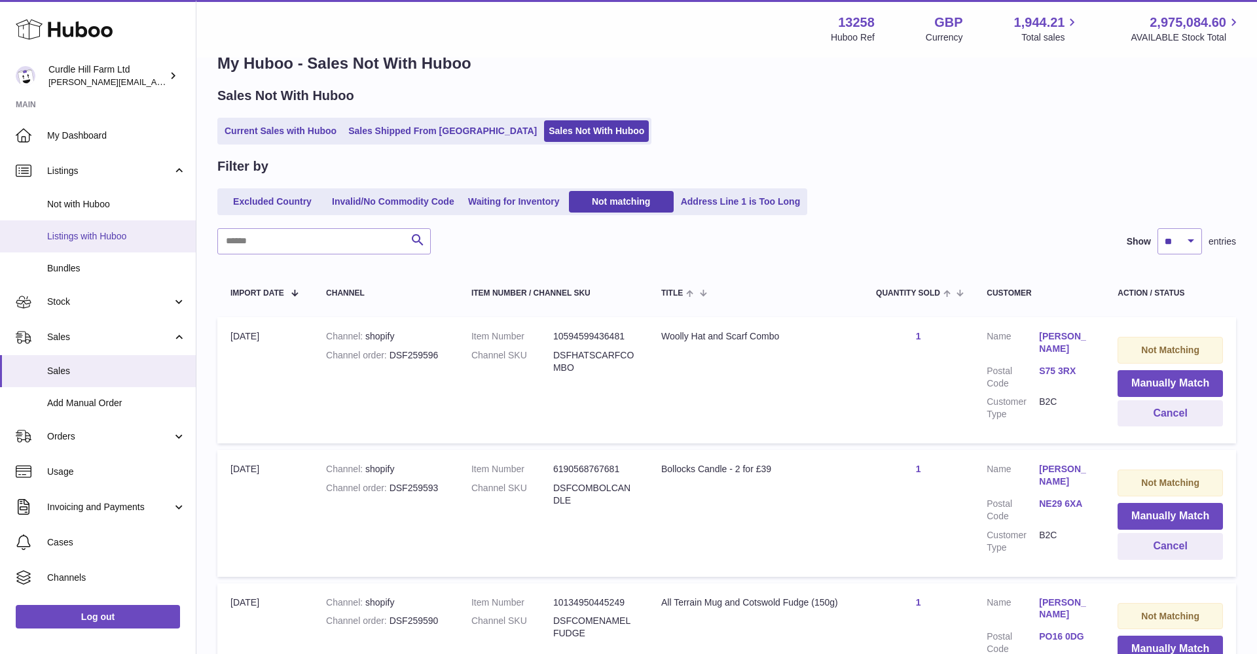
click at [79, 230] on span "Listings with Huboo" at bounding box center [116, 236] width 139 height 12
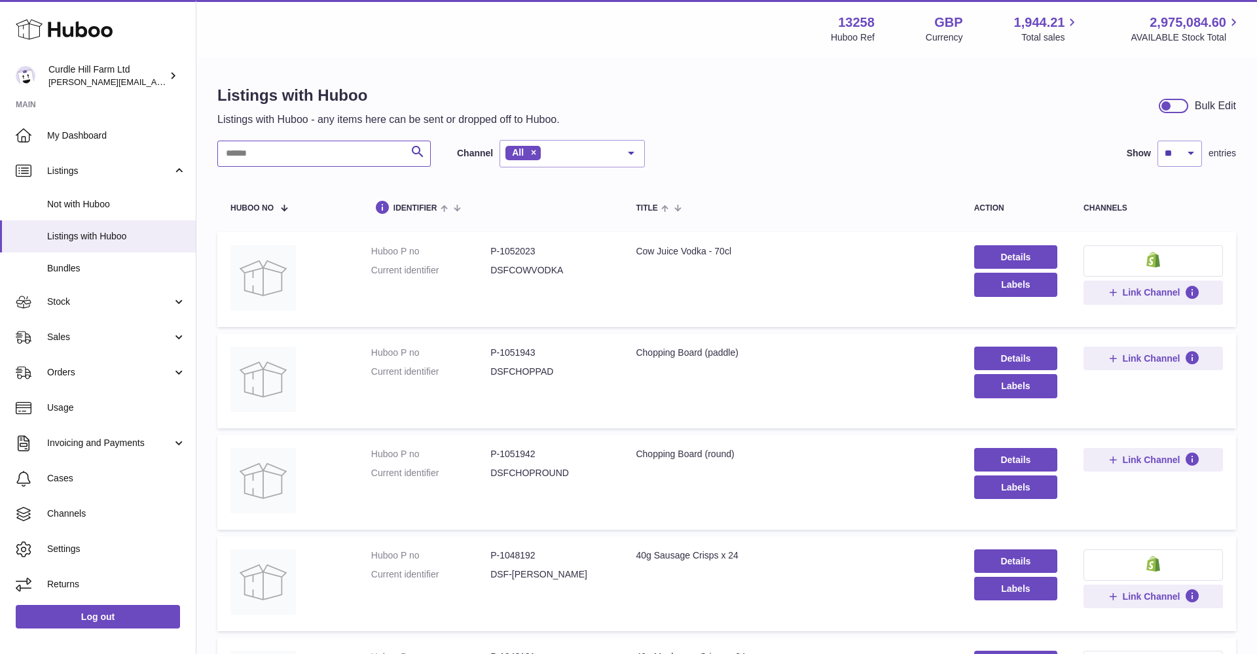
click at [283, 143] on input "text" at bounding box center [323, 154] width 213 height 26
paste input "**********"
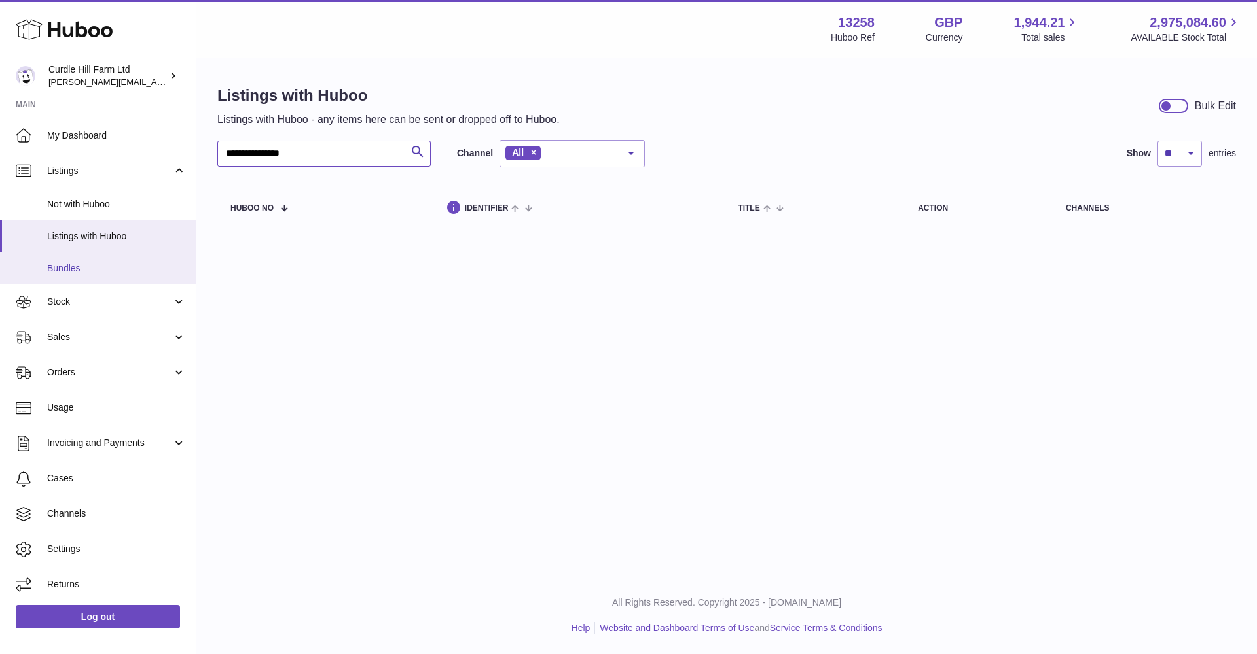
type input "**********"
click at [146, 262] on span "Bundles" at bounding box center [116, 268] width 139 height 12
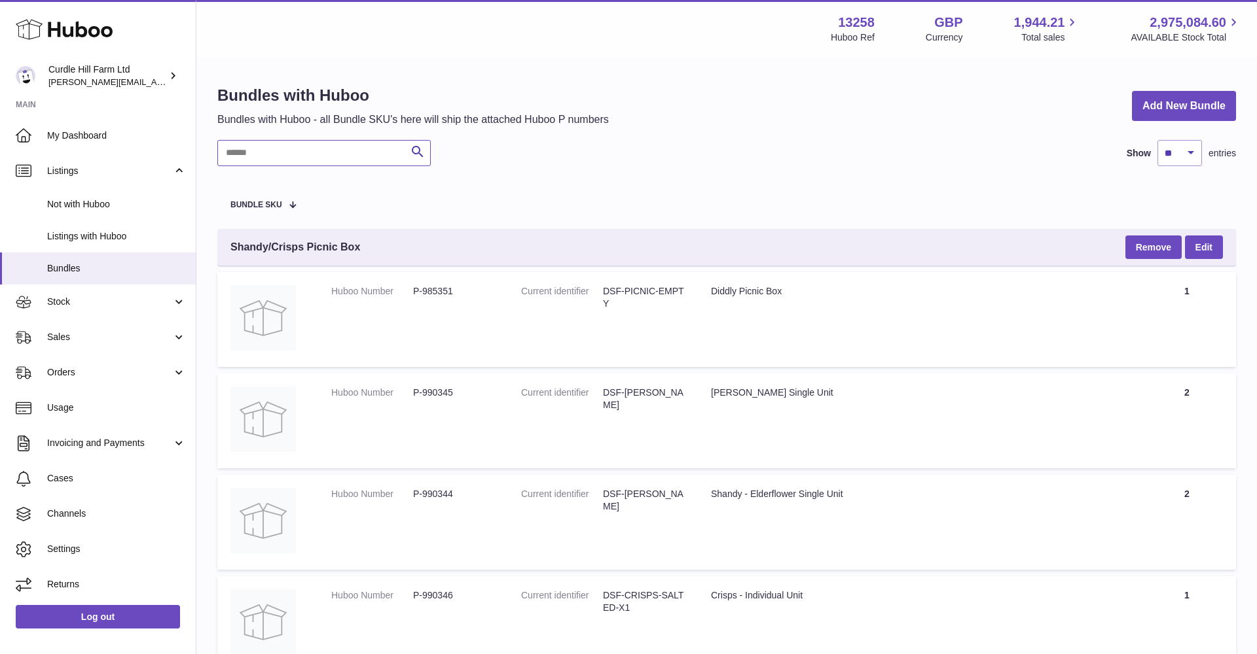
click at [304, 152] on input "text" at bounding box center [323, 153] width 213 height 26
paste input "**********"
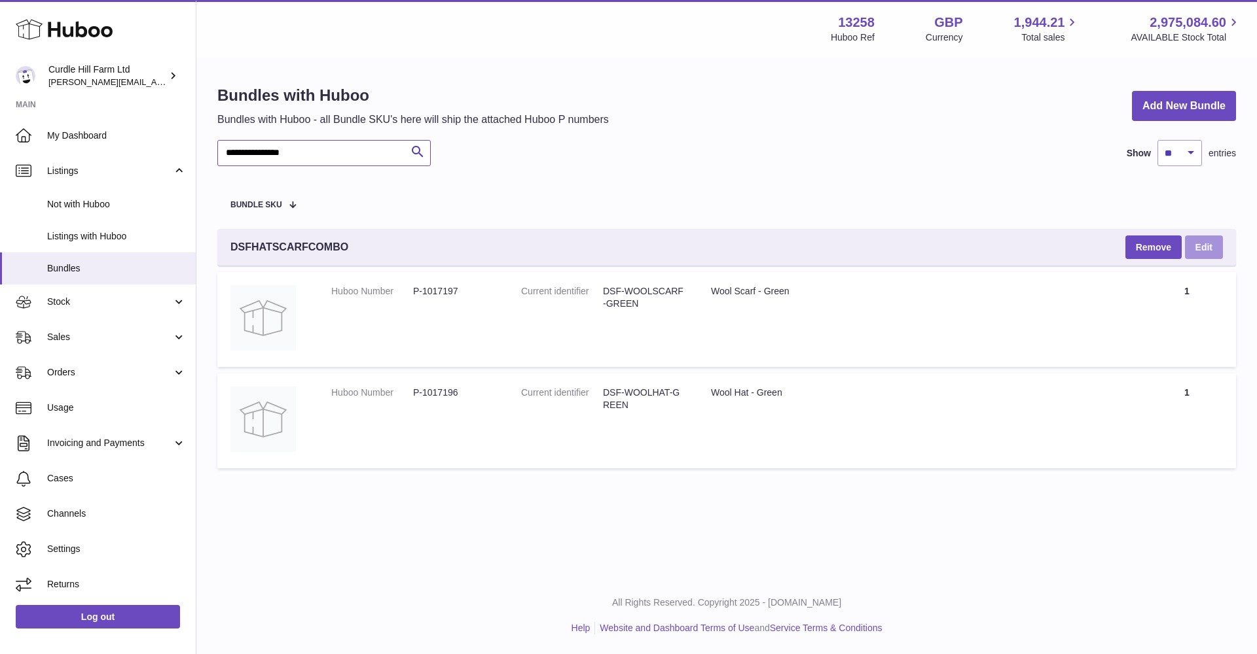
type input "**********"
click at [1206, 245] on link "Edit" at bounding box center [1204, 248] width 38 height 24
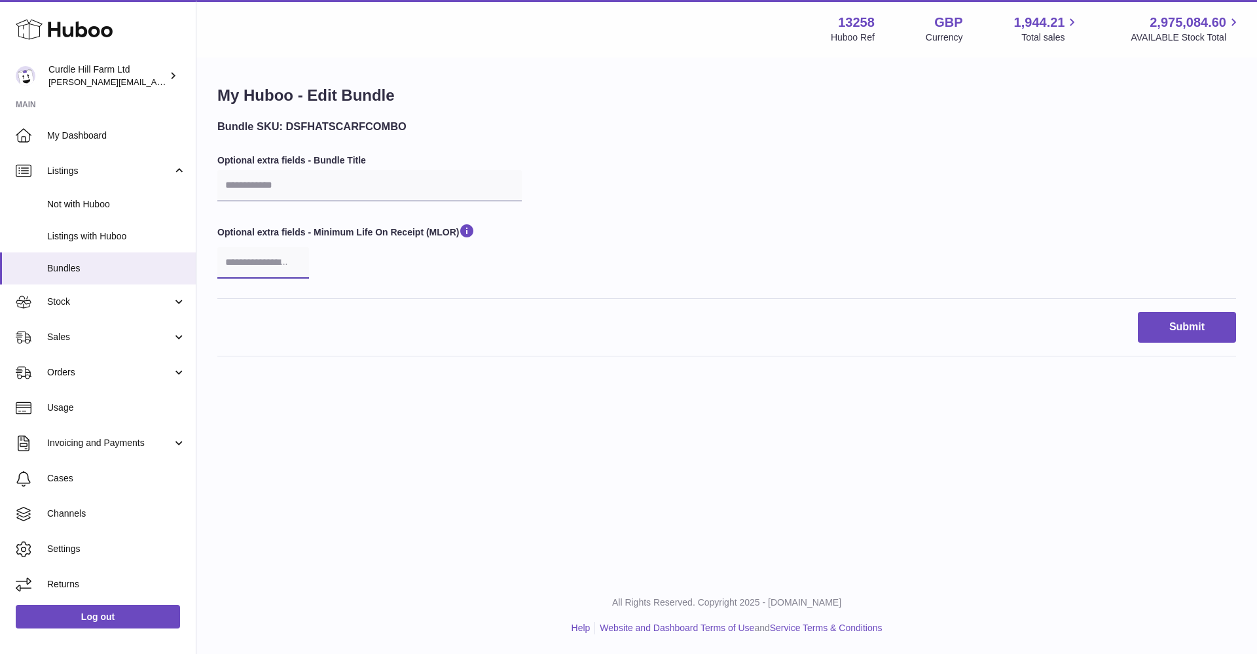
click at [284, 262] on input "number" at bounding box center [263, 262] width 92 height 31
click at [395, 267] on div "Optional extra fields - Minimum Life On Receipt (MLOR)" at bounding box center [369, 251] width 304 height 56
click at [109, 259] on link "Bundles" at bounding box center [98, 269] width 196 height 32
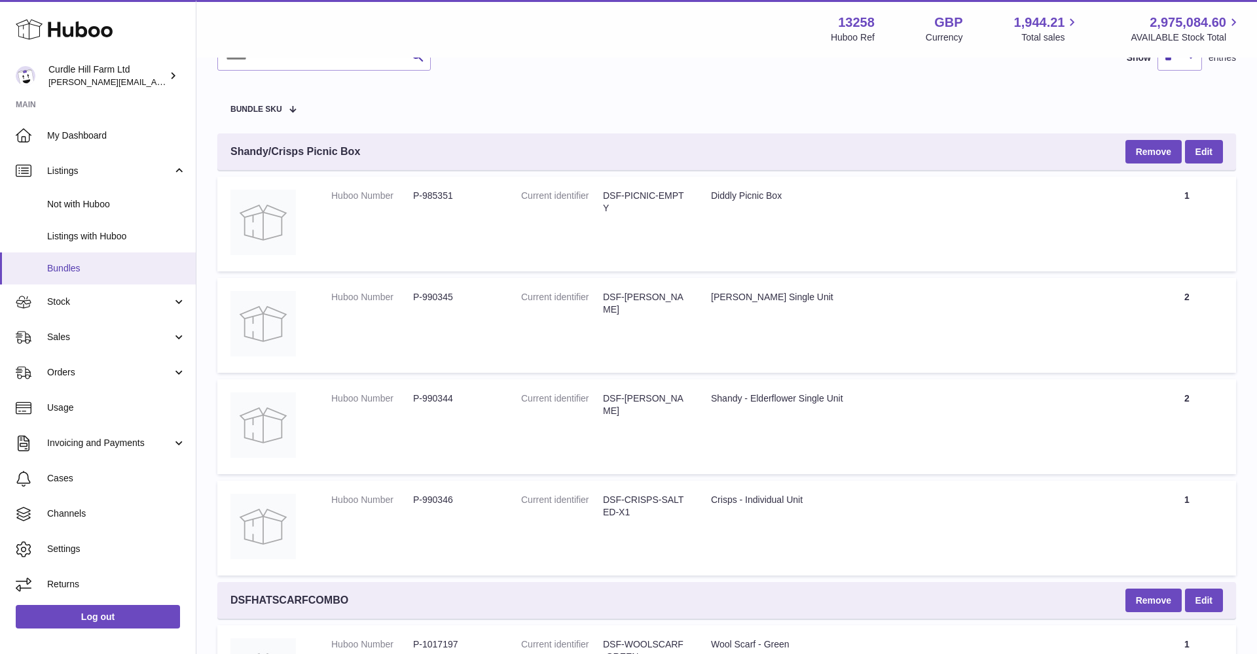
scroll to position [101, 0]
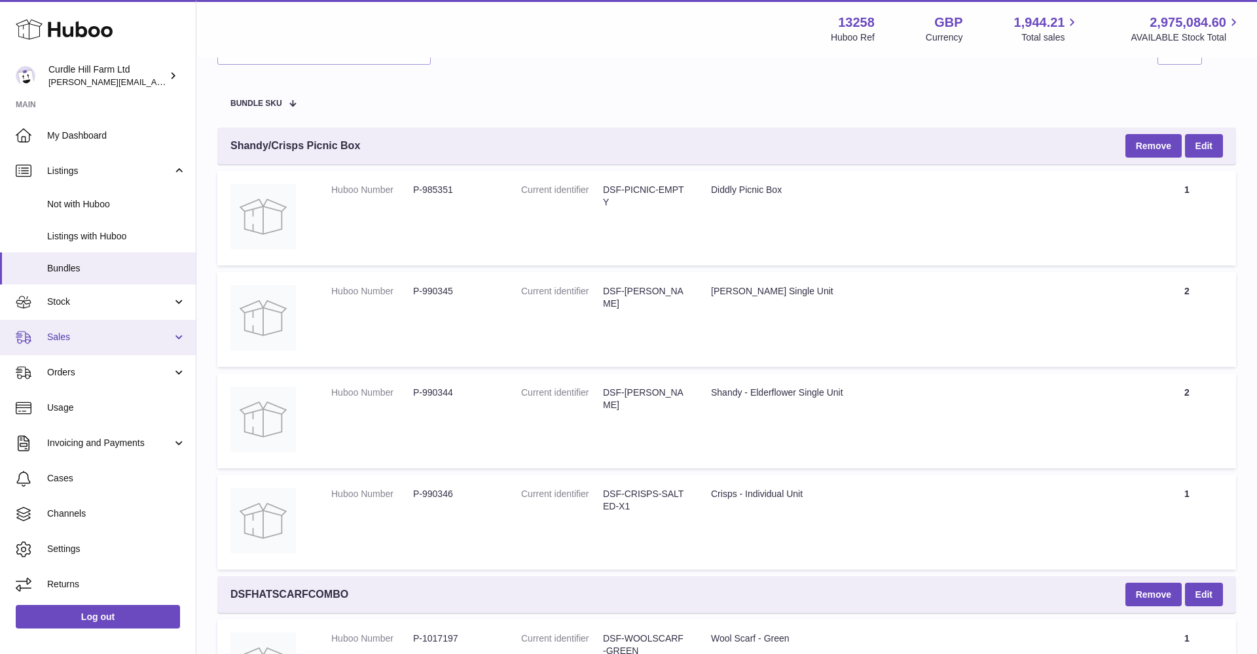
click at [87, 331] on span "Sales" at bounding box center [109, 337] width 125 height 12
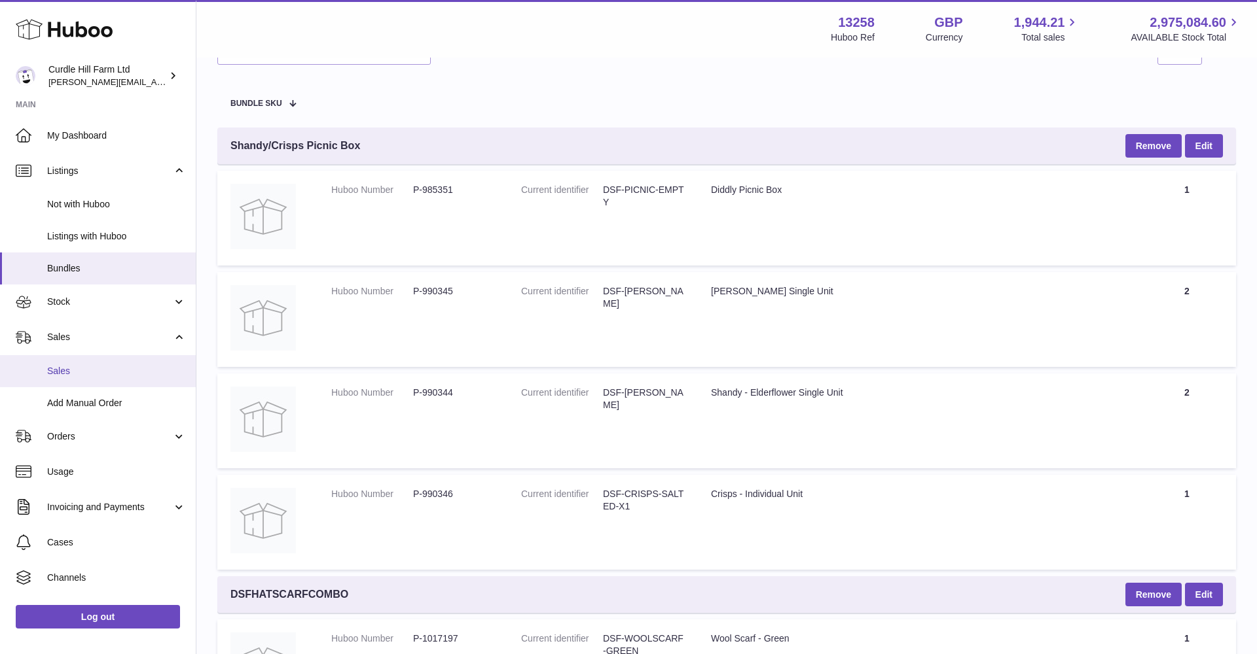
click at [85, 357] on link "Sales" at bounding box center [98, 371] width 196 height 32
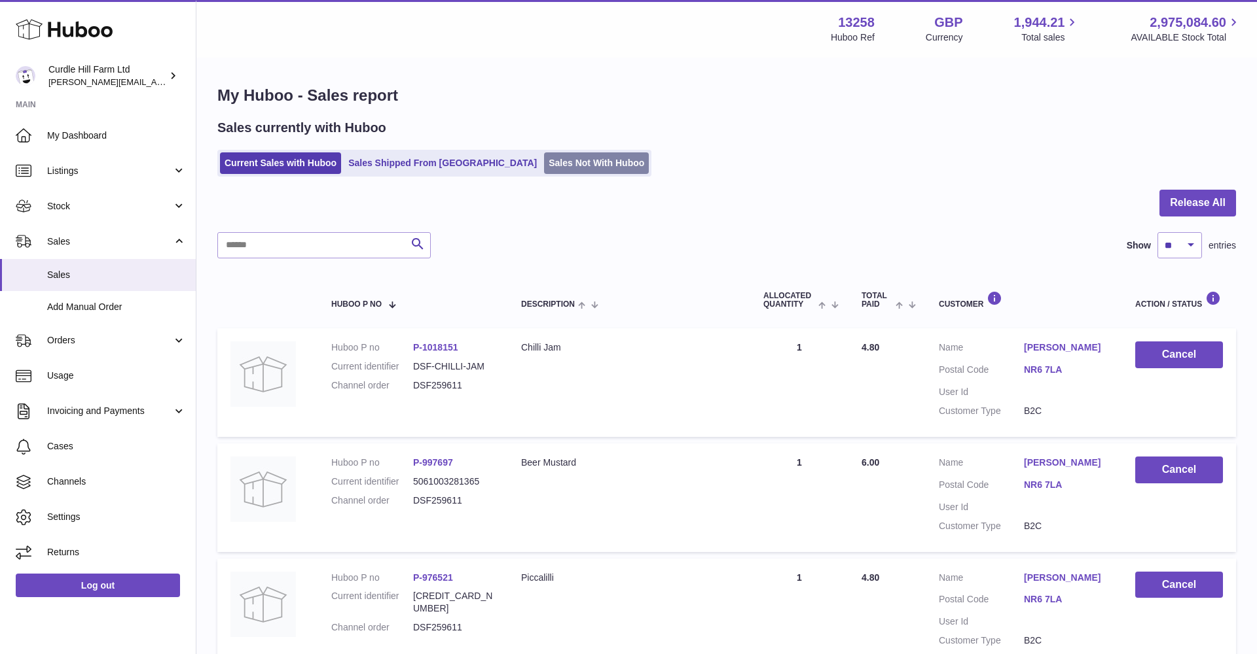
click at [544, 160] on link "Sales Not With Huboo" at bounding box center [596, 163] width 105 height 22
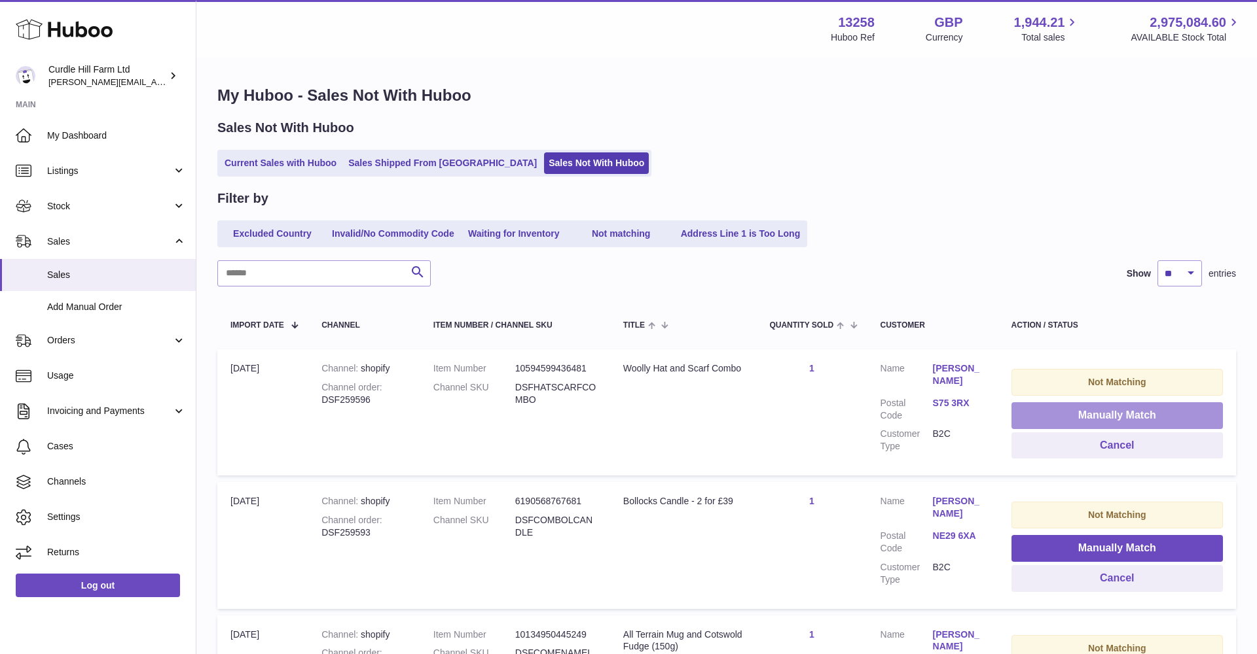
click at [1062, 409] on button "Manually Match" at bounding box center [1116, 416] width 211 height 27
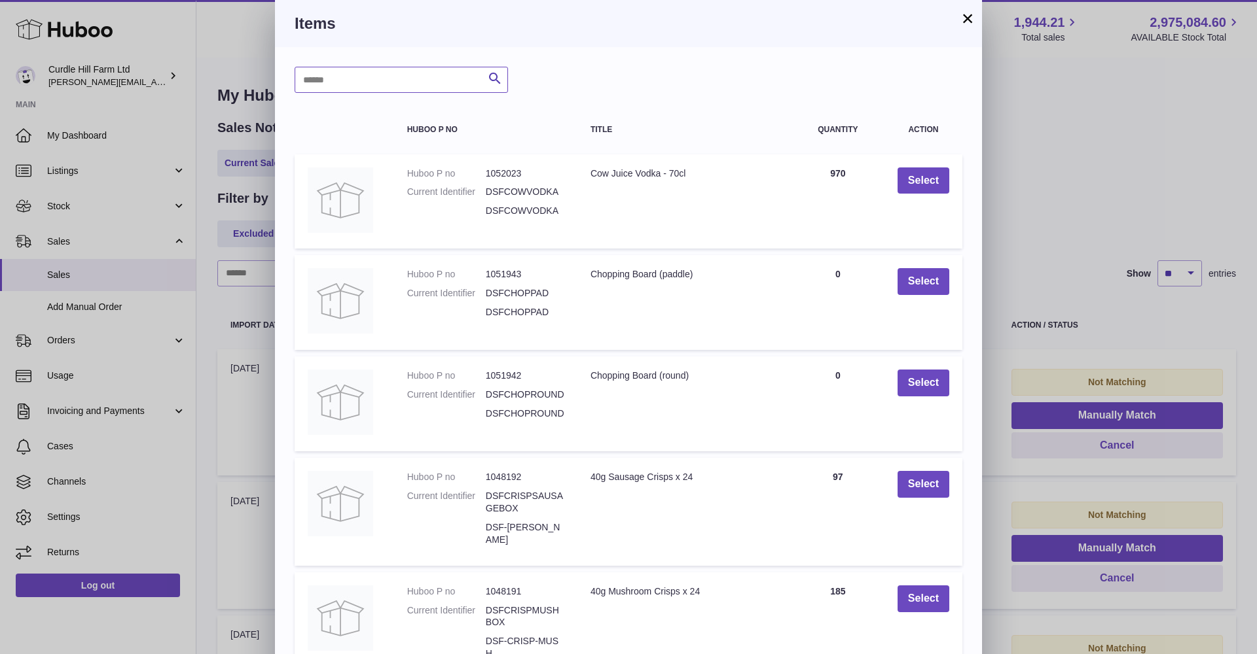
click at [359, 86] on input "text" at bounding box center [401, 80] width 213 height 26
paste input "**********"
type input "**********"
click at [489, 82] on icon "submit" at bounding box center [495, 79] width 16 height 16
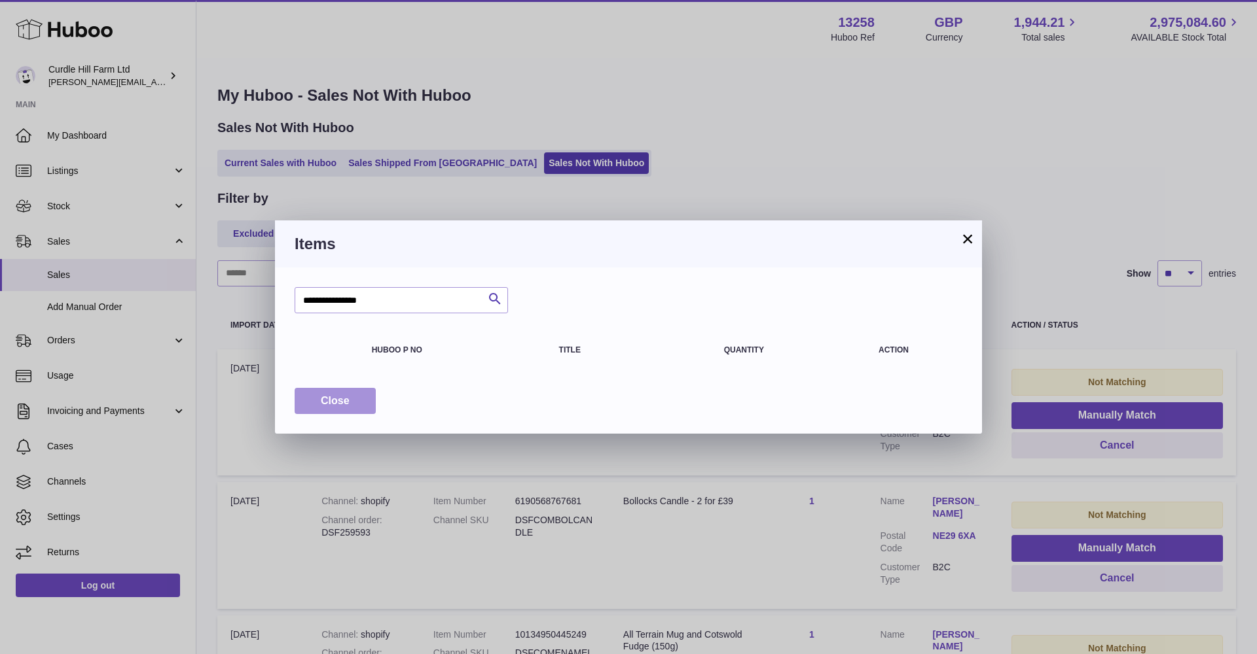
click at [353, 391] on button "Close" at bounding box center [335, 401] width 81 height 27
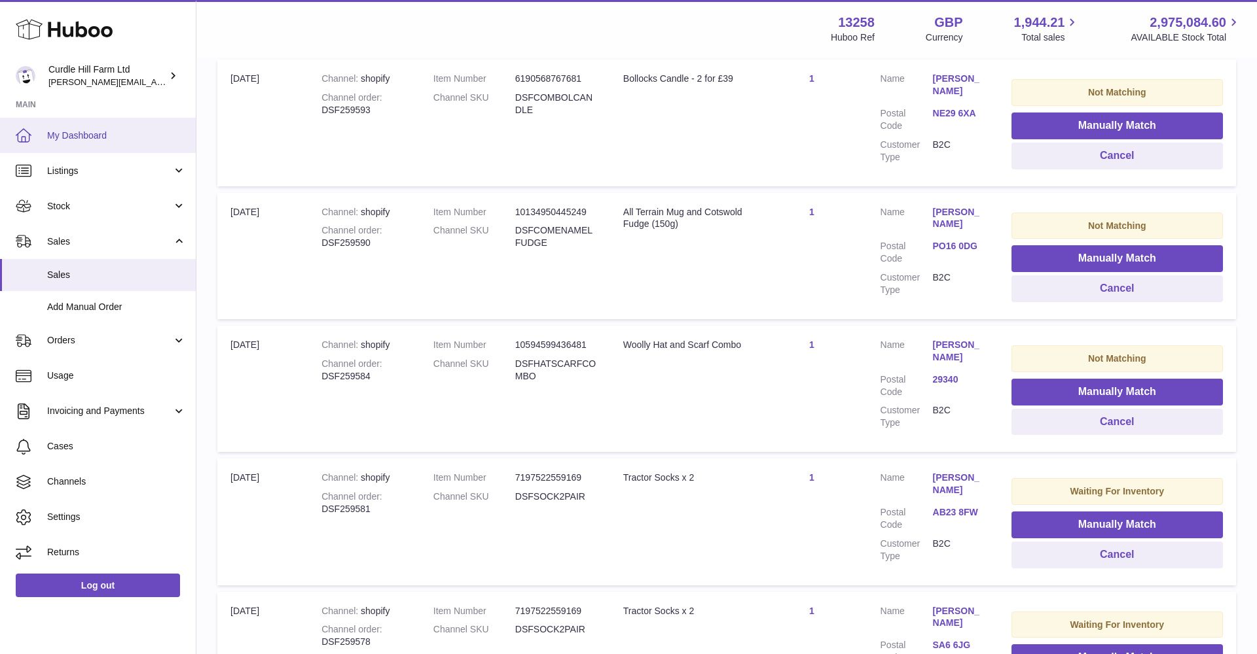
scroll to position [424, 0]
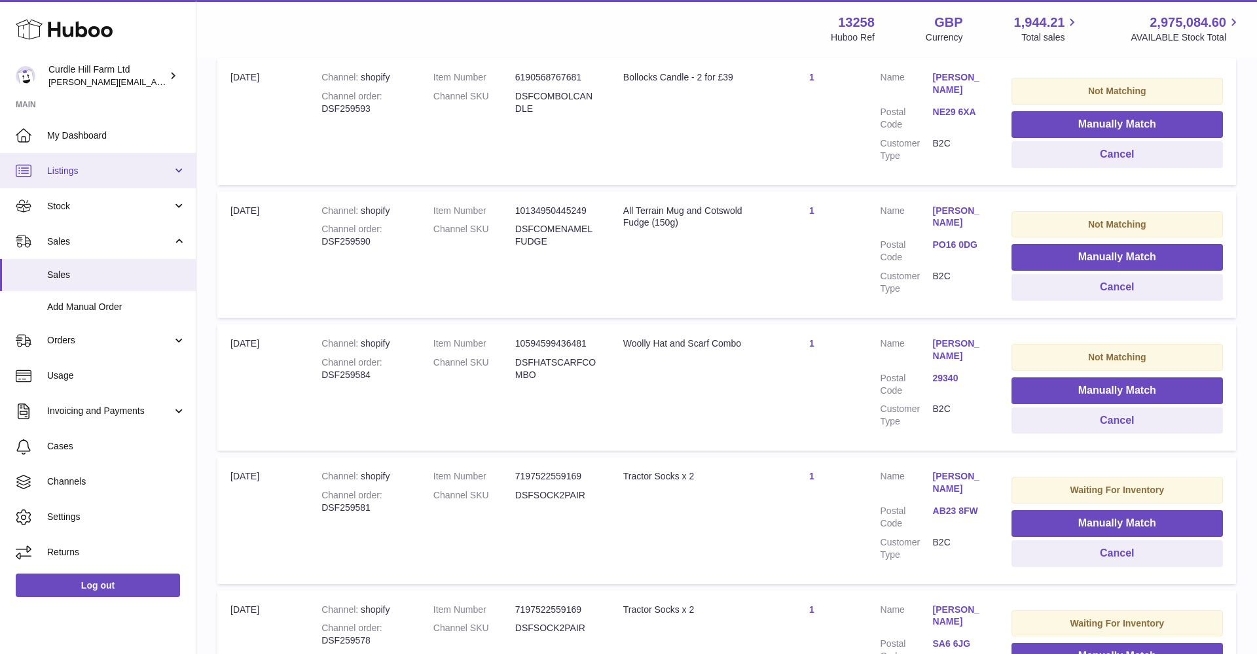
click at [81, 175] on link "Listings" at bounding box center [98, 170] width 196 height 35
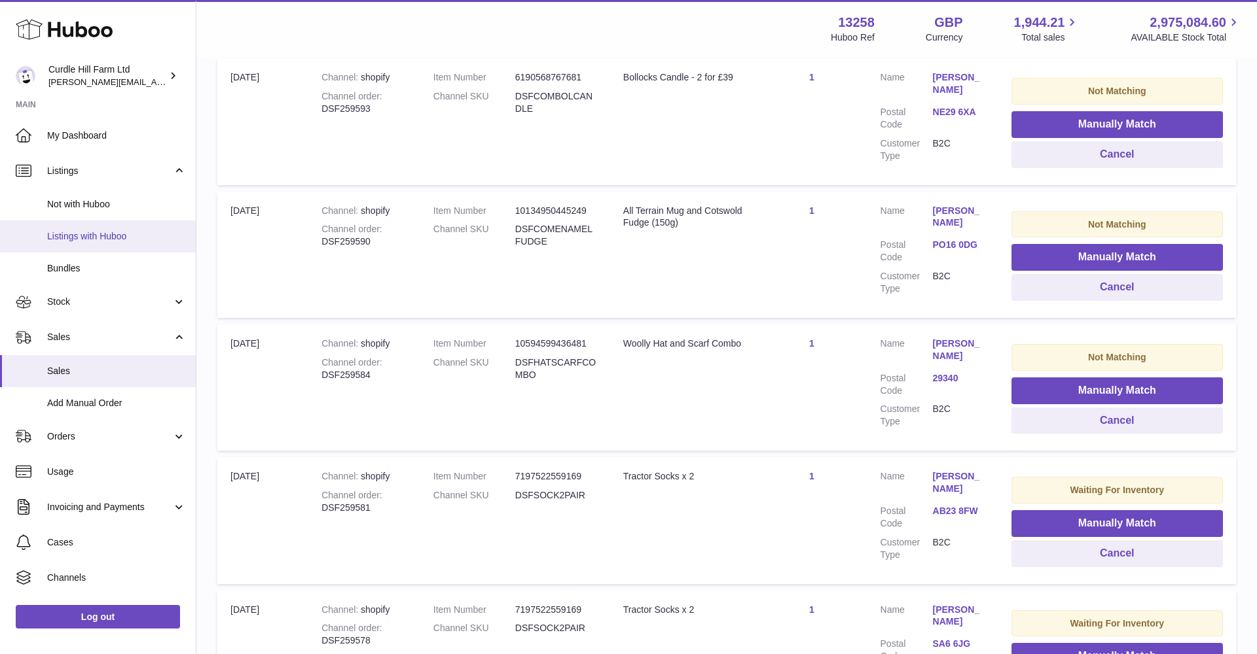
click at [86, 230] on span "Listings with Huboo" at bounding box center [116, 236] width 139 height 12
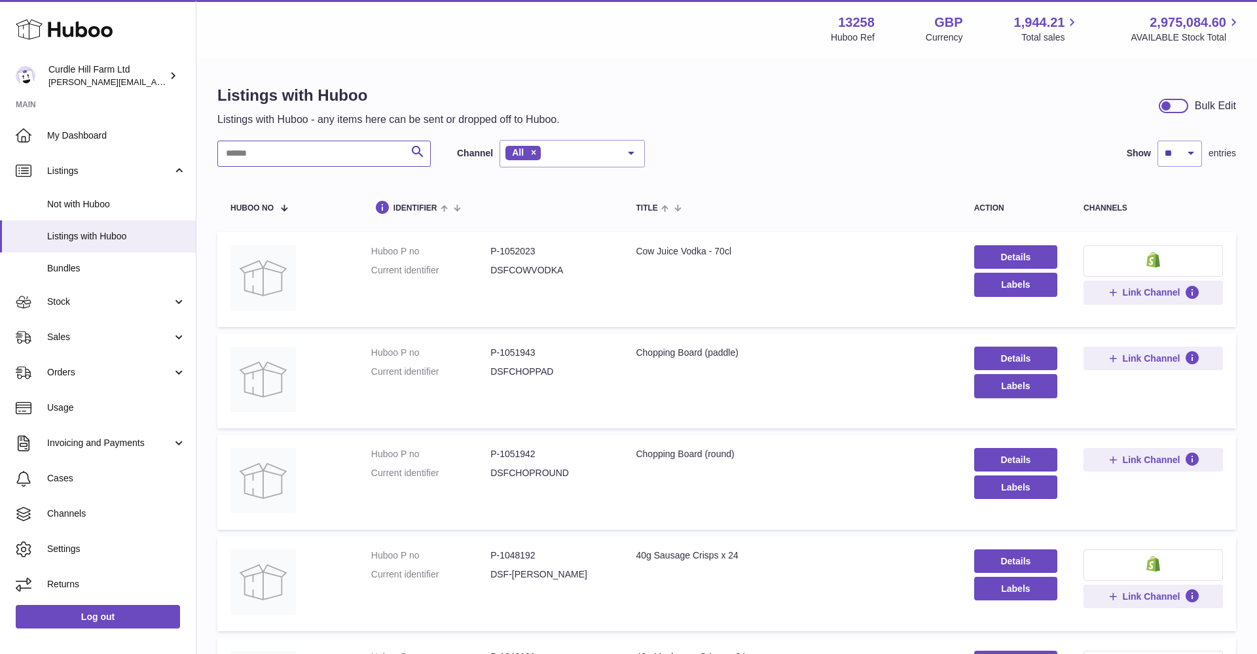
click at [300, 151] on input "text" at bounding box center [323, 154] width 213 height 26
type input "******"
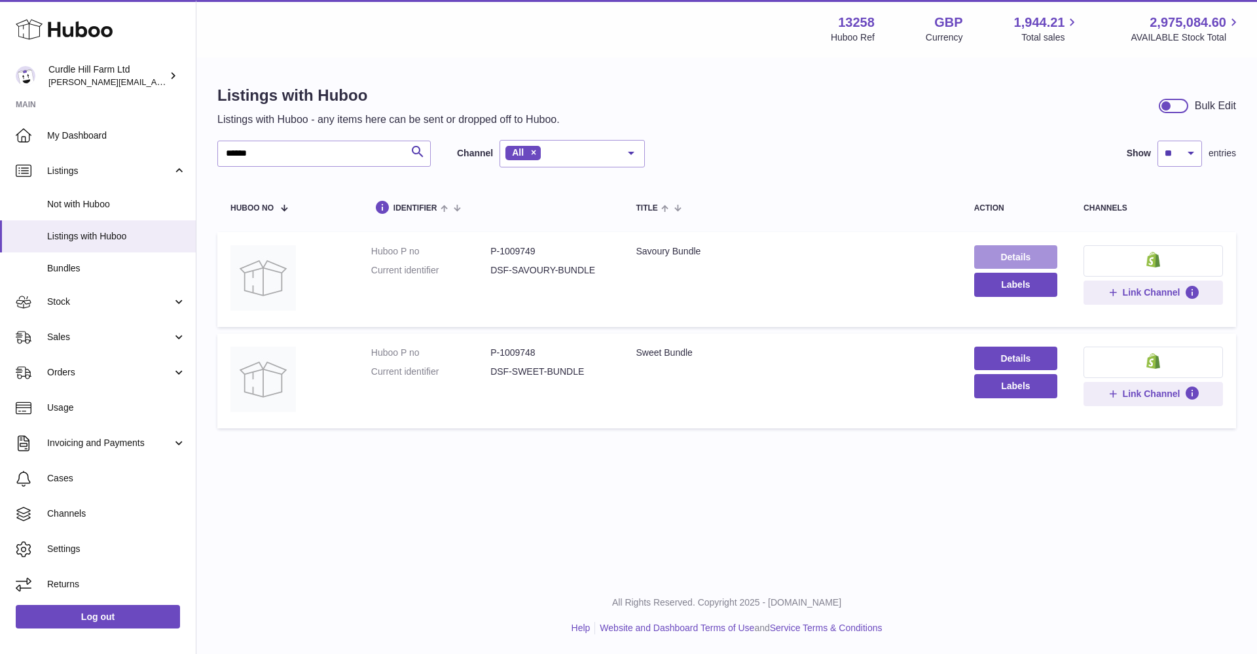
click at [1021, 259] on link "Details" at bounding box center [1015, 257] width 83 height 24
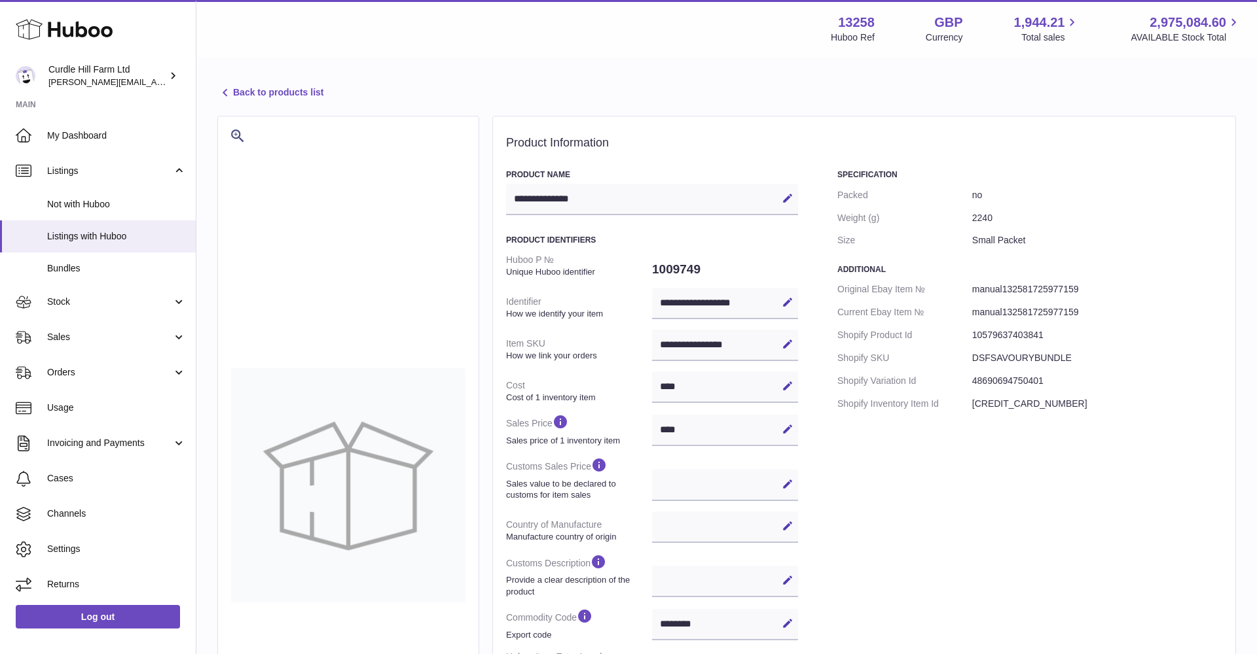
select select
select select "****"
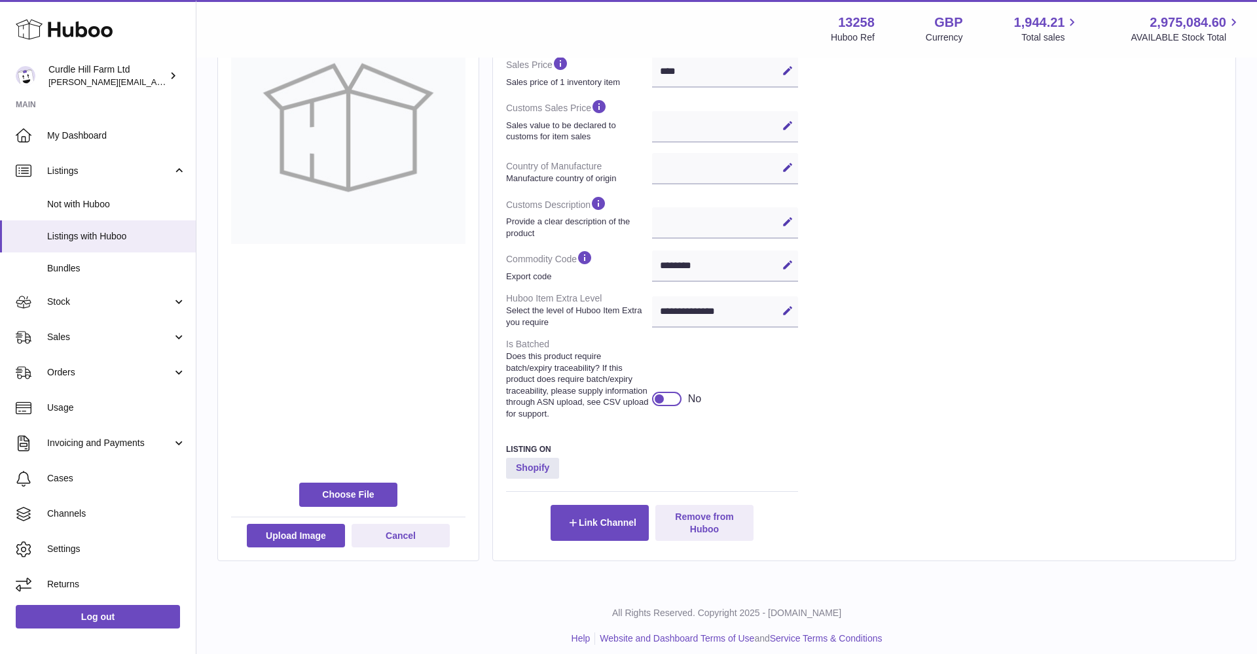
scroll to position [357, 0]
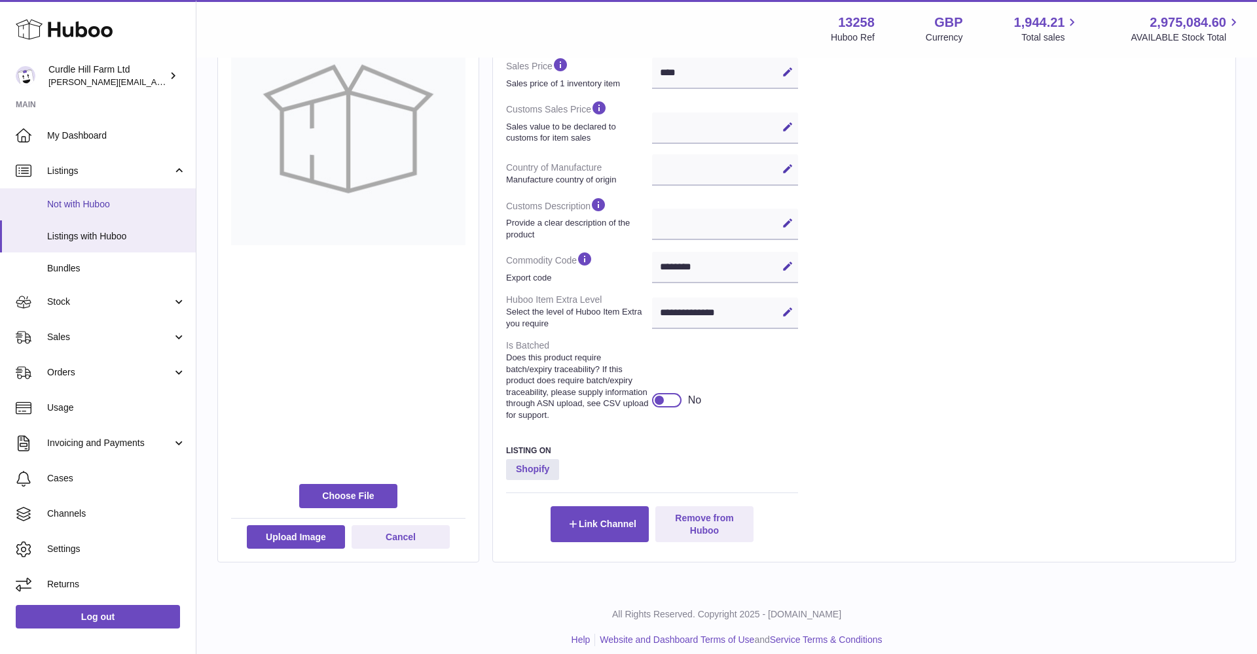
click at [99, 208] on span "Not with Huboo" at bounding box center [116, 204] width 139 height 12
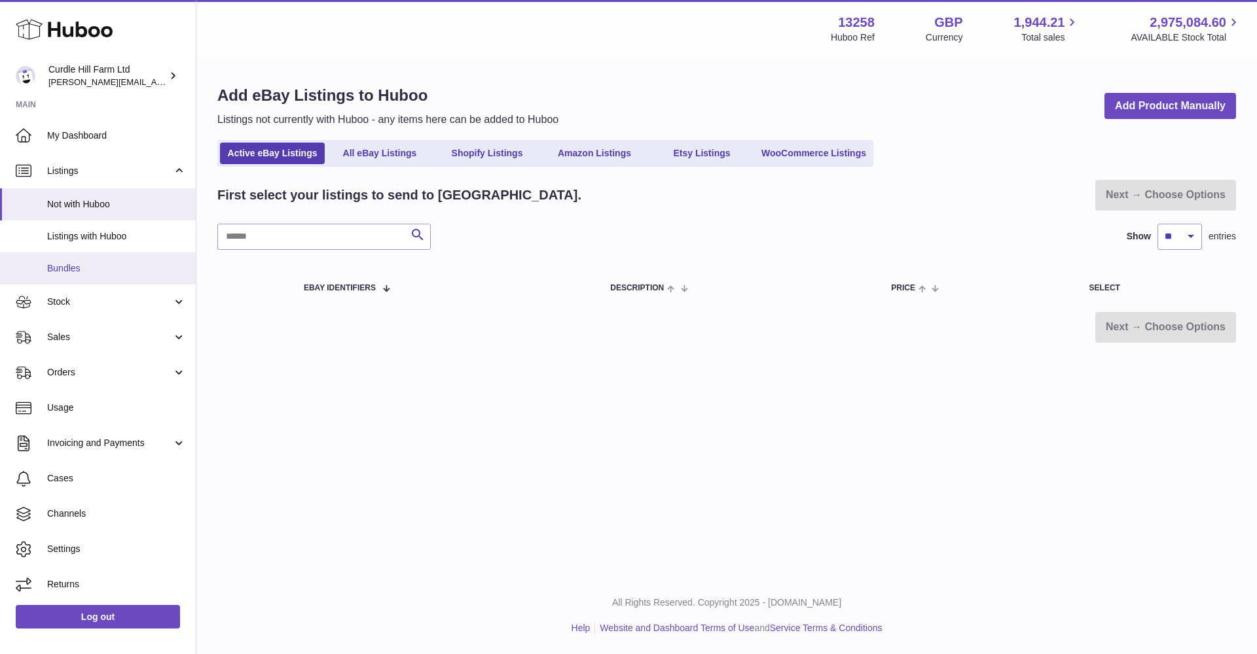
click at [71, 272] on link "Bundles" at bounding box center [98, 269] width 196 height 32
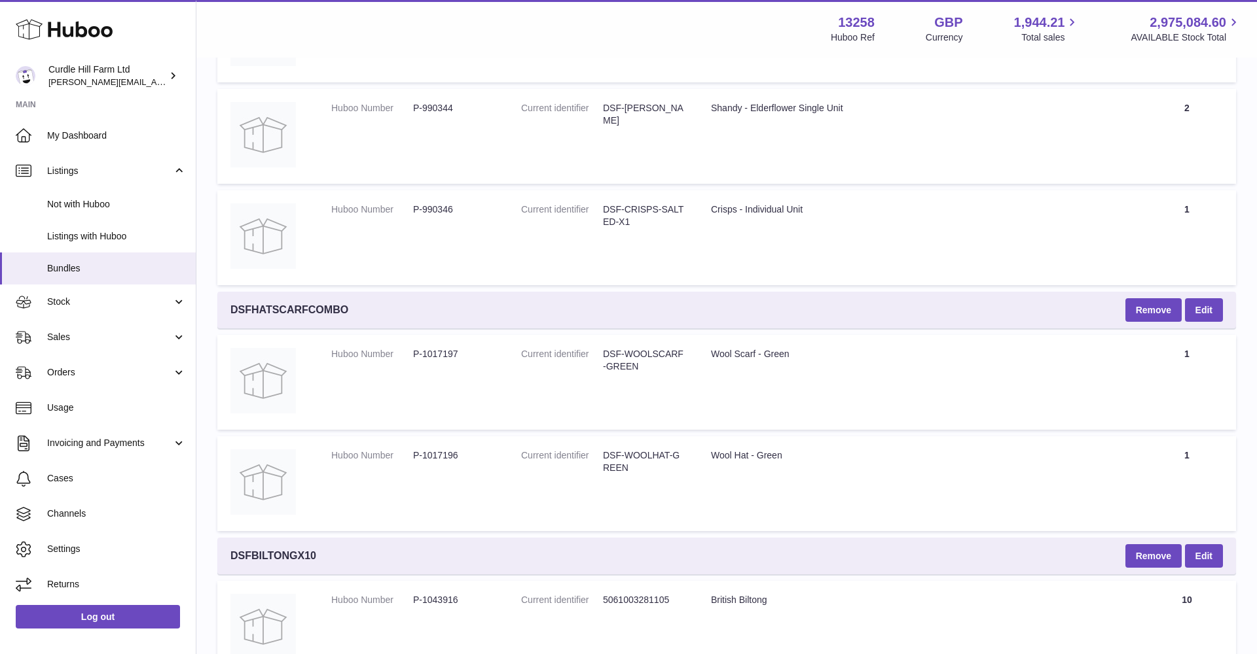
scroll to position [412, 0]
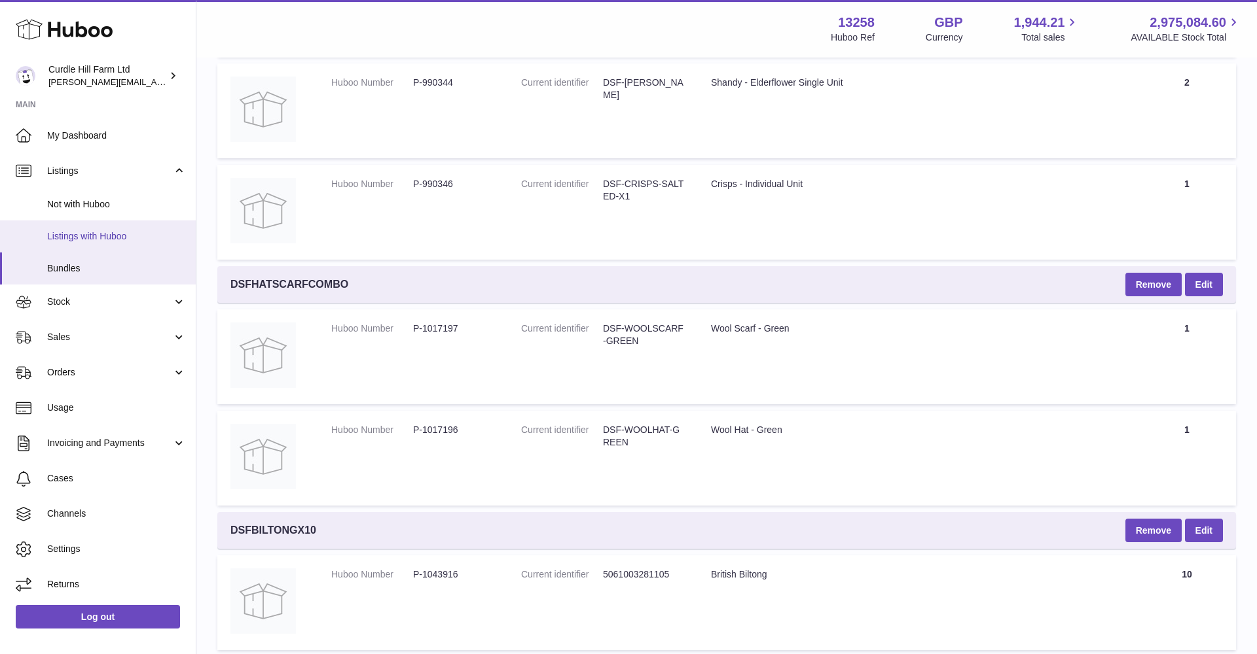
click at [89, 242] on link "Listings with Huboo" at bounding box center [98, 237] width 196 height 32
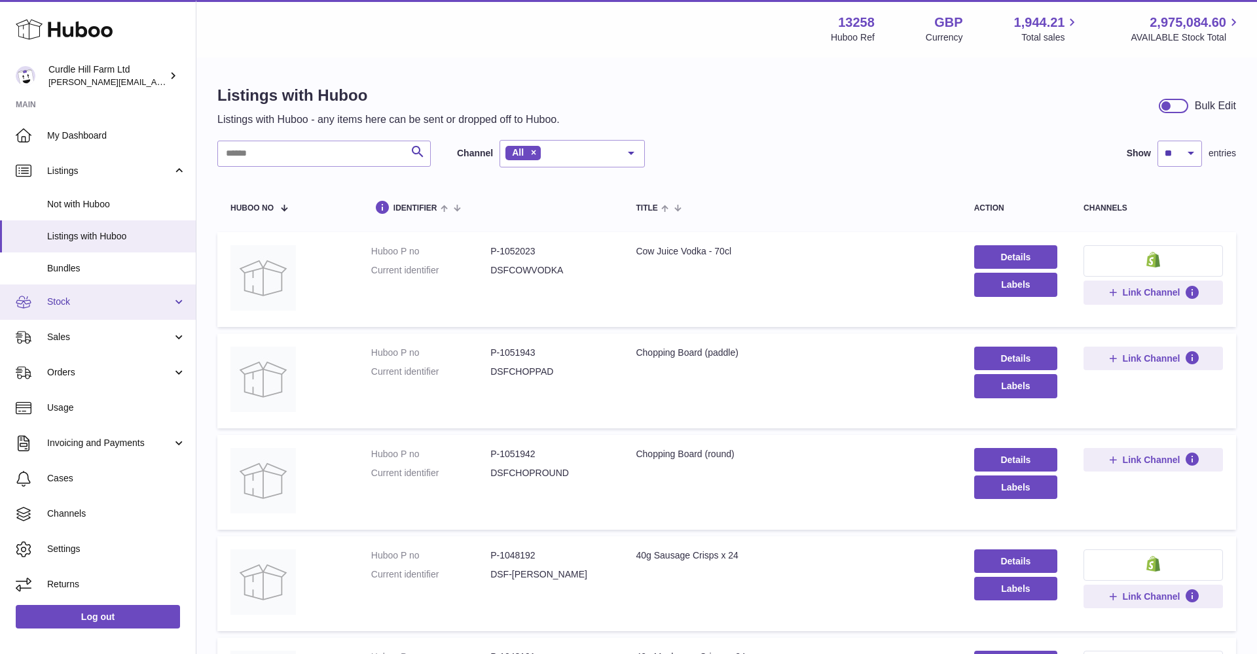
click at [130, 298] on span "Stock" at bounding box center [109, 302] width 125 height 12
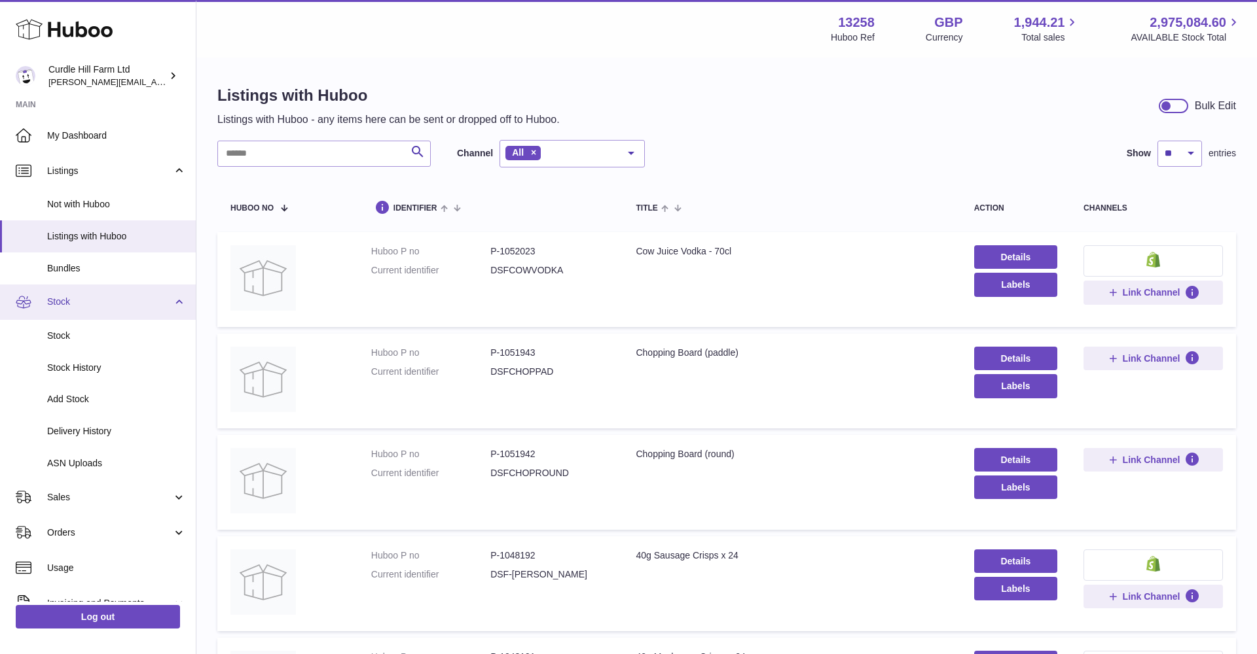
click at [130, 298] on span "Stock" at bounding box center [109, 302] width 125 height 12
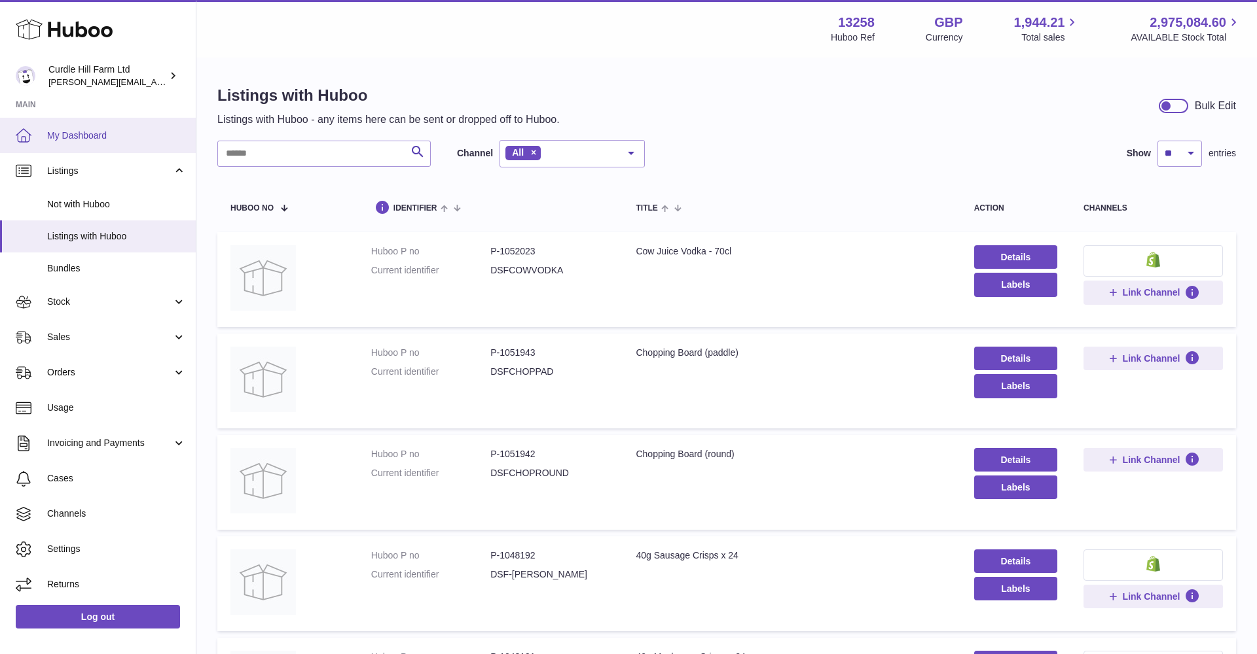
click at [82, 131] on span "My Dashboard" at bounding box center [116, 136] width 139 height 12
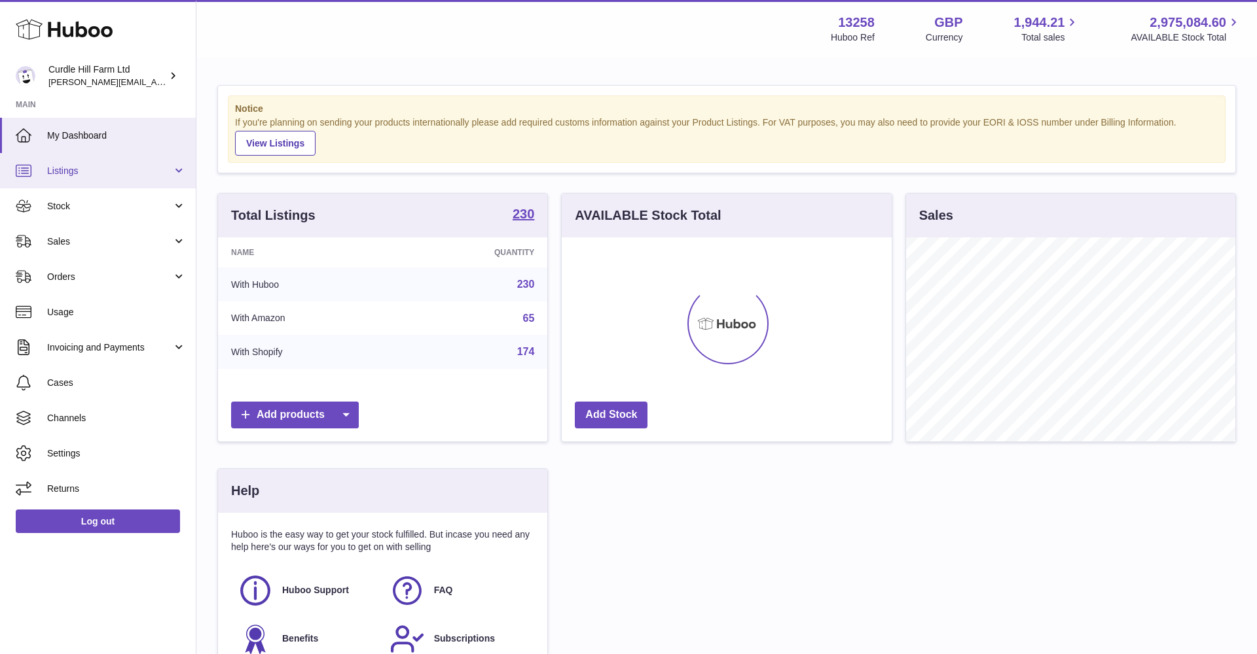
scroll to position [204, 330]
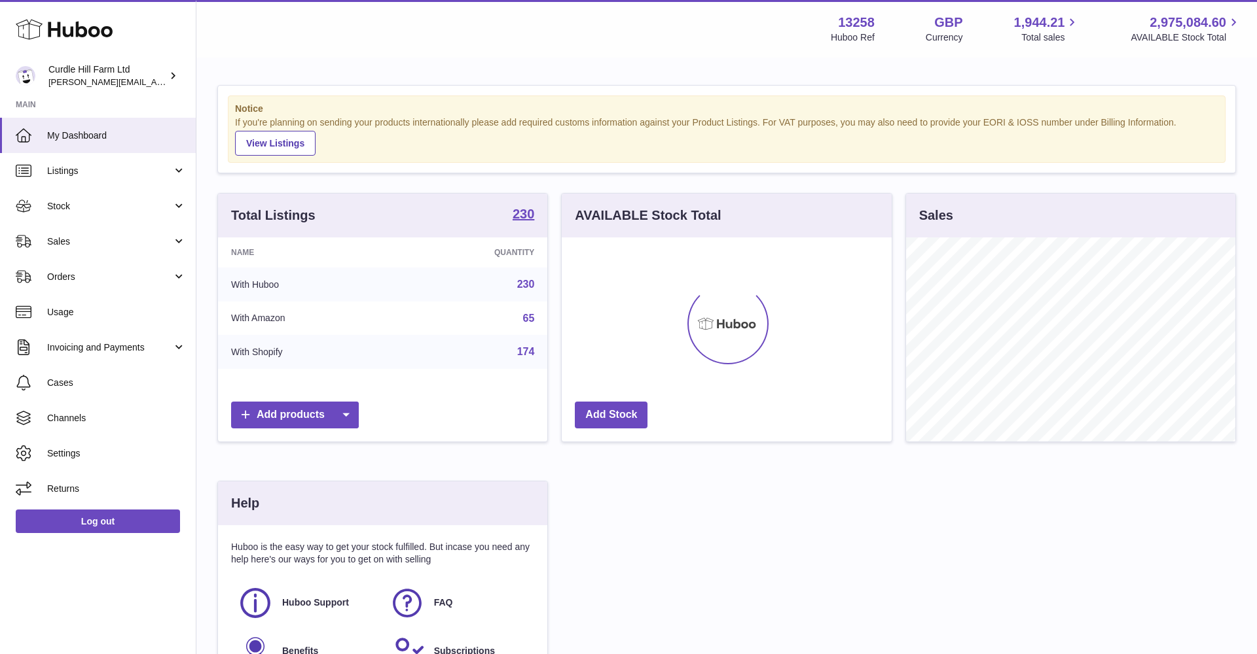
drag, startPoint x: 80, startPoint y: 212, endPoint x: 79, endPoint y: 223, distance: 10.6
click at [80, 212] on link "Stock" at bounding box center [98, 205] width 196 height 35
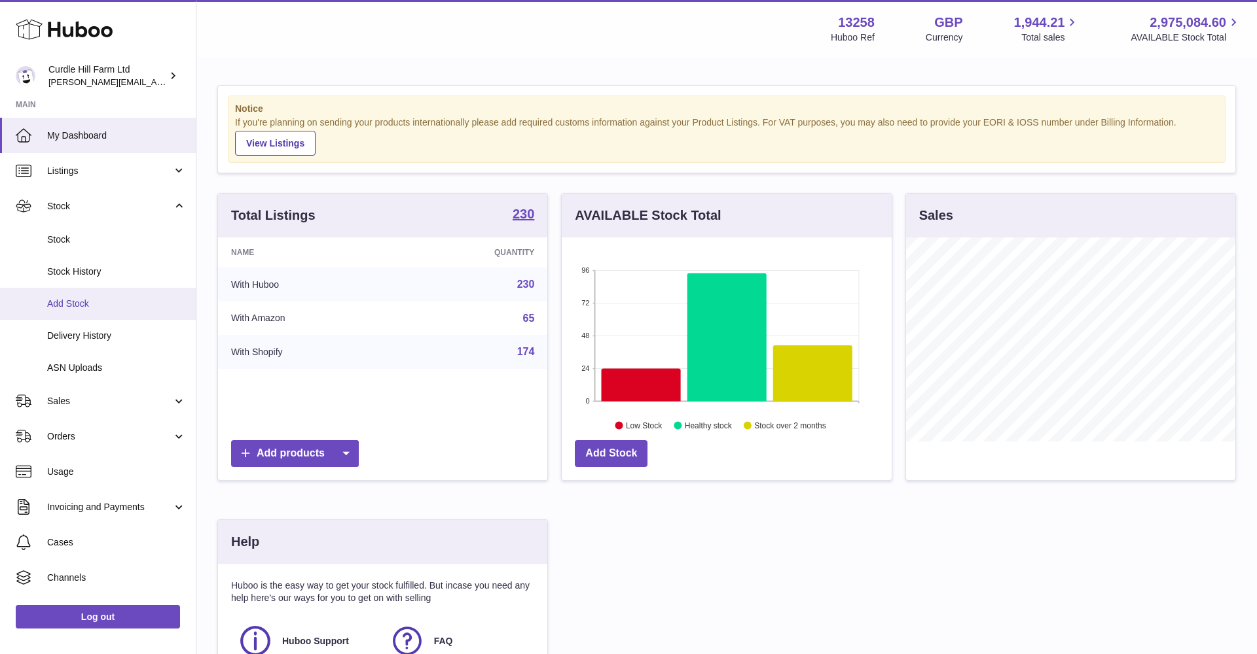
click at [87, 307] on link "Add Stock" at bounding box center [98, 304] width 196 height 32
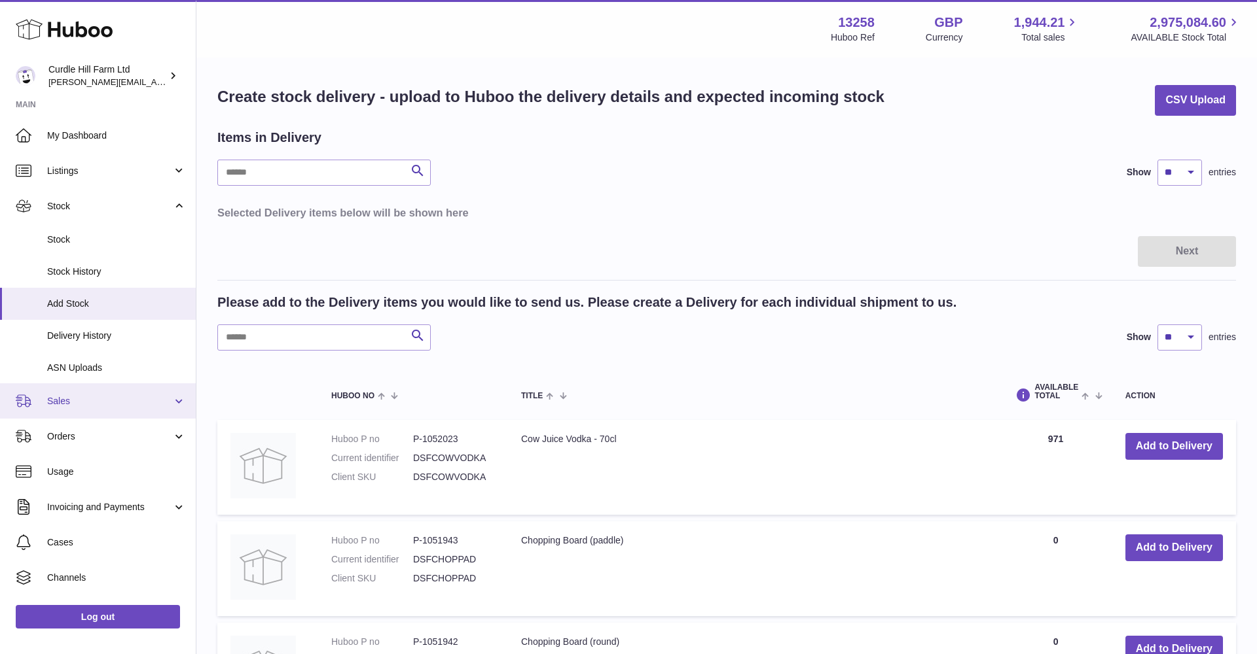
click at [70, 398] on span "Sales" at bounding box center [109, 401] width 125 height 12
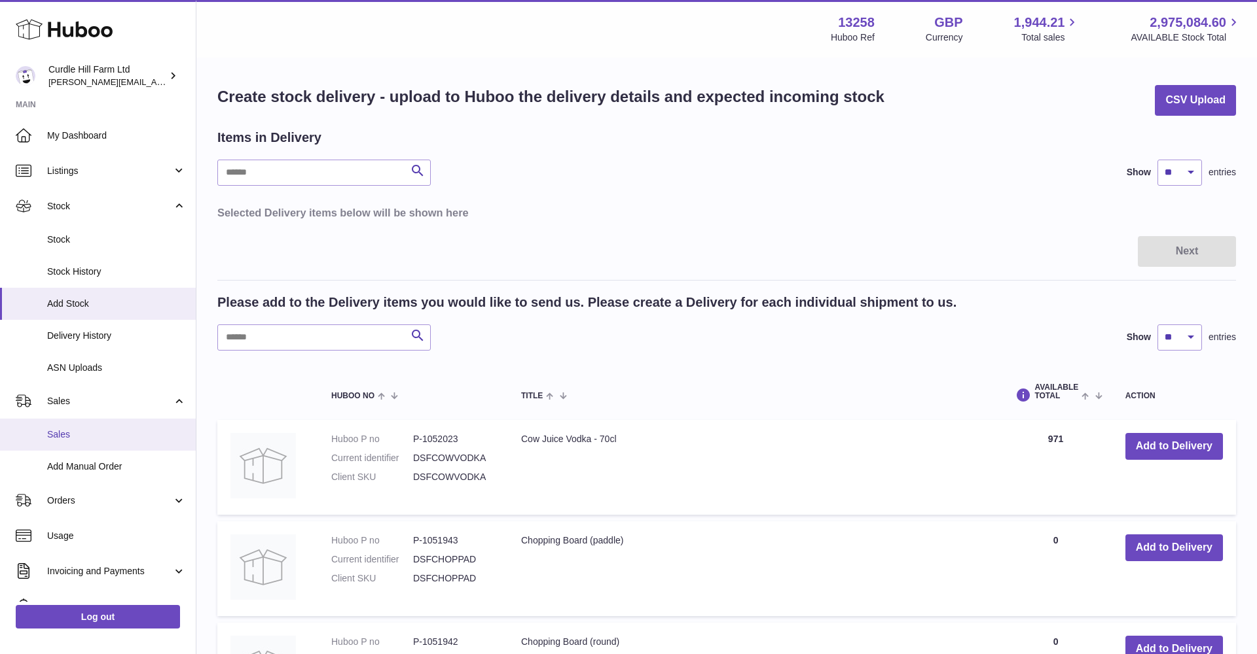
click at [65, 419] on link "Sales" at bounding box center [98, 435] width 196 height 32
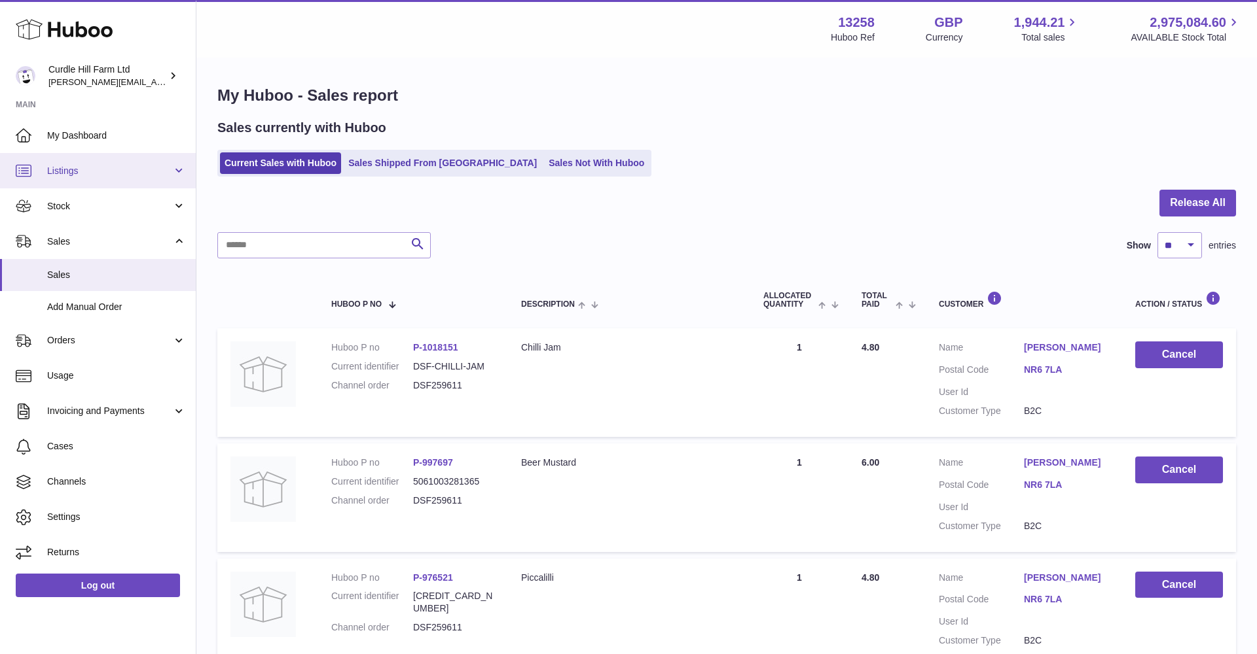
click at [77, 170] on span "Listings" at bounding box center [109, 171] width 125 height 12
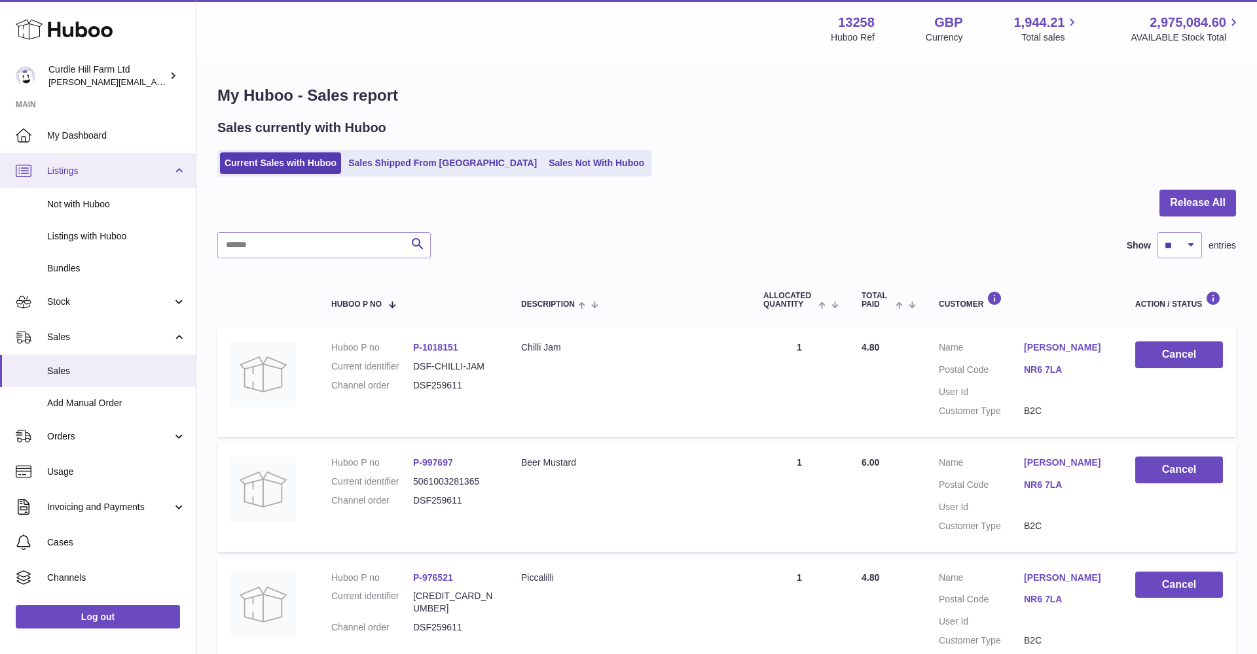
click at [50, 170] on span "Listings" at bounding box center [109, 171] width 125 height 12
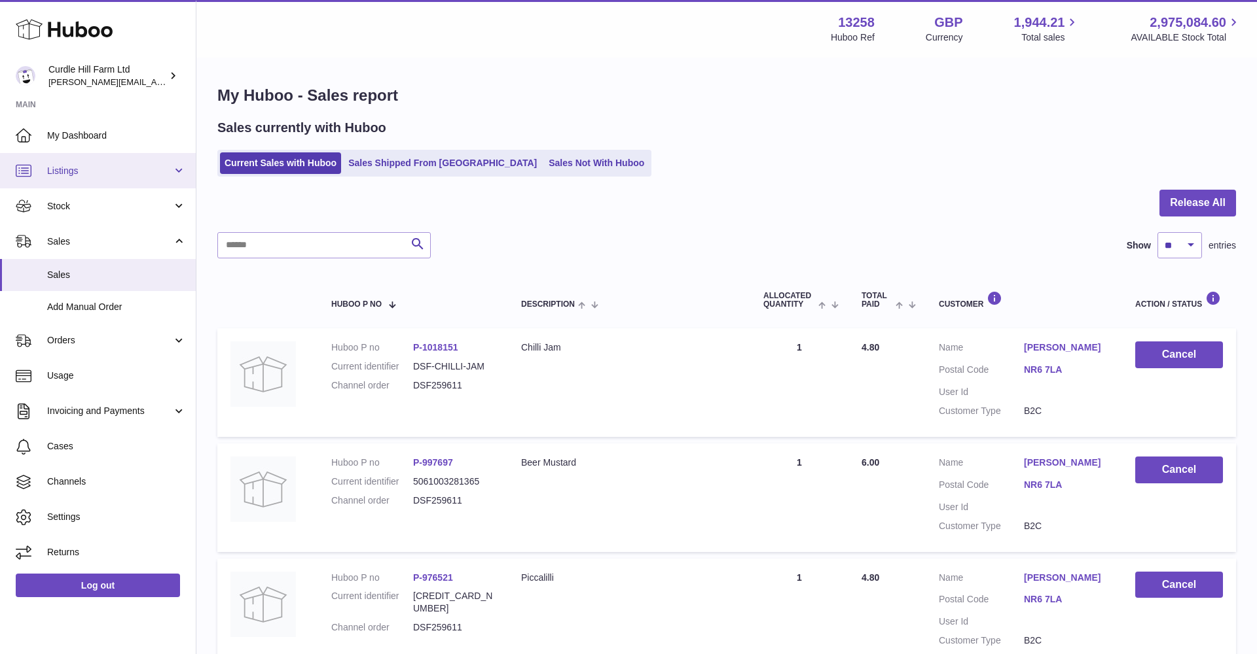
click at [50, 170] on span "Listings" at bounding box center [109, 171] width 125 height 12
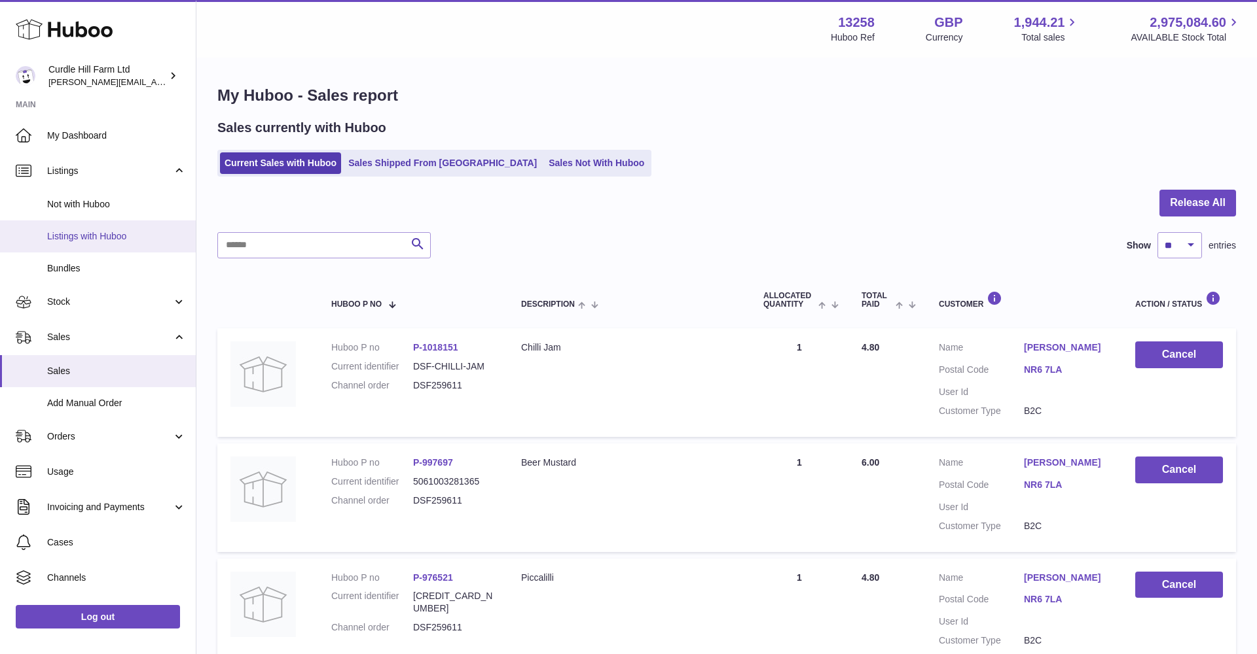
click at [66, 234] on span "Listings with Huboo" at bounding box center [116, 236] width 139 height 12
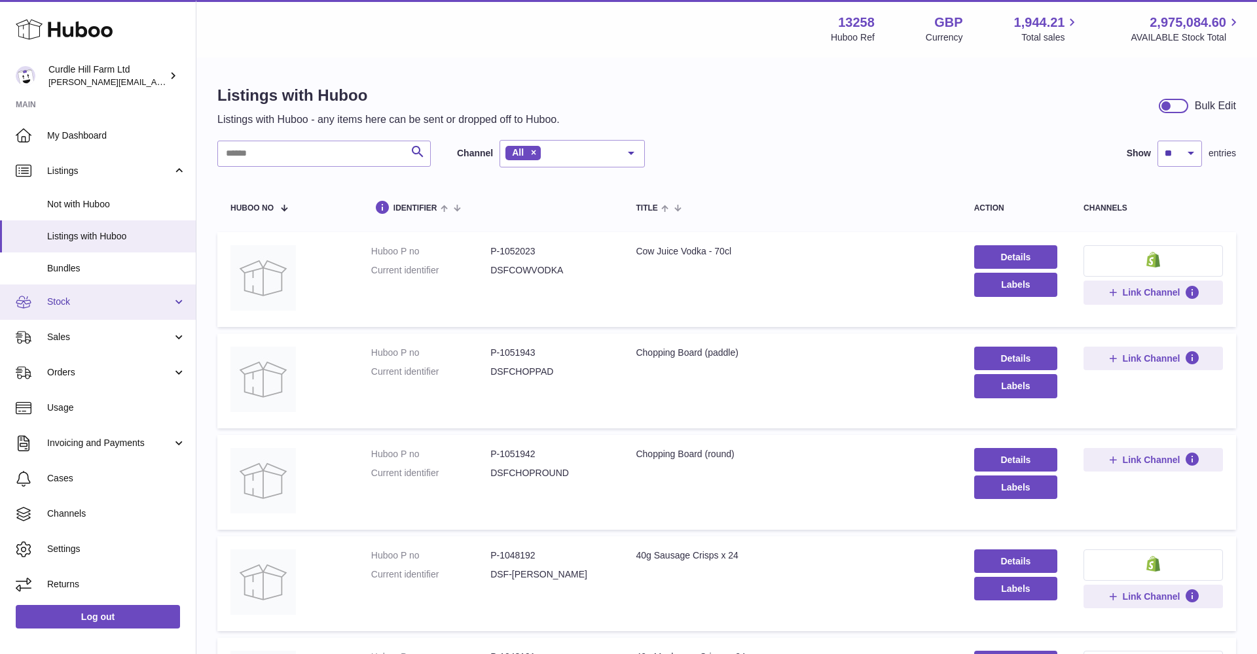
click at [122, 291] on link "Stock" at bounding box center [98, 302] width 196 height 35
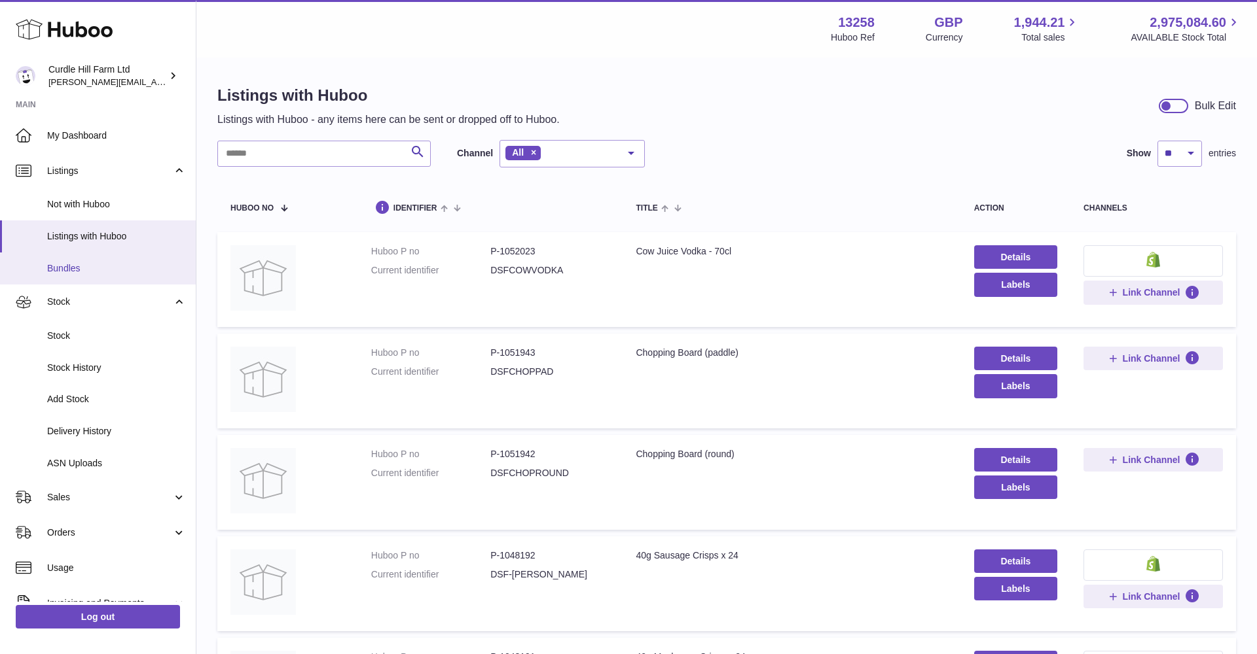
click at [117, 269] on span "Bundles" at bounding box center [116, 268] width 139 height 12
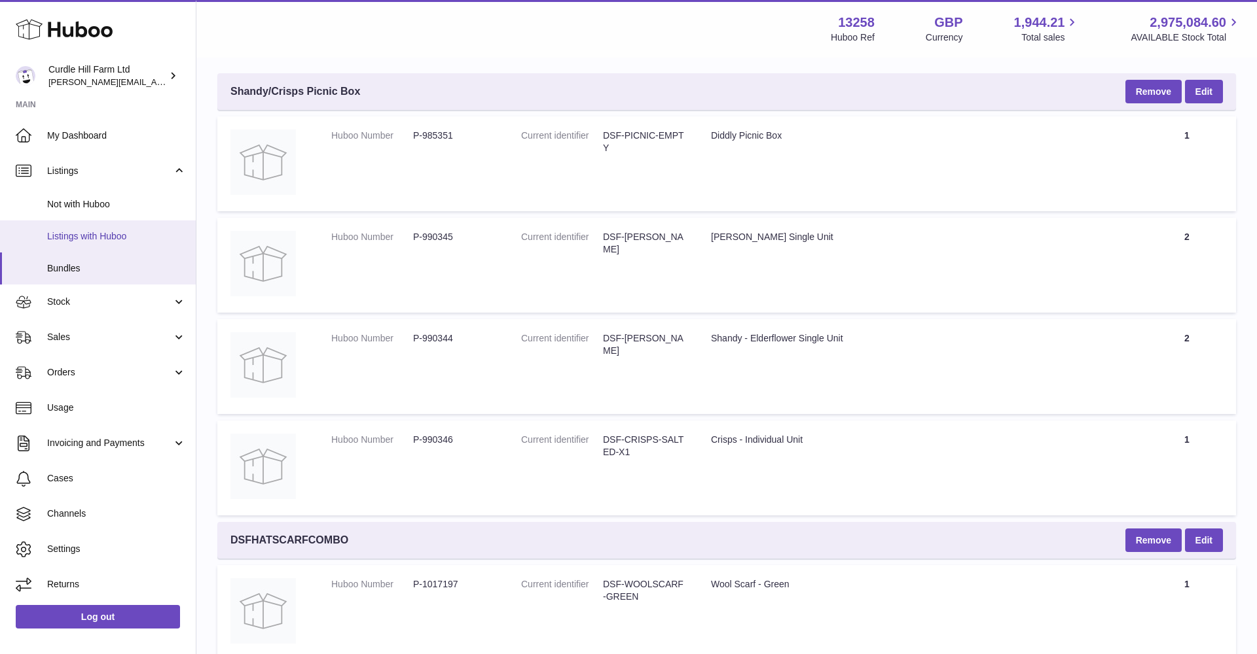
scroll to position [154, 1]
click at [115, 235] on span "Listings with Huboo" at bounding box center [116, 236] width 139 height 12
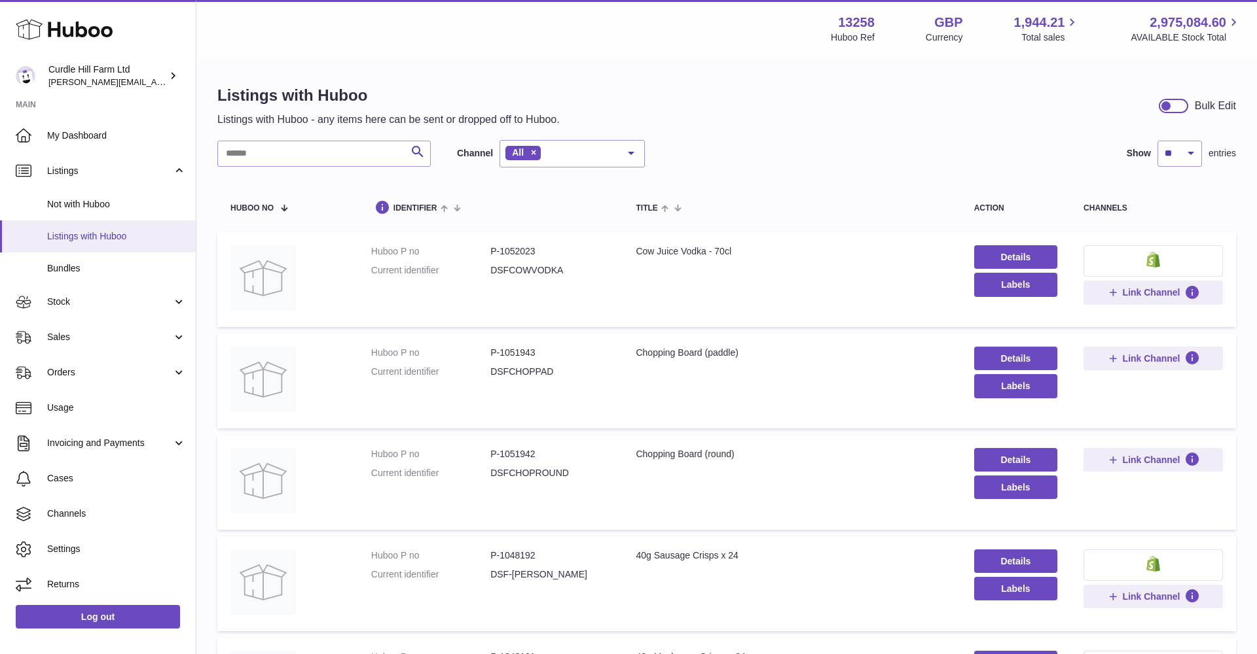
click at [115, 232] on span "Listings with Huboo" at bounding box center [116, 236] width 139 height 12
click at [98, 340] on link "Sales" at bounding box center [98, 337] width 196 height 35
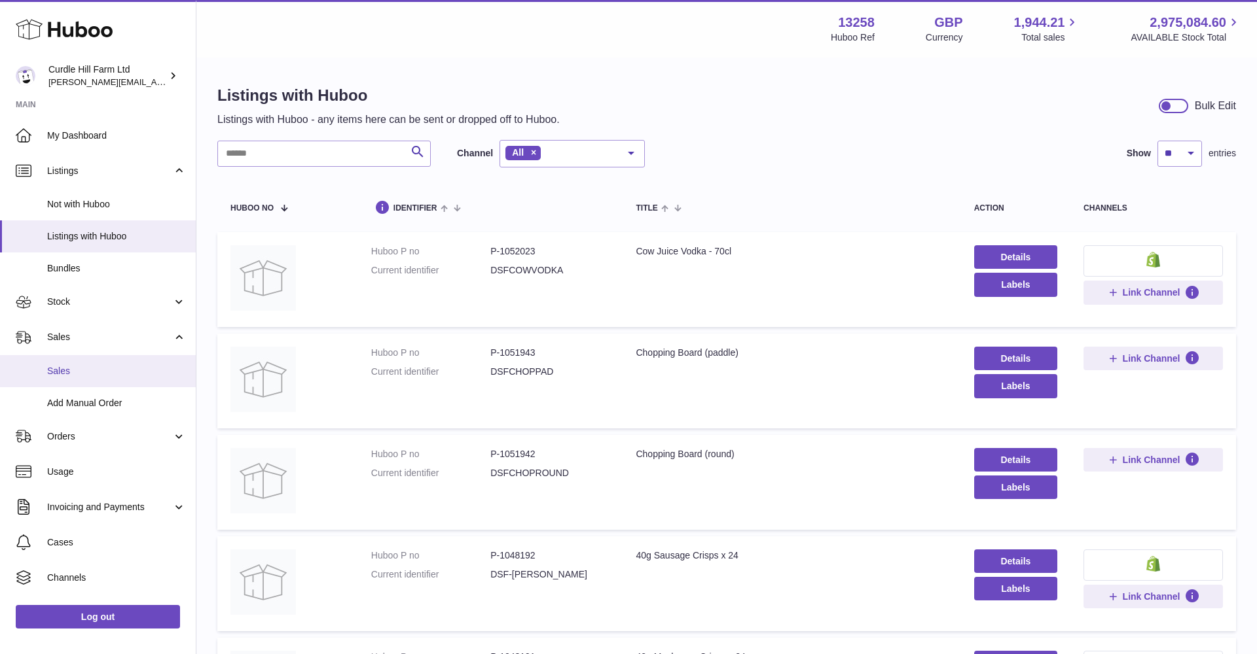
click at [96, 359] on link "Sales" at bounding box center [98, 371] width 196 height 32
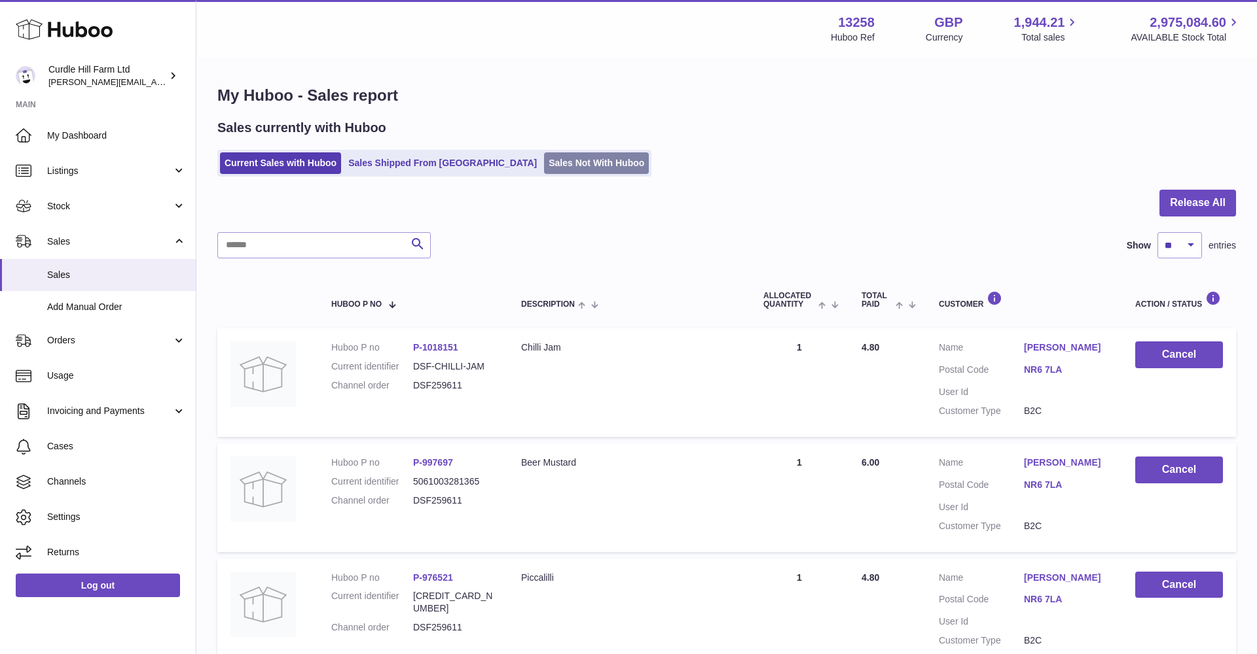
click at [544, 156] on link "Sales Not With Huboo" at bounding box center [596, 163] width 105 height 22
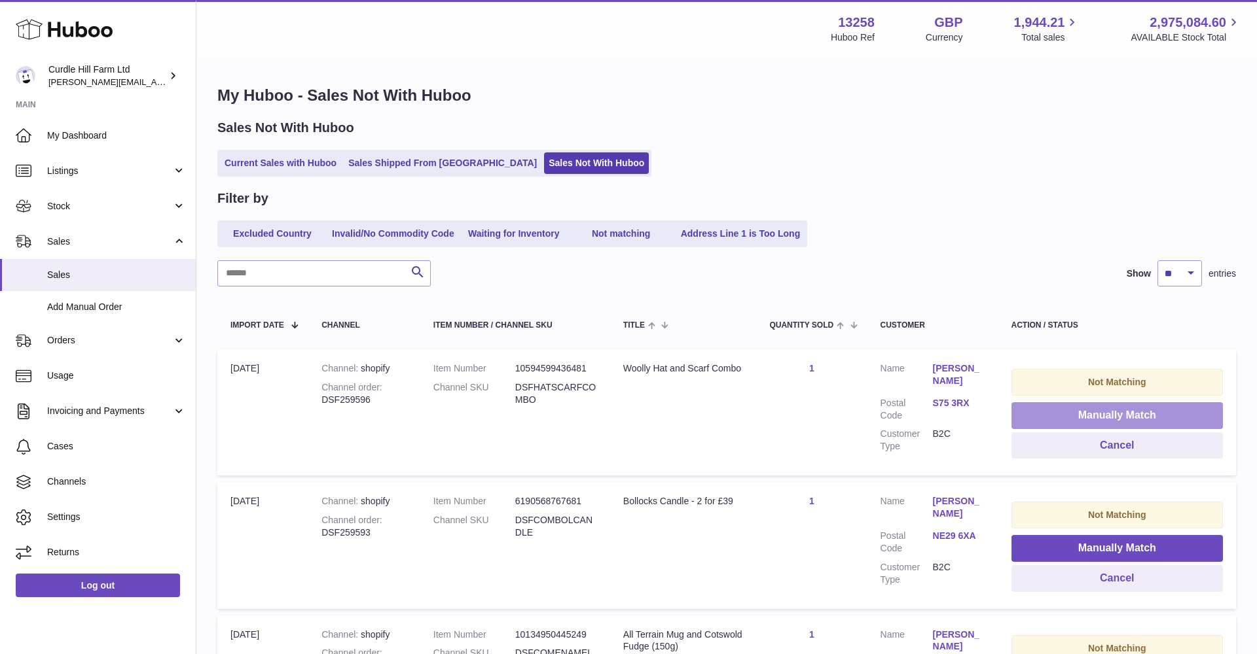
click at [1057, 414] on button "Manually Match" at bounding box center [1116, 416] width 211 height 27
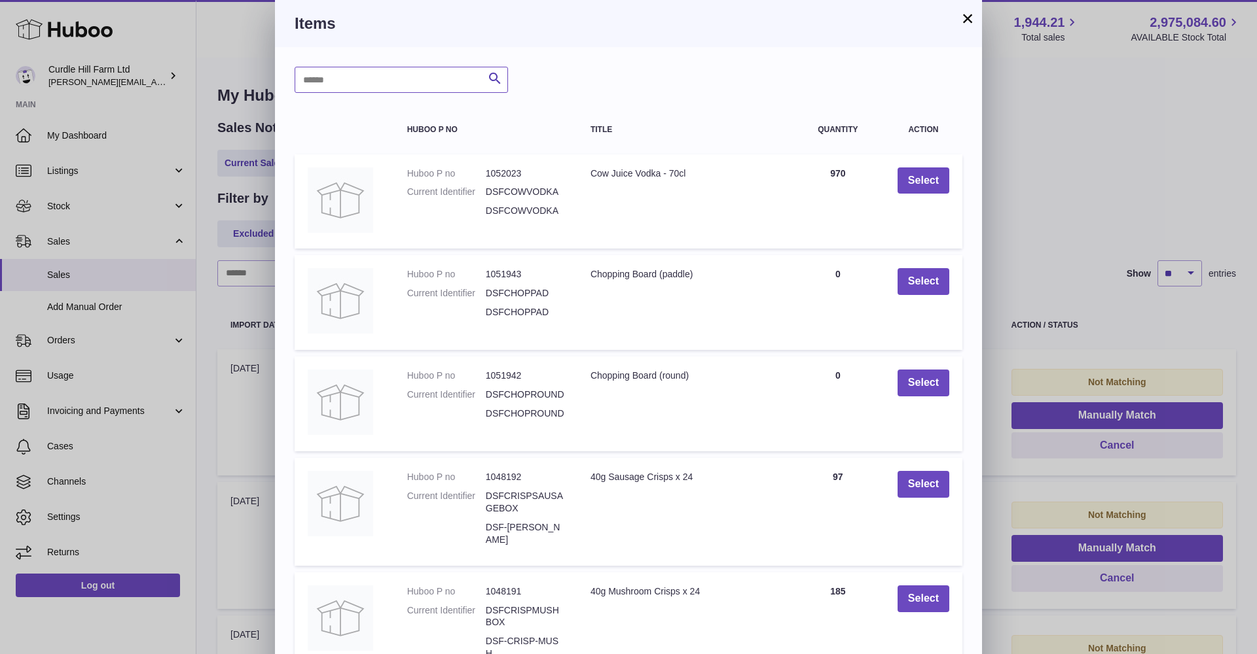
click at [344, 67] on input "text" at bounding box center [401, 80] width 213 height 26
click at [323, 78] on input "text" at bounding box center [401, 80] width 213 height 26
paste input "**********"
type input "**********"
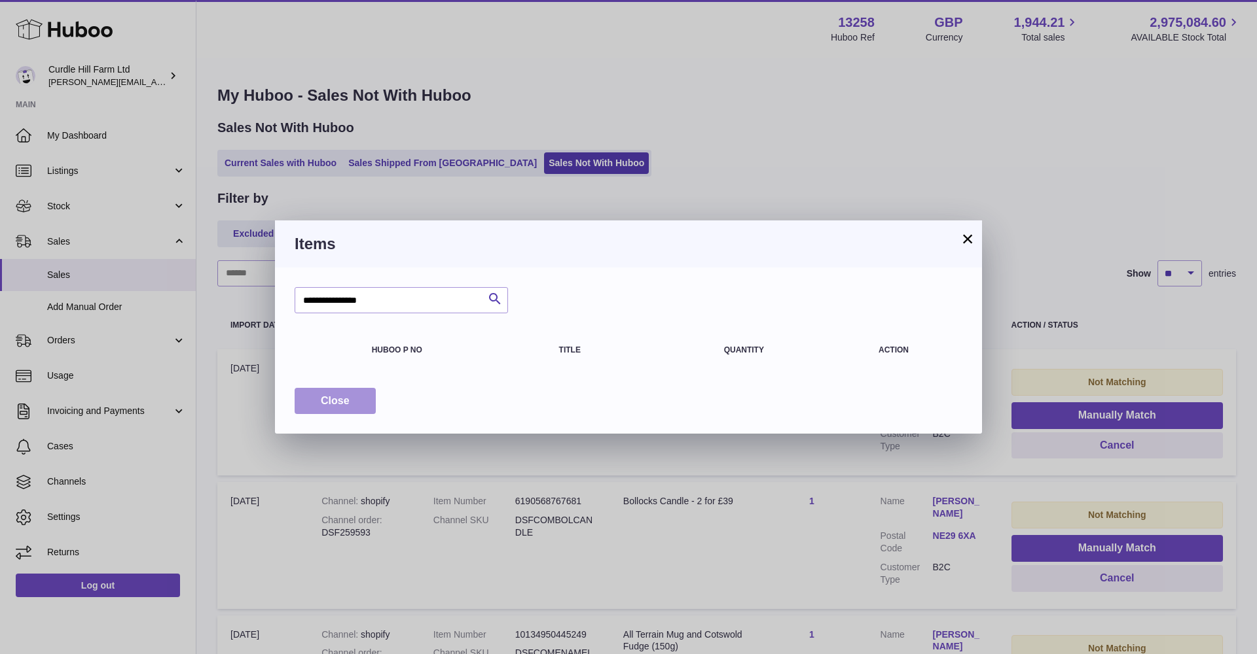
drag, startPoint x: 342, startPoint y: 397, endPoint x: 332, endPoint y: 387, distance: 13.4
click at [341, 395] on span "Close" at bounding box center [335, 400] width 29 height 11
